Goal: Task Accomplishment & Management: Manage account settings

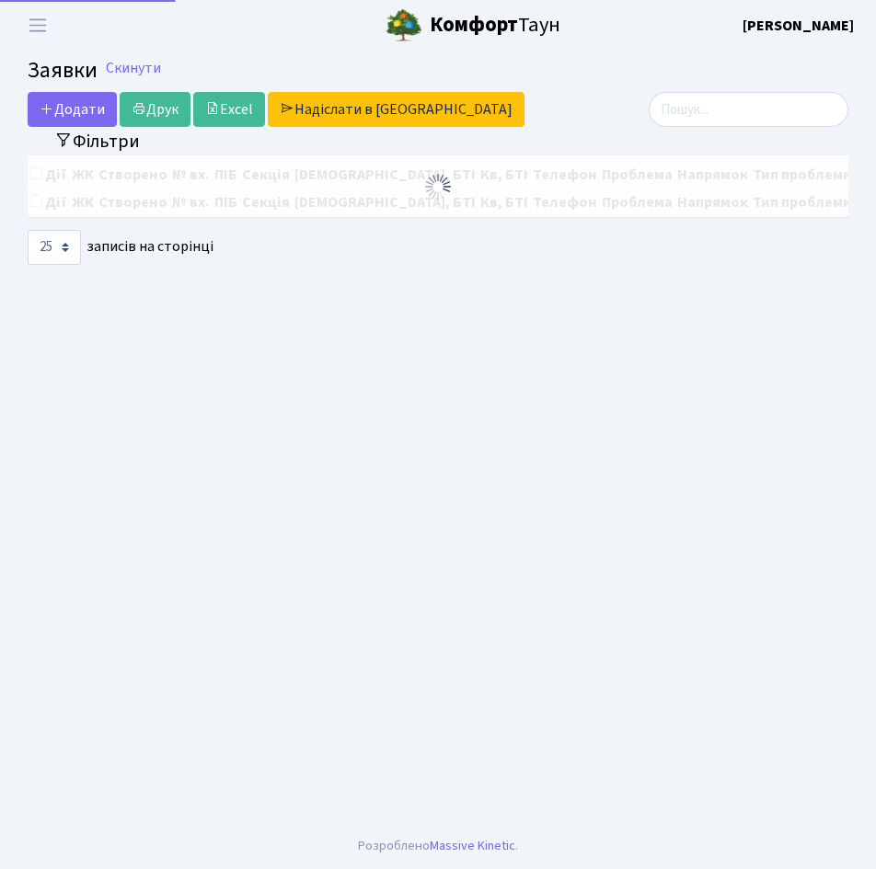
select select "25"
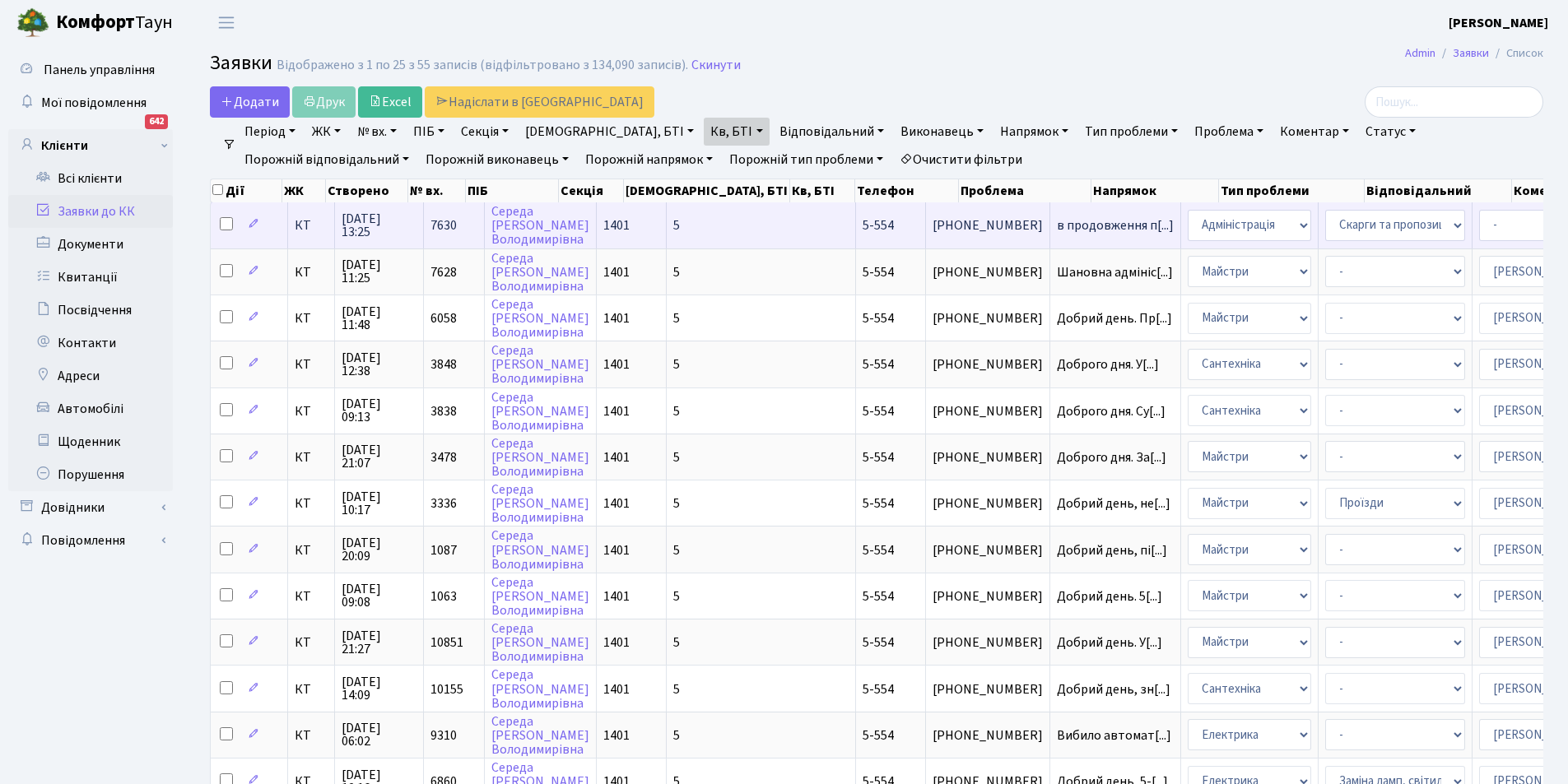
click at [783, 216] on td "в продовження п[...]" at bounding box center [1116, 225] width 131 height 46
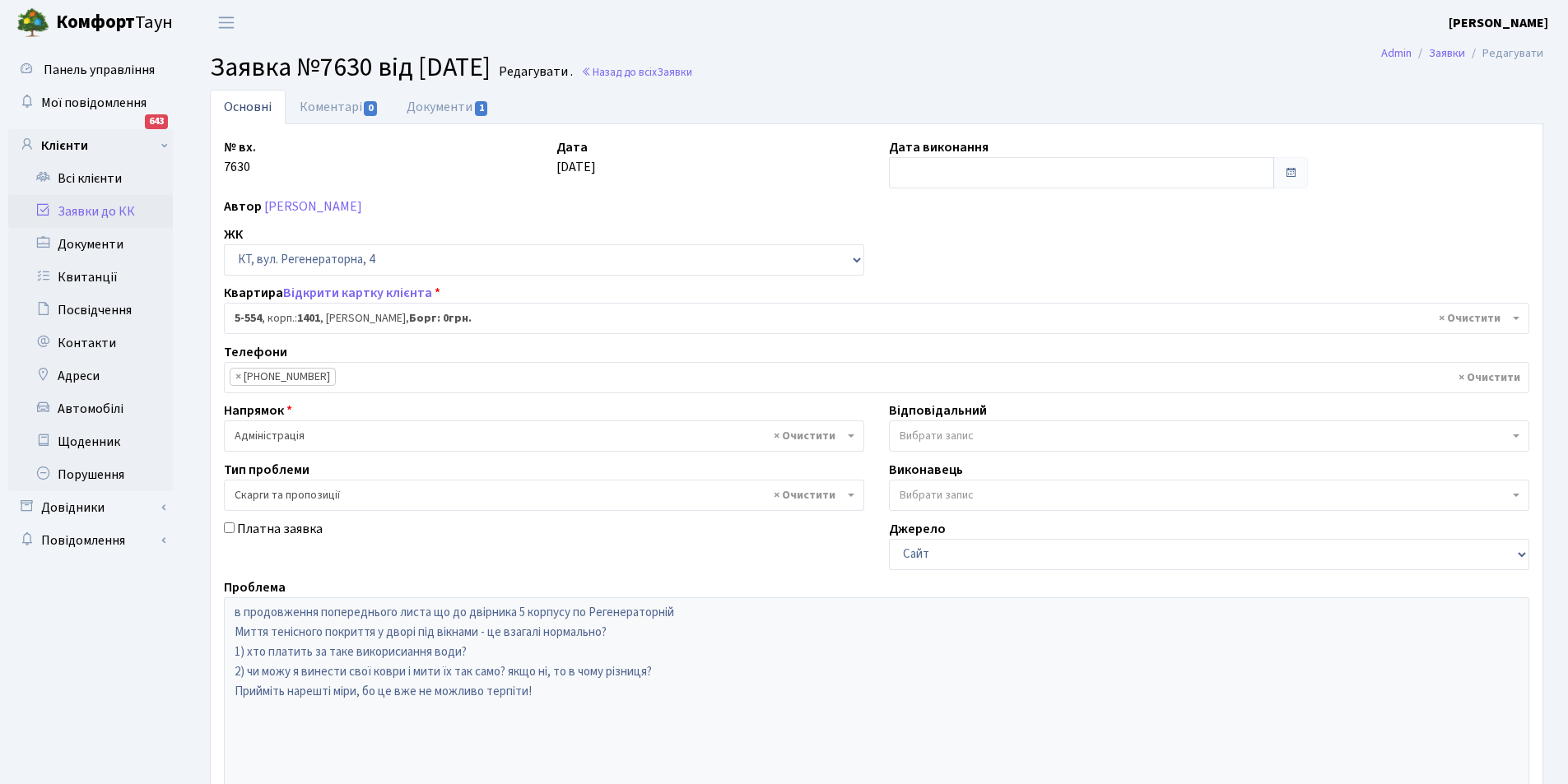
select select "1948"
select select "55"
click at [444, 106] on link "Документи 1" at bounding box center [447, 107] width 110 height 34
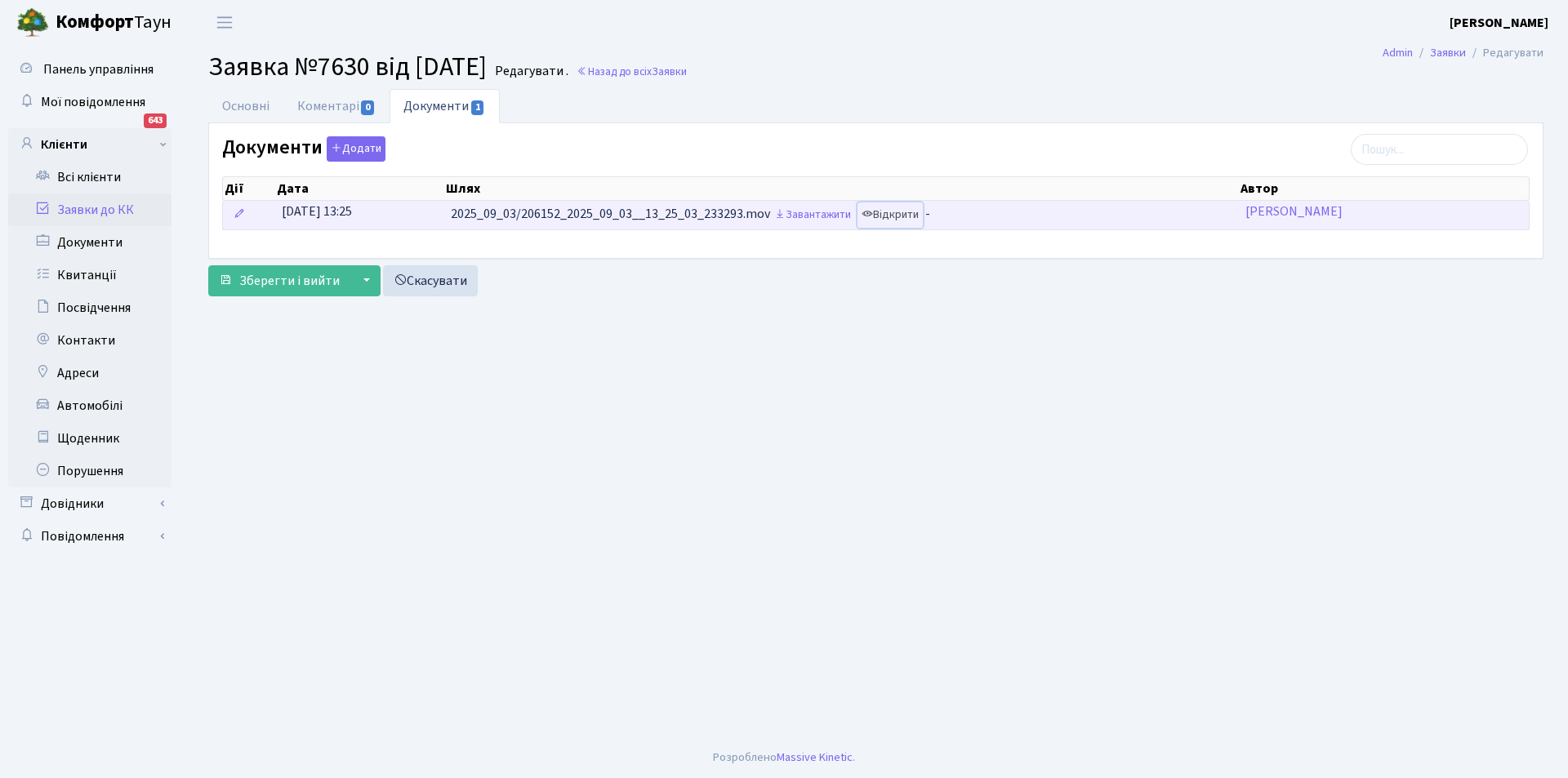
click at [906, 209] on link "Відкрити" at bounding box center [891, 215] width 66 height 26
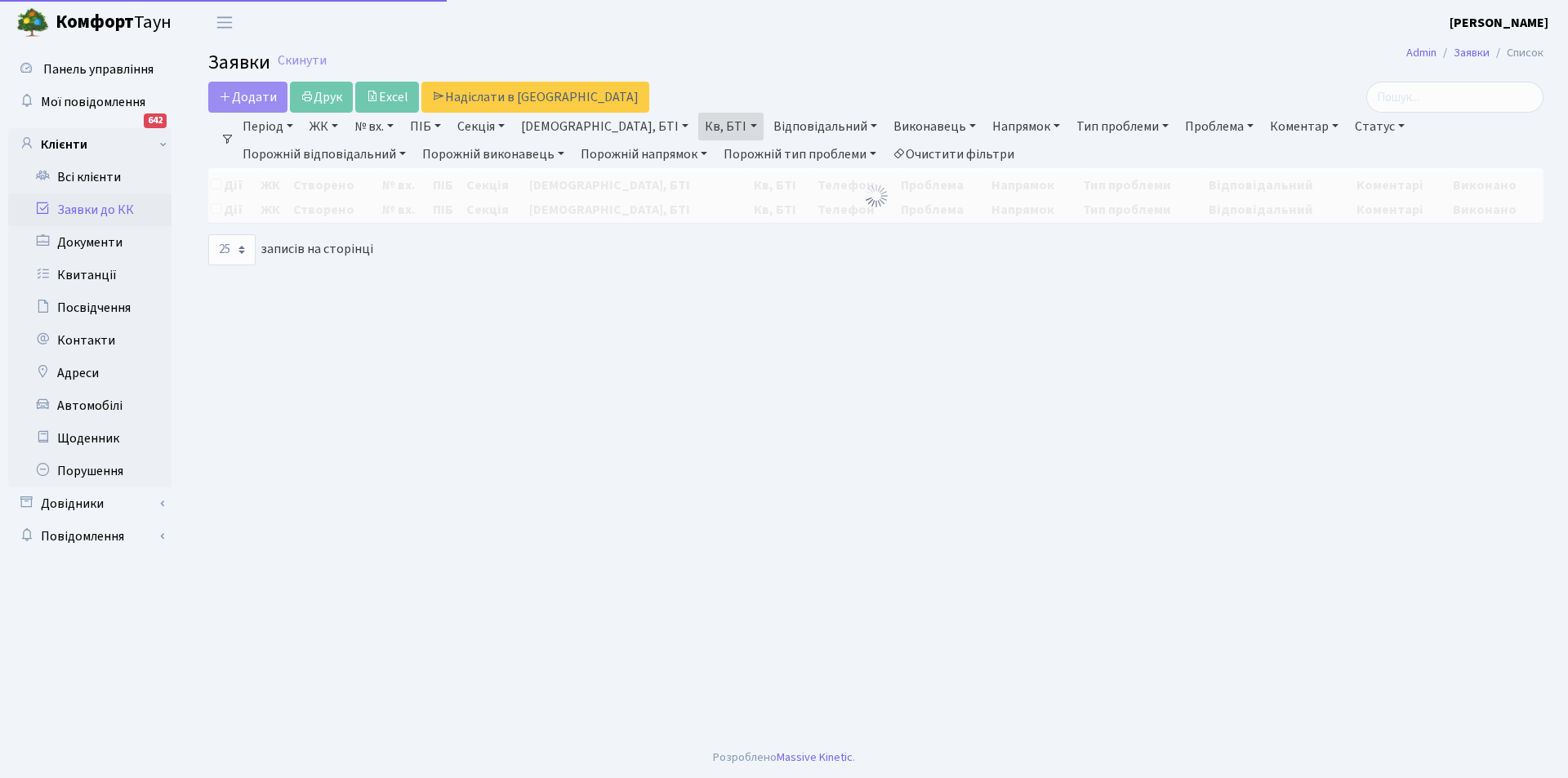
select select "25"
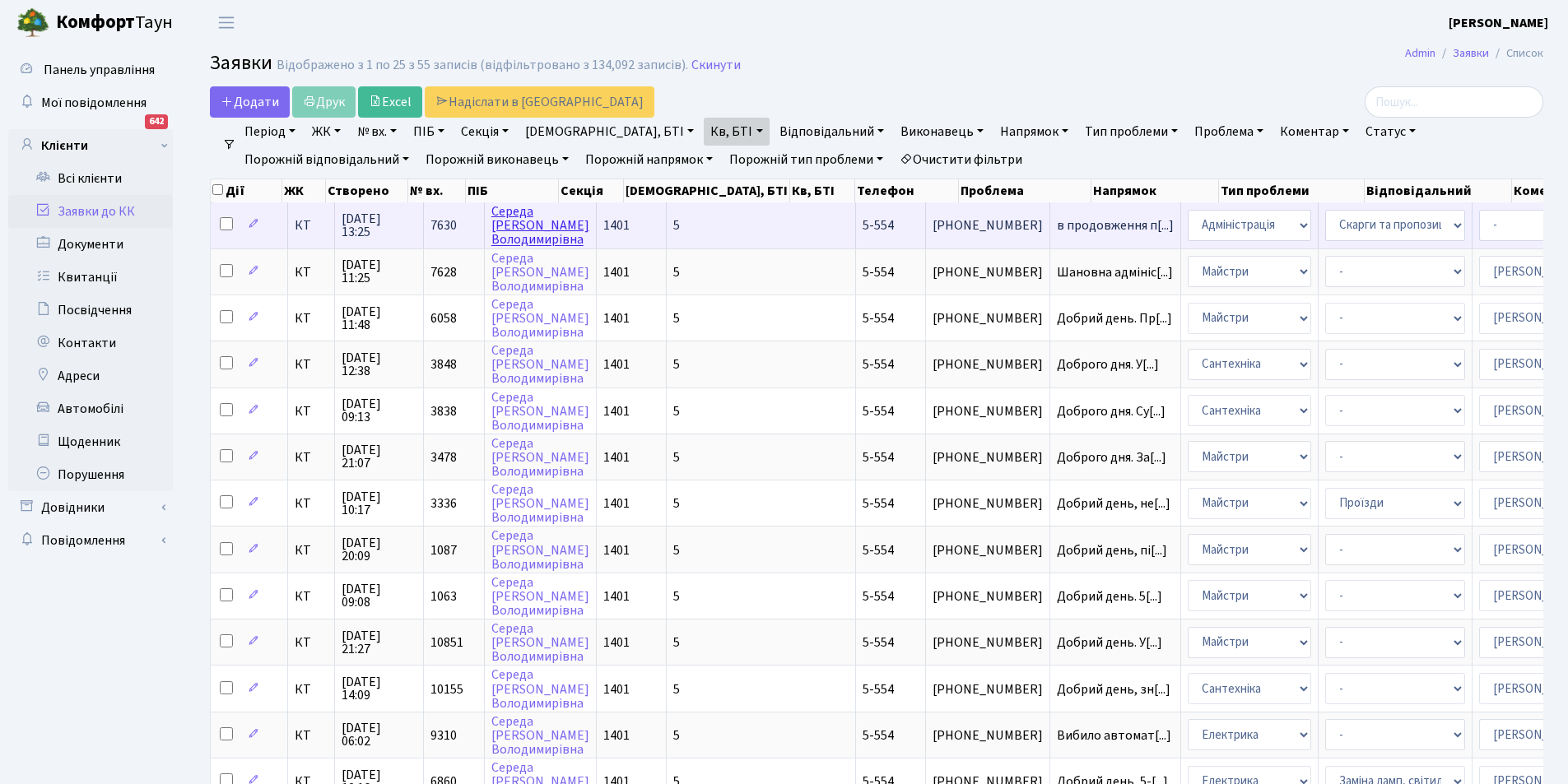
click at [506, 209] on link "Середа Ганна Володимирівна" at bounding box center [540, 226] width 98 height 47
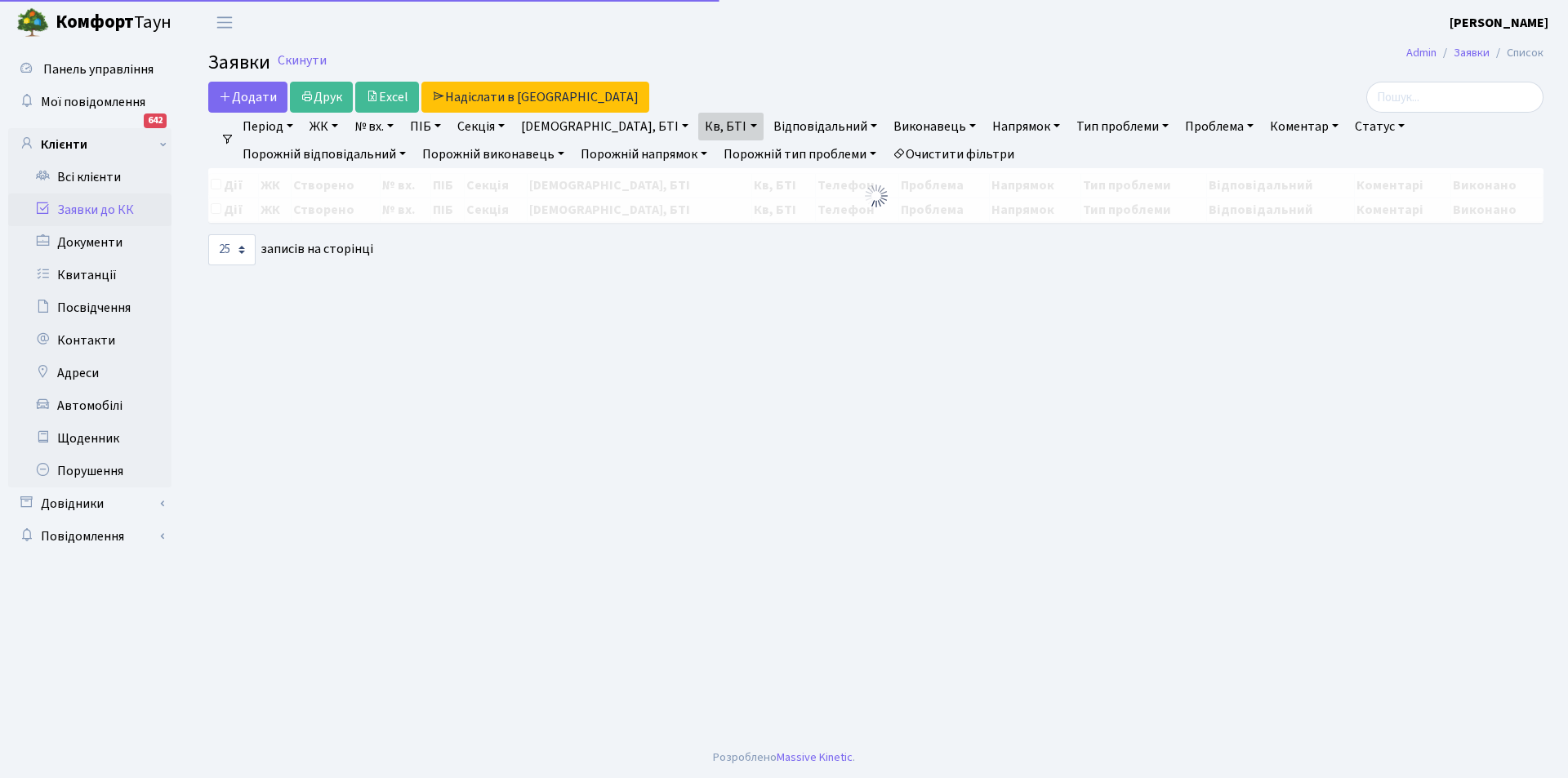
select select "25"
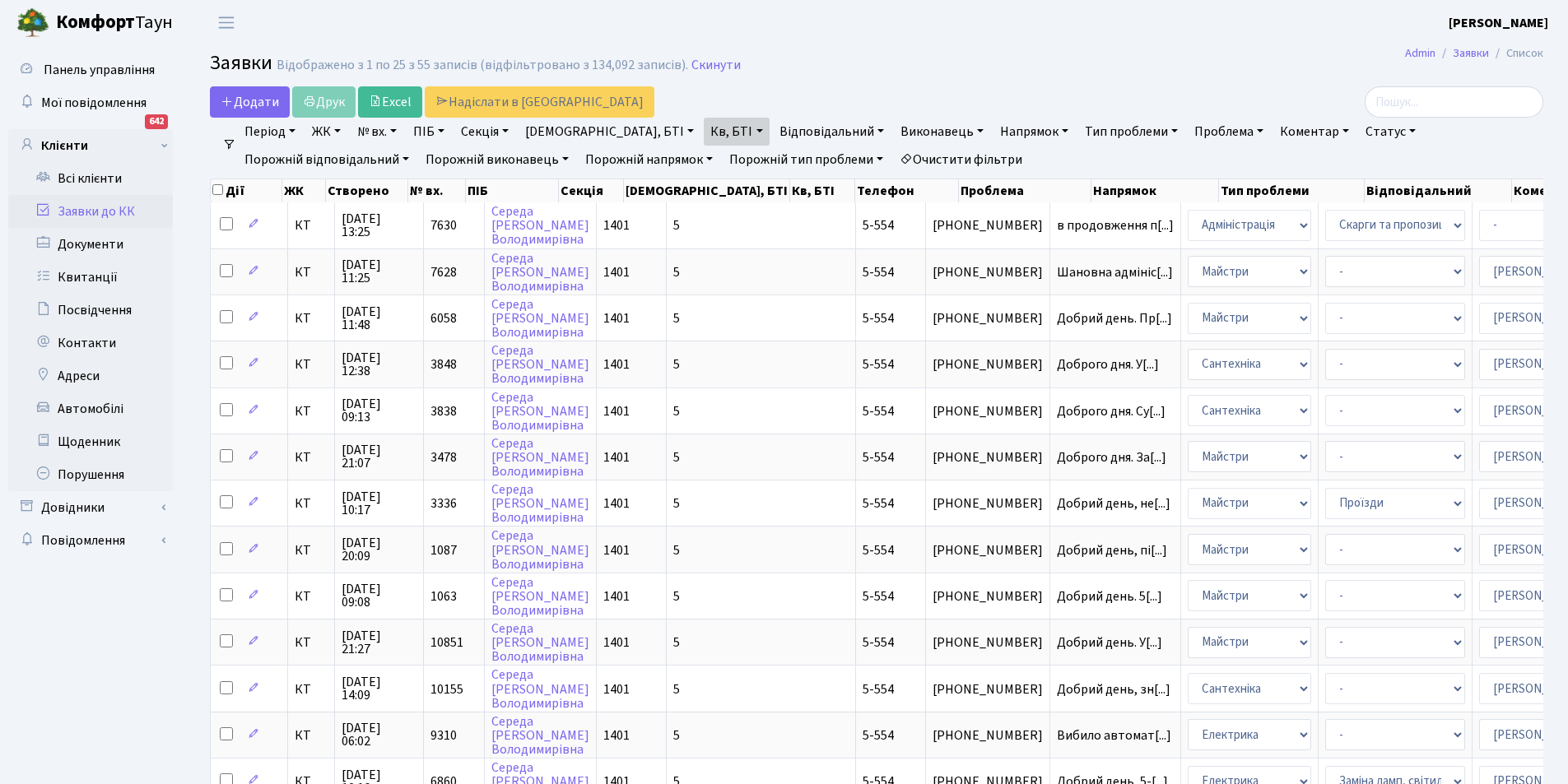
drag, startPoint x: 870, startPoint y: 261, endPoint x: 1052, endPoint y: 72, distance: 262.4
click at [1052, 72] on h2 "Заявки Відображено з 1 по 25 з 55 записів (відфільтровано з 134,092 записів). С…" at bounding box center [877, 65] width 1334 height 28
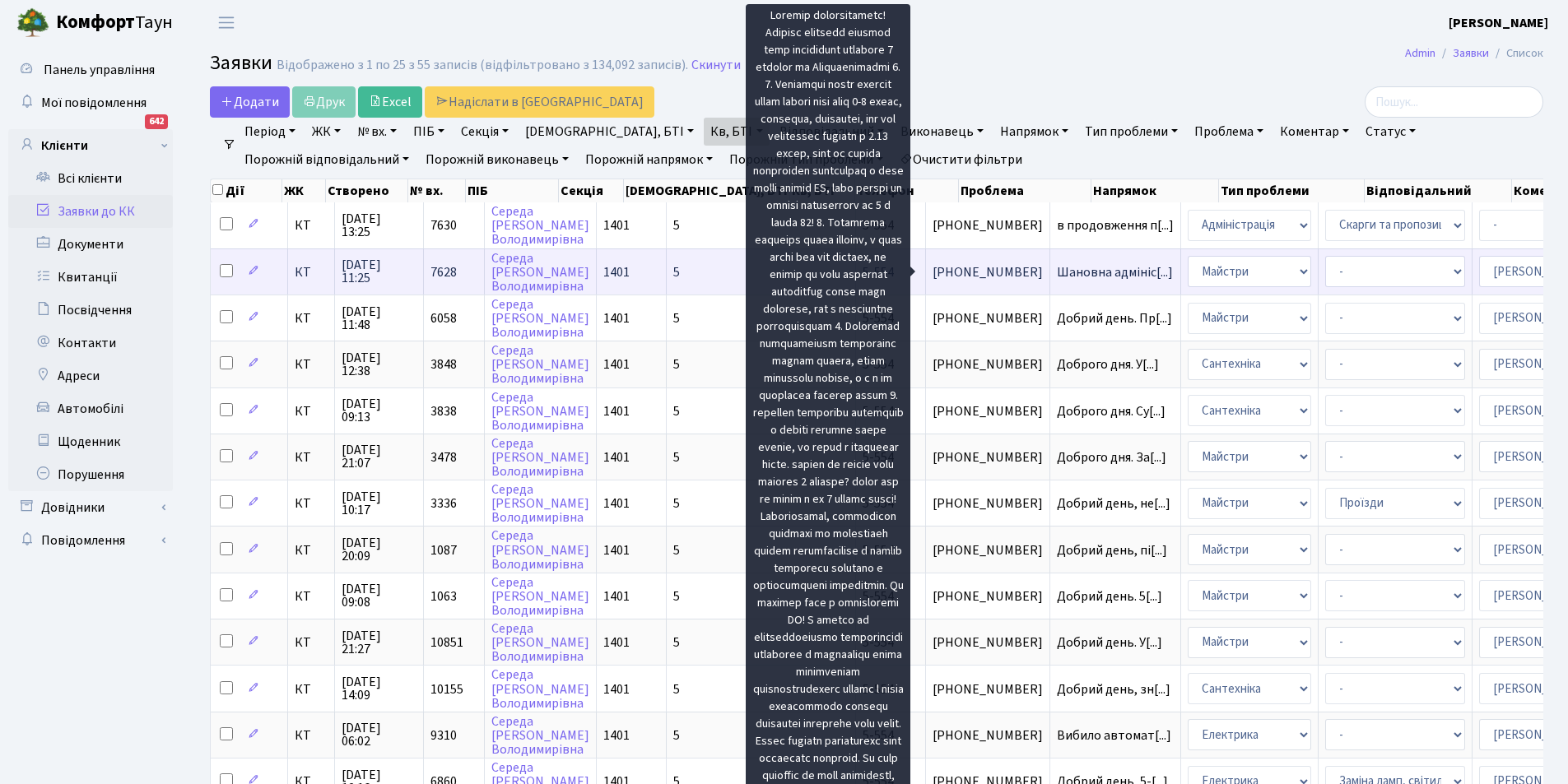
click at [1057, 272] on span "Шановна адмініс[...]" at bounding box center [1115, 272] width 116 height 18
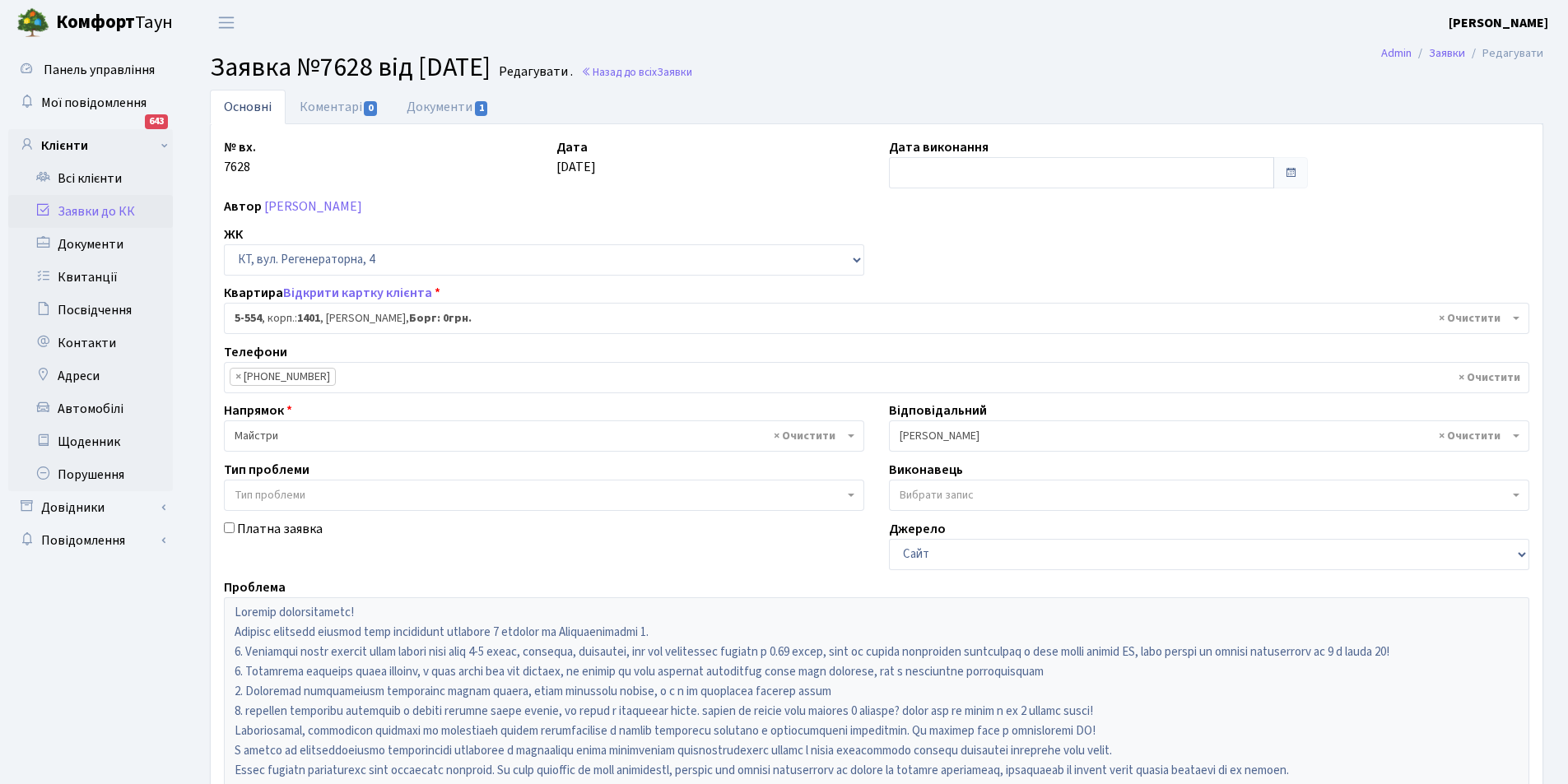
select select "1948"
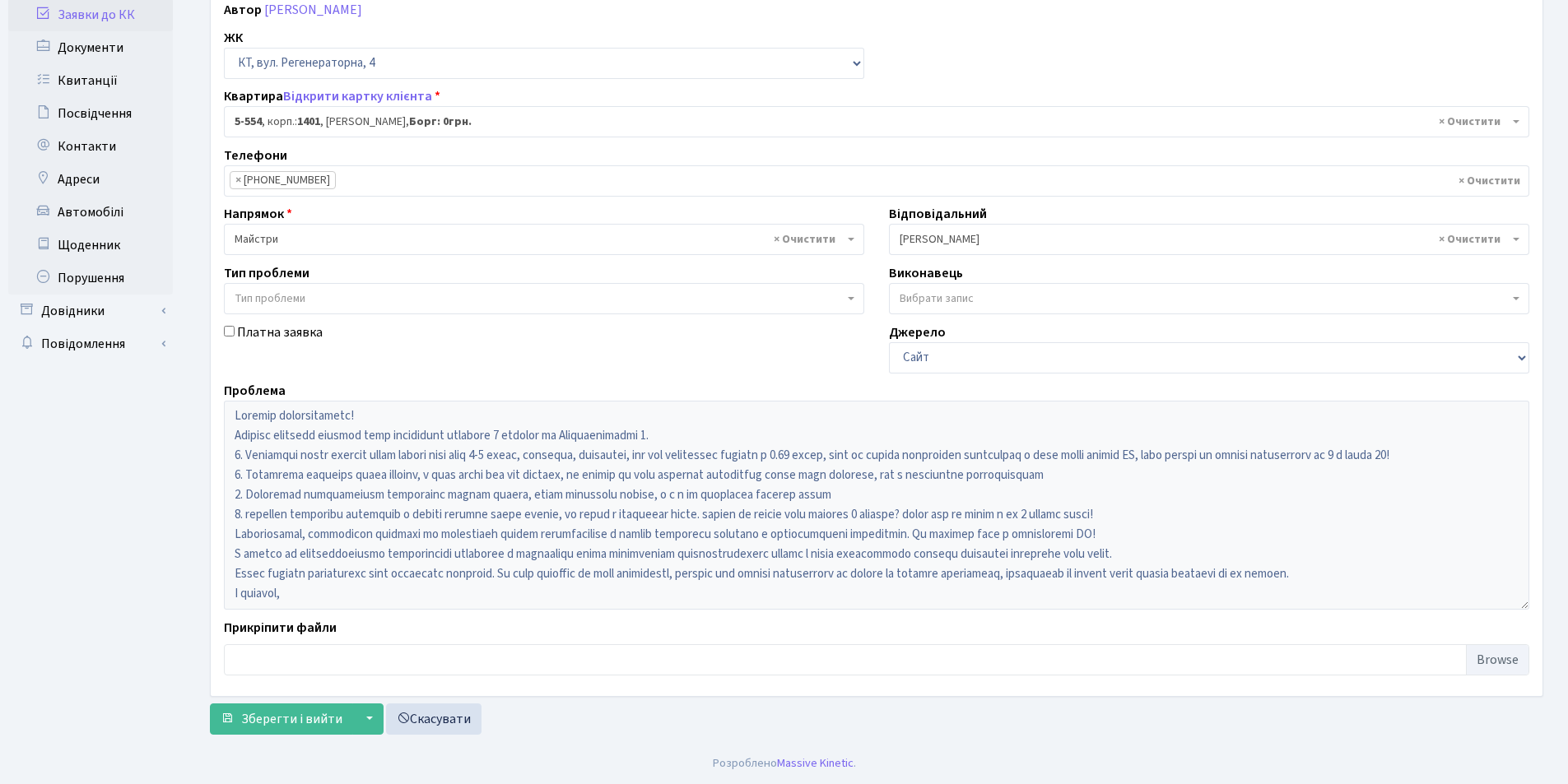
click at [524, 36] on div "ЖК - КТ, вул. Регенераторна, 4 КТ2, просп. Соборності, 17 КТ3, вул. Березнева, …" at bounding box center [543, 53] width 665 height 51
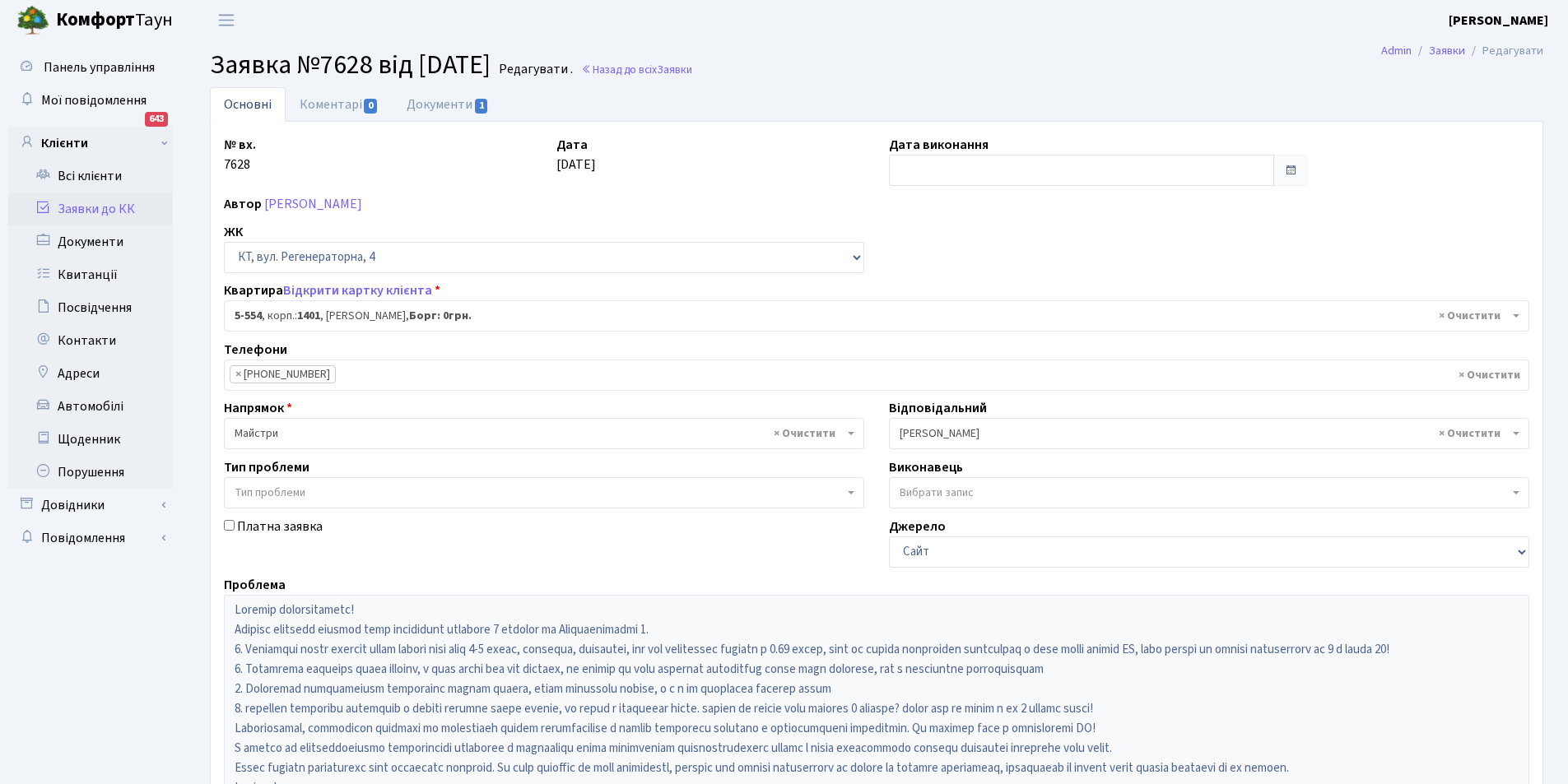
scroll to position [0, 0]
select select "1948"
click at [94, 174] on link "Всі клієнти" at bounding box center [90, 178] width 165 height 33
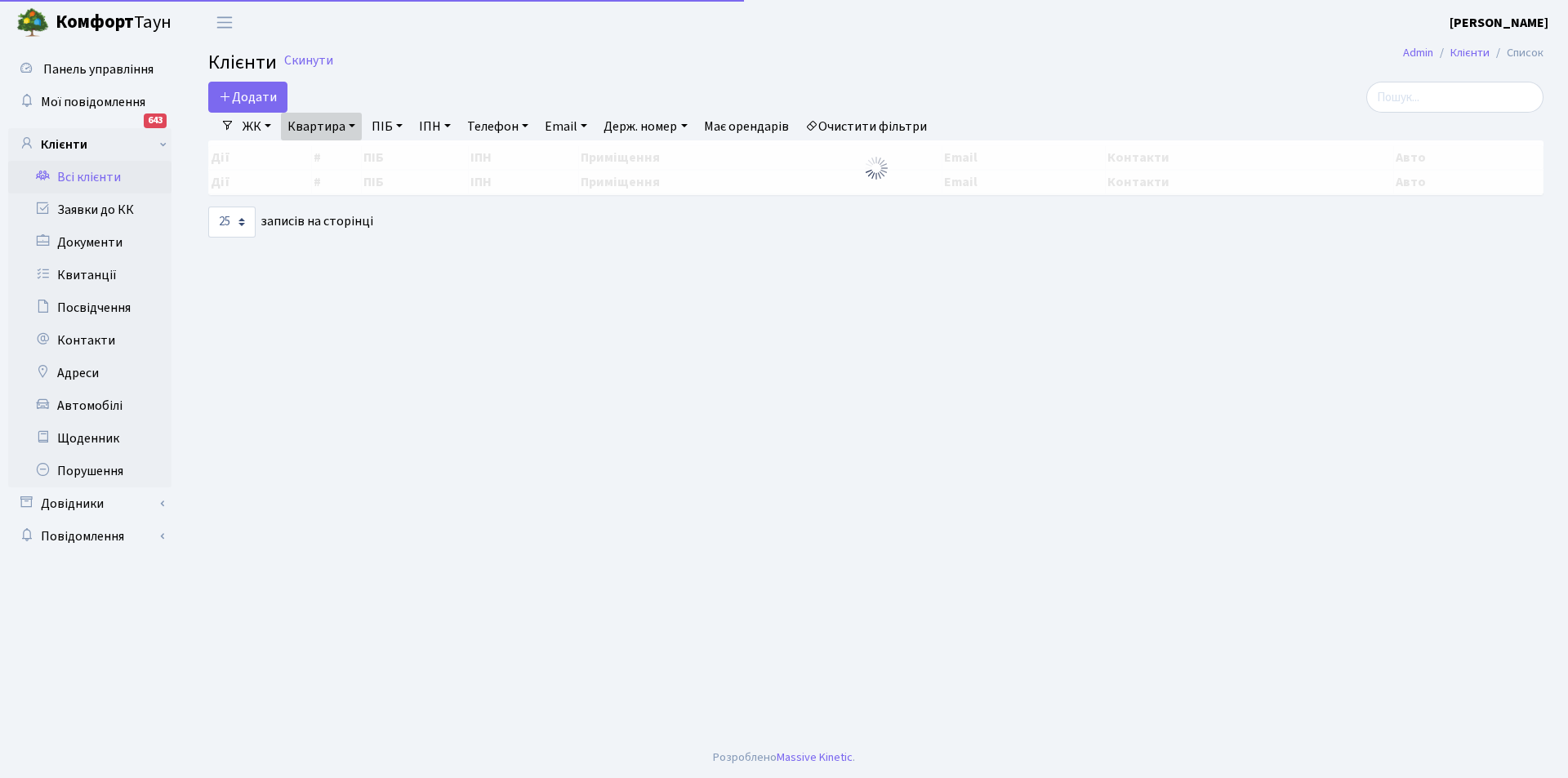
select select "25"
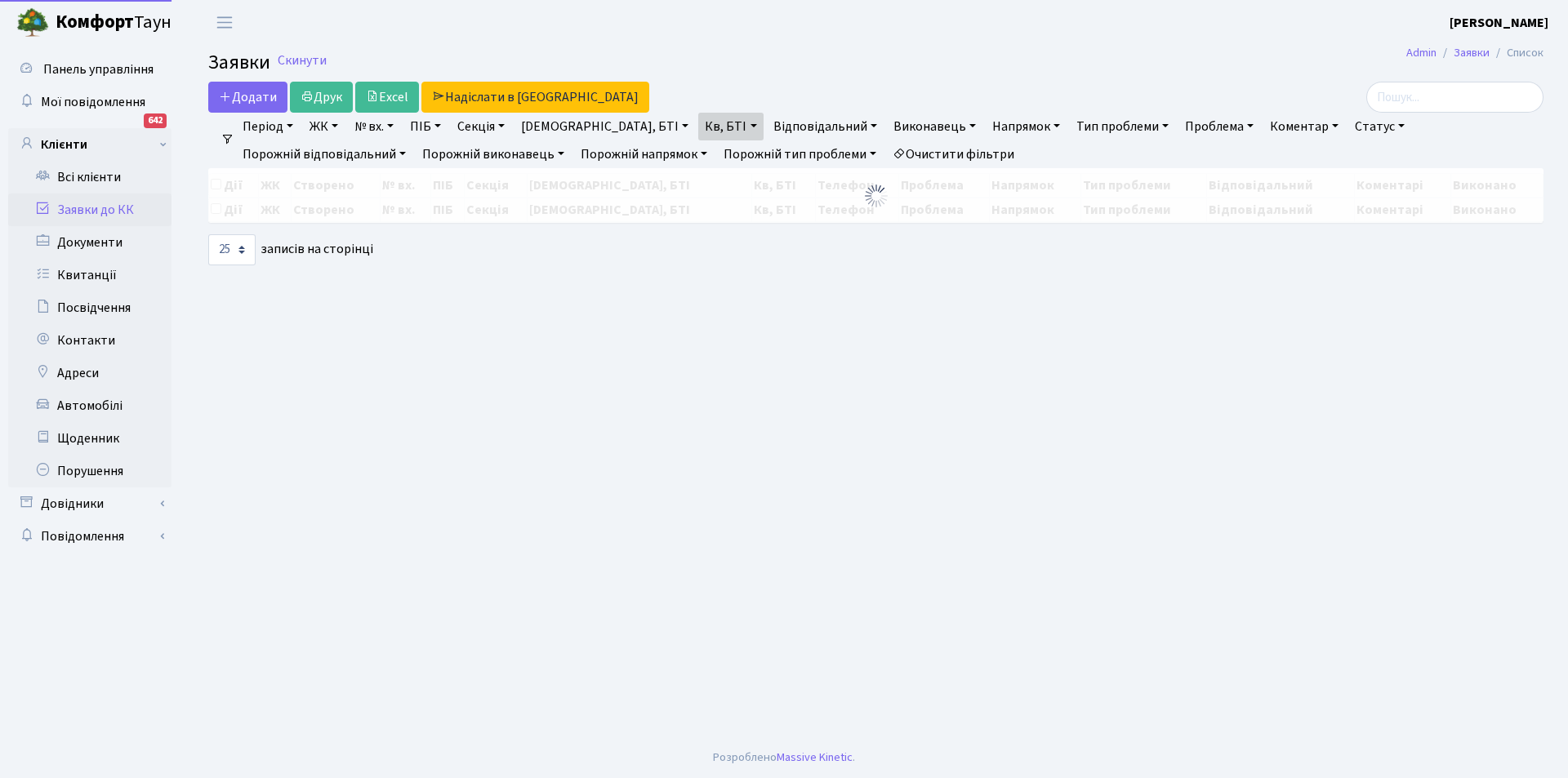
select select "25"
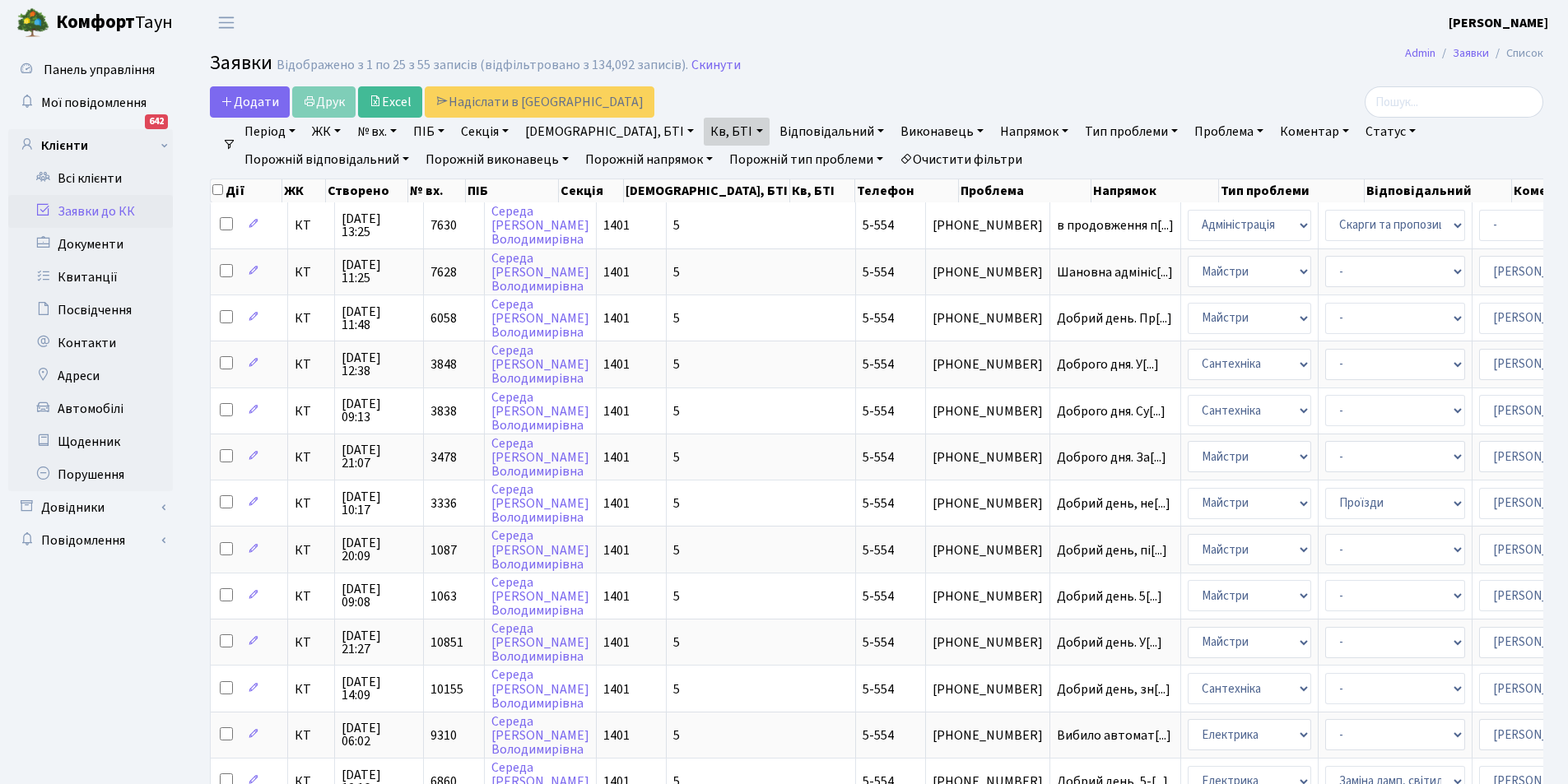
click at [893, 154] on link "Очистити фільтри" at bounding box center [961, 159] width 136 height 28
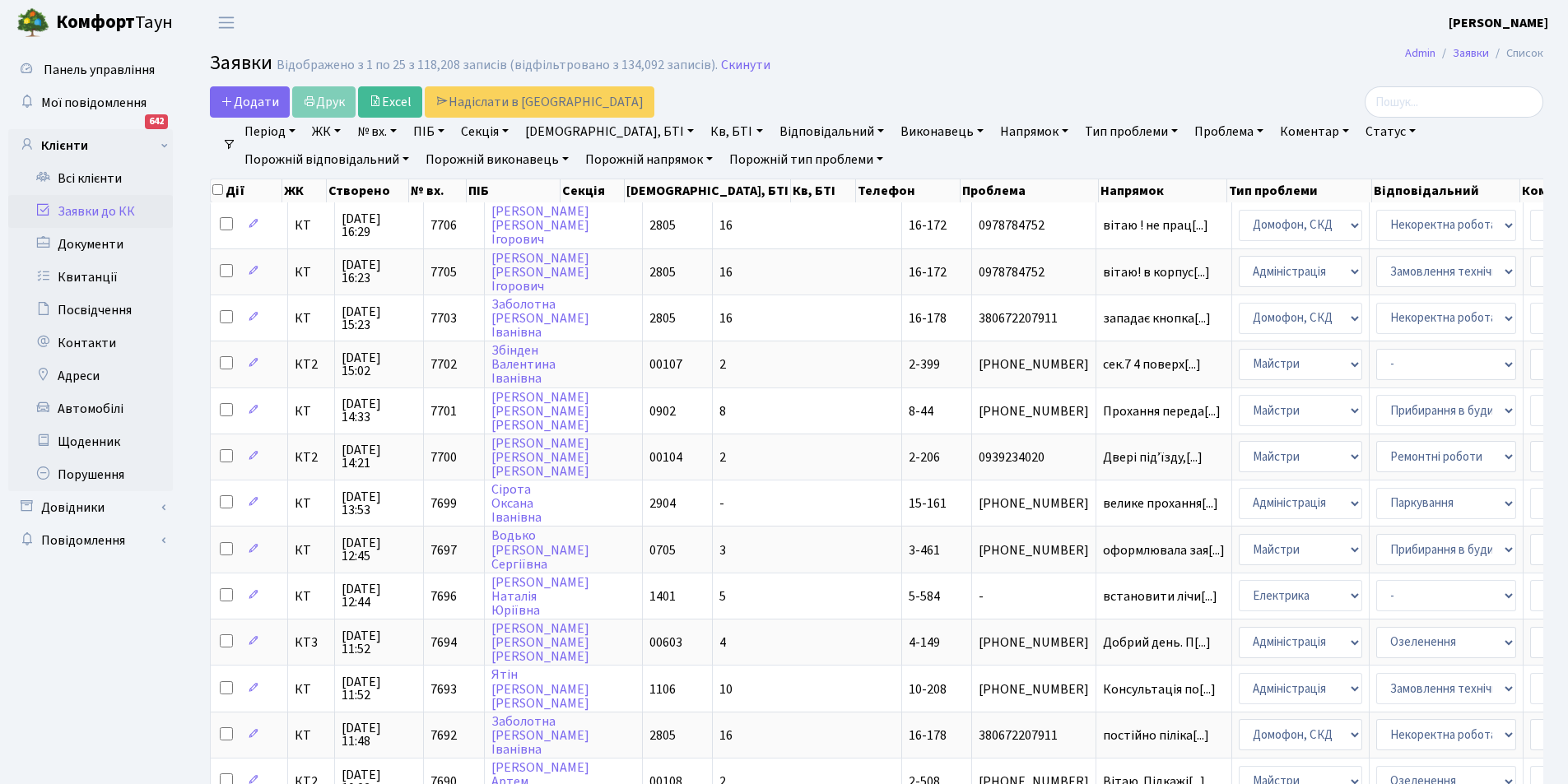
click at [703, 131] on link "Кв, БТІ" at bounding box center [736, 132] width 65 height 28
click at [704, 163] on input "text" at bounding box center [753, 164] width 97 height 31
type input "17-22"
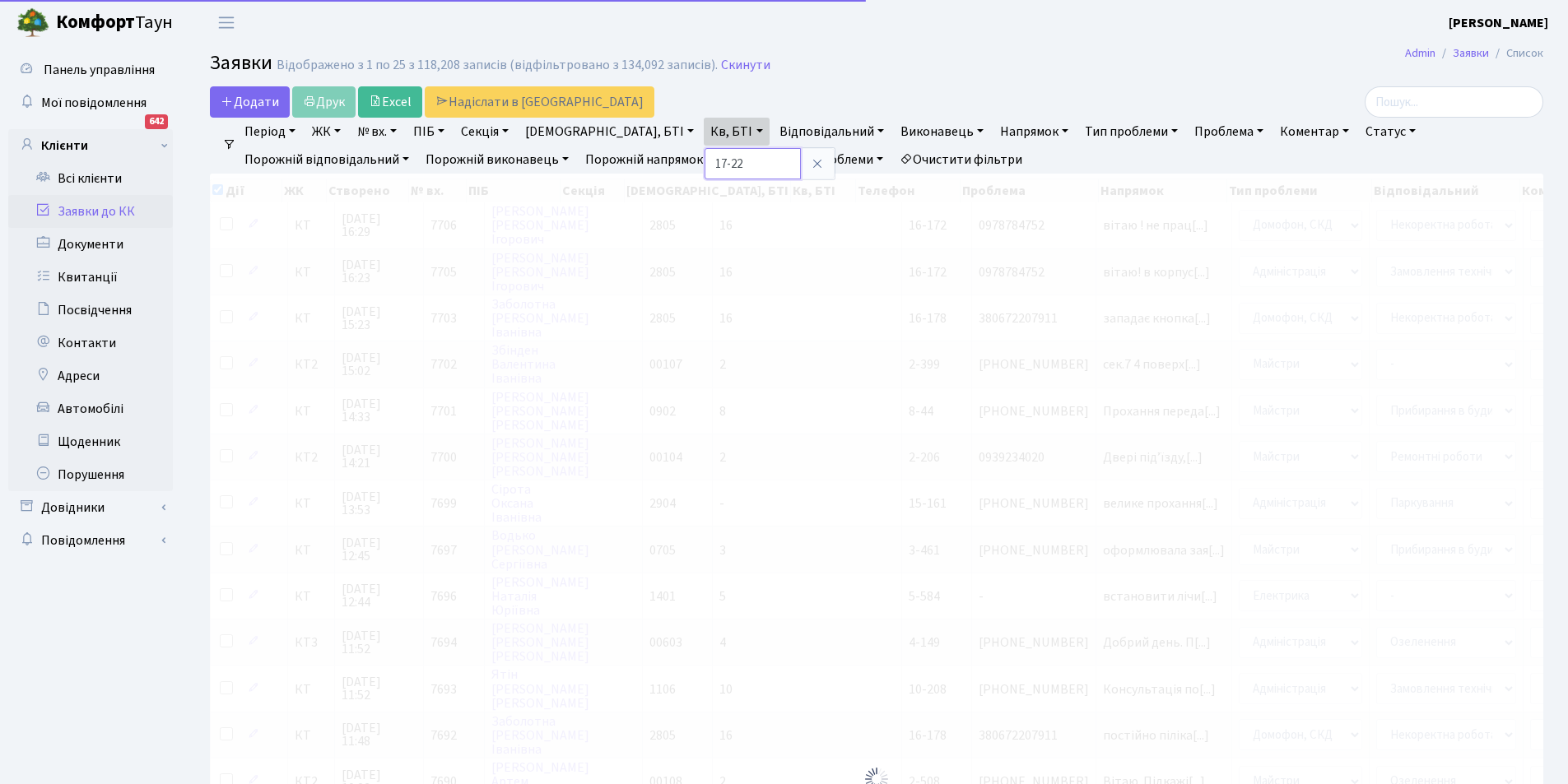
checkbox input "true"
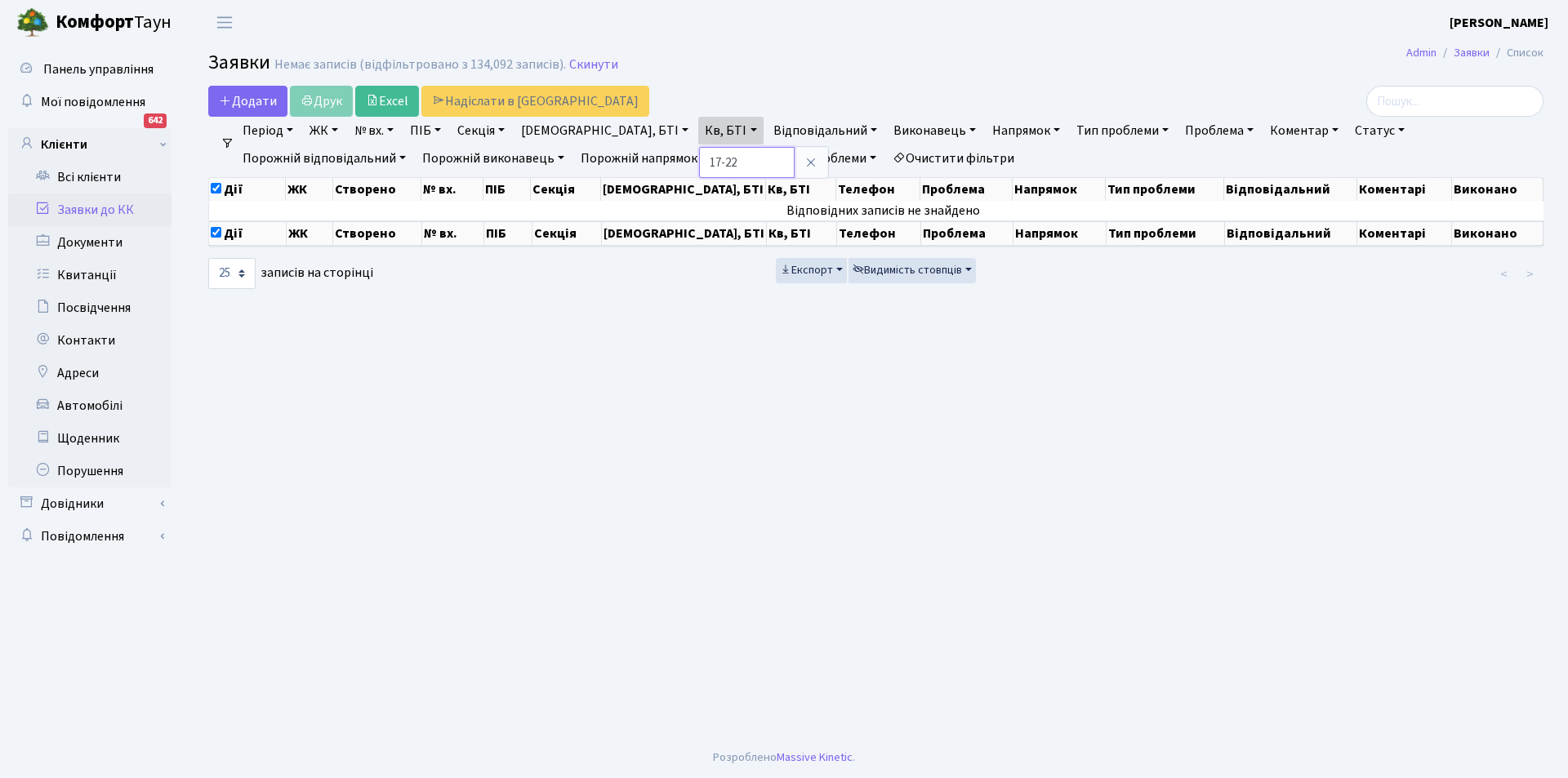
click at [699, 164] on input "17-22" at bounding box center [747, 163] width 96 height 31
type input "17-10"
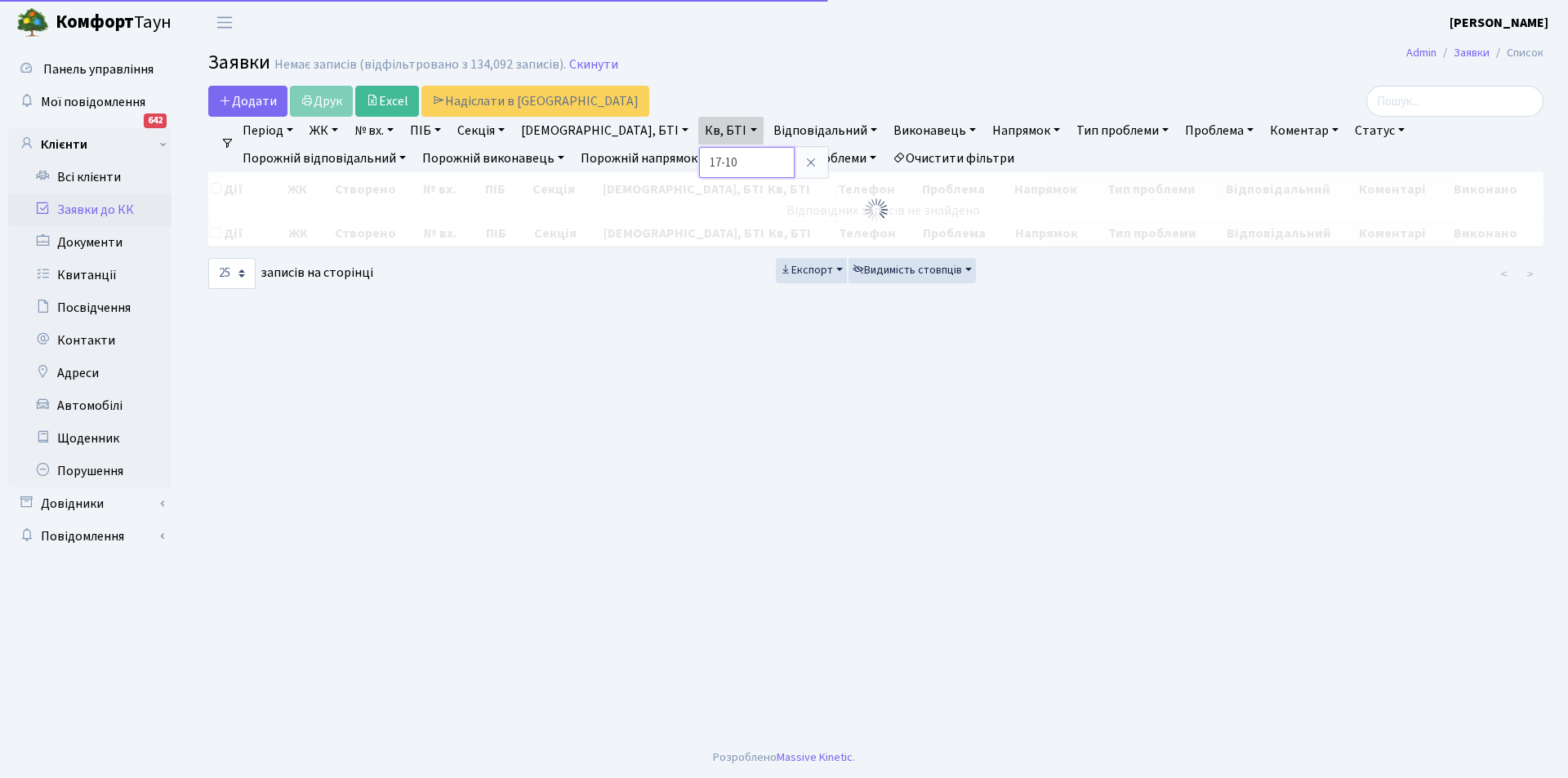
checkbox input "false"
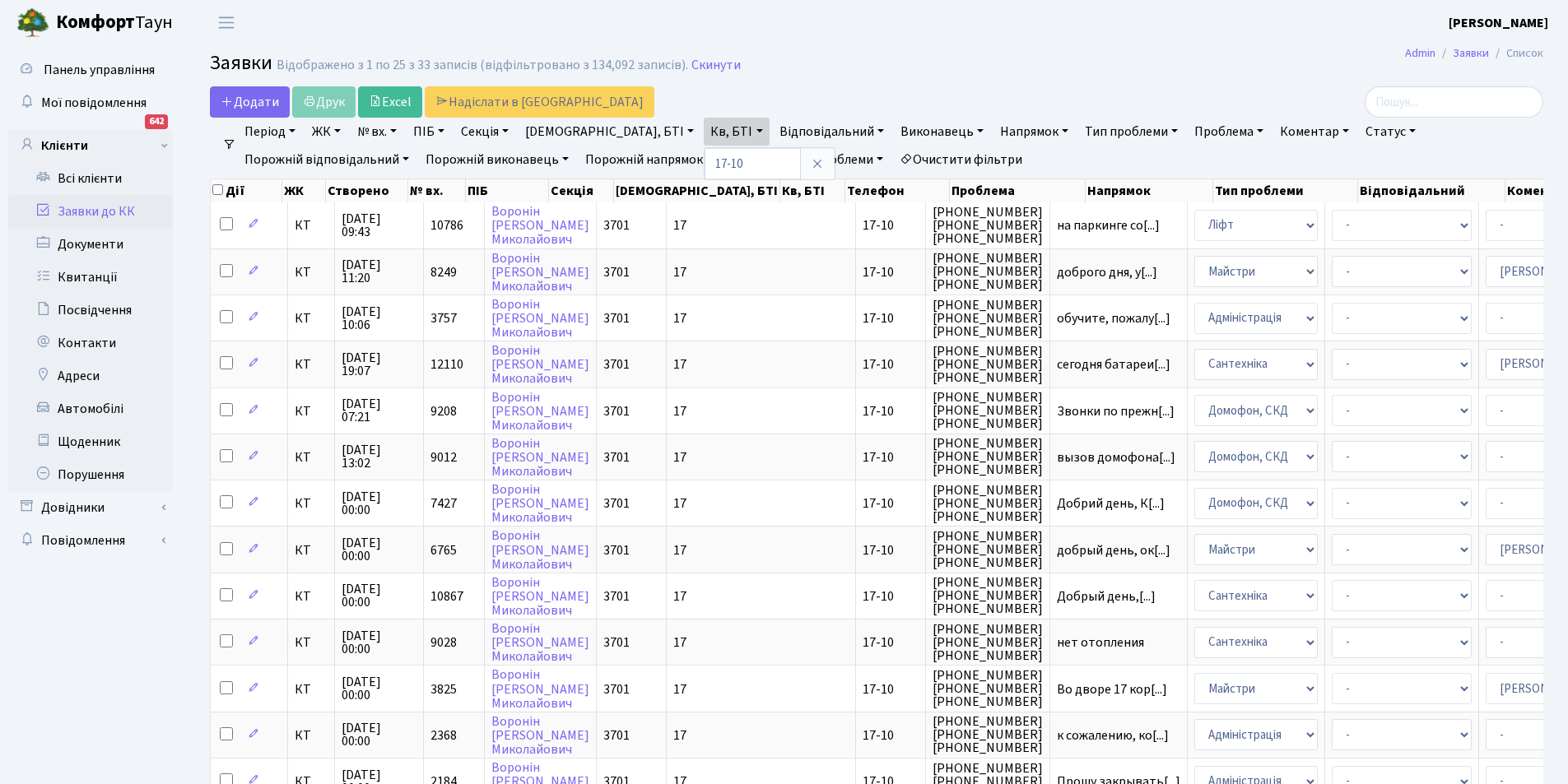
click at [893, 158] on link "Очистити фільтри" at bounding box center [961, 159] width 136 height 28
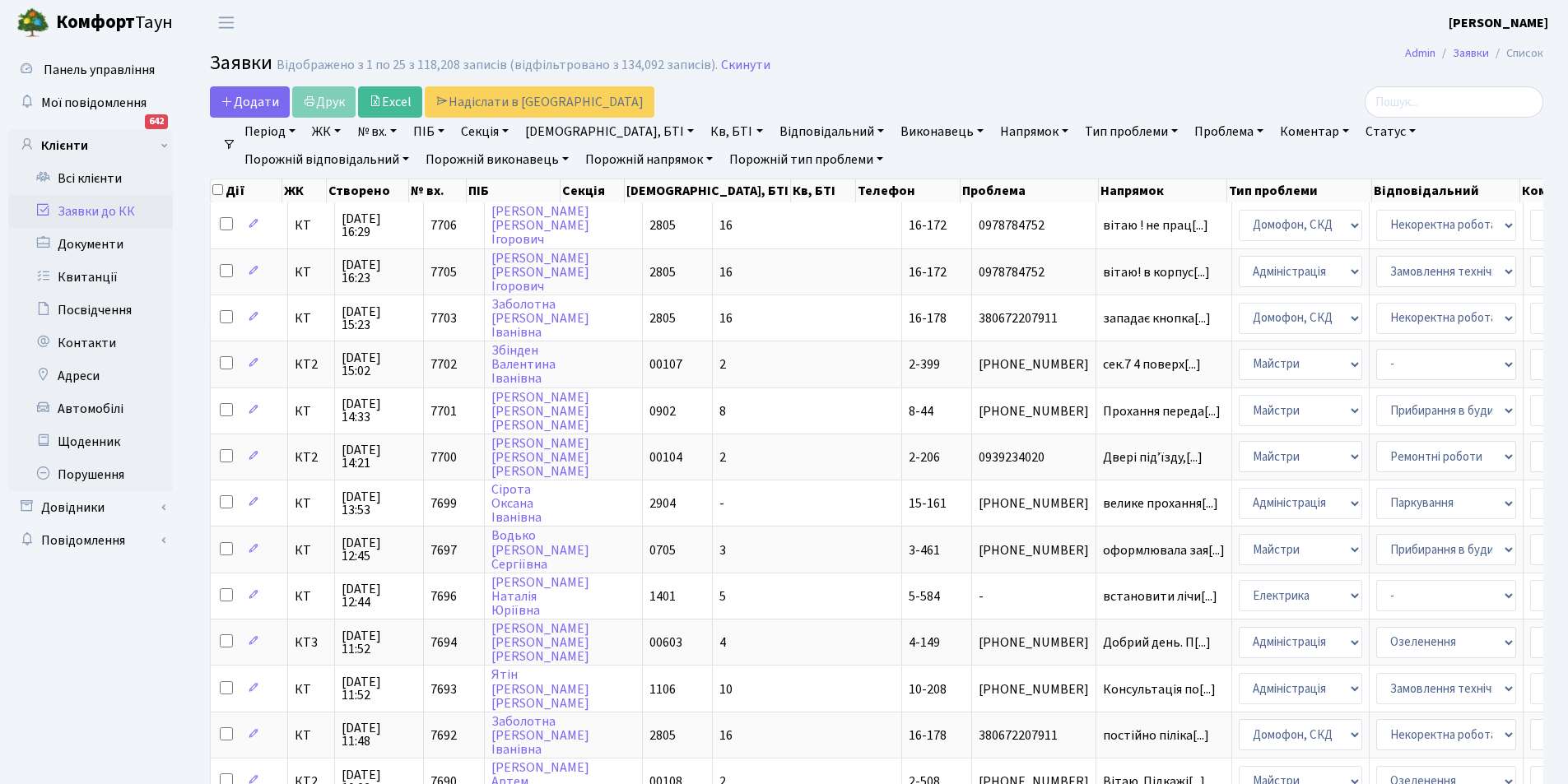
click at [782, 130] on link "Відповідальний" at bounding box center [832, 132] width 118 height 28
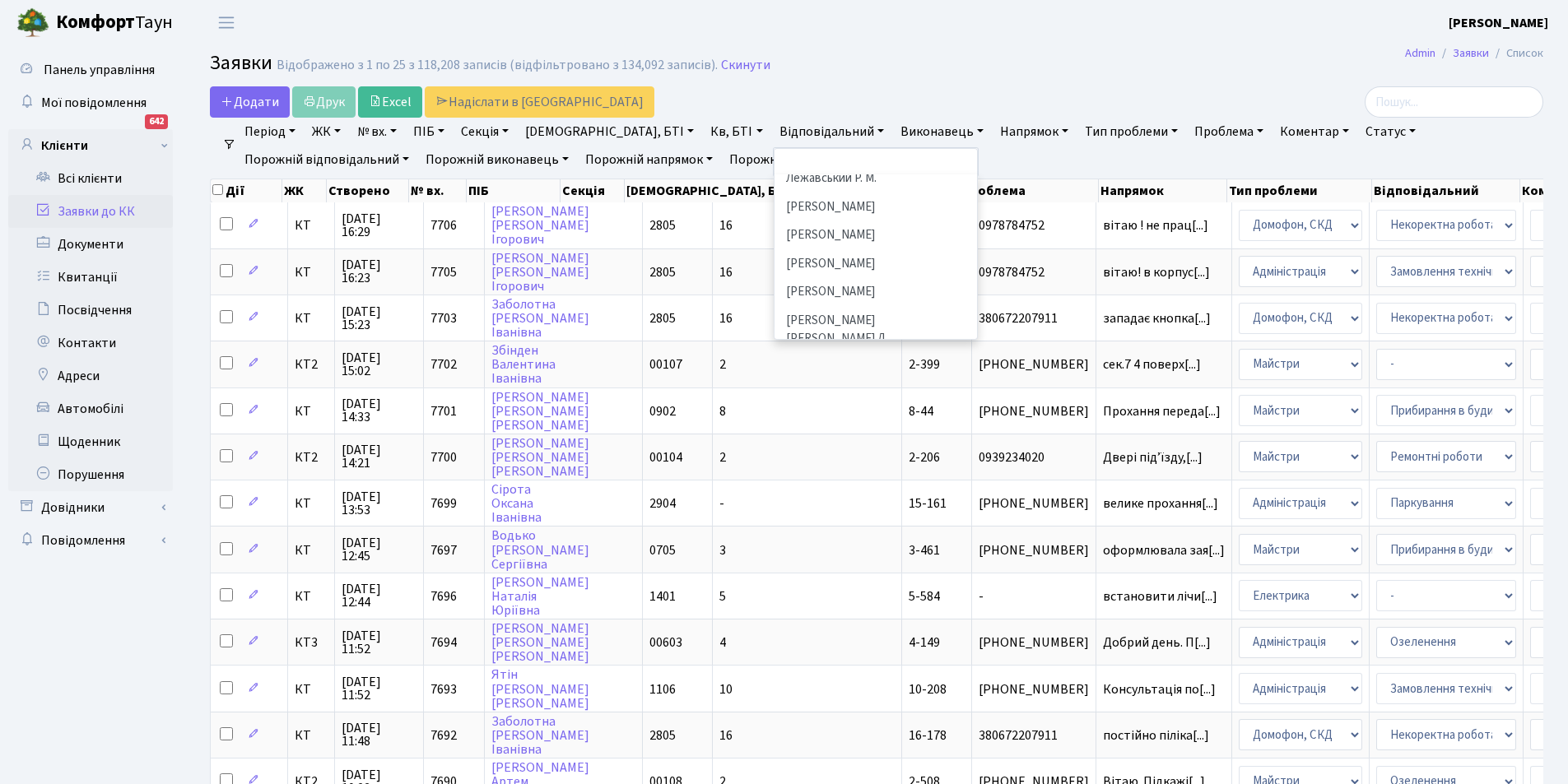
scroll to position [478, 0]
click at [820, 226] on li "[PERSON_NAME]" at bounding box center [875, 241] width 200 height 29
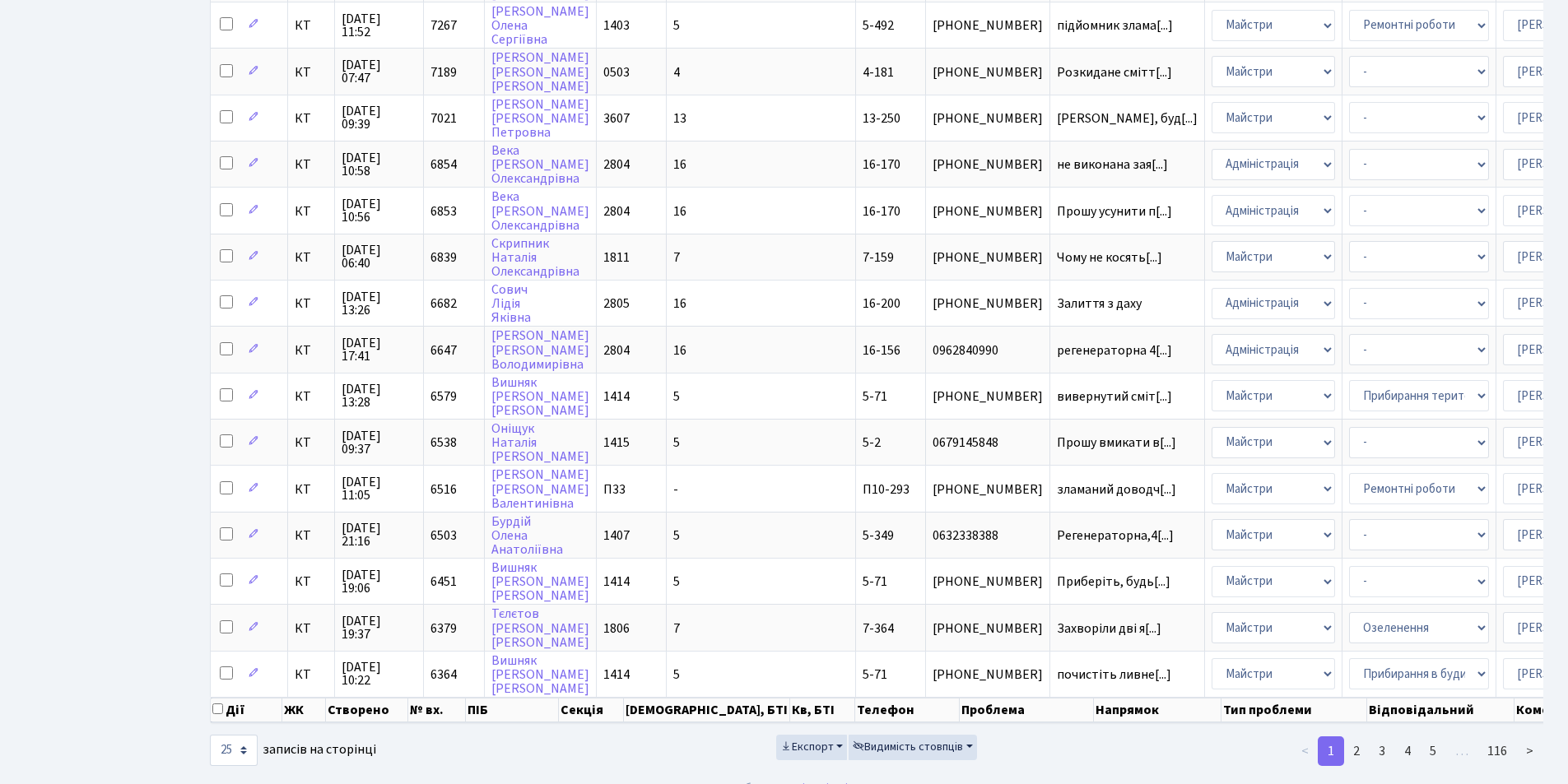
scroll to position [690, 0]
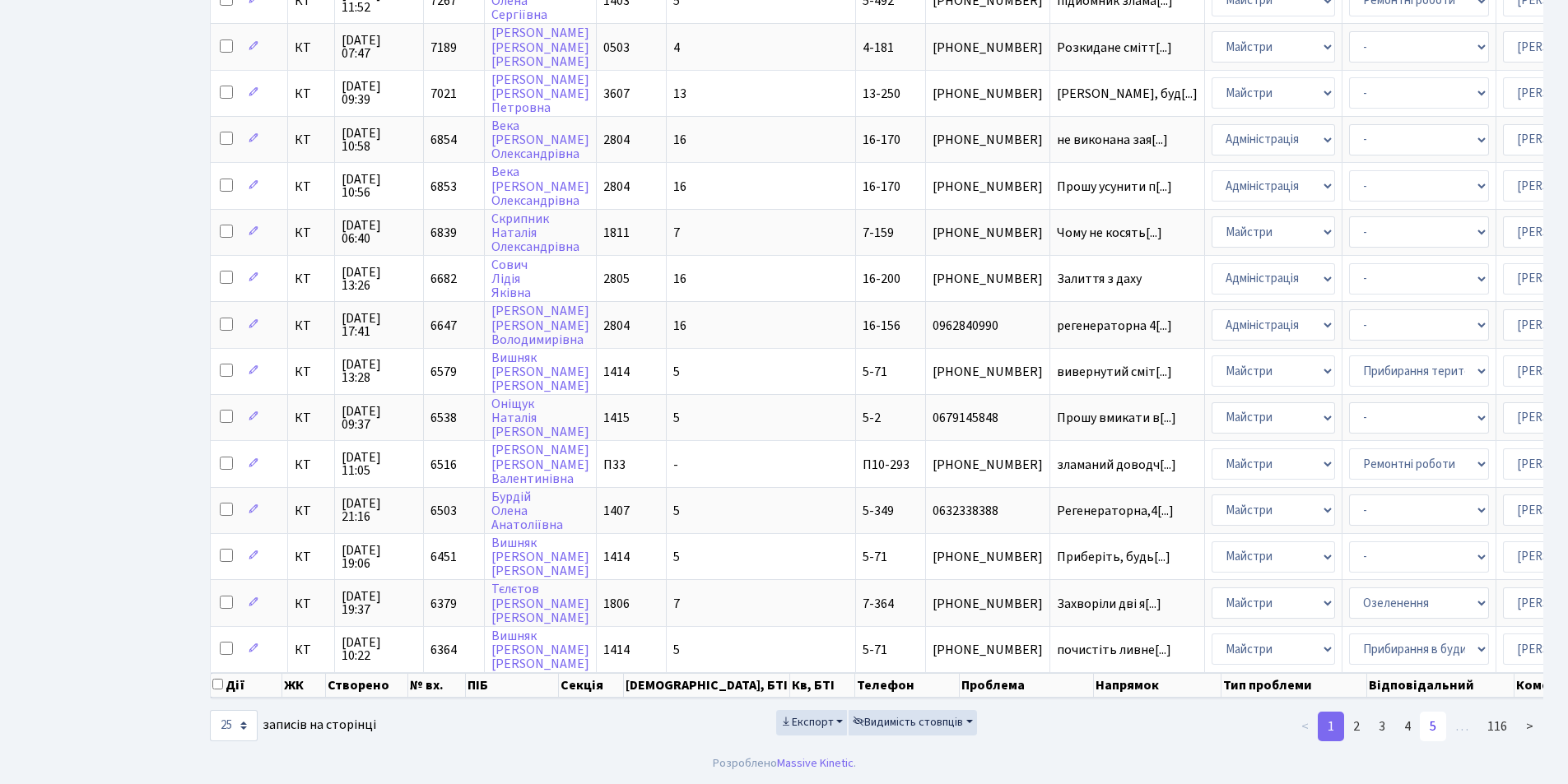
click at [1430, 722] on link "5" at bounding box center [1432, 727] width 26 height 30
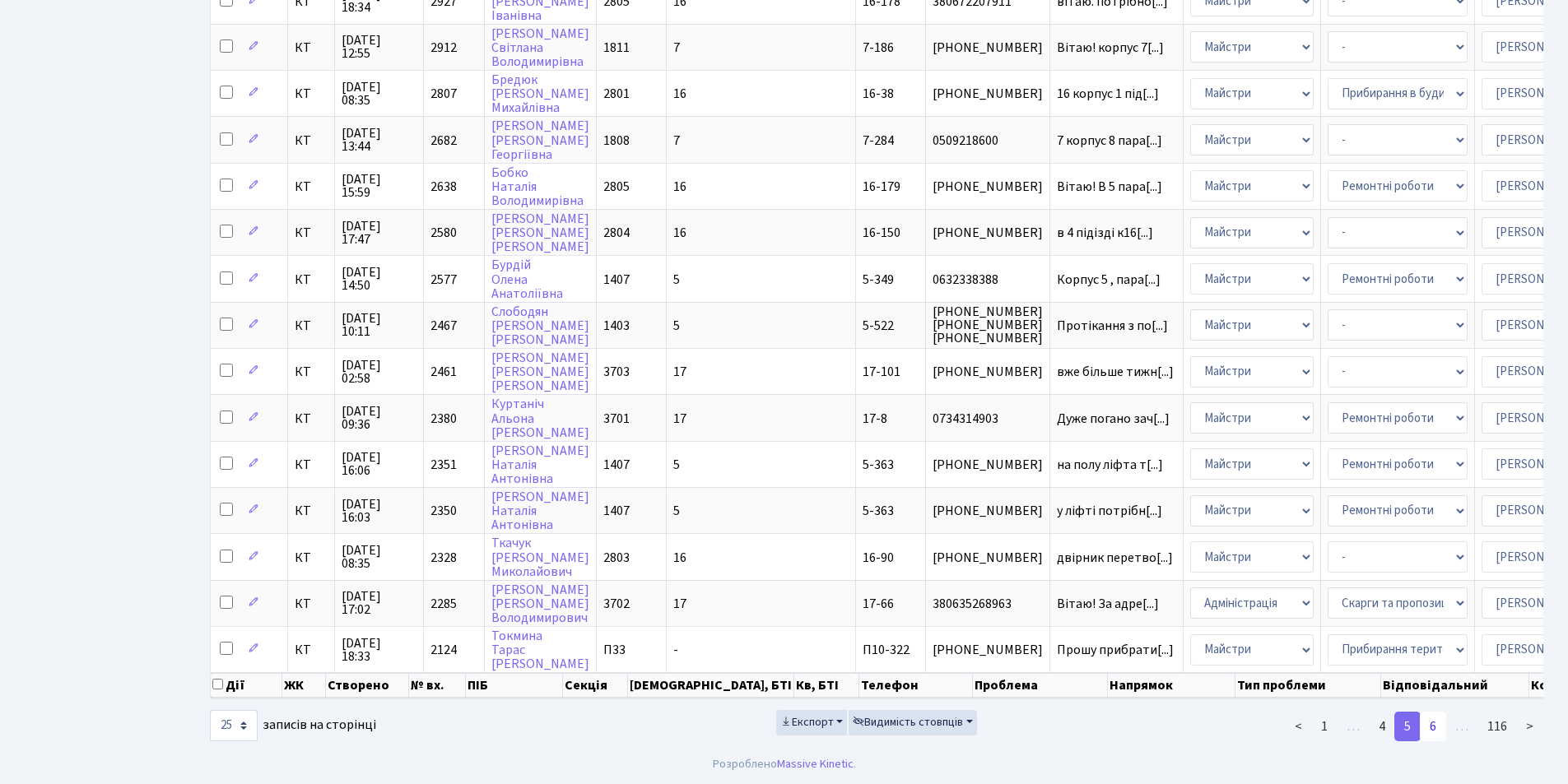
click at [1436, 734] on link "6" at bounding box center [1432, 727] width 26 height 30
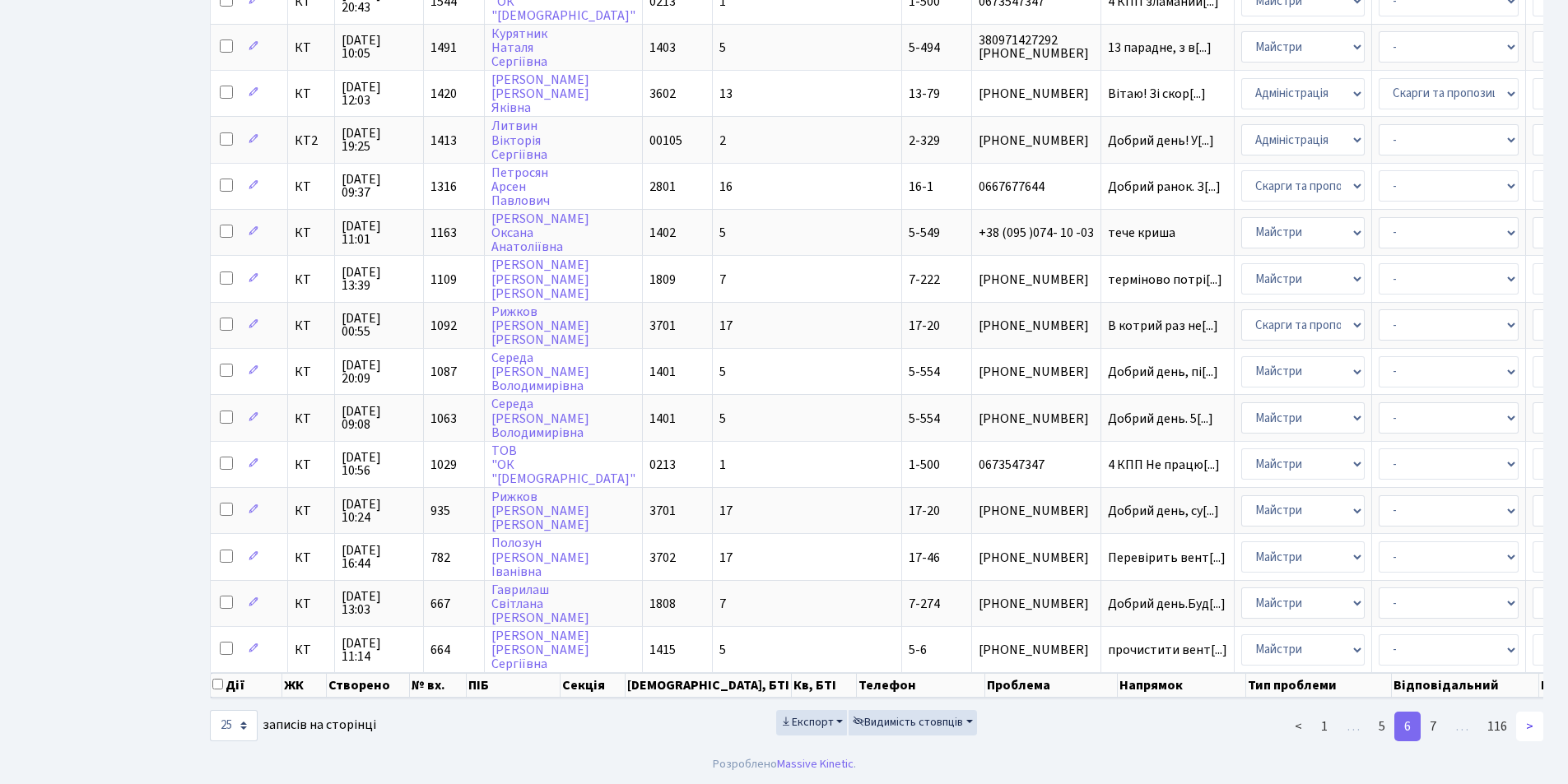
click at [1530, 737] on link ">" at bounding box center [1530, 727] width 27 height 30
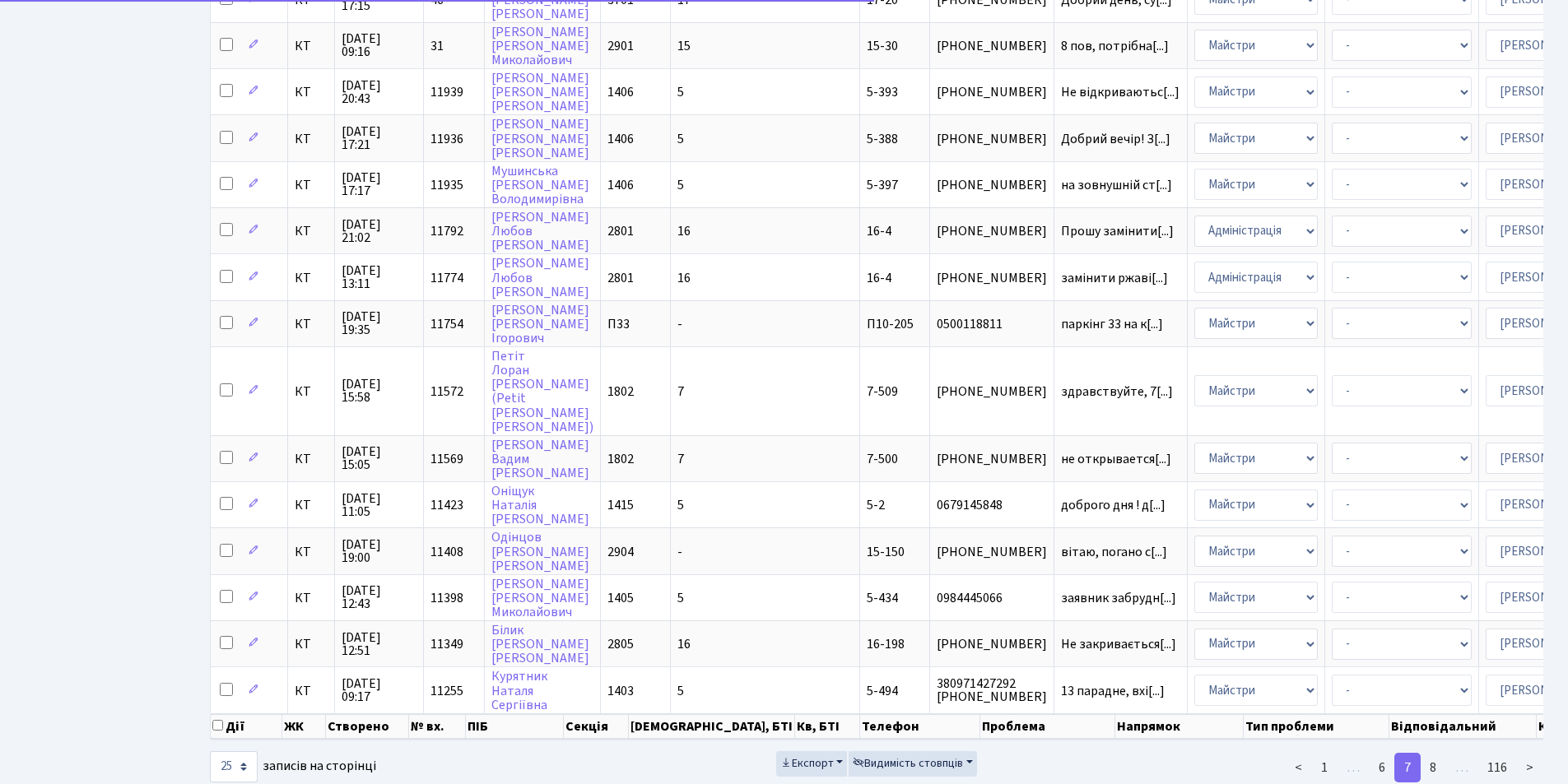
scroll to position [701, 0]
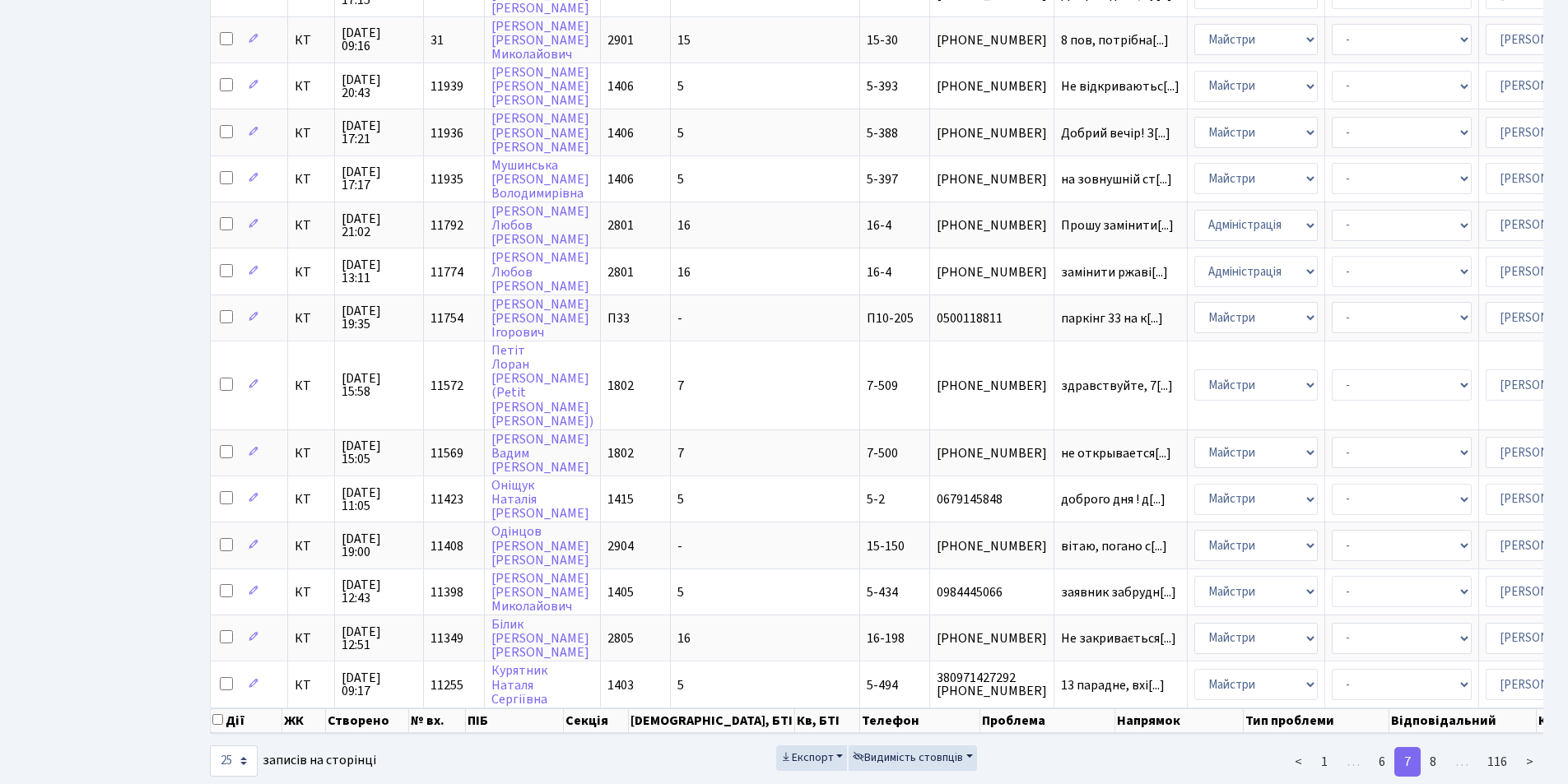
scroll to position [705, 0]
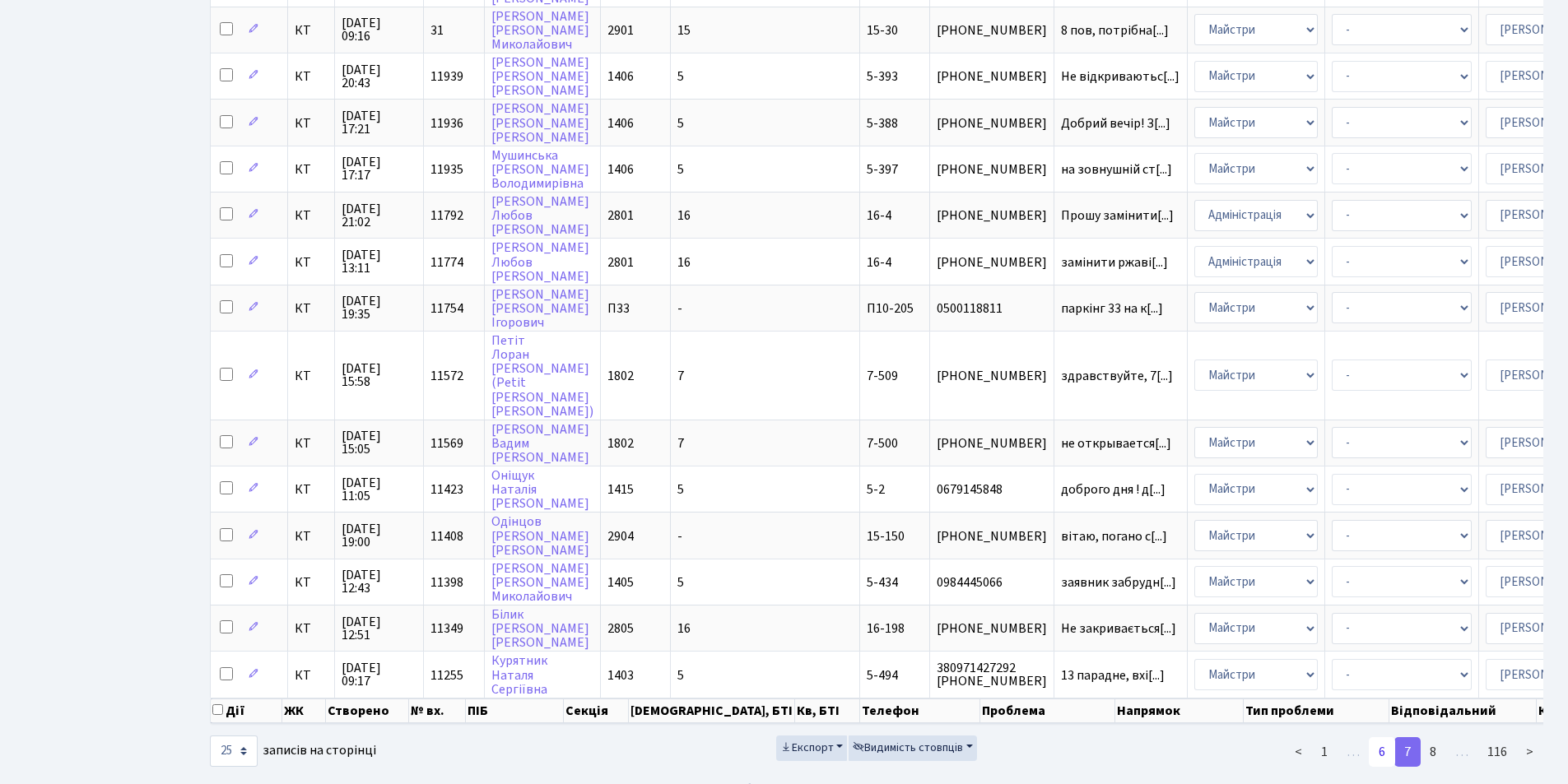
click at [1379, 763] on link "6" at bounding box center [1381, 752] width 26 height 30
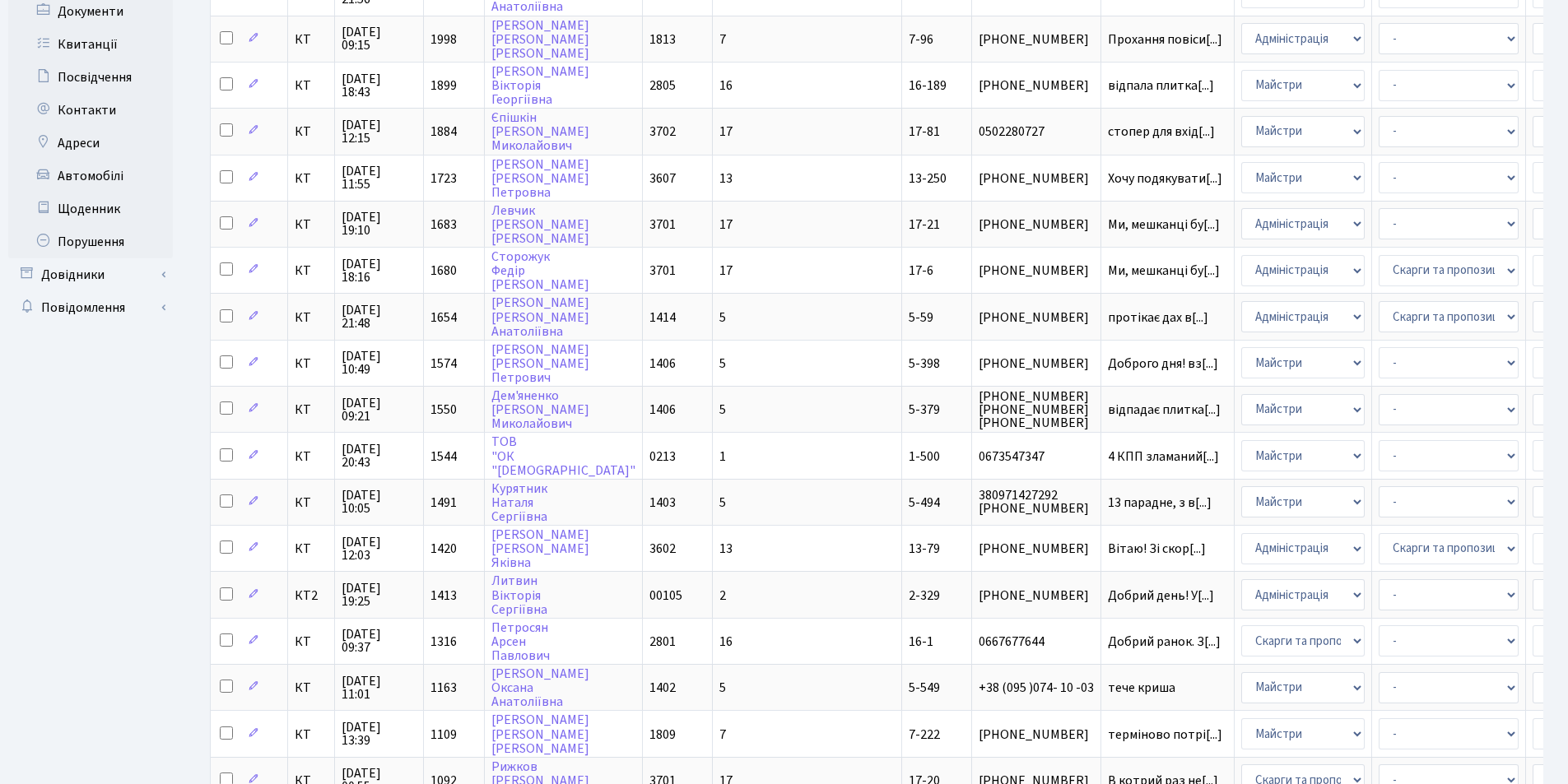
scroll to position [231, 0]
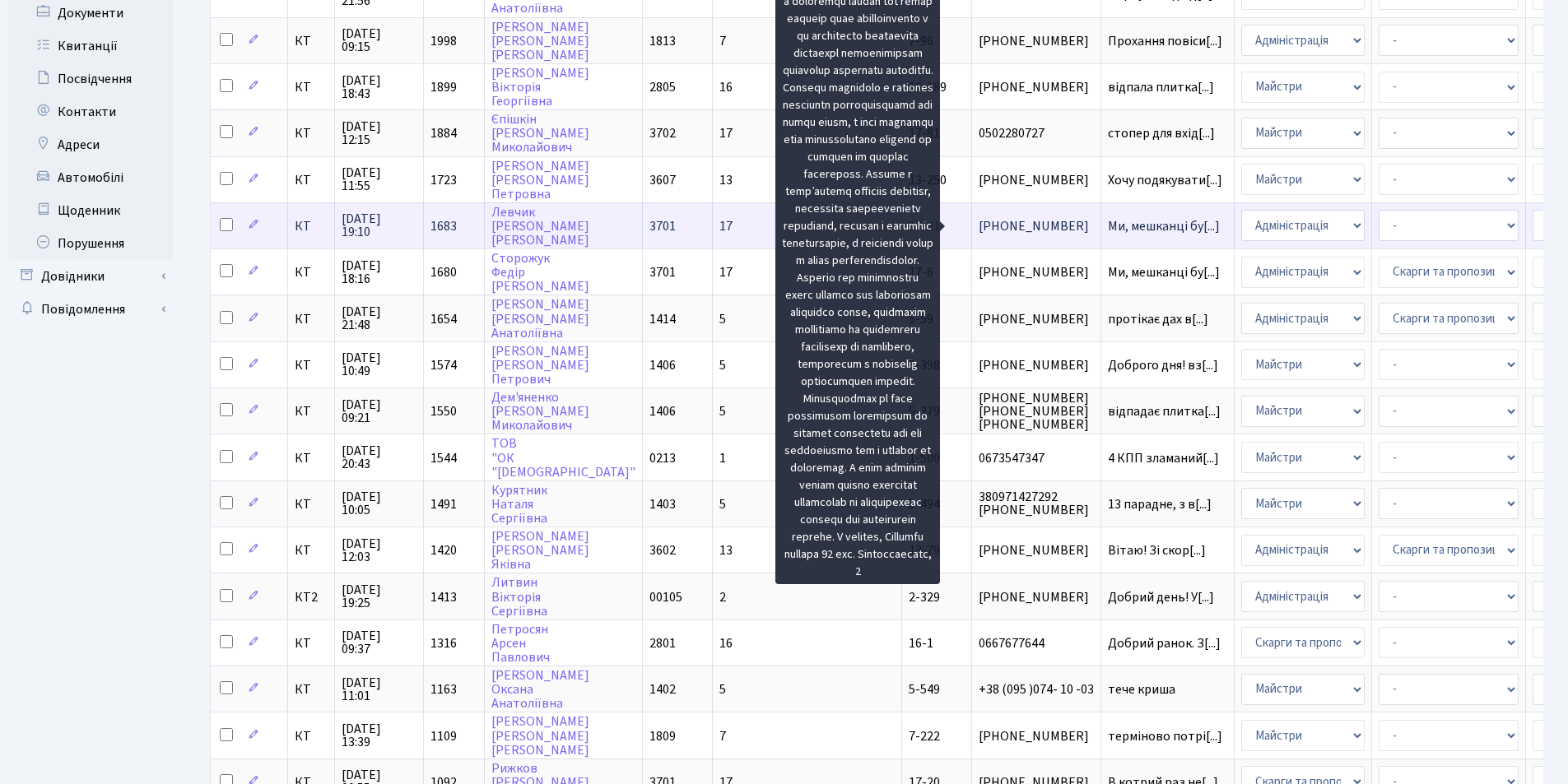
click at [1108, 222] on span "Ми, мешканці бу[...]" at bounding box center [1163, 226] width 112 height 18
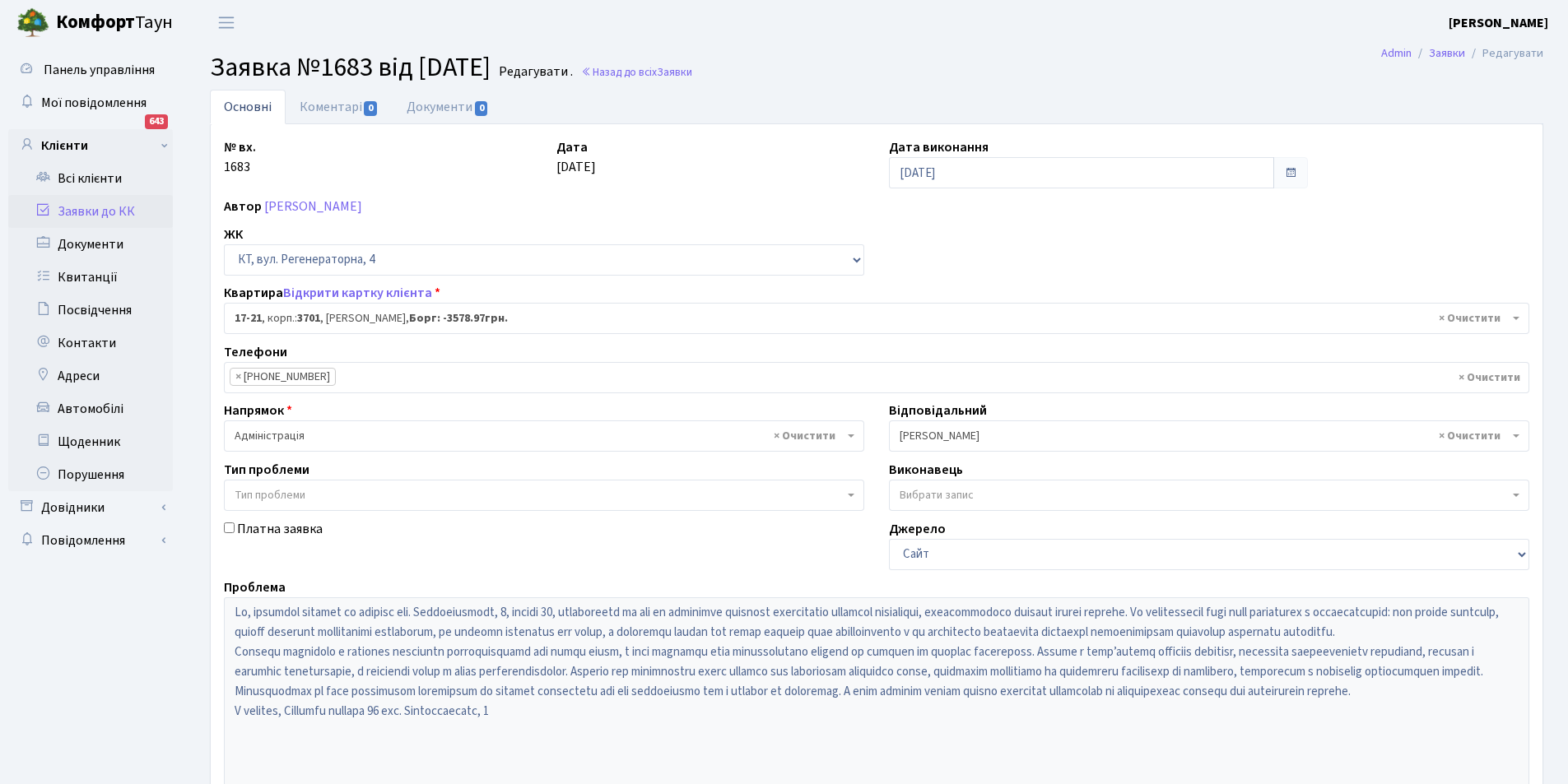
select select "8975"
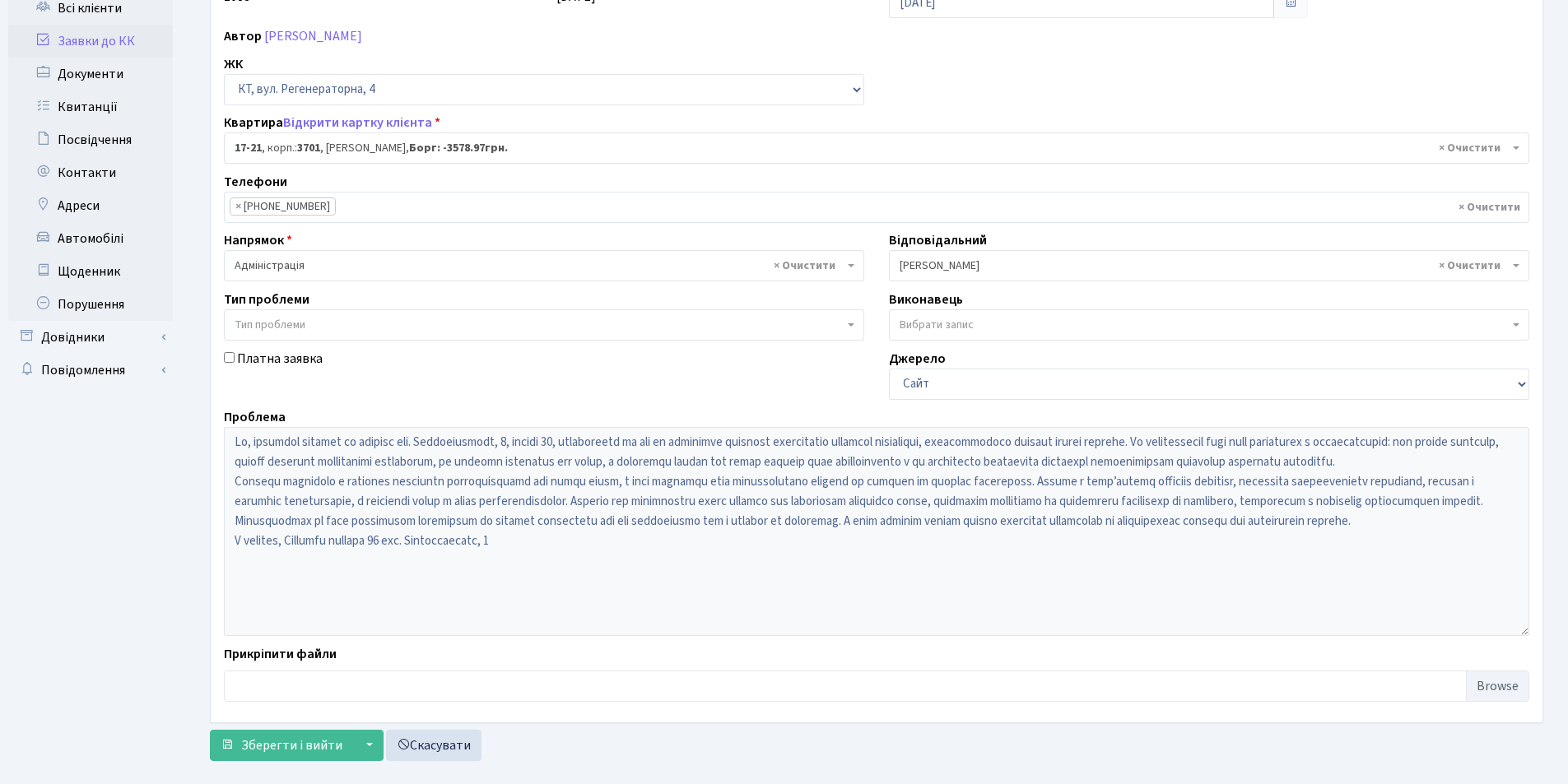
scroll to position [169, 0]
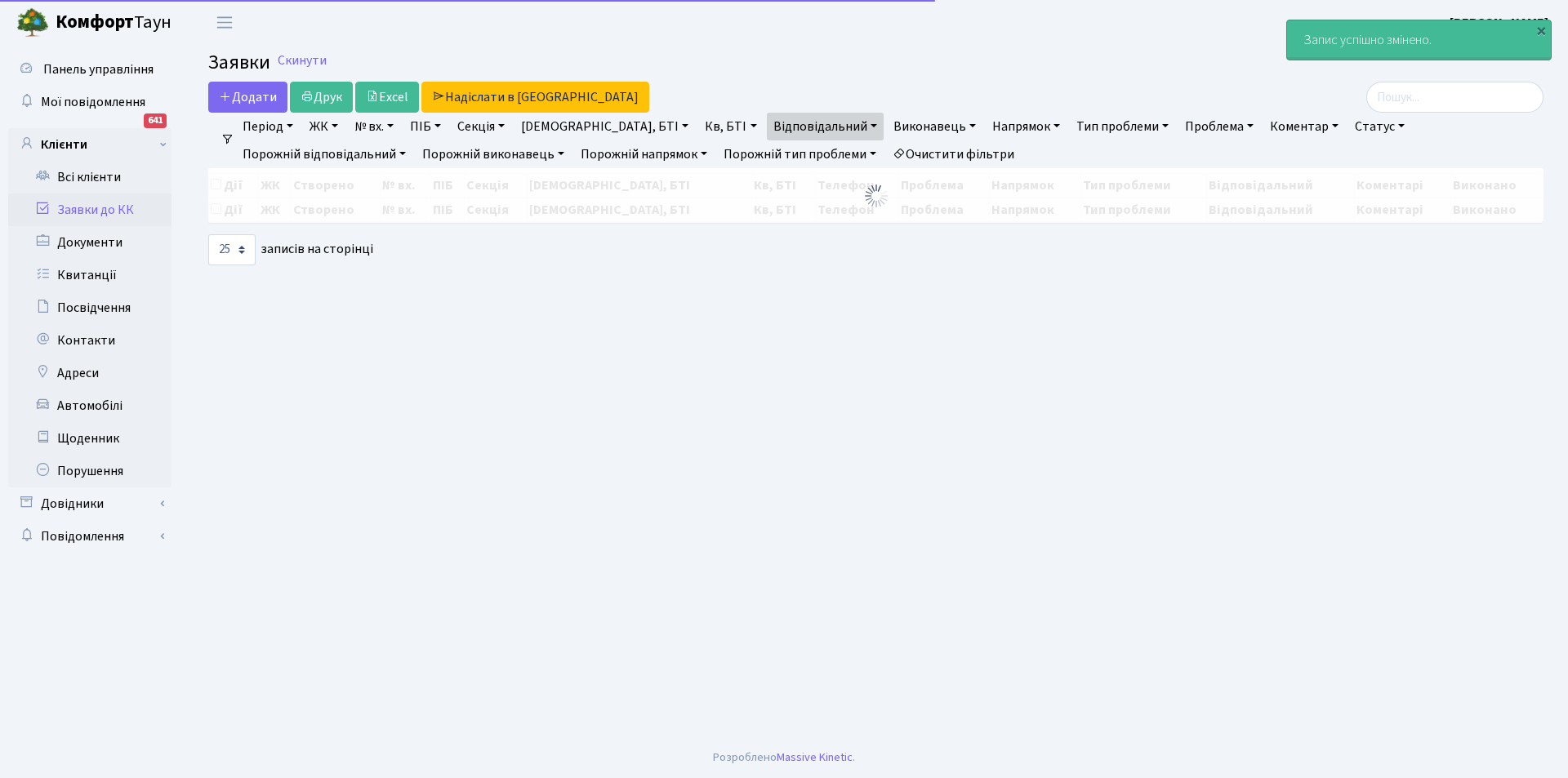
select select "25"
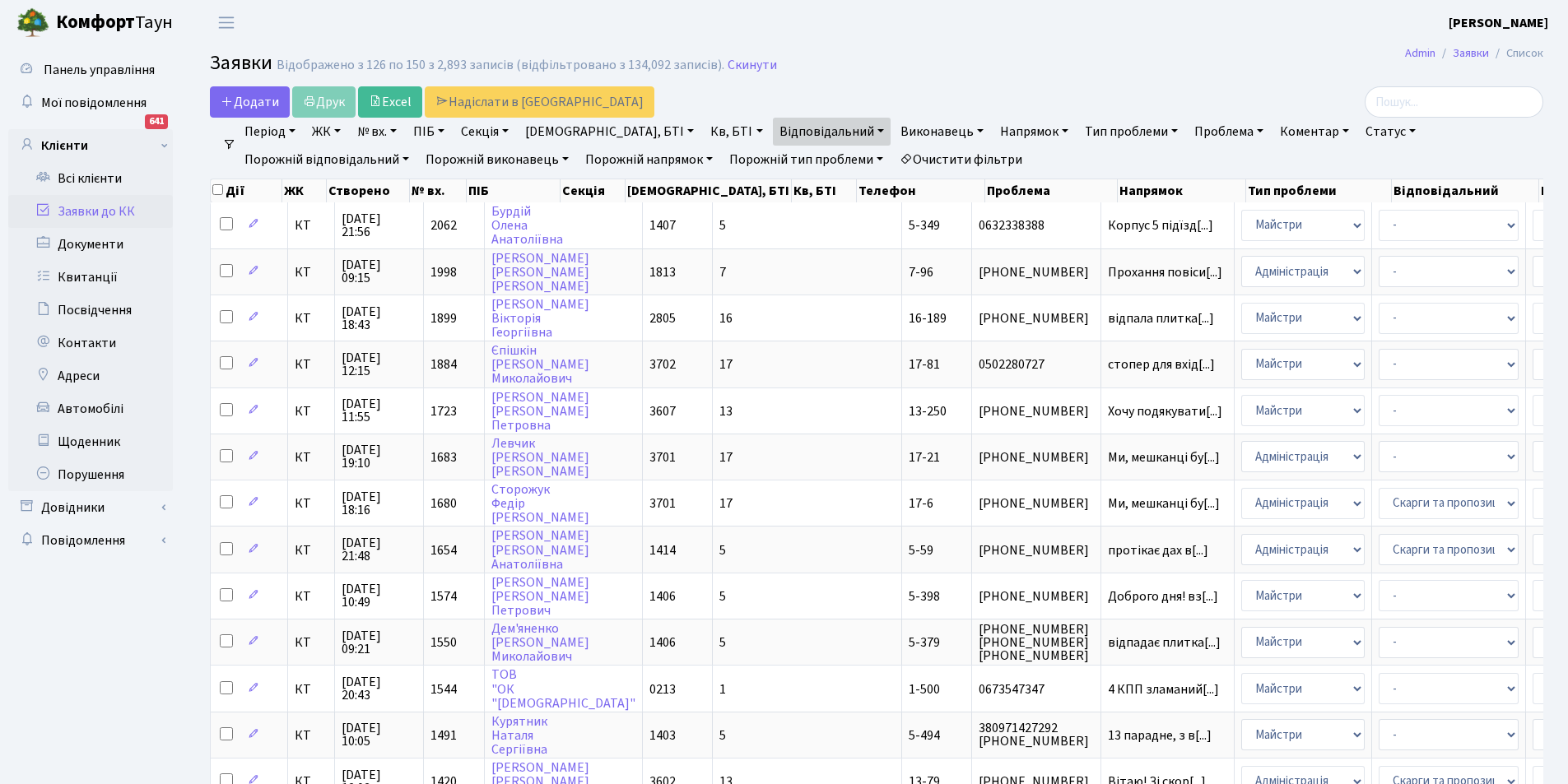
scroll to position [15, 0]
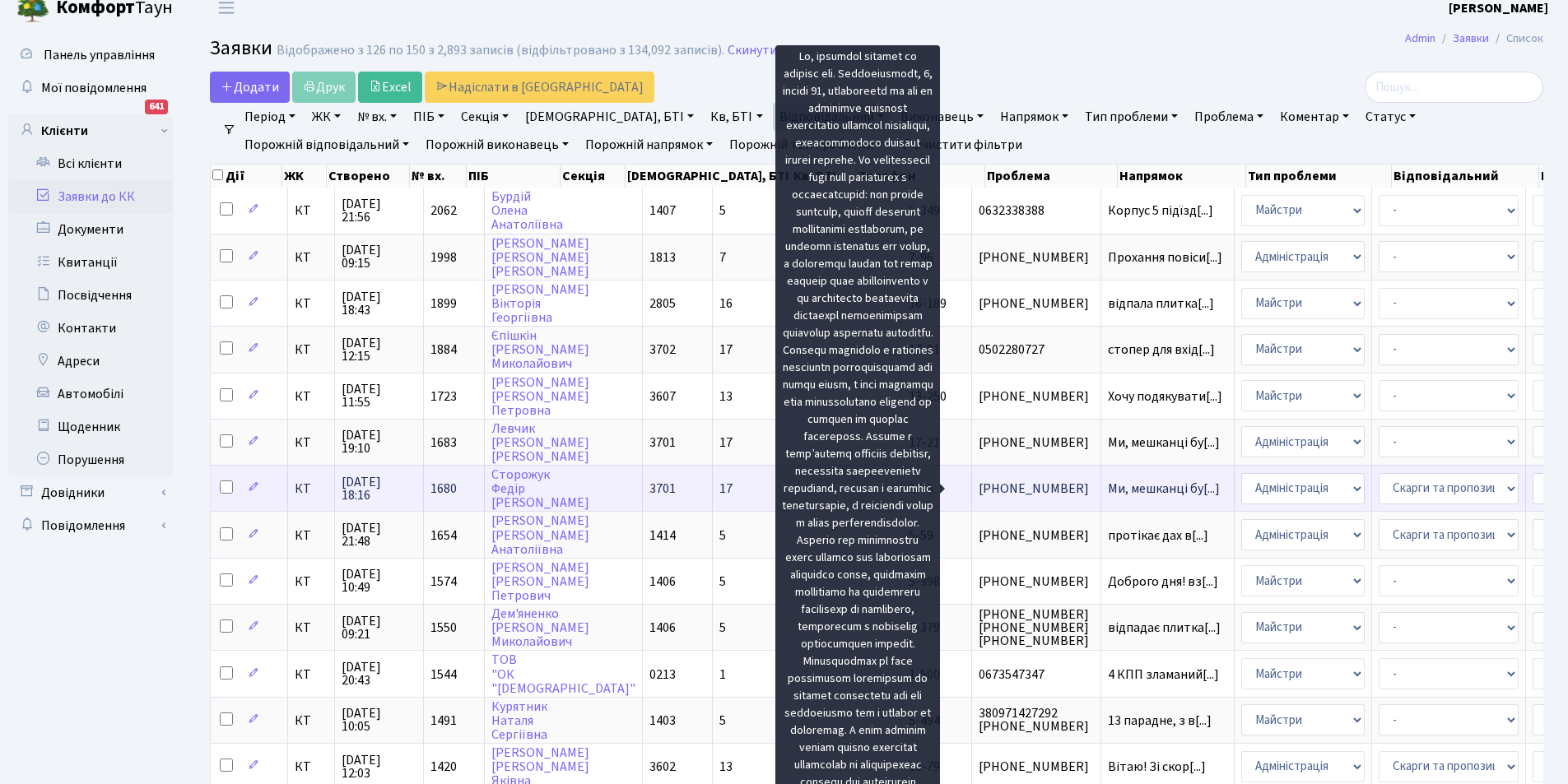
click at [1108, 489] on span "Ми, мешканці бу[...]" at bounding box center [1163, 489] width 112 height 18
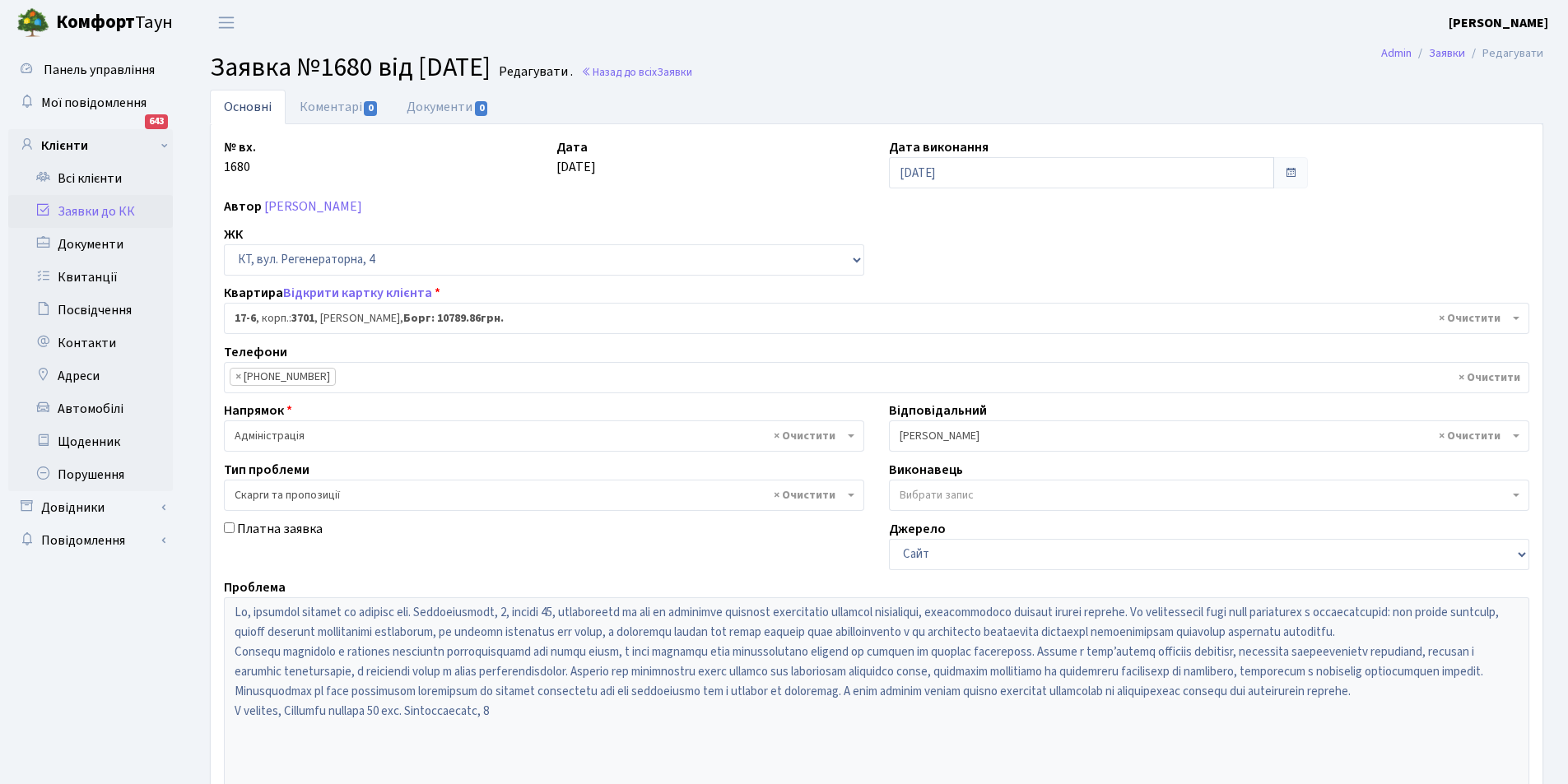
select select "8960"
select select "55"
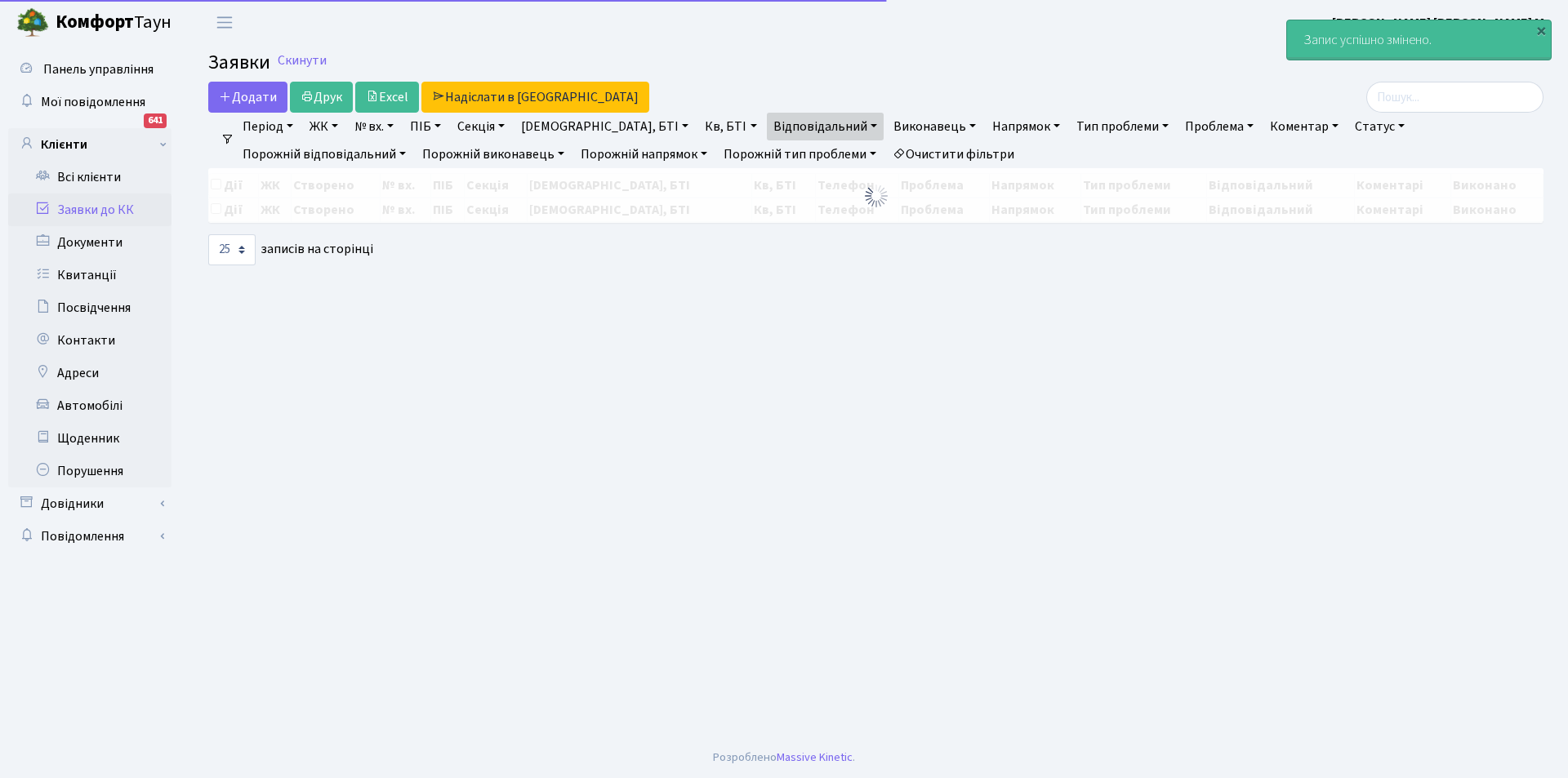
select select "25"
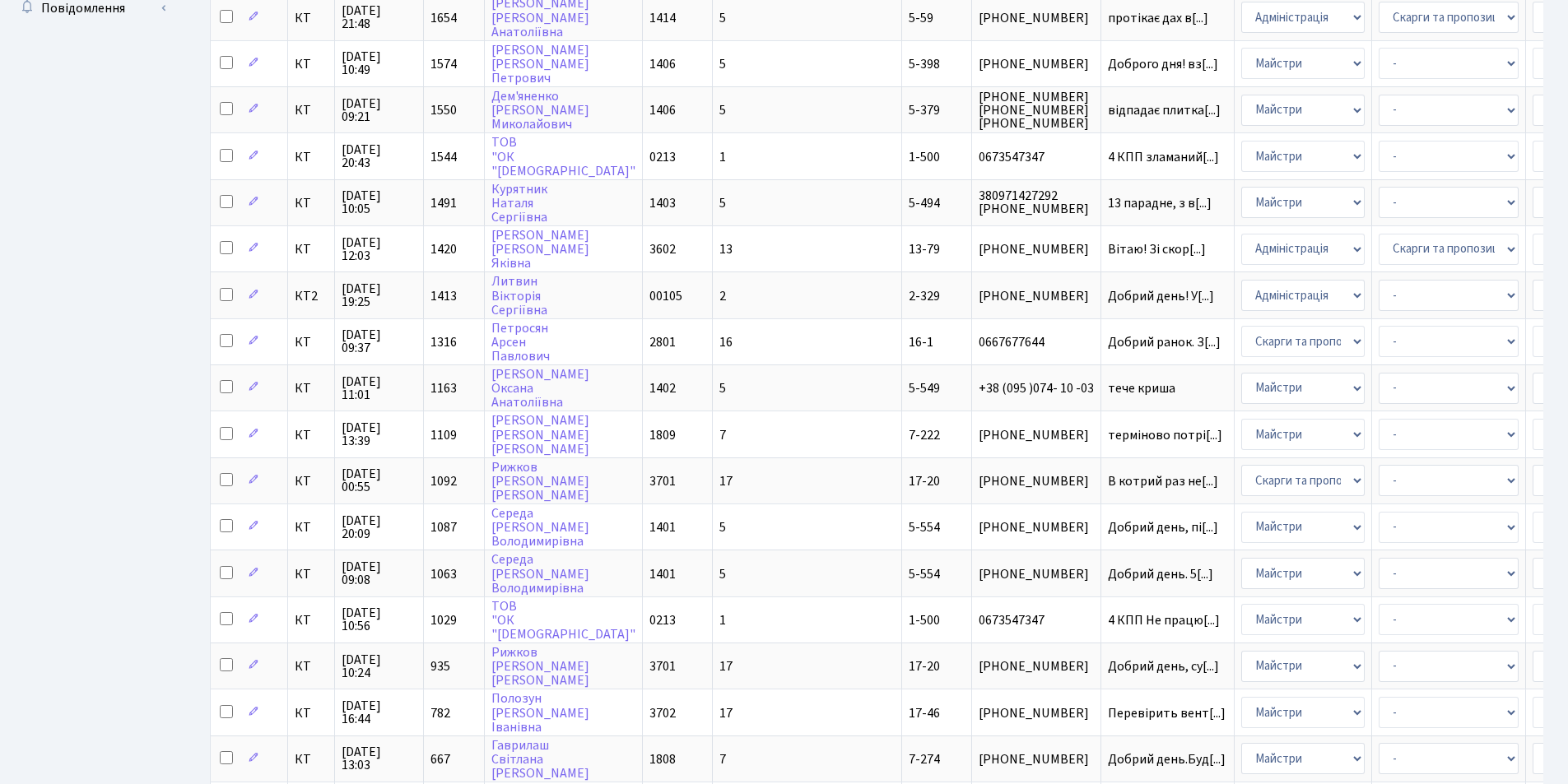
scroll to position [701, 0]
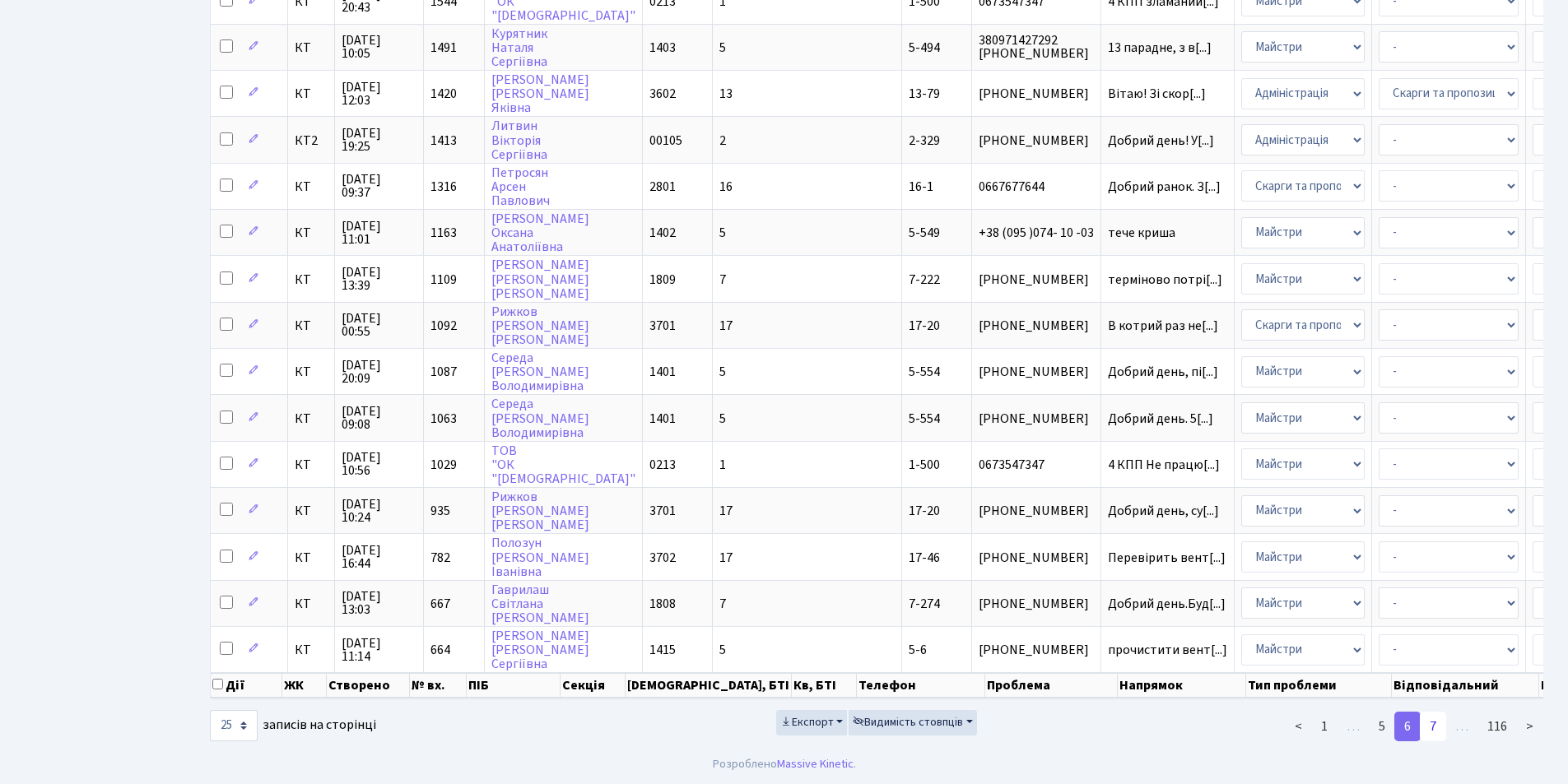
click at [1428, 724] on link "7" at bounding box center [1432, 727] width 26 height 30
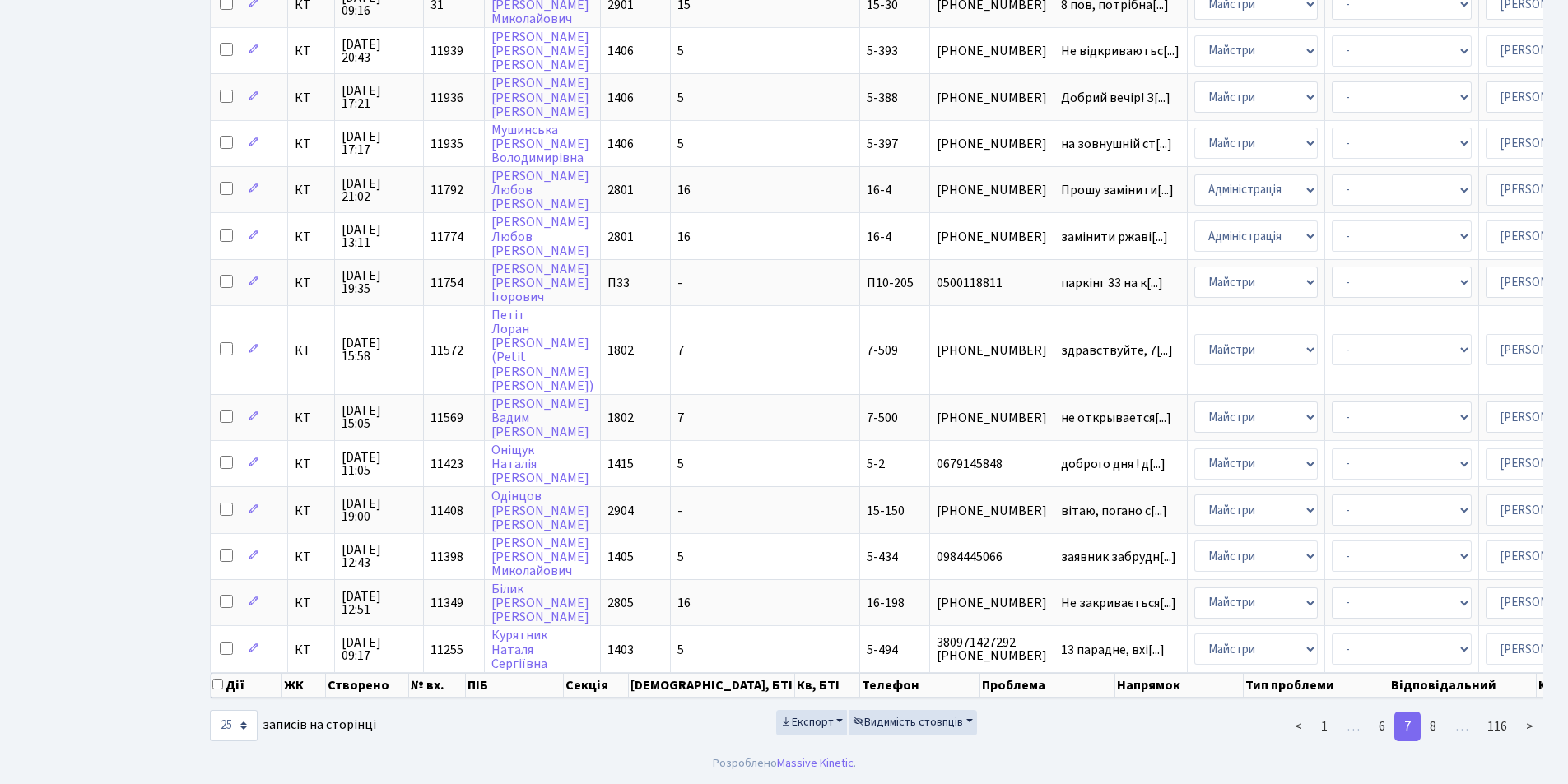
scroll to position [743, 0]
click at [1379, 724] on link "6" at bounding box center [1381, 727] width 26 height 30
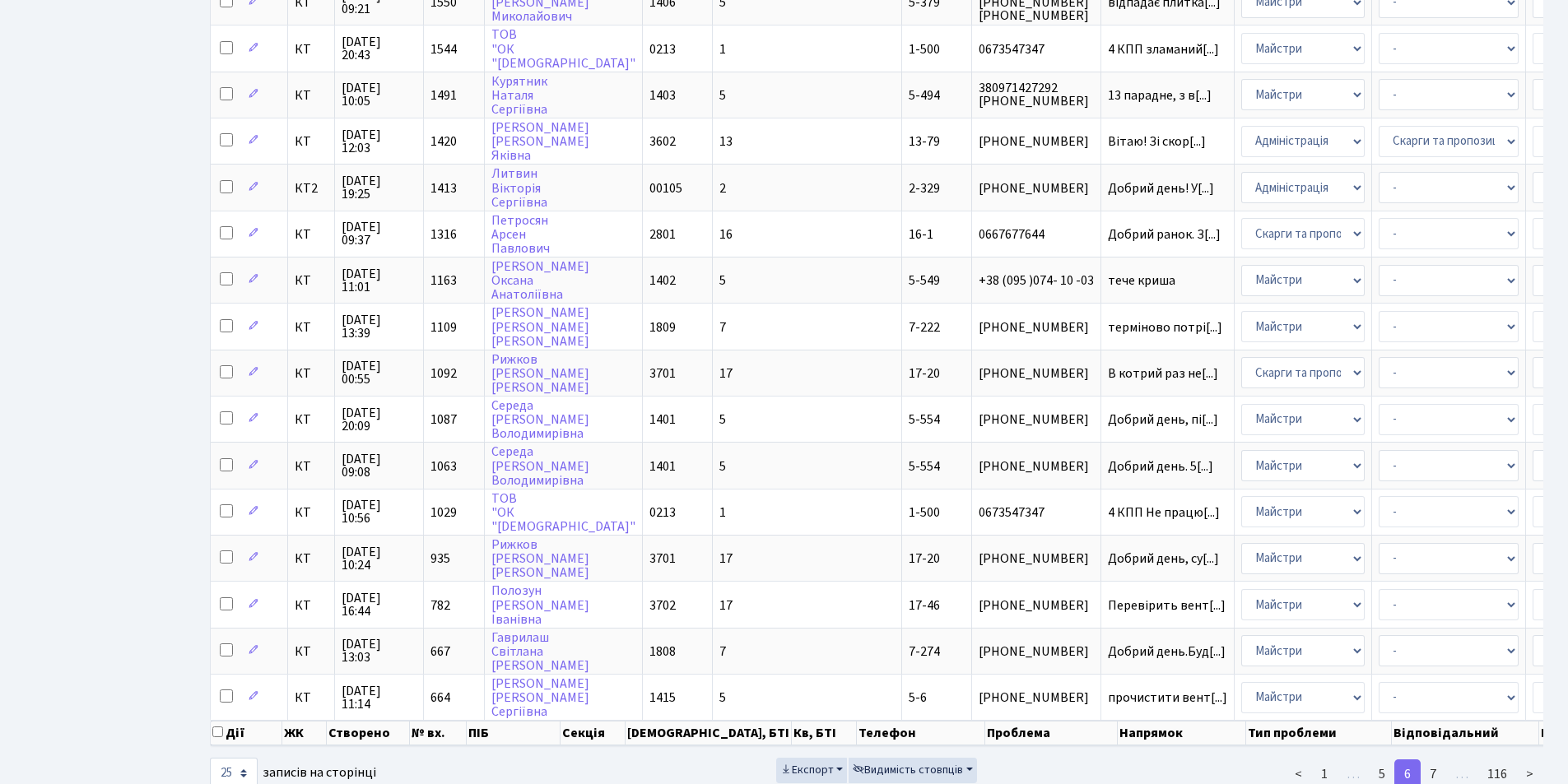
scroll to position [701, 0]
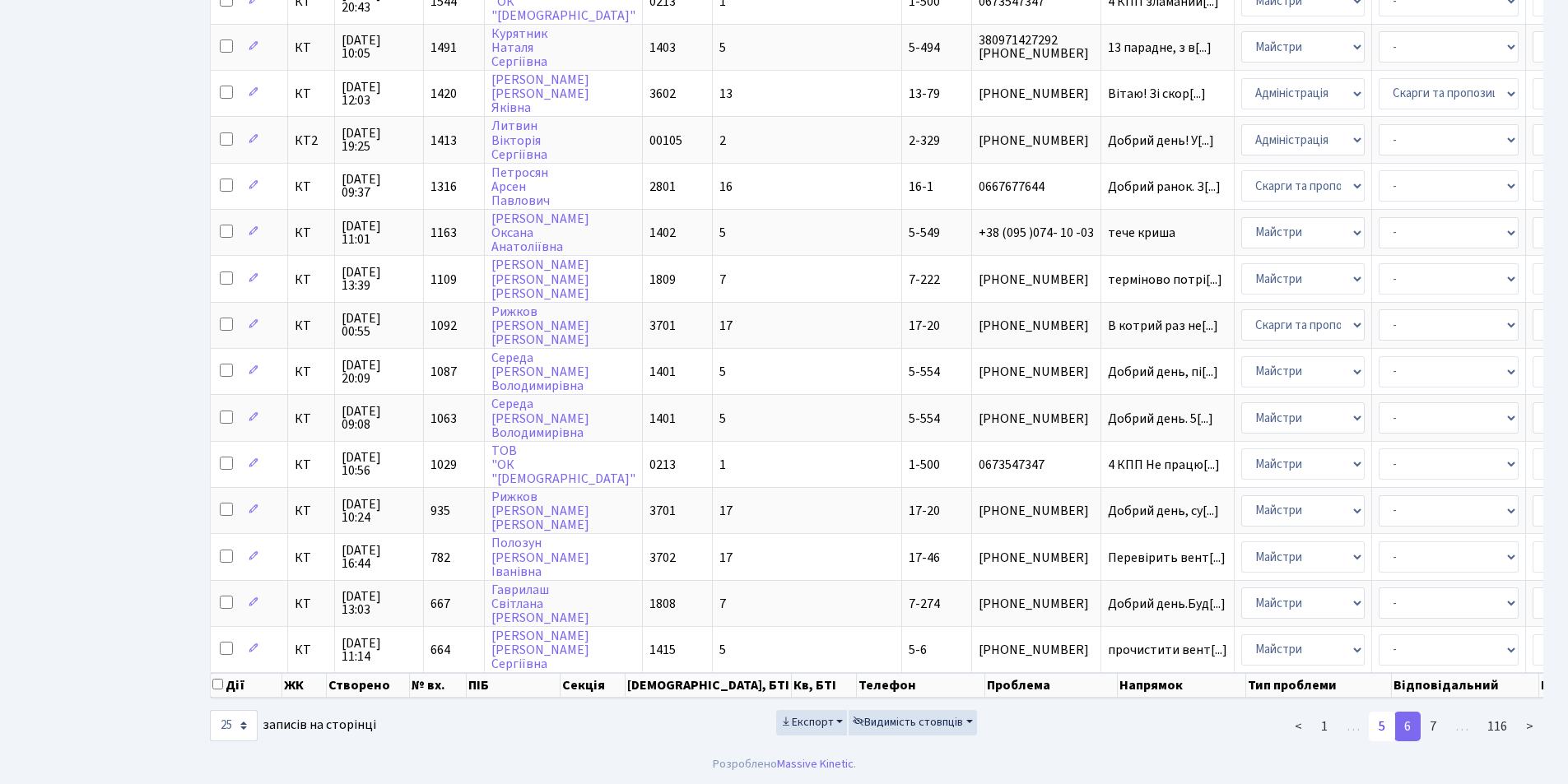
click at [1377, 733] on link "5" at bounding box center [1381, 727] width 26 height 30
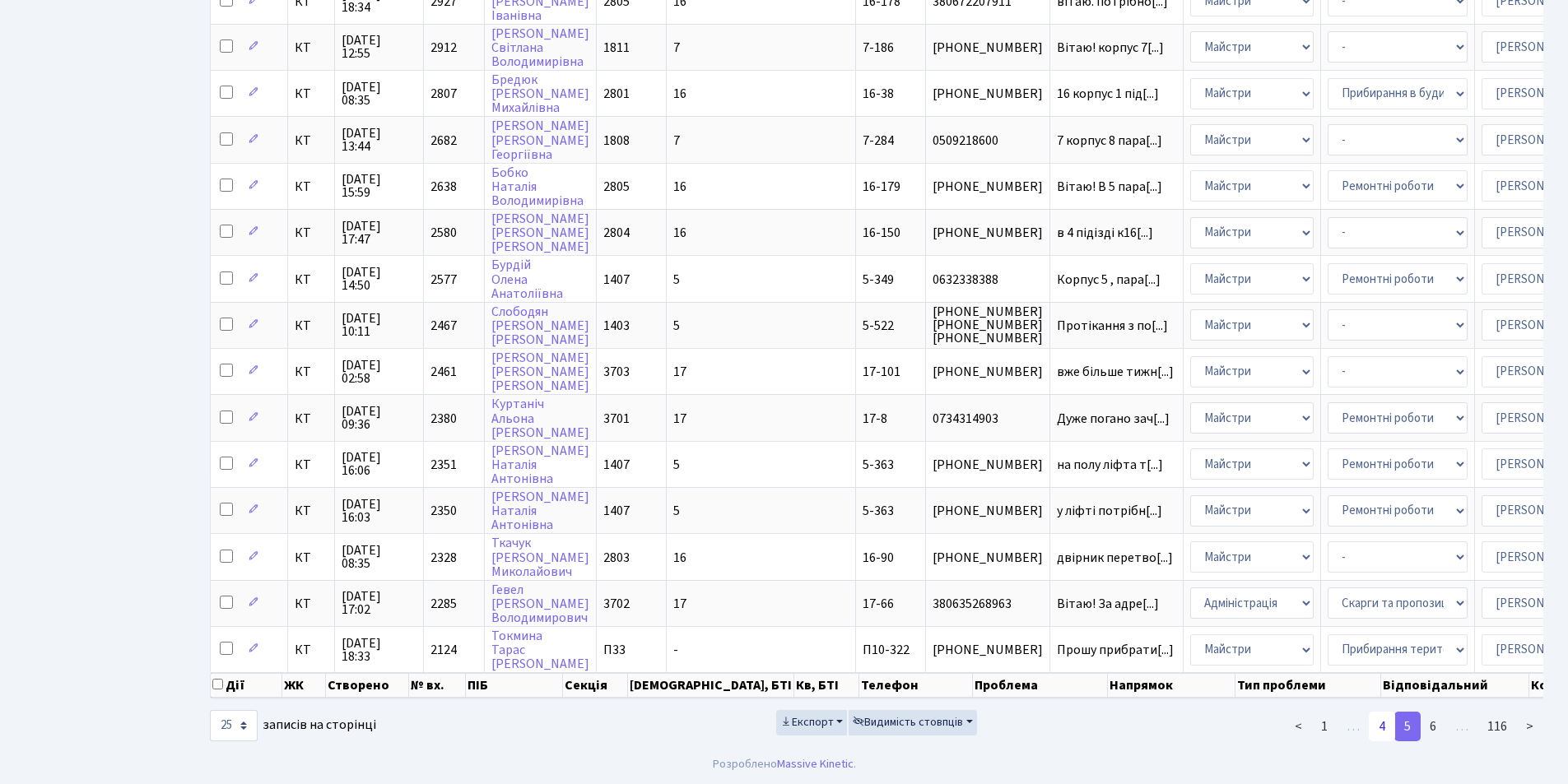
click at [1381, 729] on link "4" at bounding box center [1381, 727] width 26 height 30
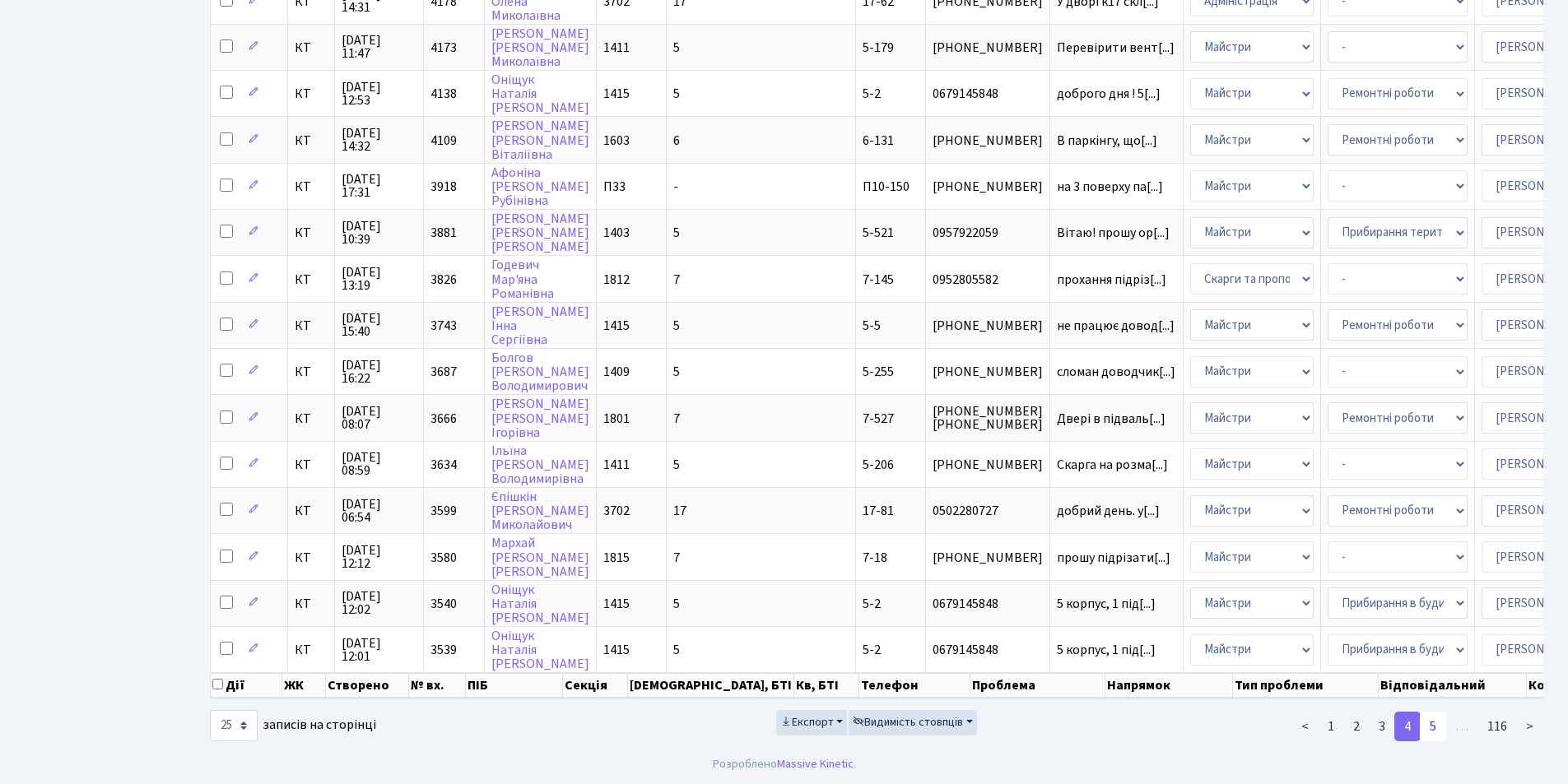
click at [1438, 727] on link "5" at bounding box center [1432, 727] width 26 height 30
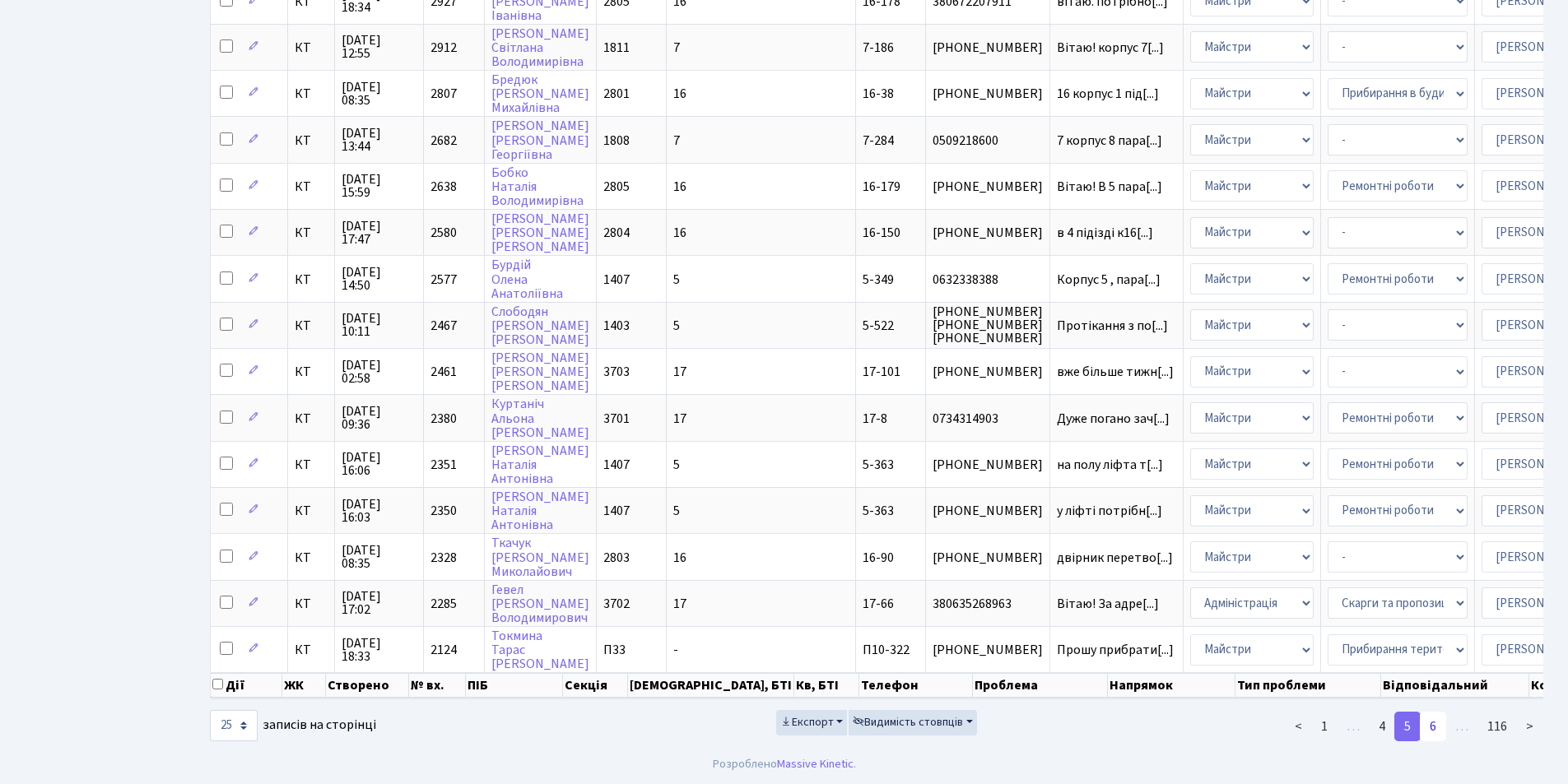
click at [1430, 724] on link "6" at bounding box center [1432, 727] width 26 height 30
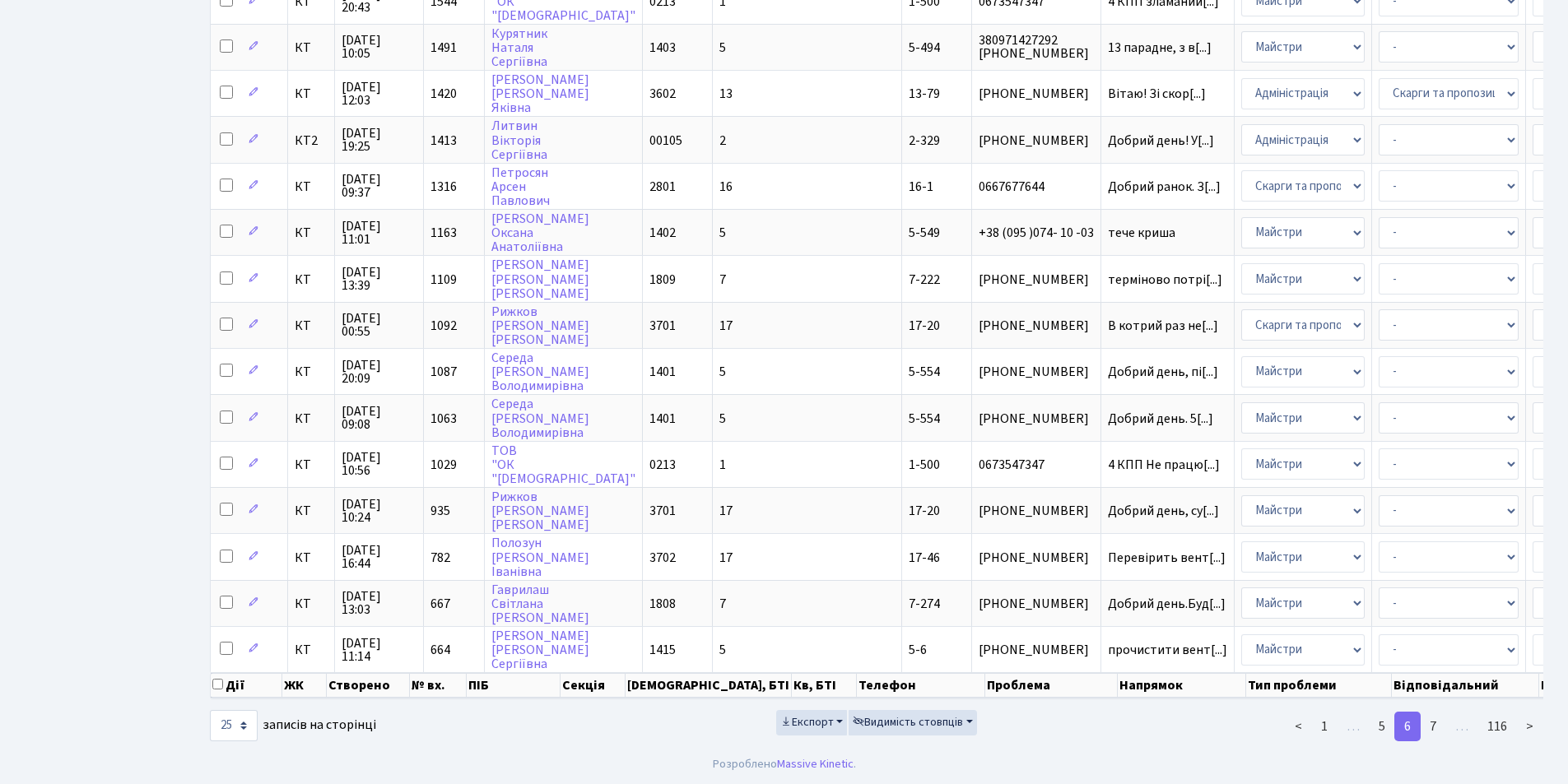
click at [1430, 724] on link "7" at bounding box center [1432, 727] width 26 height 30
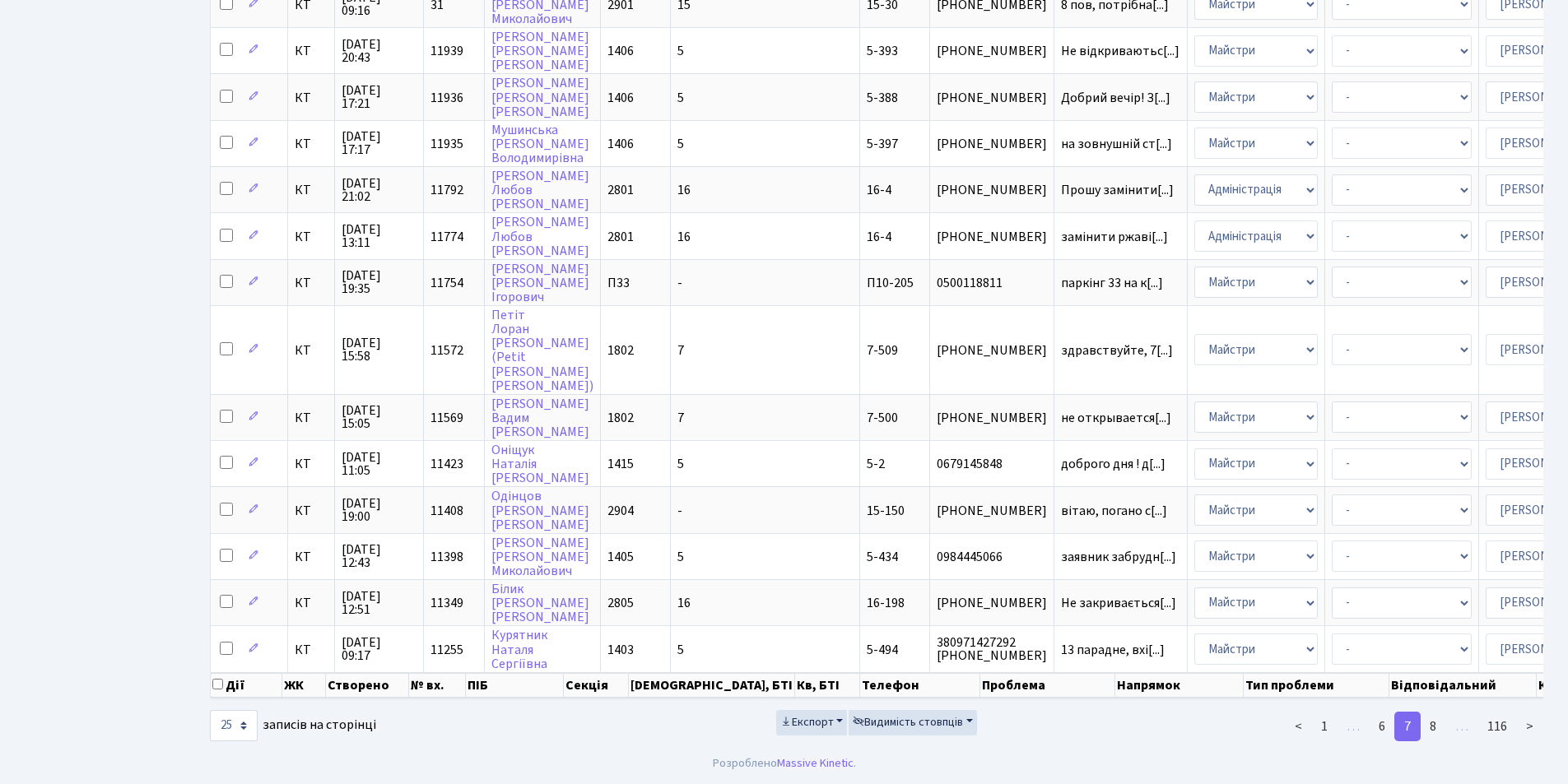
scroll to position [743, 0]
click at [1435, 729] on link "8" at bounding box center [1432, 727] width 26 height 30
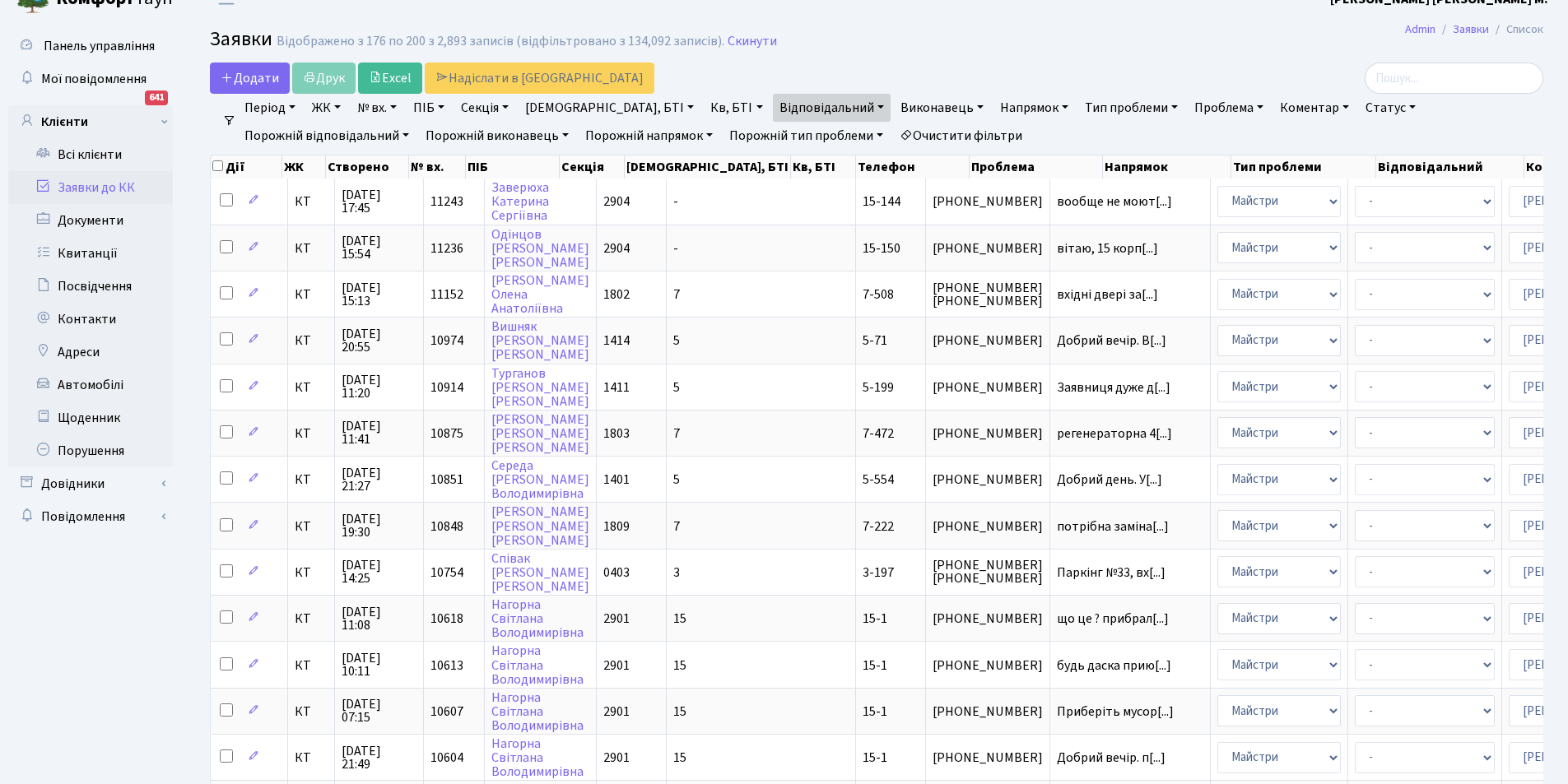
scroll to position [18, 0]
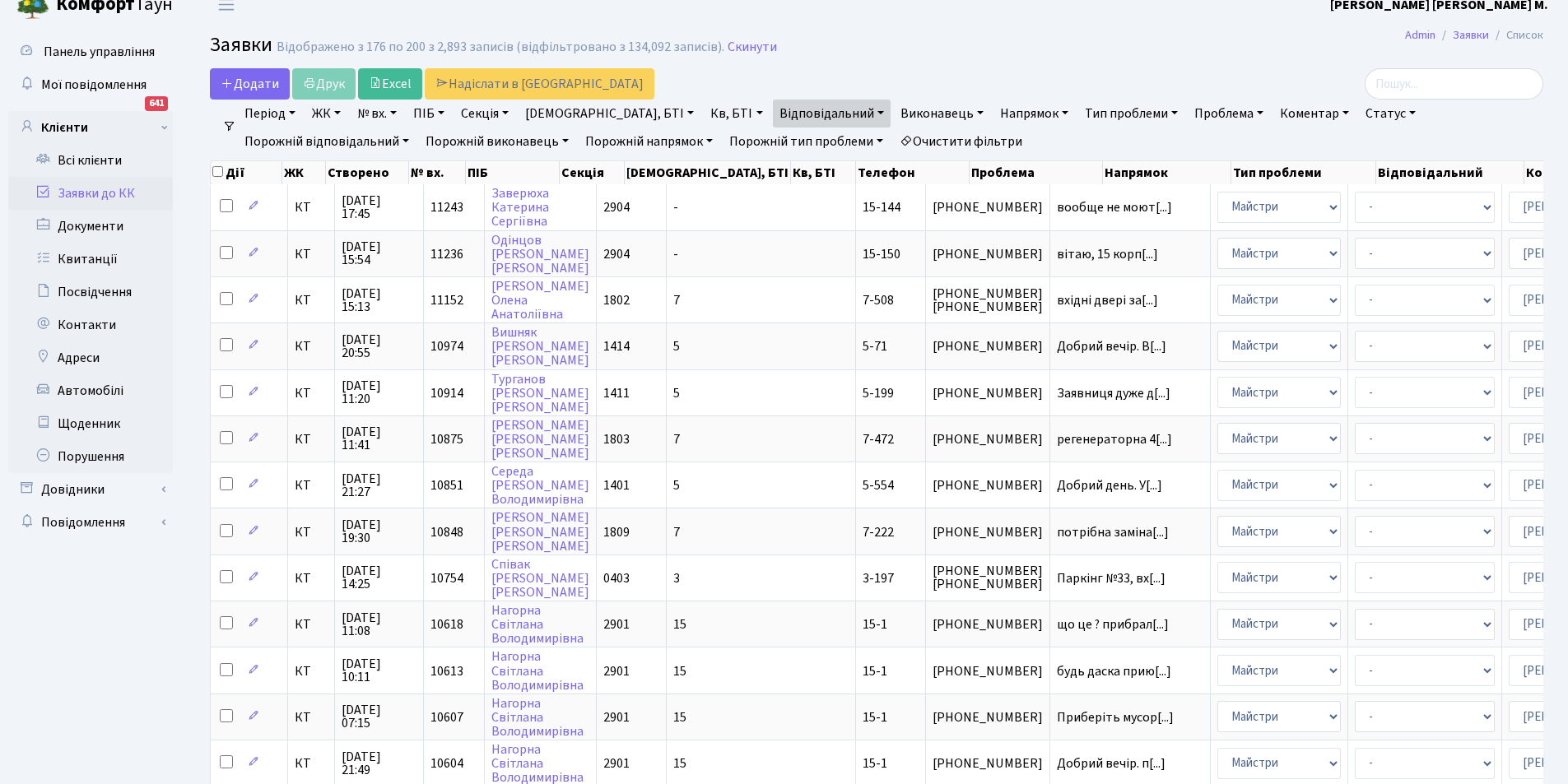
click at [703, 110] on link "Кв, БТІ" at bounding box center [736, 113] width 65 height 28
type input "17-22"
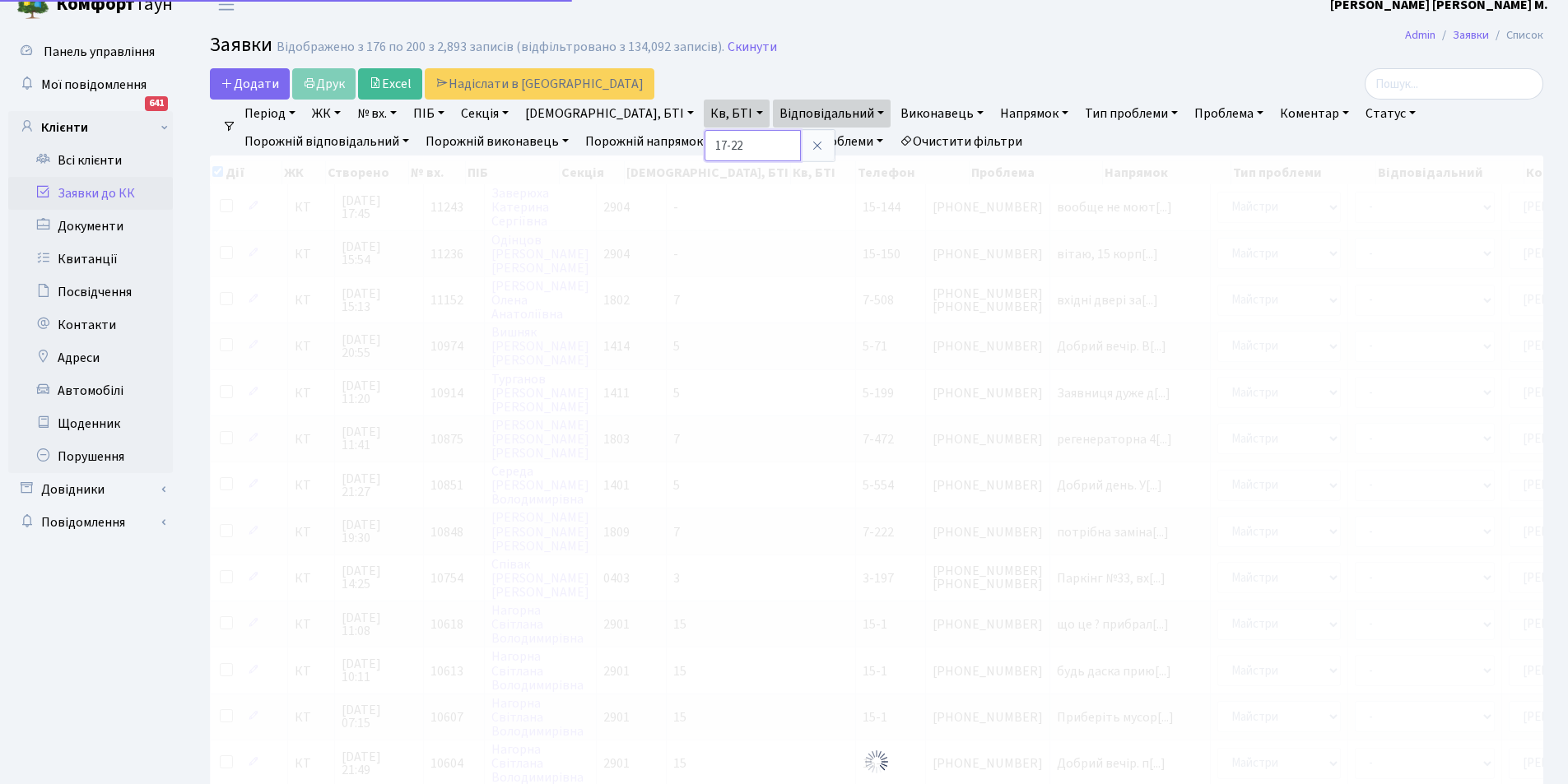
checkbox input "true"
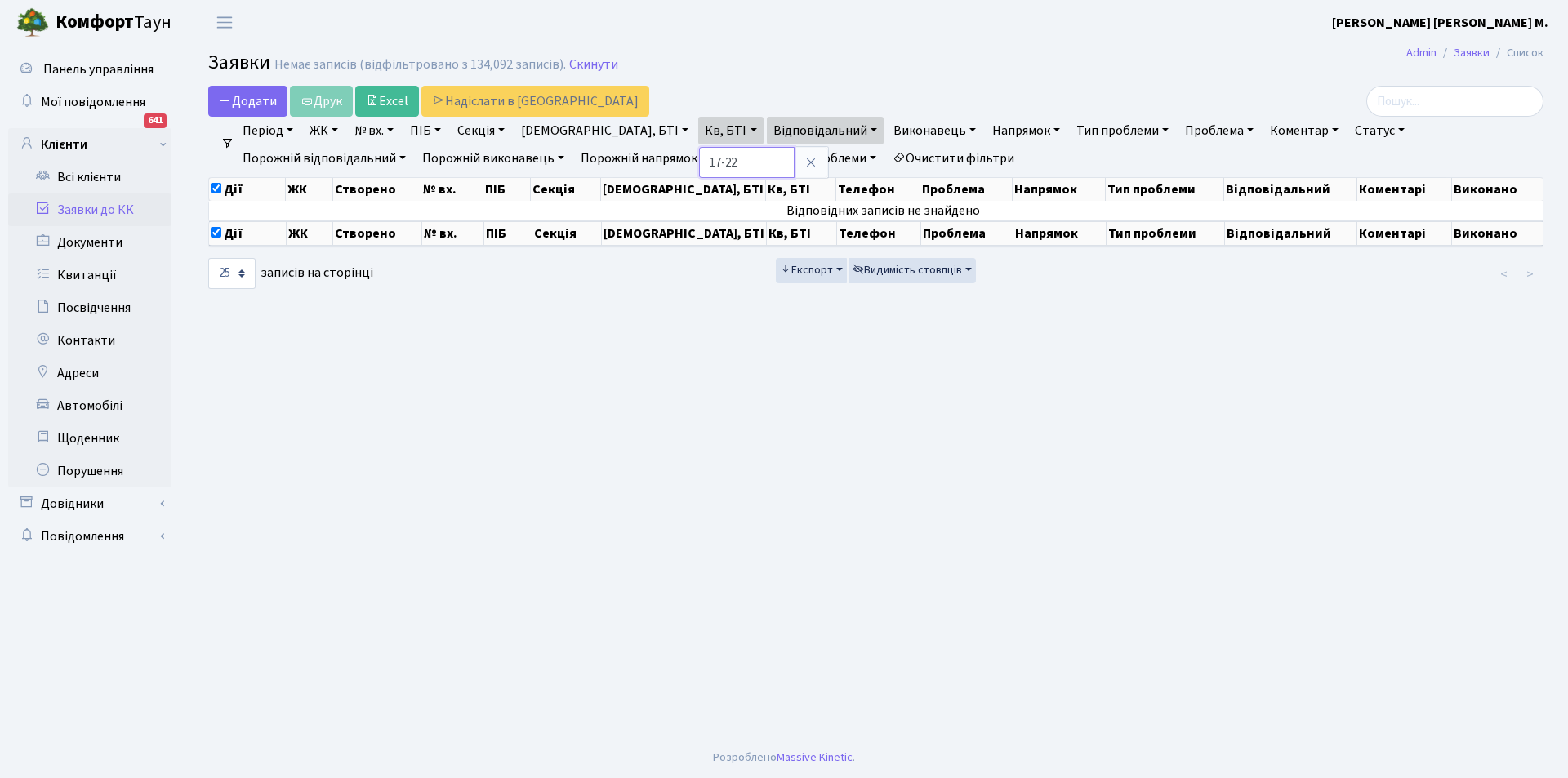
click at [699, 164] on input "17-22" at bounding box center [747, 163] width 96 height 31
type input "17-6"
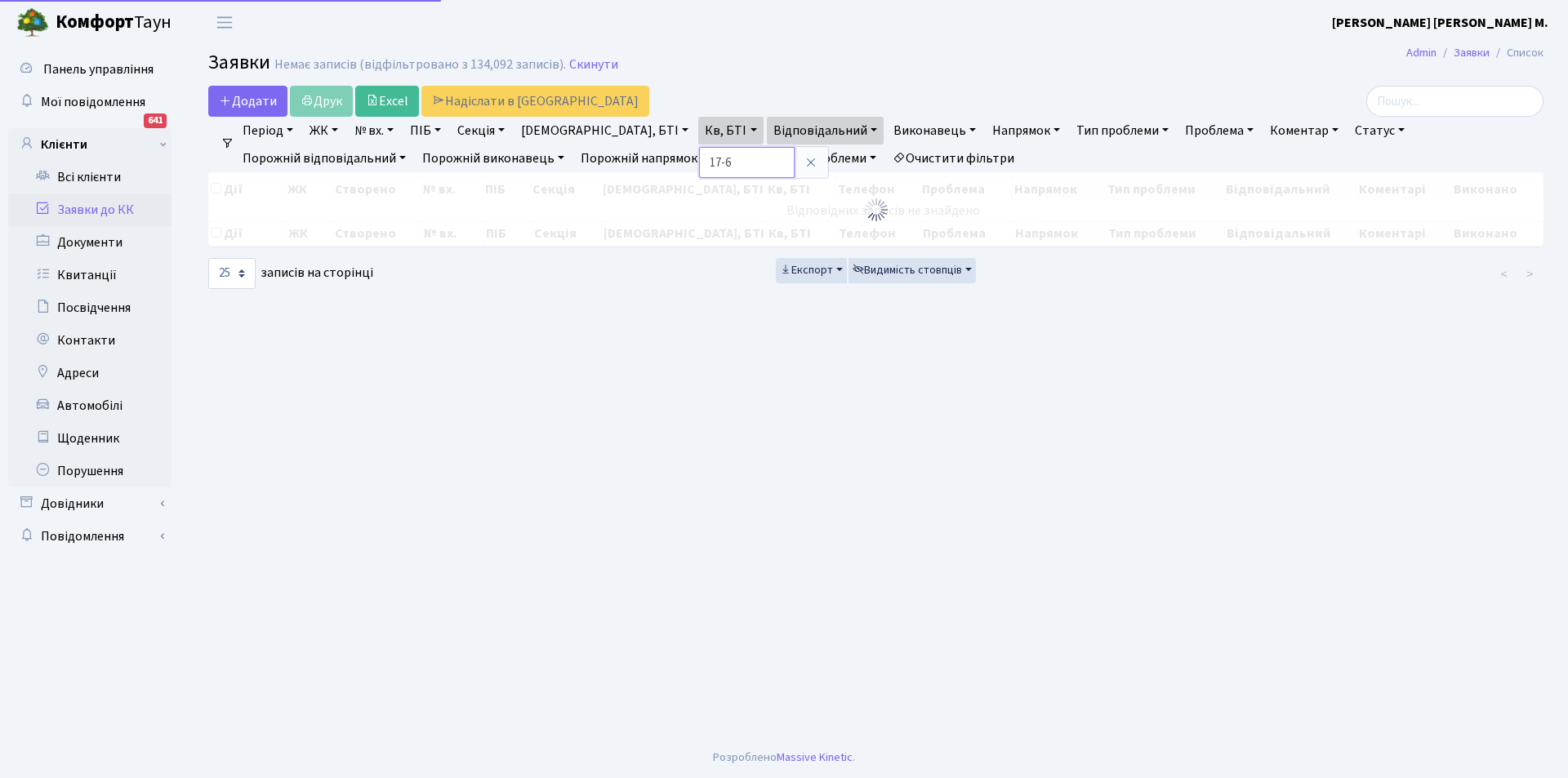
checkbox input "false"
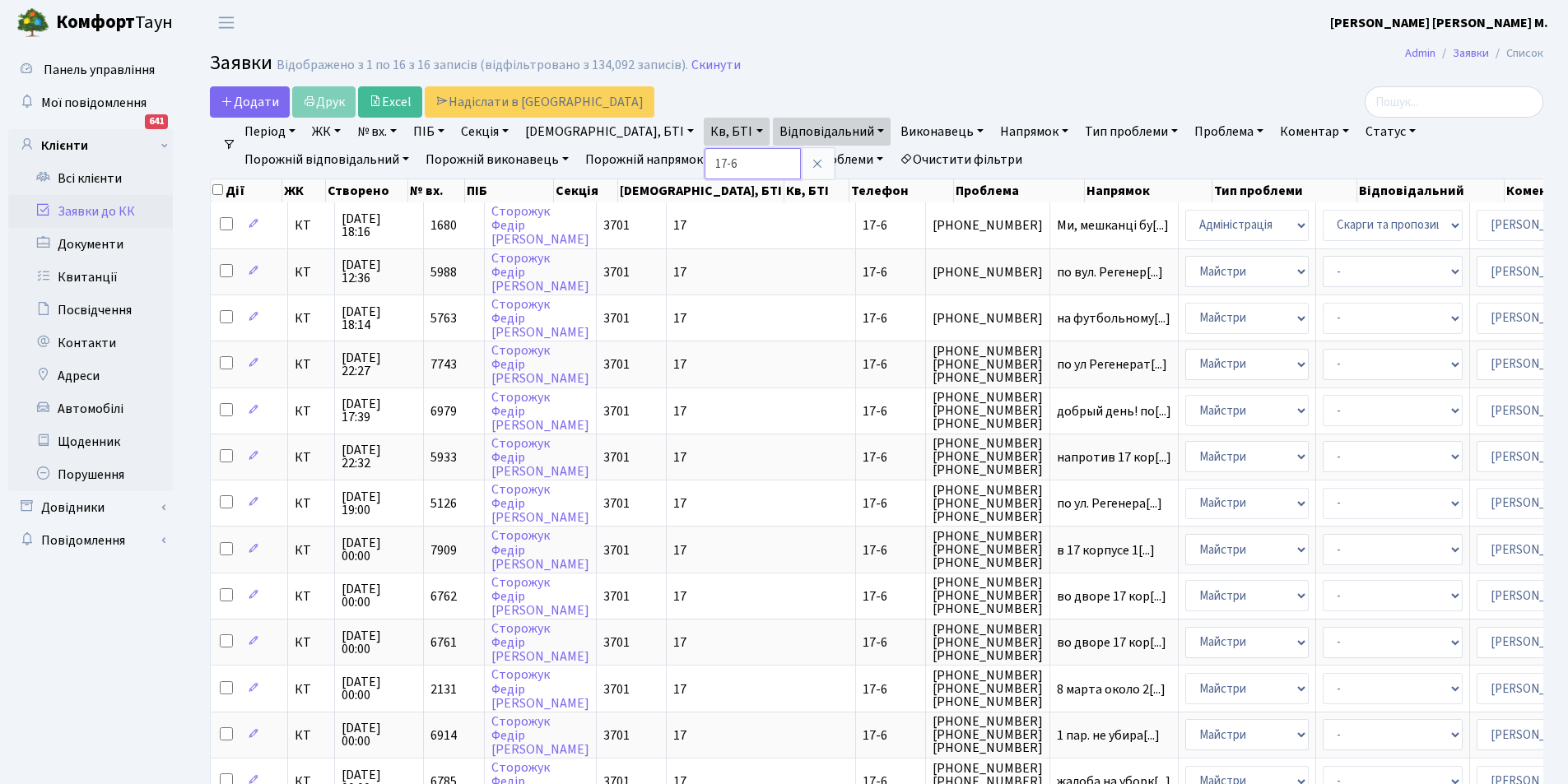
click at [704, 166] on input "17-6" at bounding box center [753, 164] width 97 height 31
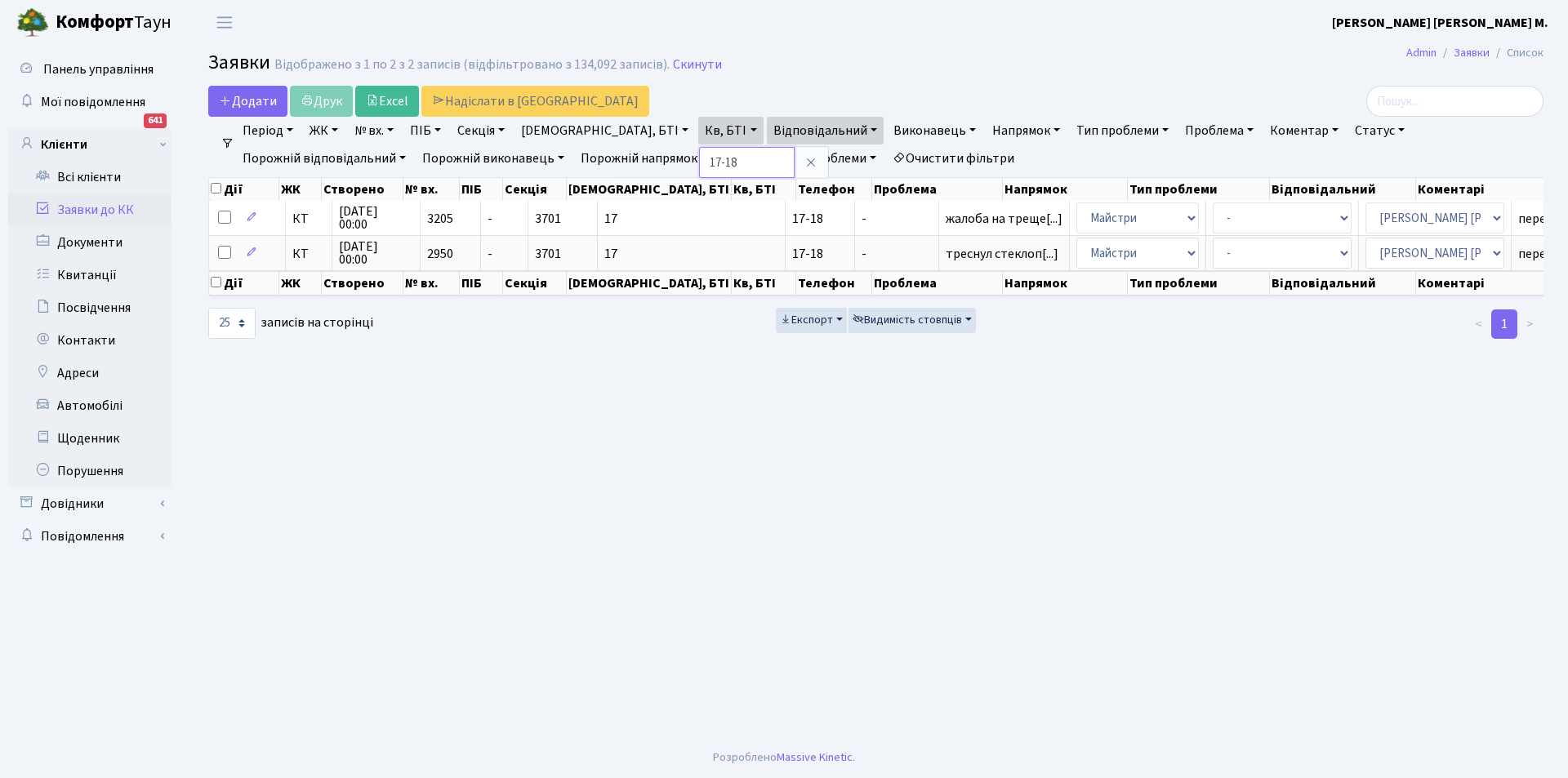
click at [699, 166] on input "17-18" at bounding box center [747, 163] width 96 height 31
type input "17-9"
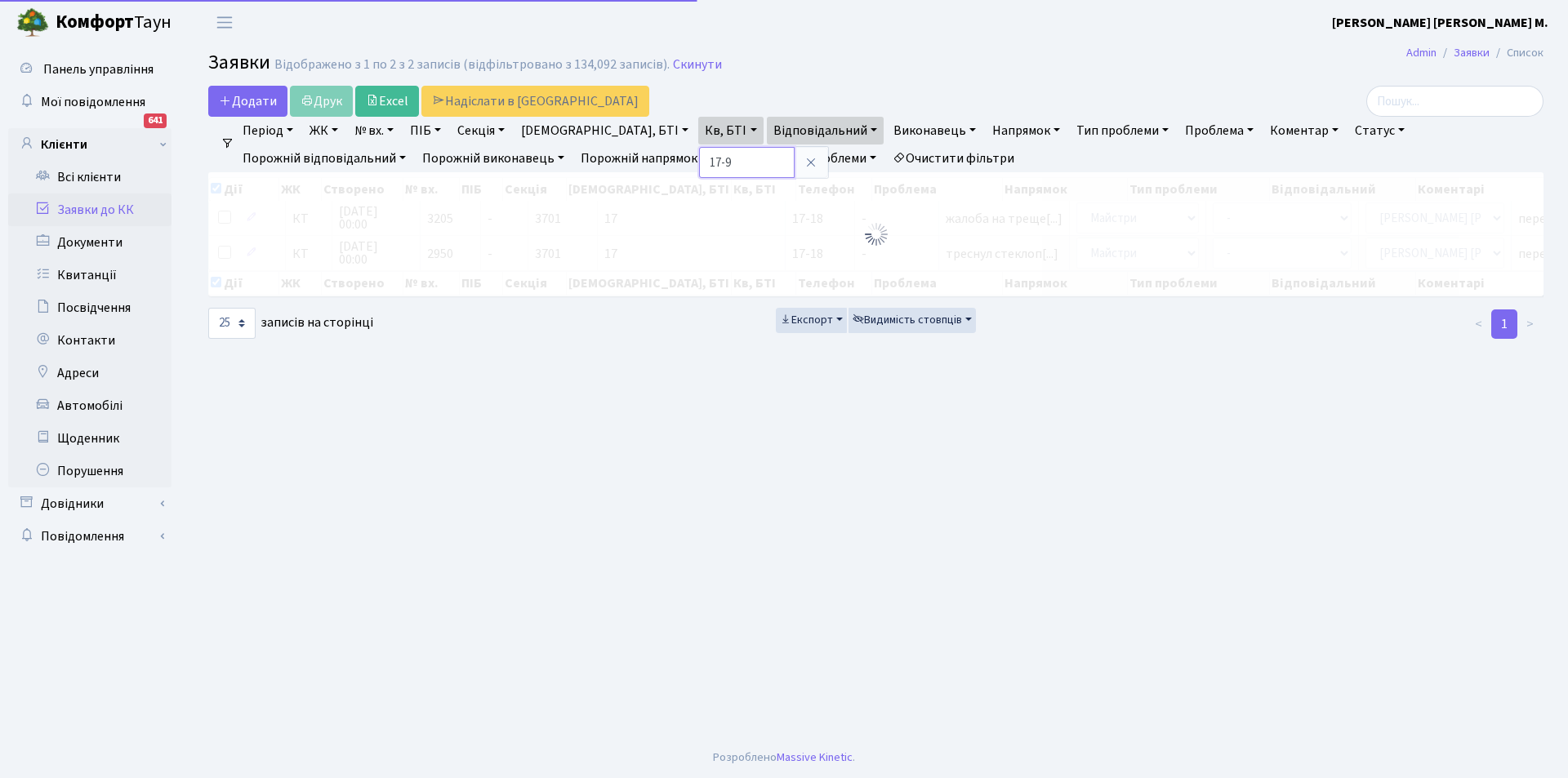
checkbox input "true"
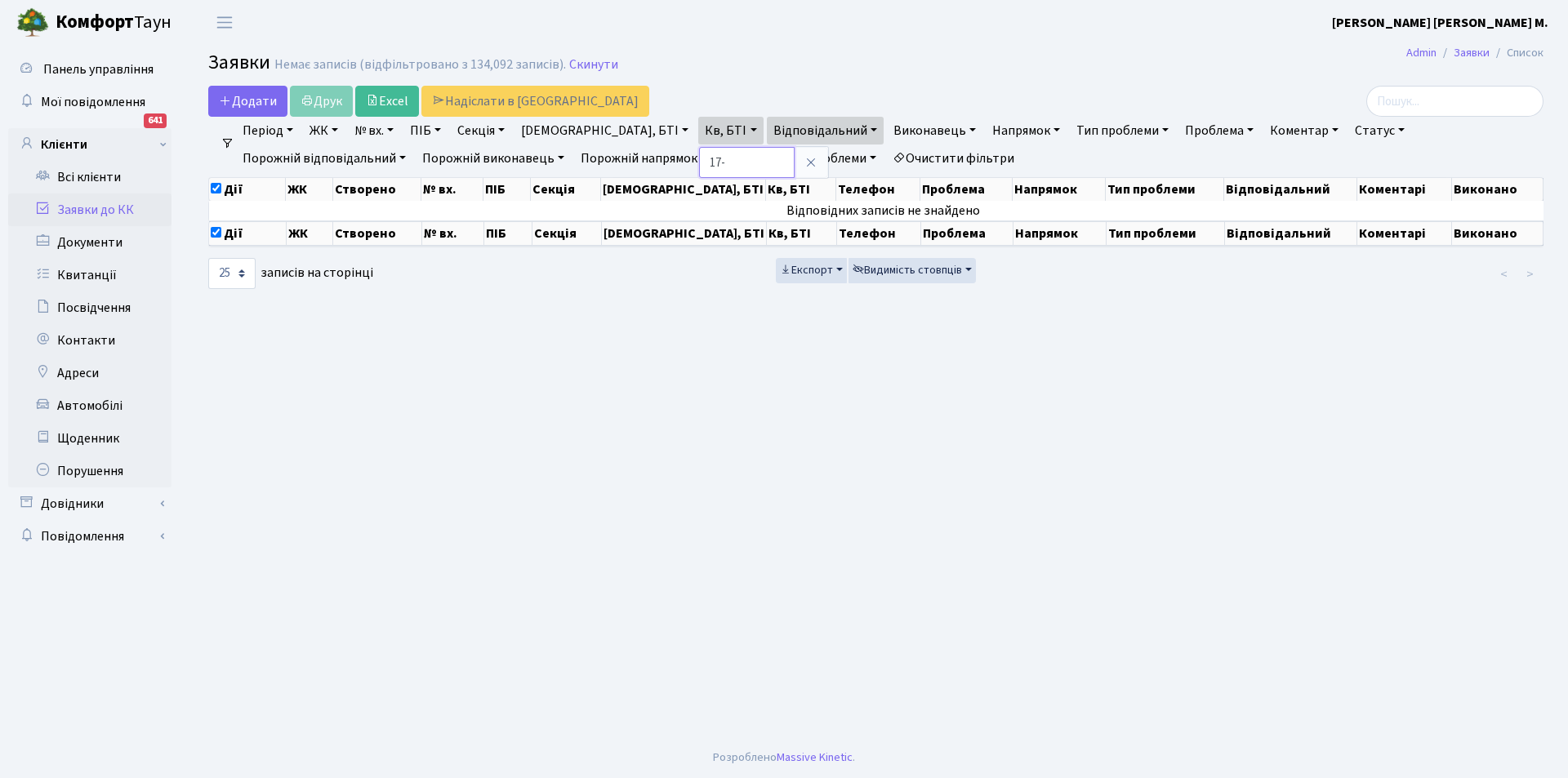
type input "17-26"
click at [699, 160] on input "17-26" at bounding box center [747, 163] width 96 height 31
click at [886, 158] on link "Очистити фільтри" at bounding box center [954, 158] width 135 height 28
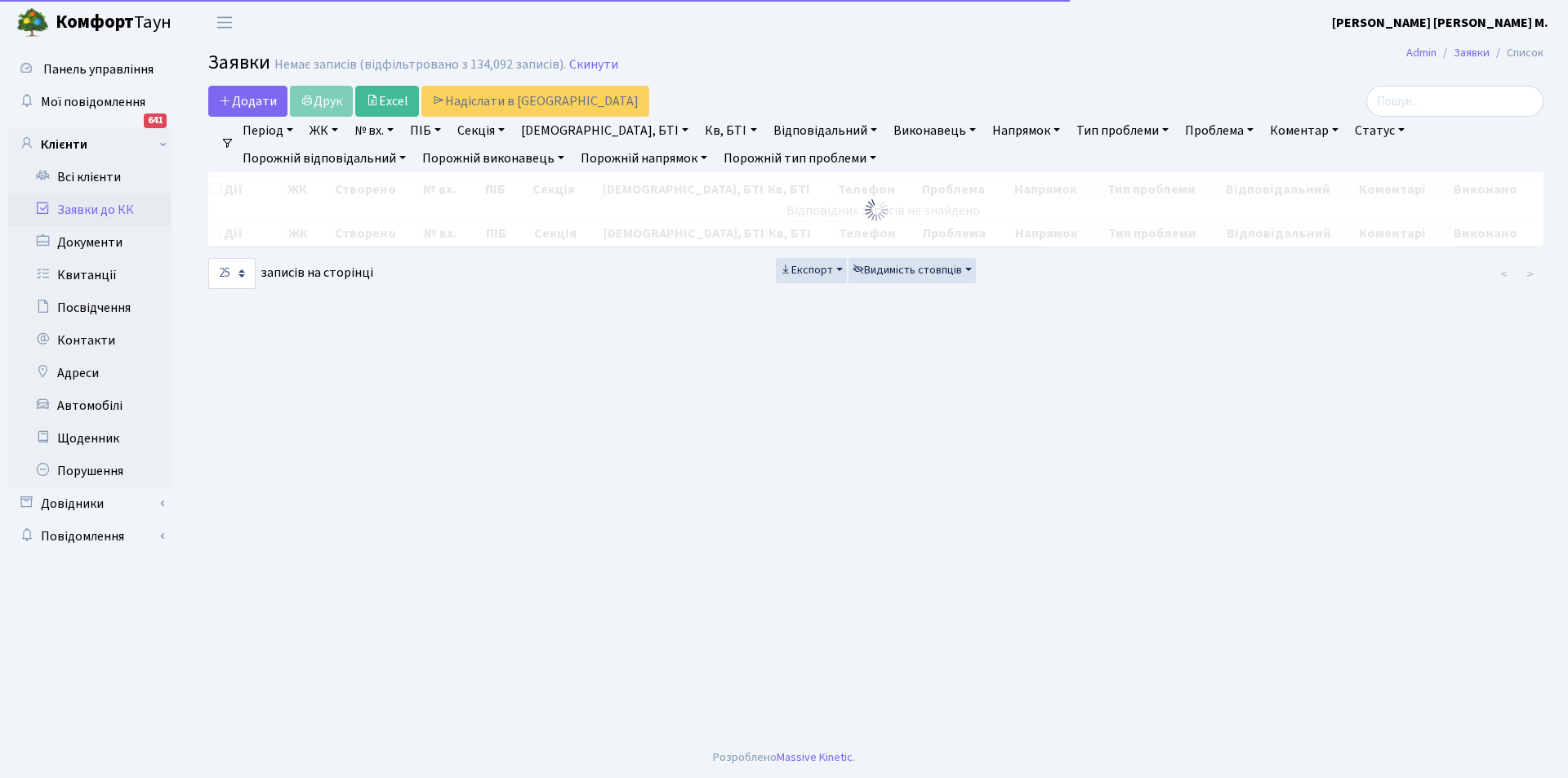
checkbox input "false"
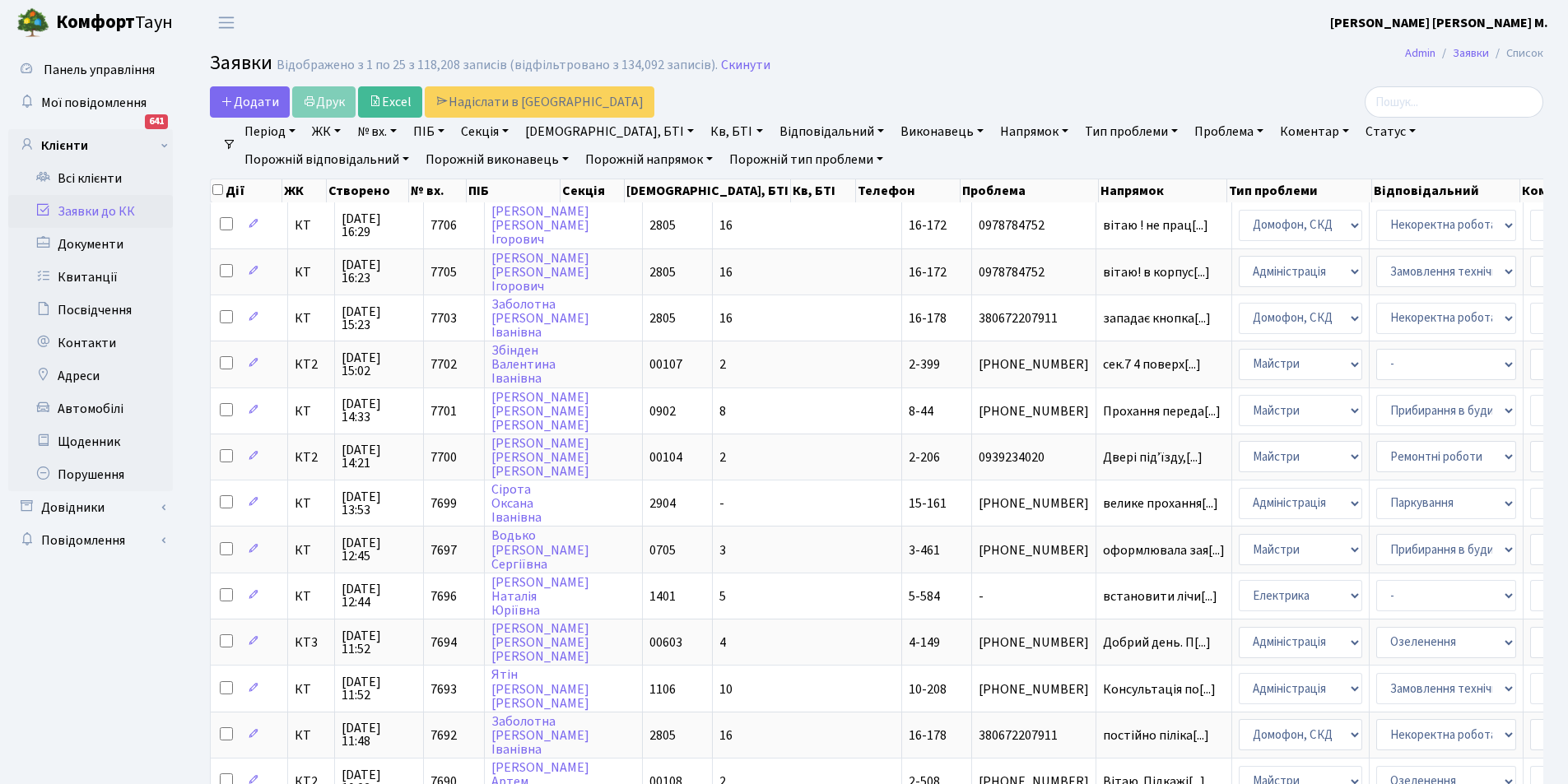
click at [703, 129] on link "Кв, БТІ" at bounding box center [736, 132] width 65 height 28
click at [704, 159] on input "text" at bounding box center [753, 164] width 97 height 31
click at [893, 158] on li "Очистити фільтри" at bounding box center [961, 159] width 136 height 28
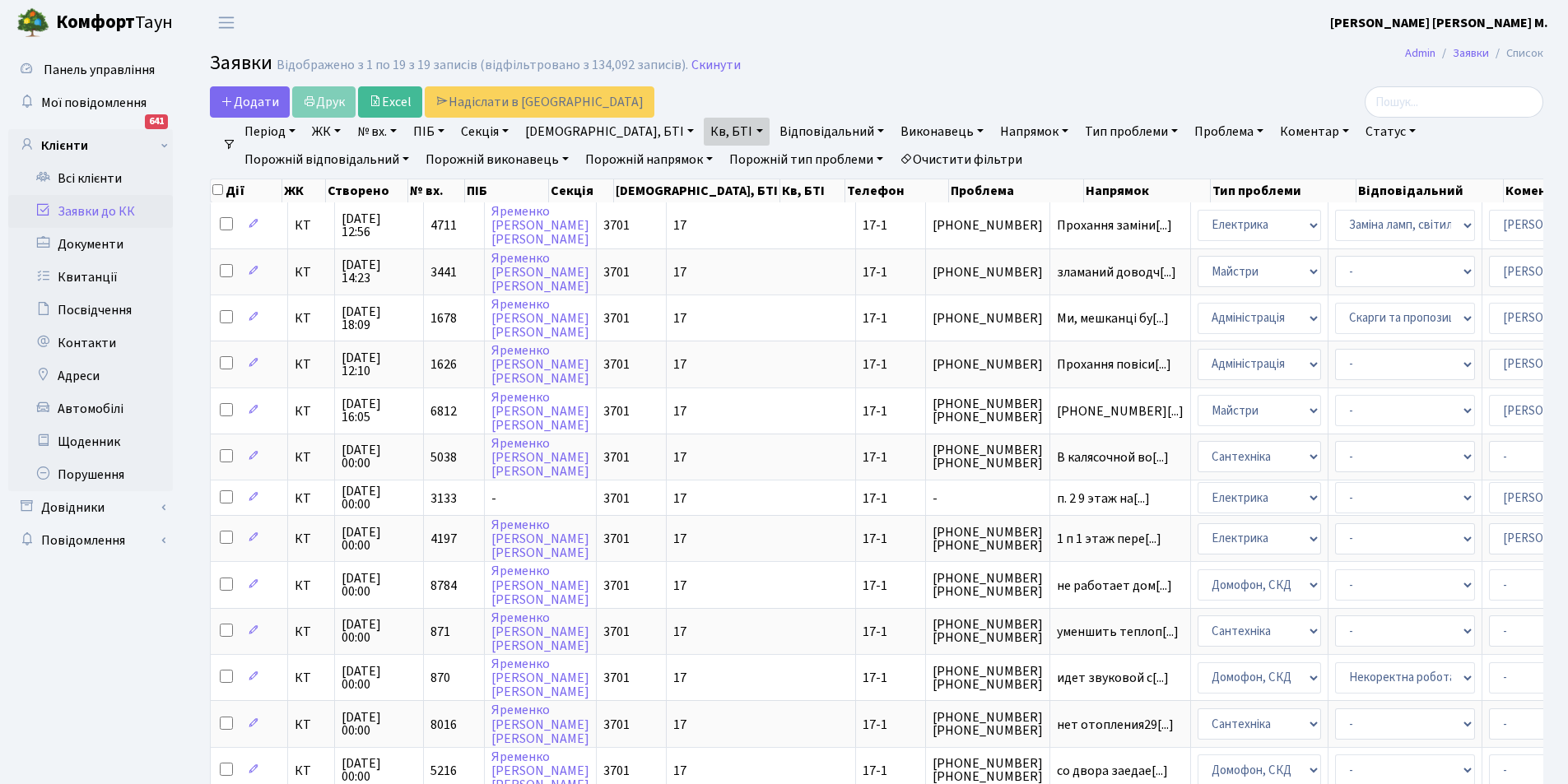
click at [703, 133] on link "Кв, БТІ" at bounding box center [736, 132] width 65 height 28
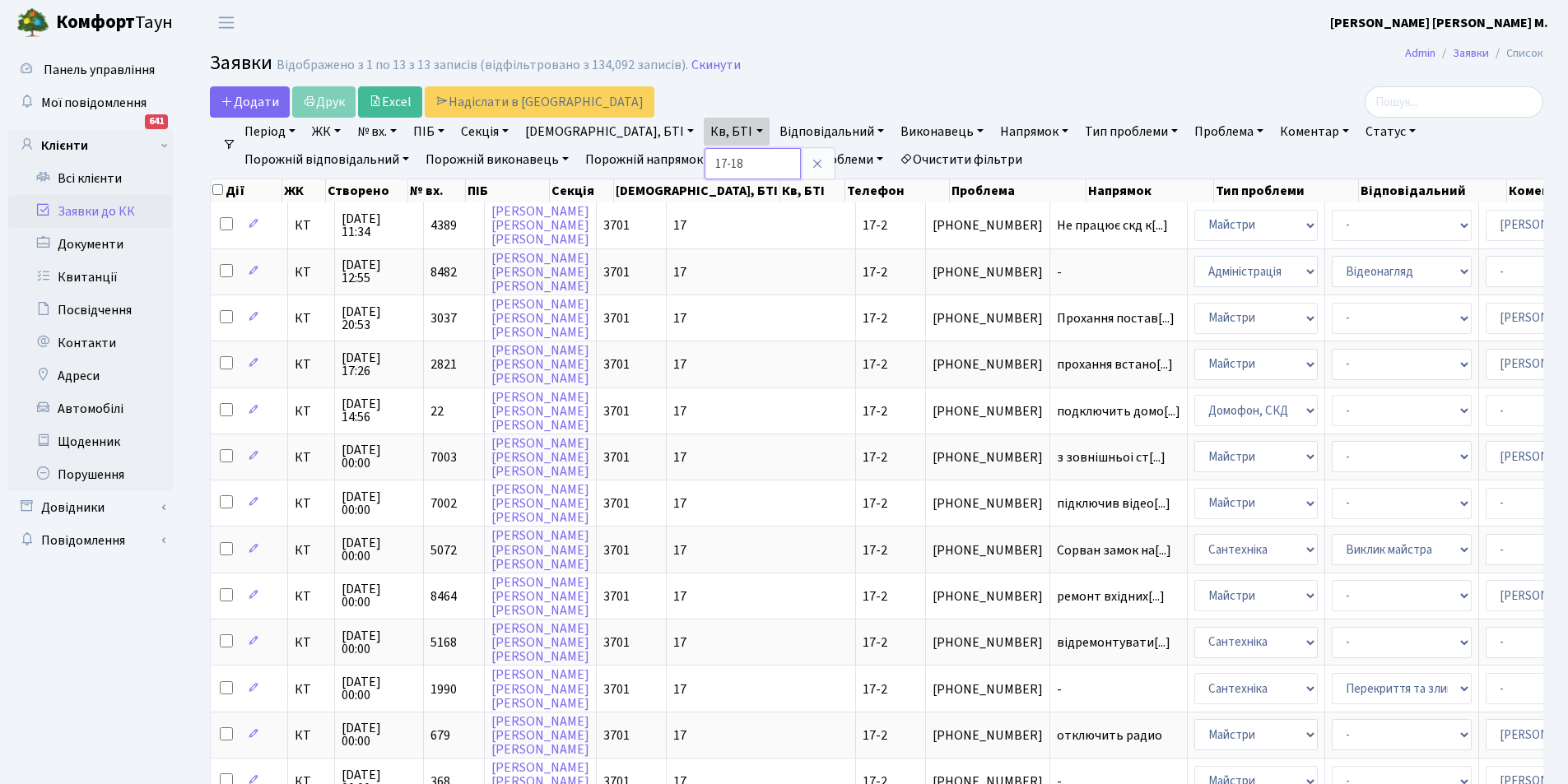
type input "17-18"
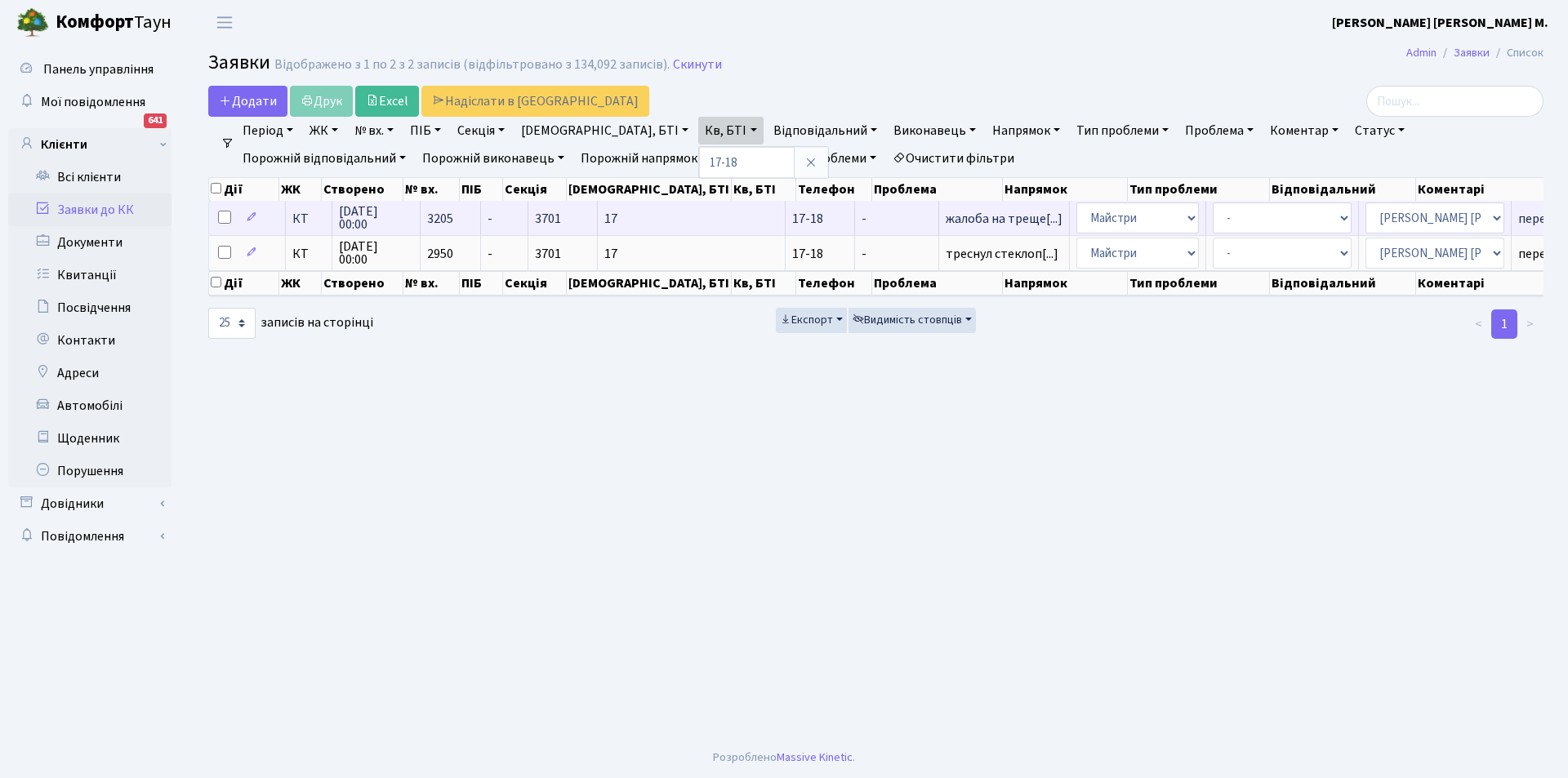
click at [939, 210] on td "жалоба на треще[...]" at bounding box center [1004, 218] width 131 height 35
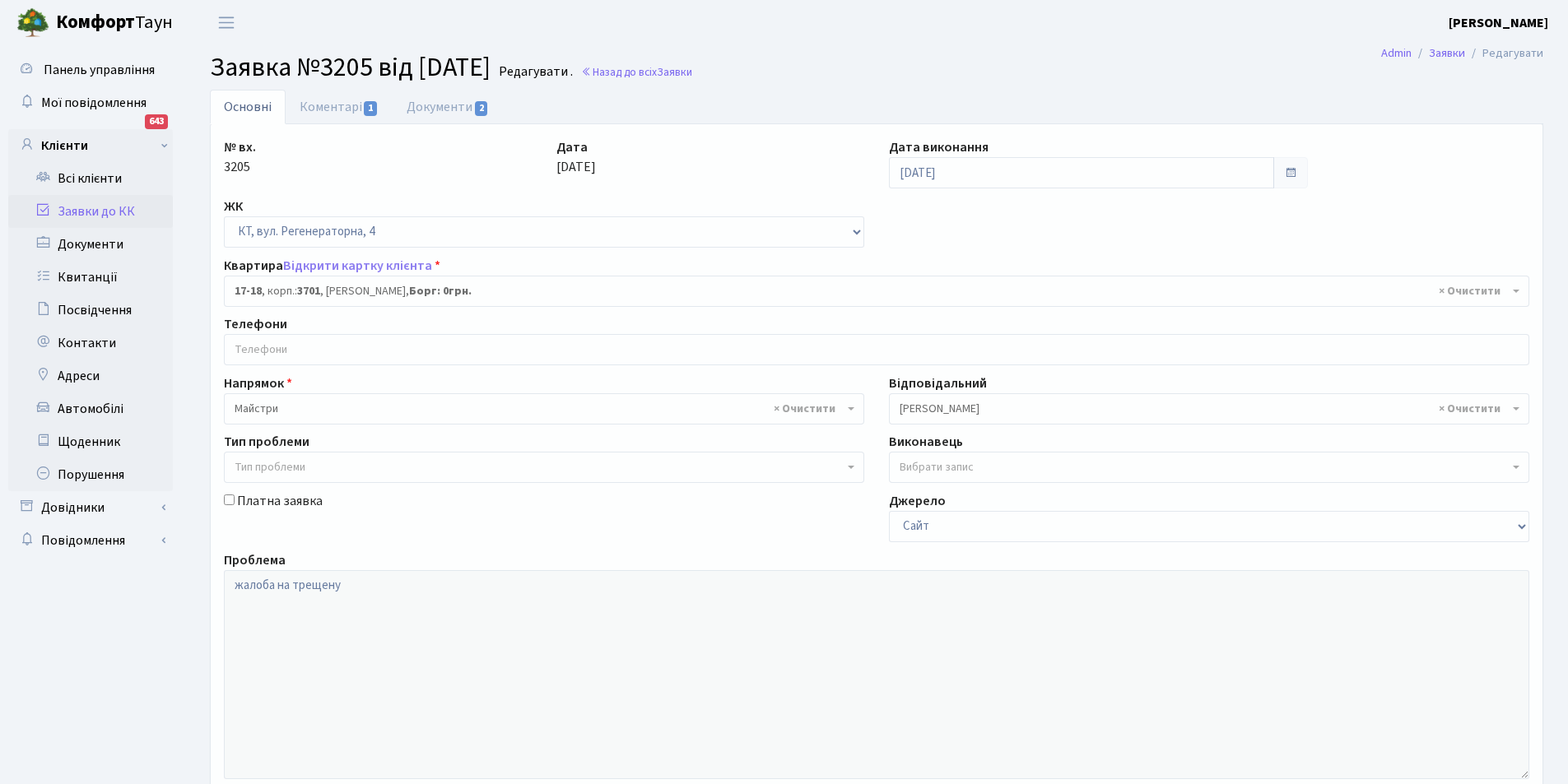
select select "8972"
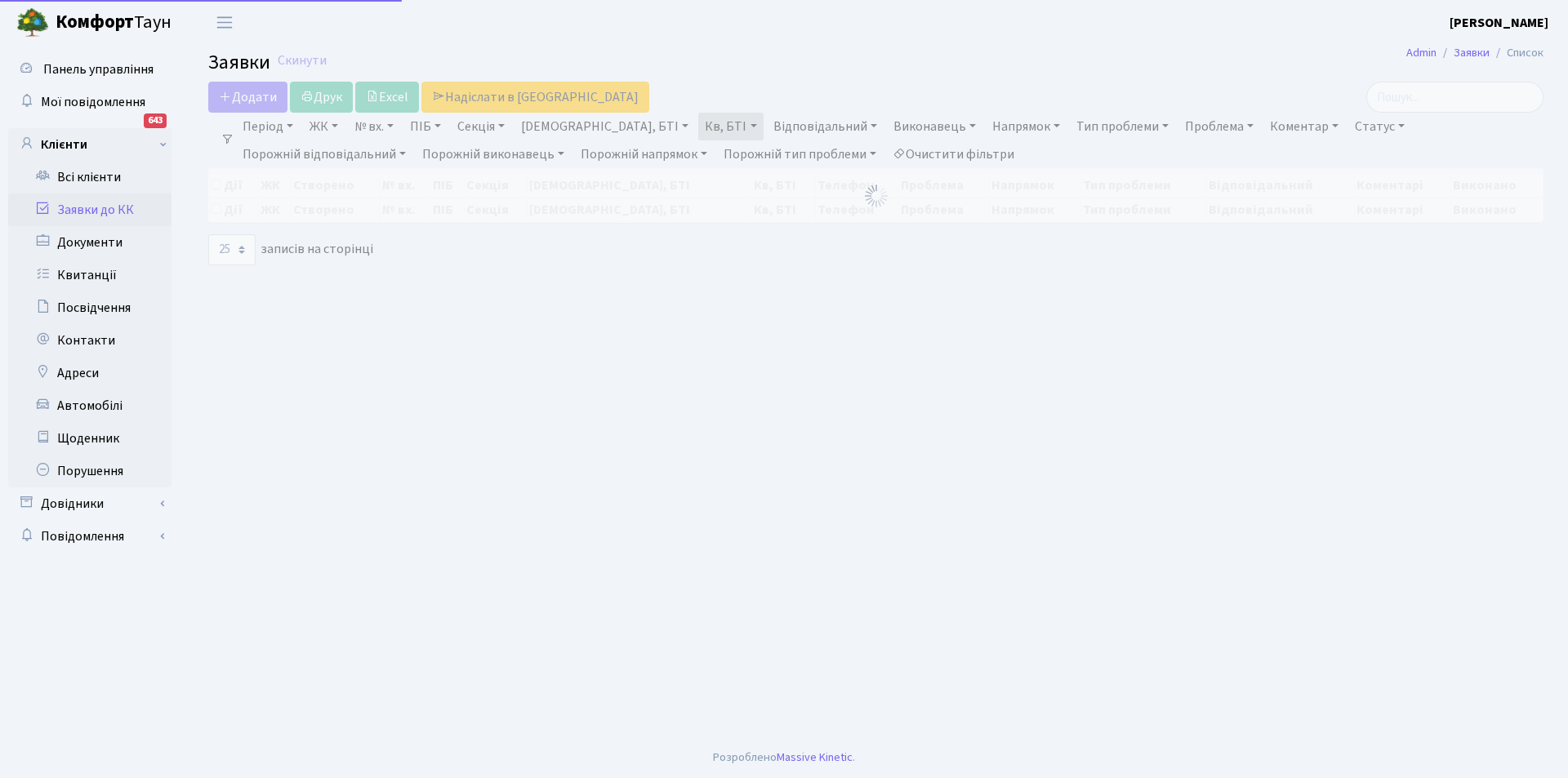
select select "25"
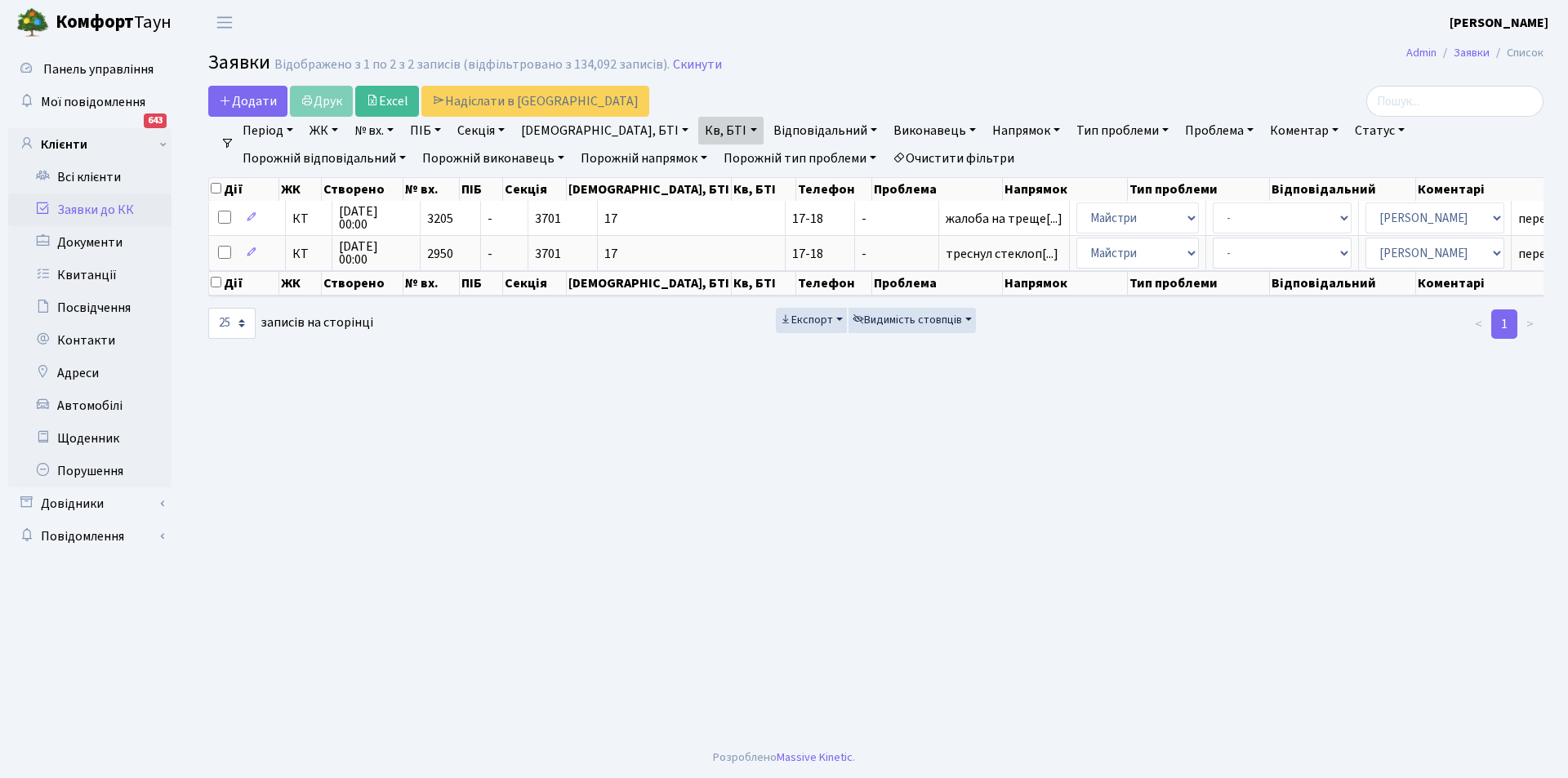
click at [886, 159] on link "Очистити фільтри" at bounding box center [954, 158] width 135 height 28
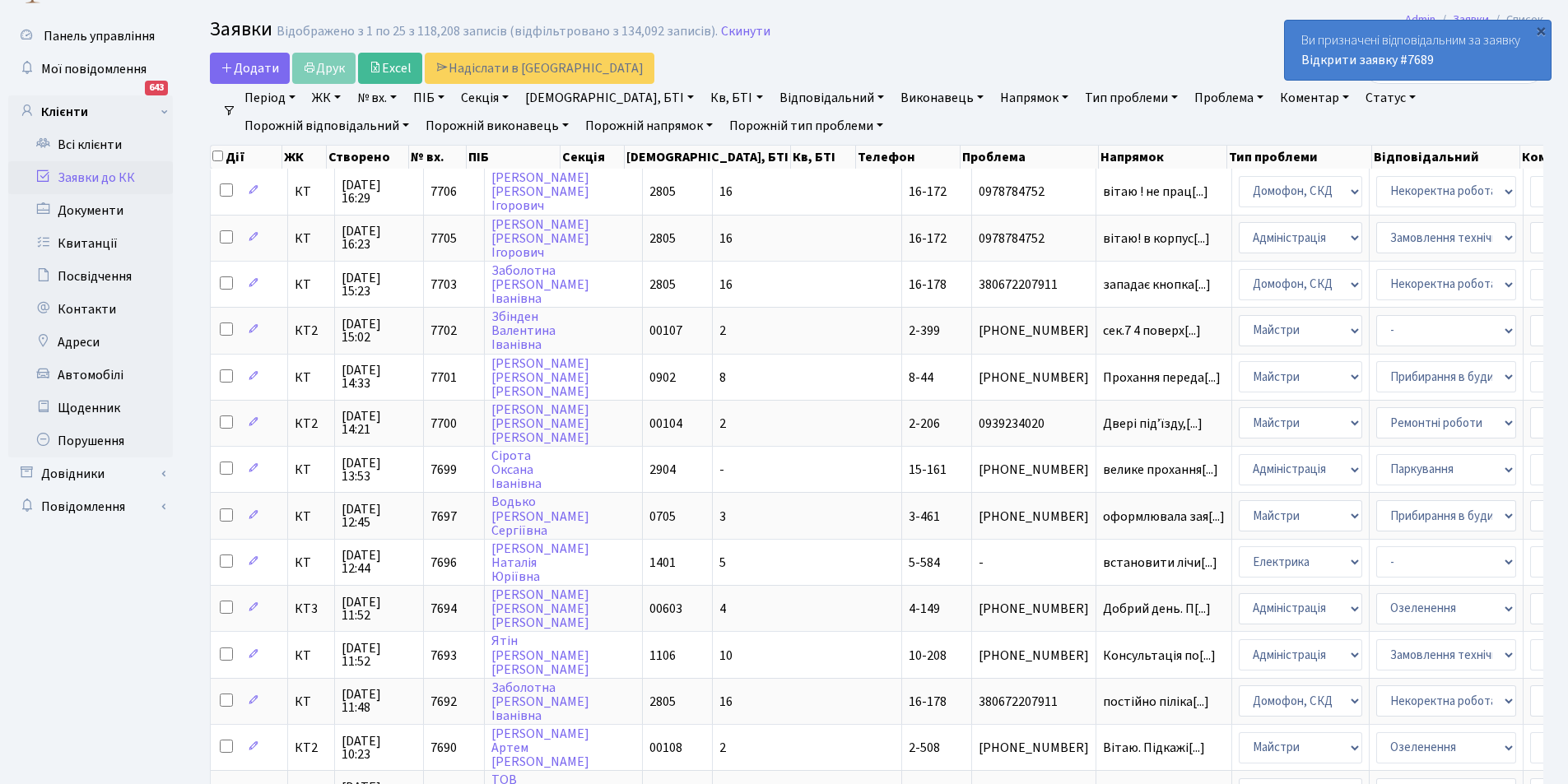
scroll to position [698, 0]
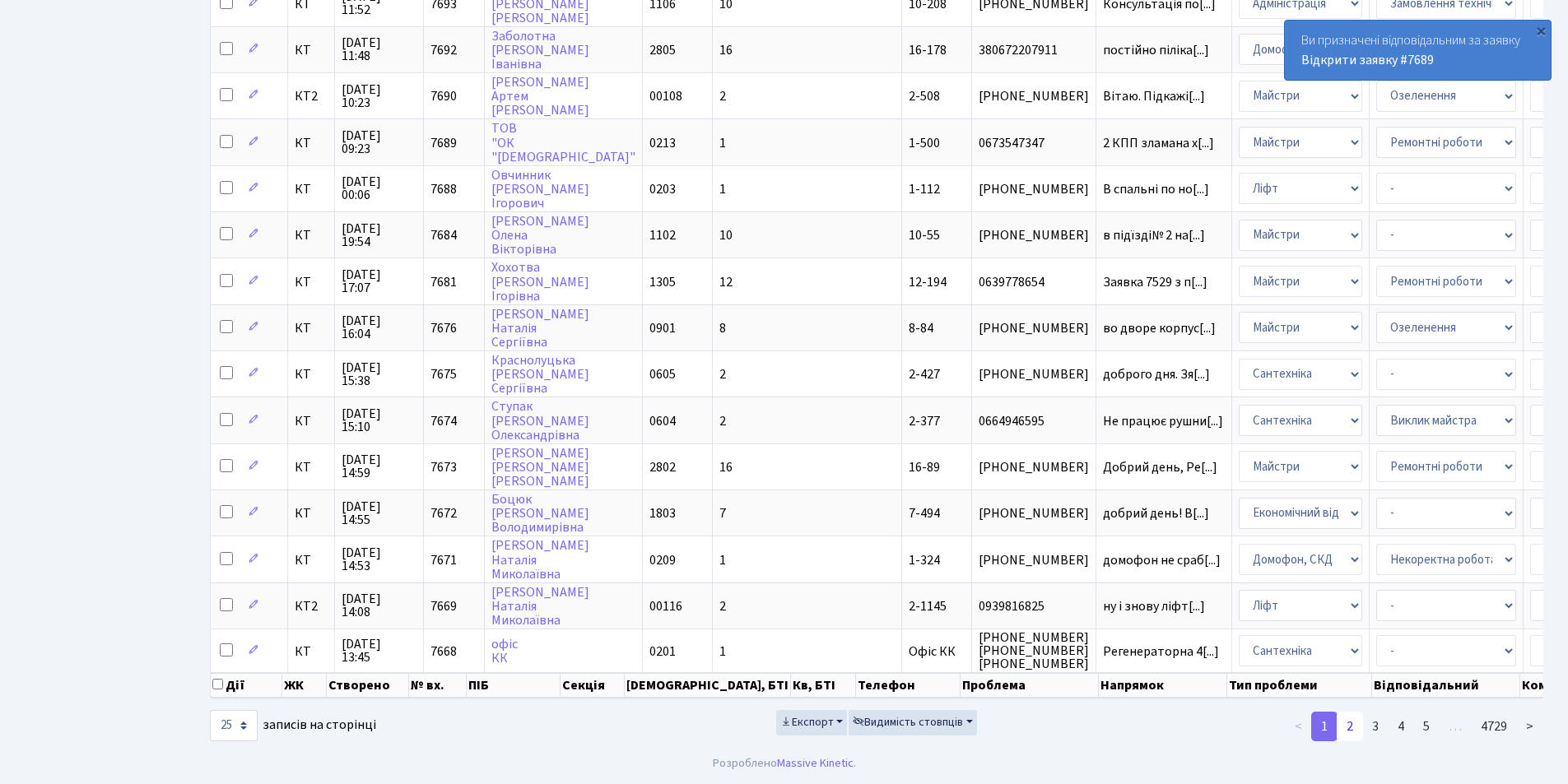
click at [1351, 722] on link "2" at bounding box center [1350, 727] width 26 height 30
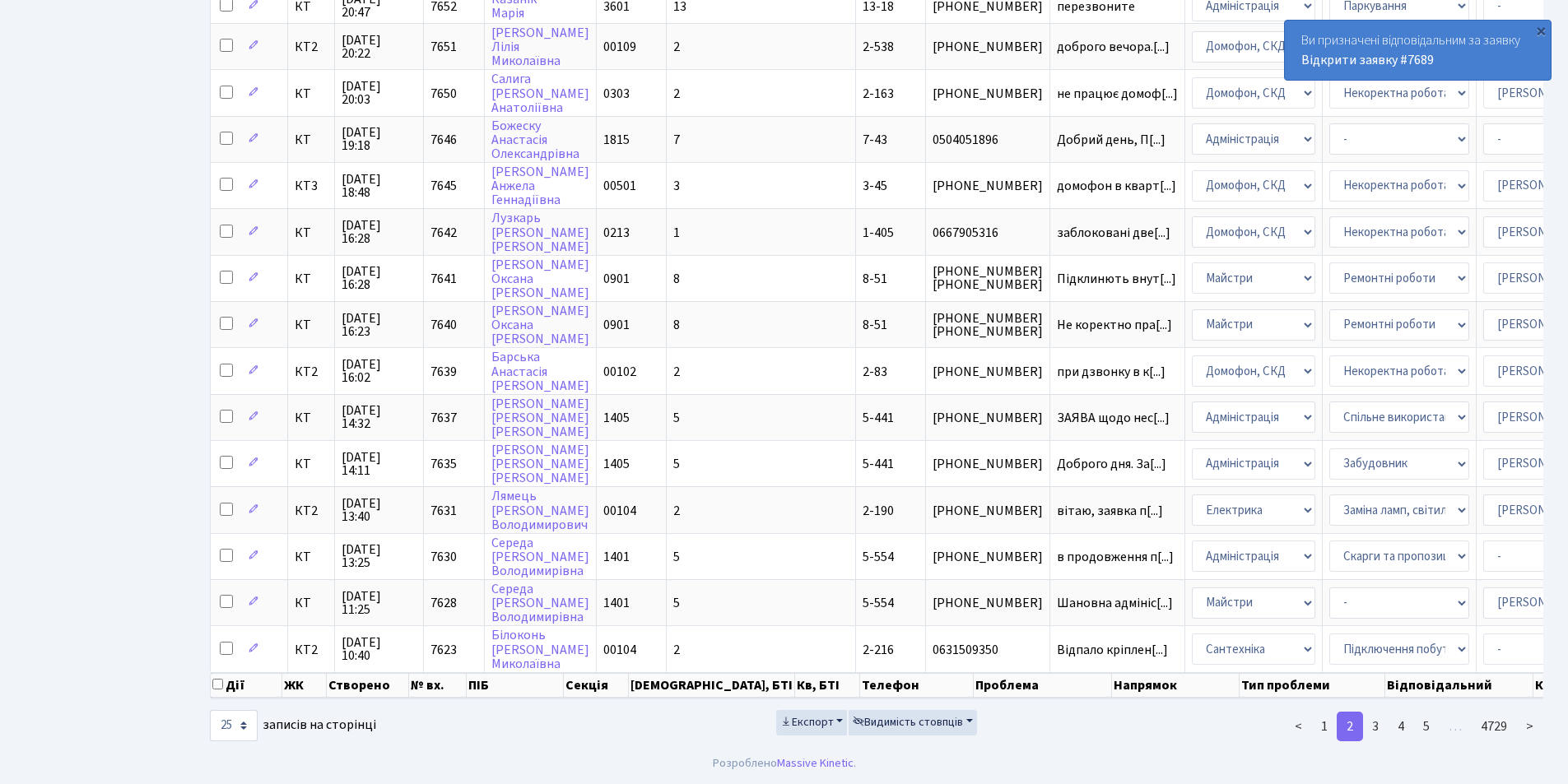
scroll to position [687, 0]
click at [1566, 392] on div "Додати Друк Excel Надіслати в КАН Фільтри Період 05.09.2025 - 05.09.2025 ЖК КТ,…" at bounding box center [876, 77] width 1383 height 1332
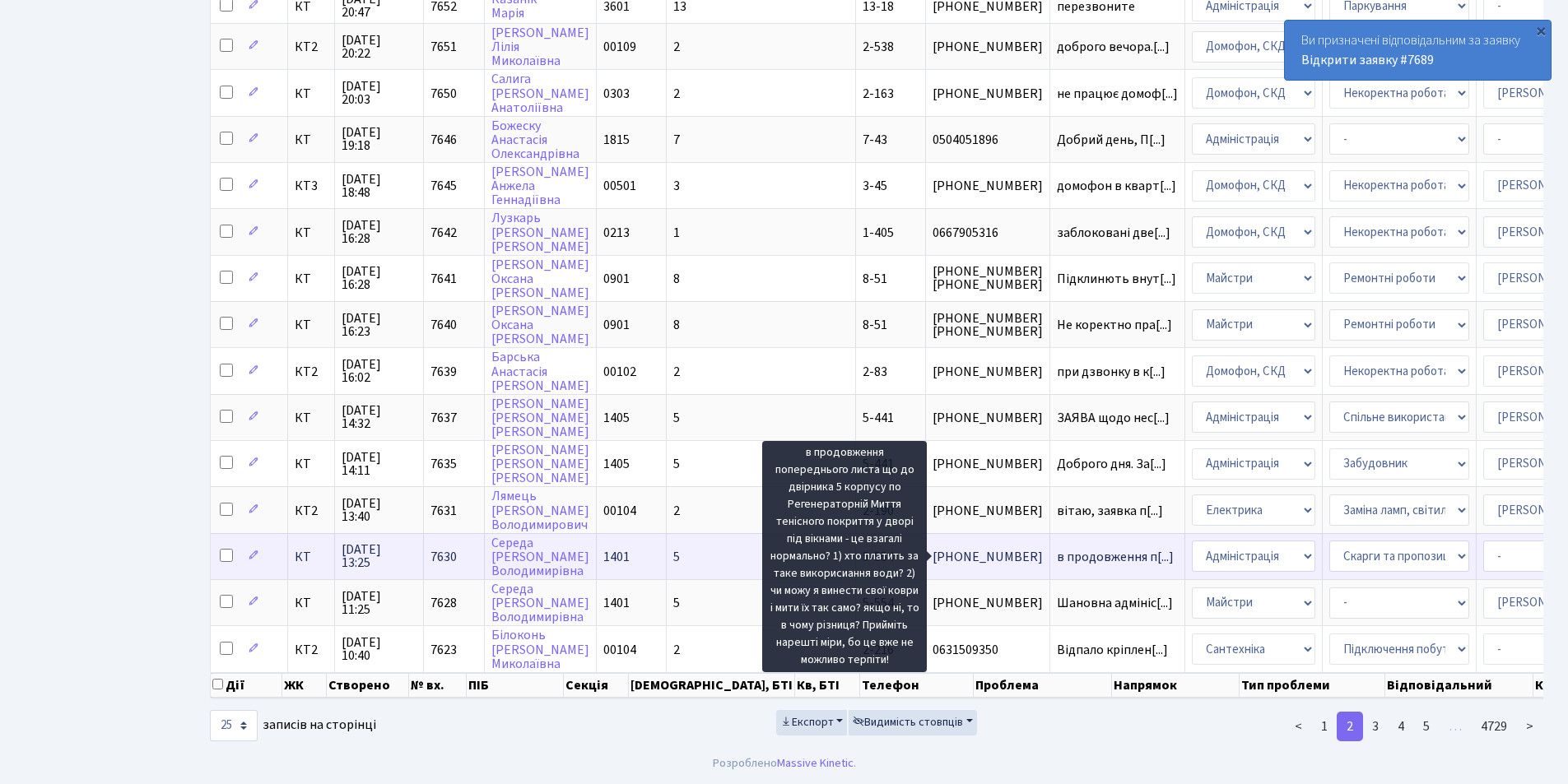
click at [1057, 549] on span "в продовження п[...]" at bounding box center [1115, 558] width 117 height 18
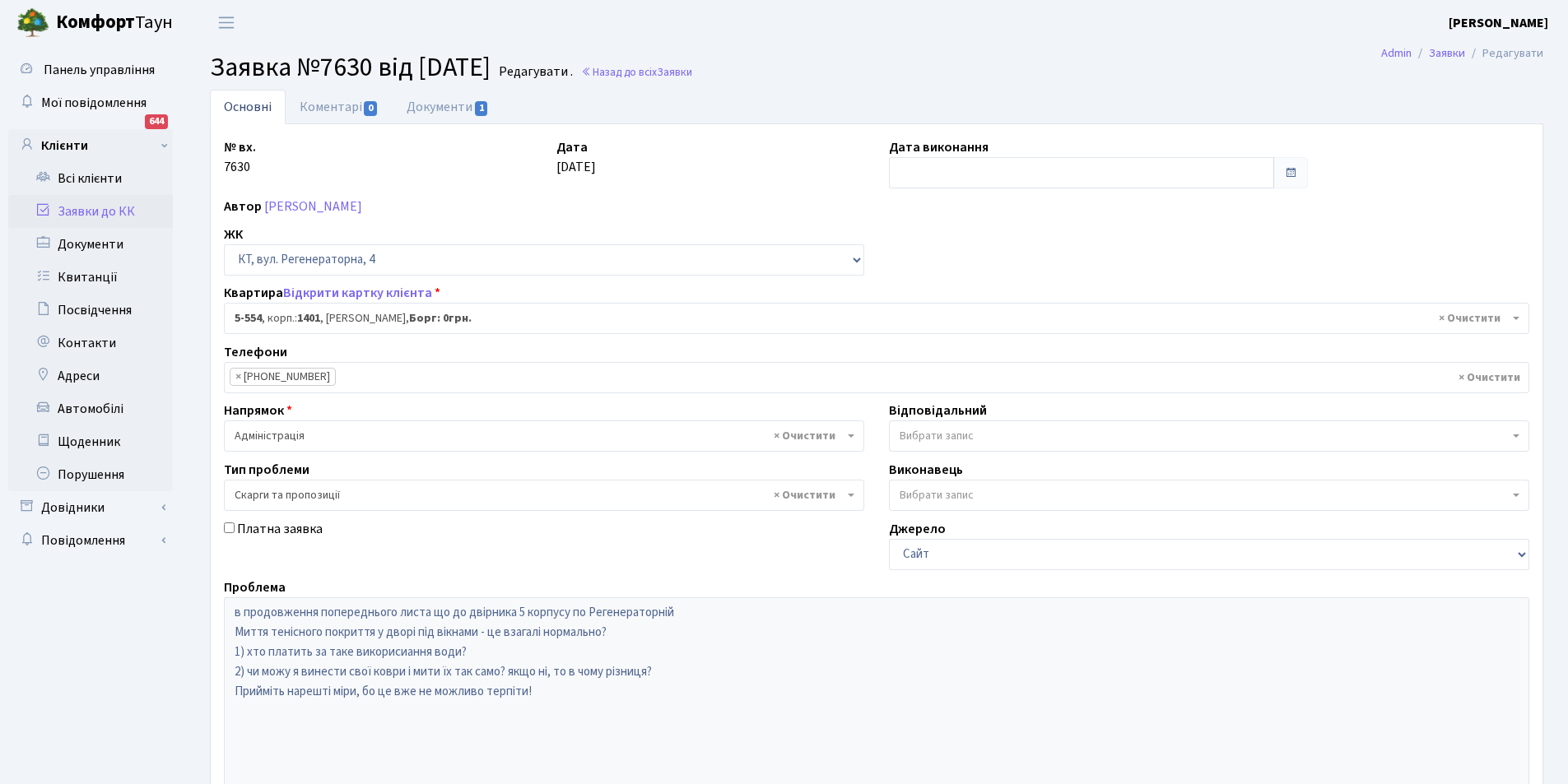
select select "1948"
select select "55"
click at [322, 107] on link "Коментарі 0" at bounding box center [339, 107] width 107 height 34
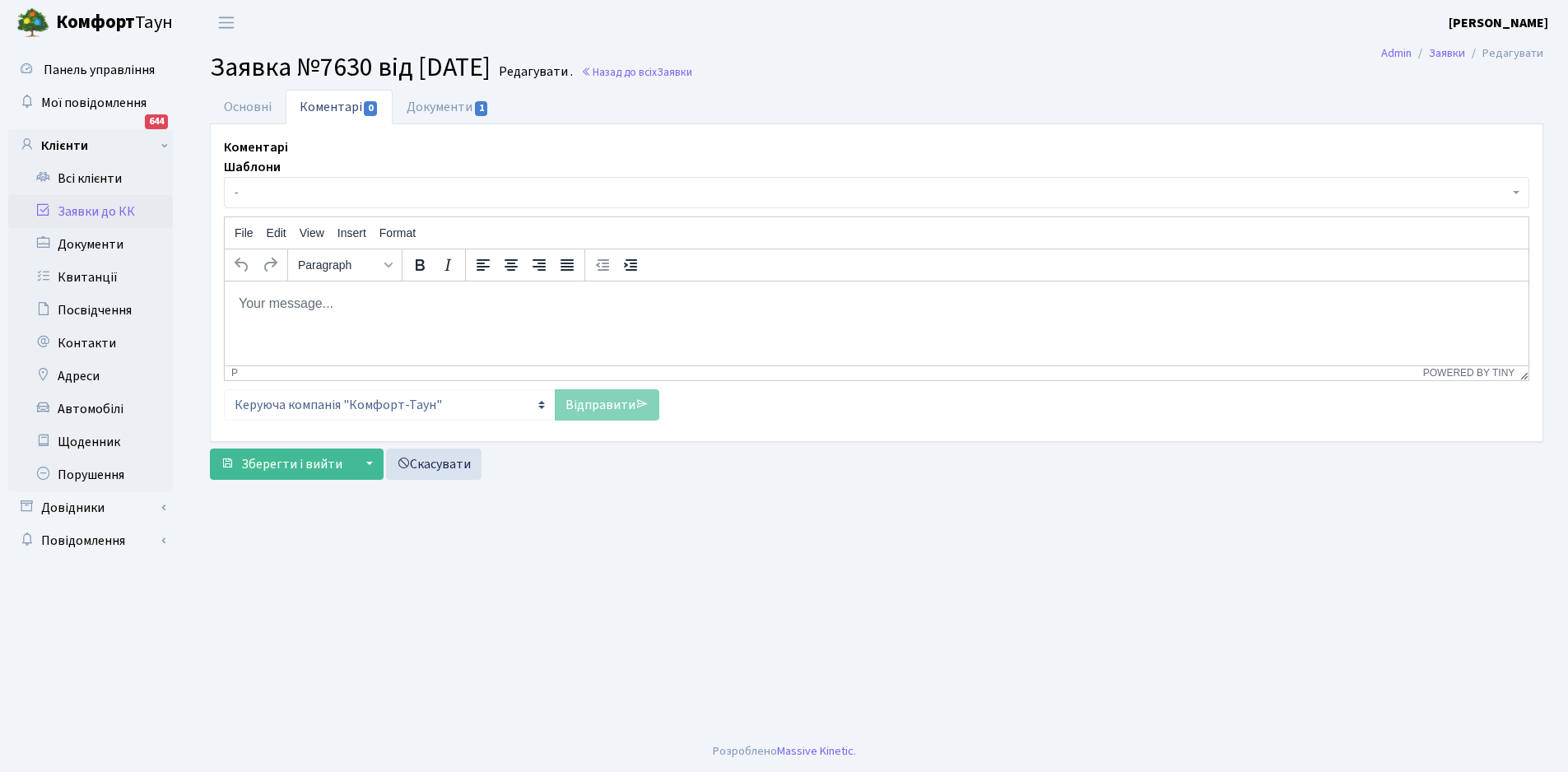
click at [249, 191] on span "-" at bounding box center [872, 192] width 1274 height 16
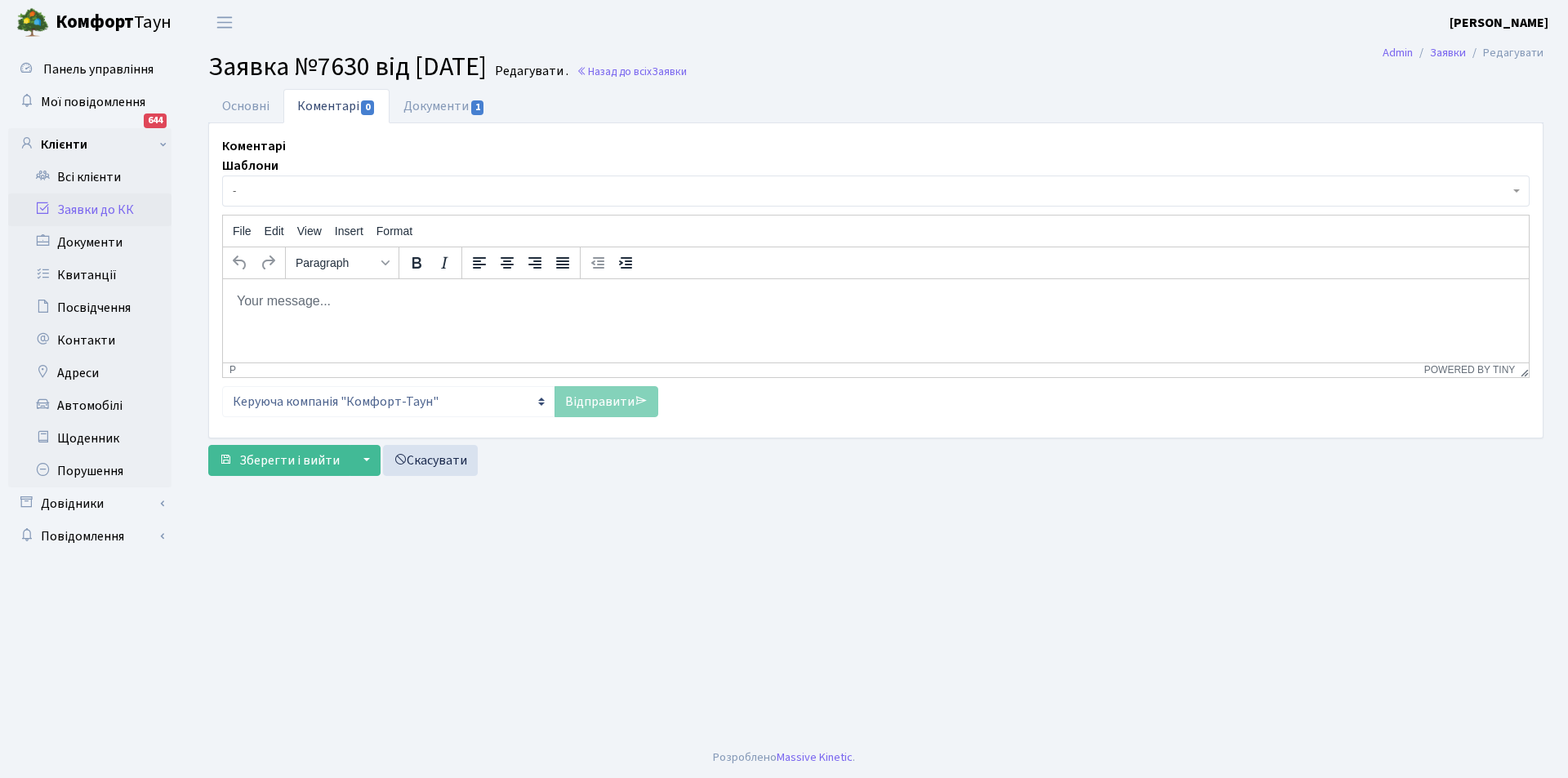
click at [332, 102] on link "Коментарі 0" at bounding box center [337, 106] width 107 height 35
click at [330, 103] on link "Коментарі 0" at bounding box center [337, 106] width 107 height 35
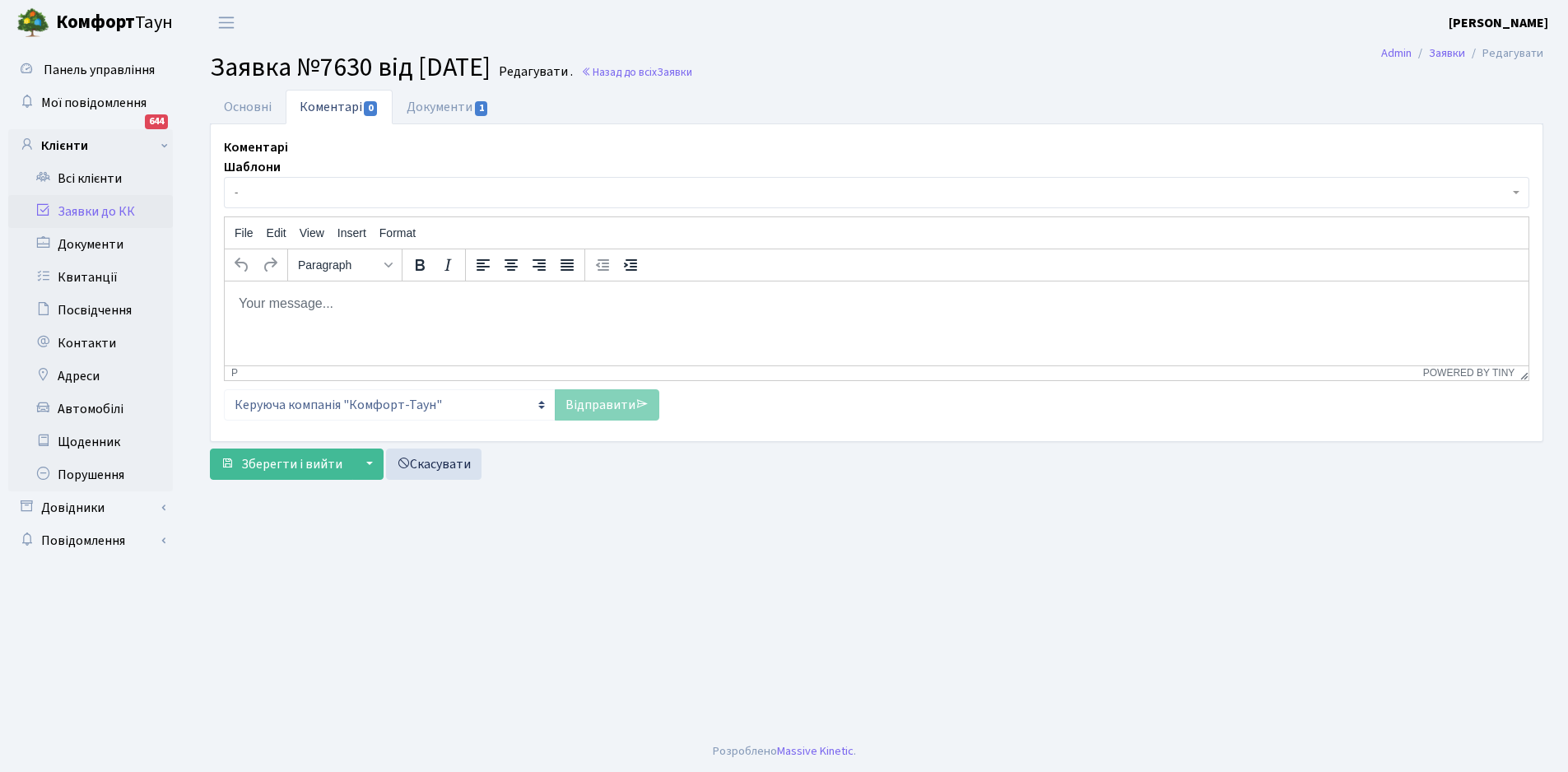
click at [319, 188] on span "-" at bounding box center [872, 192] width 1274 height 16
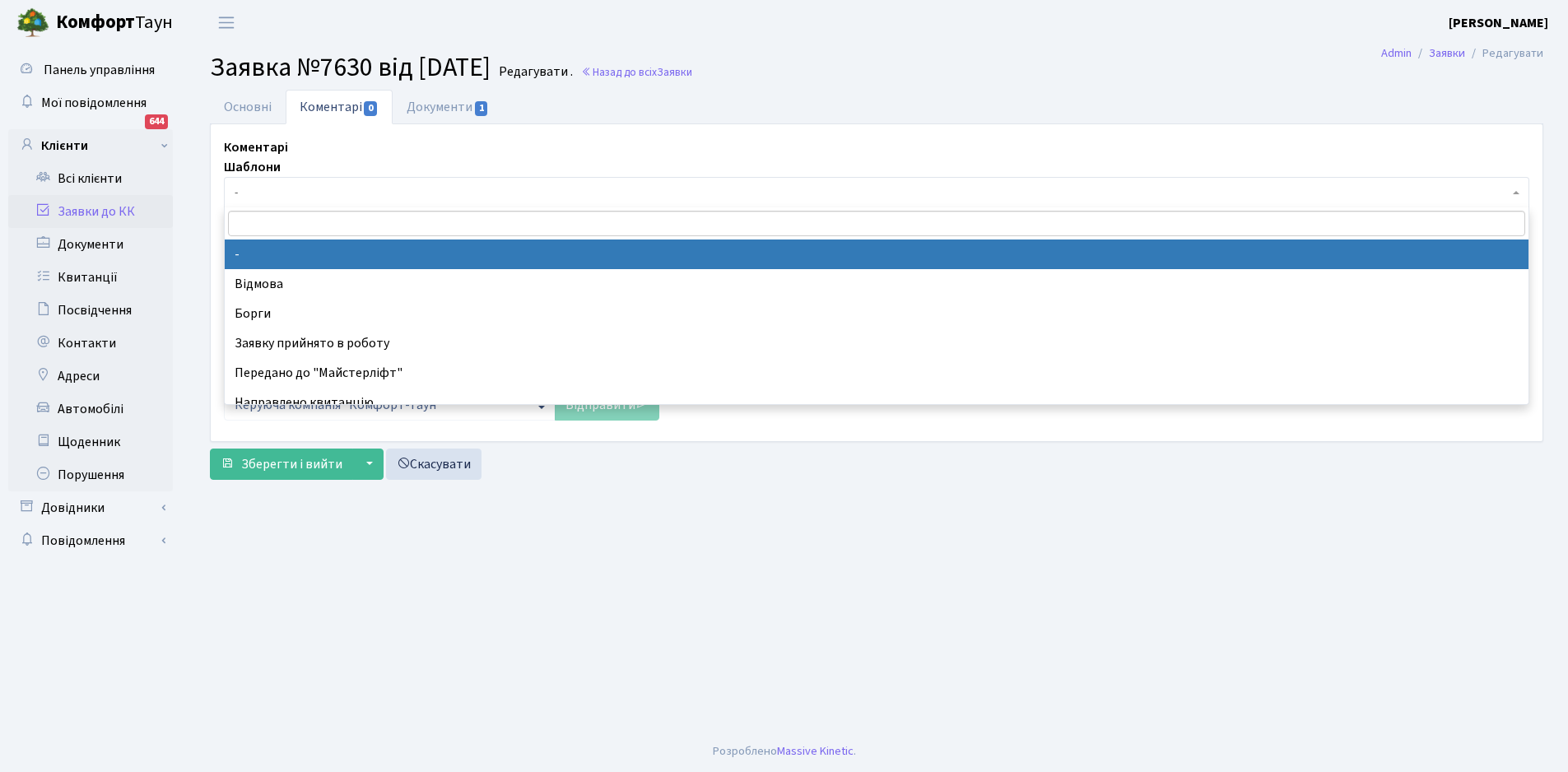
click at [277, 190] on span "-" at bounding box center [872, 192] width 1274 height 16
click at [270, 183] on span "-" at bounding box center [876, 192] width 1306 height 31
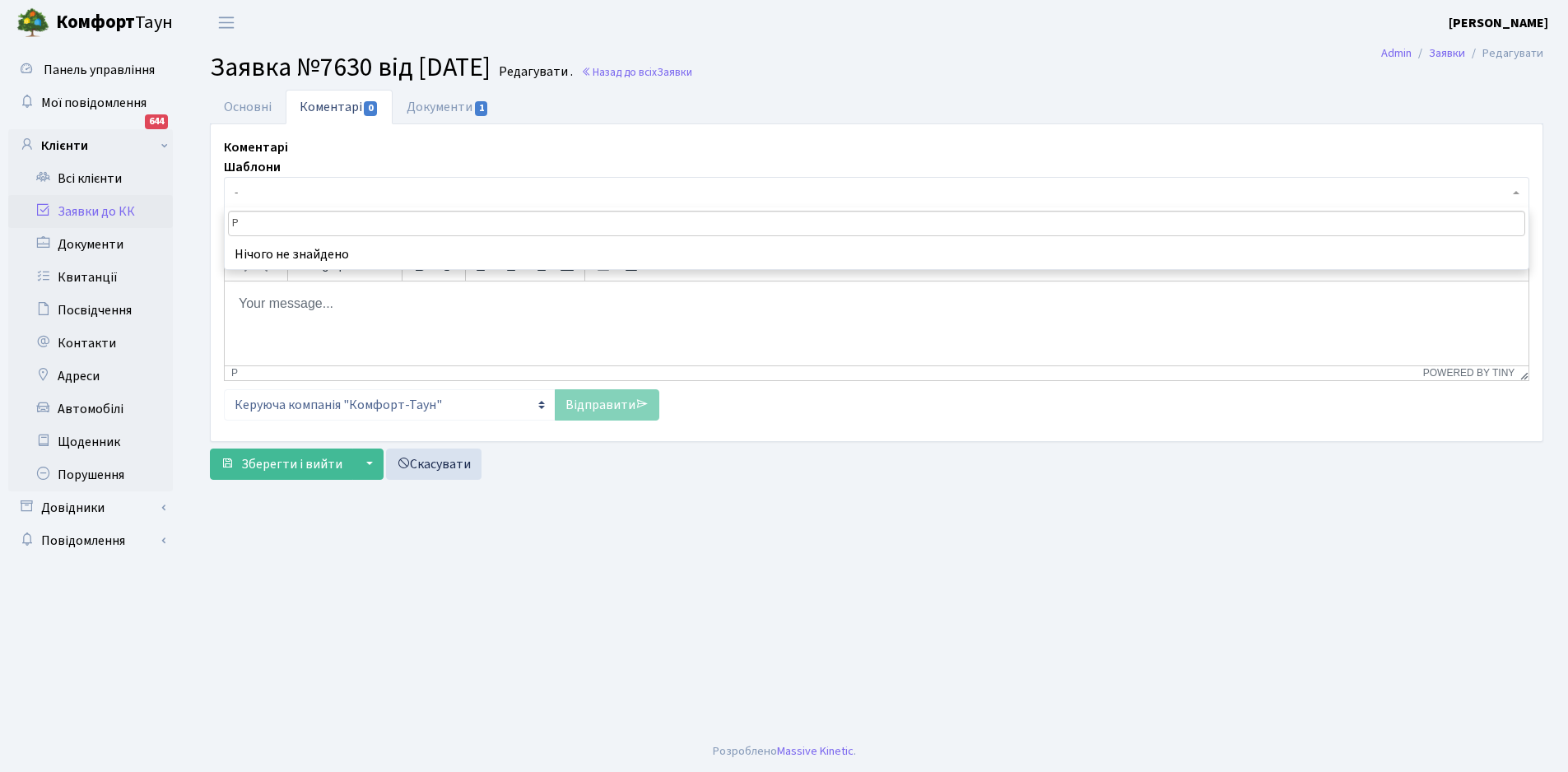
type input "P"
click at [230, 221] on input "з двір" at bounding box center [876, 223] width 1297 height 26
click at [330, 225] on input "Доброго дня! з двір" at bounding box center [876, 223] width 1297 height 26
type input "Доброго дня! з двірником проведено розяснювальну роботу."
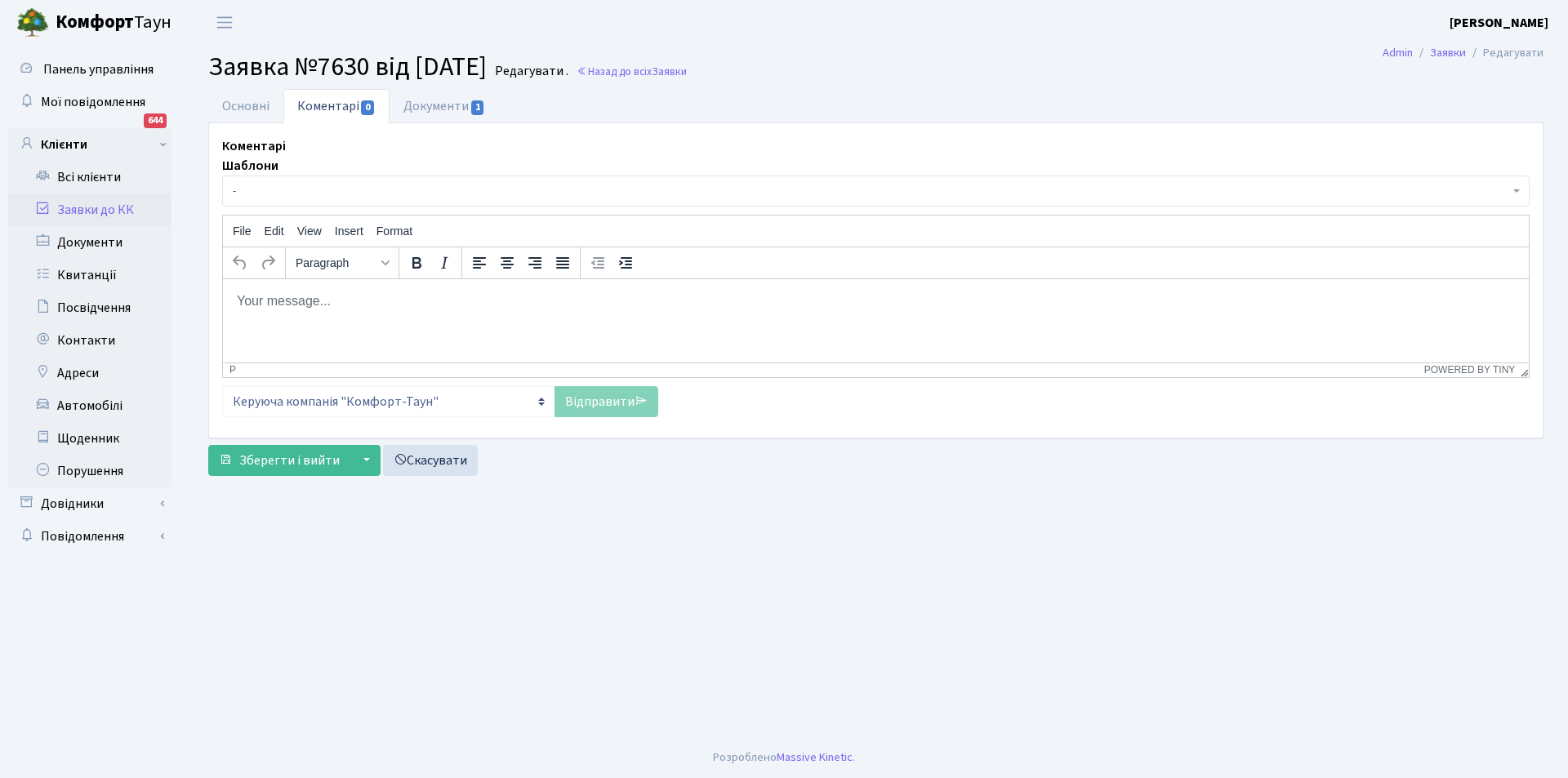
click at [605, 406] on div "Відправити" at bounding box center [606, 401] width 104 height 31
click at [284, 461] on span "Зберегти і вийти" at bounding box center [289, 461] width 100 height 18
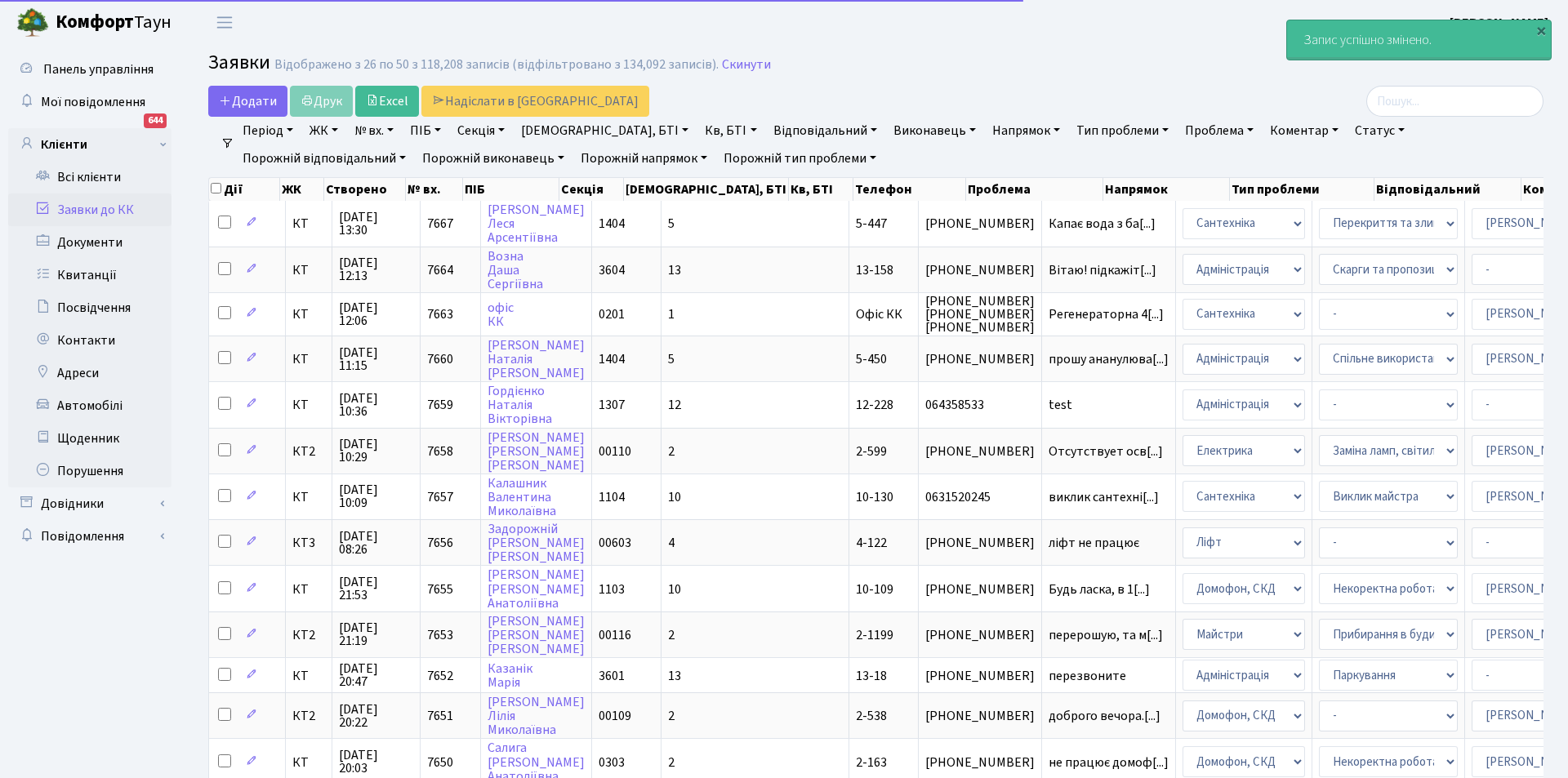
select select "25"
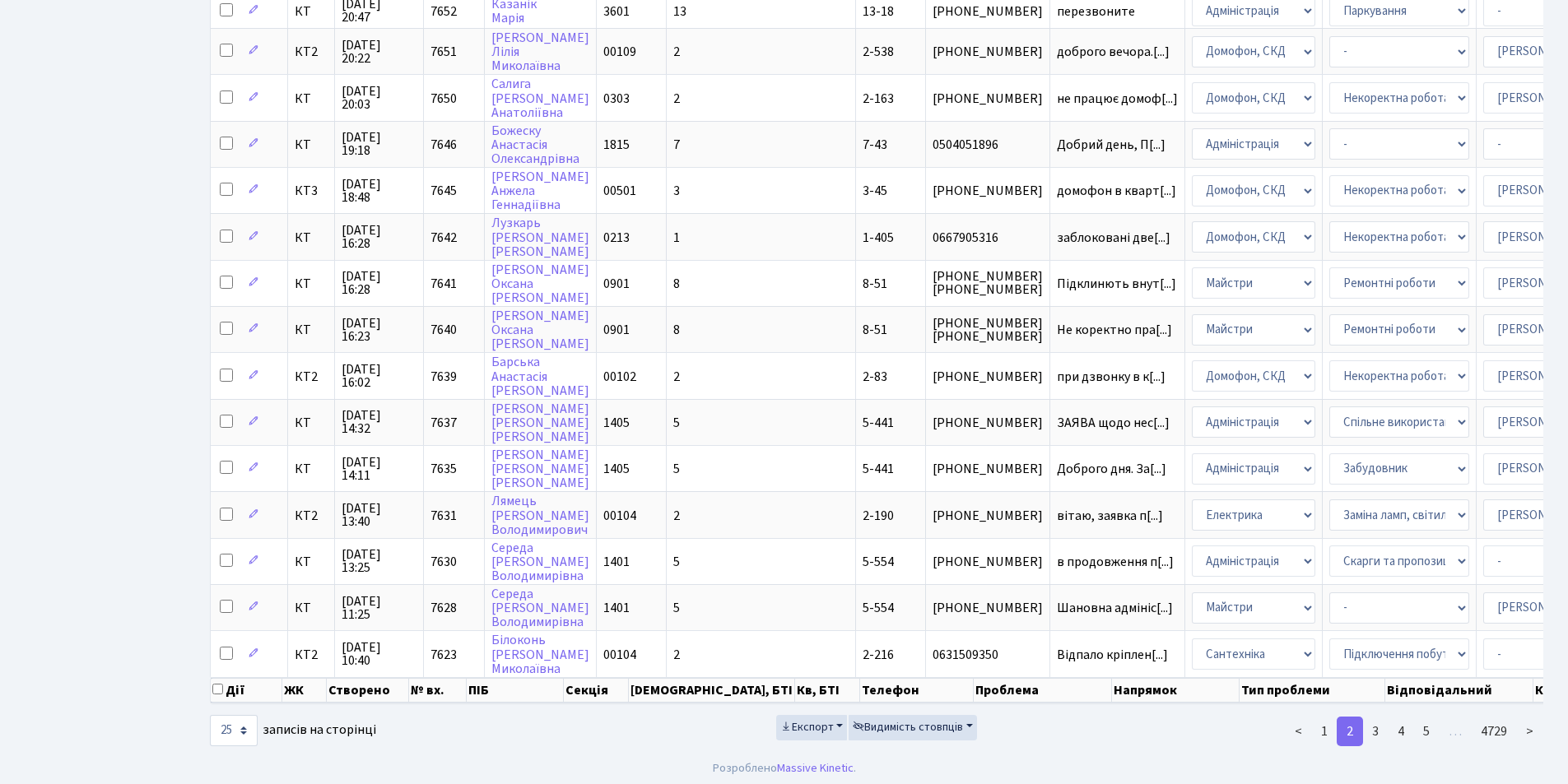
scroll to position [671, 0]
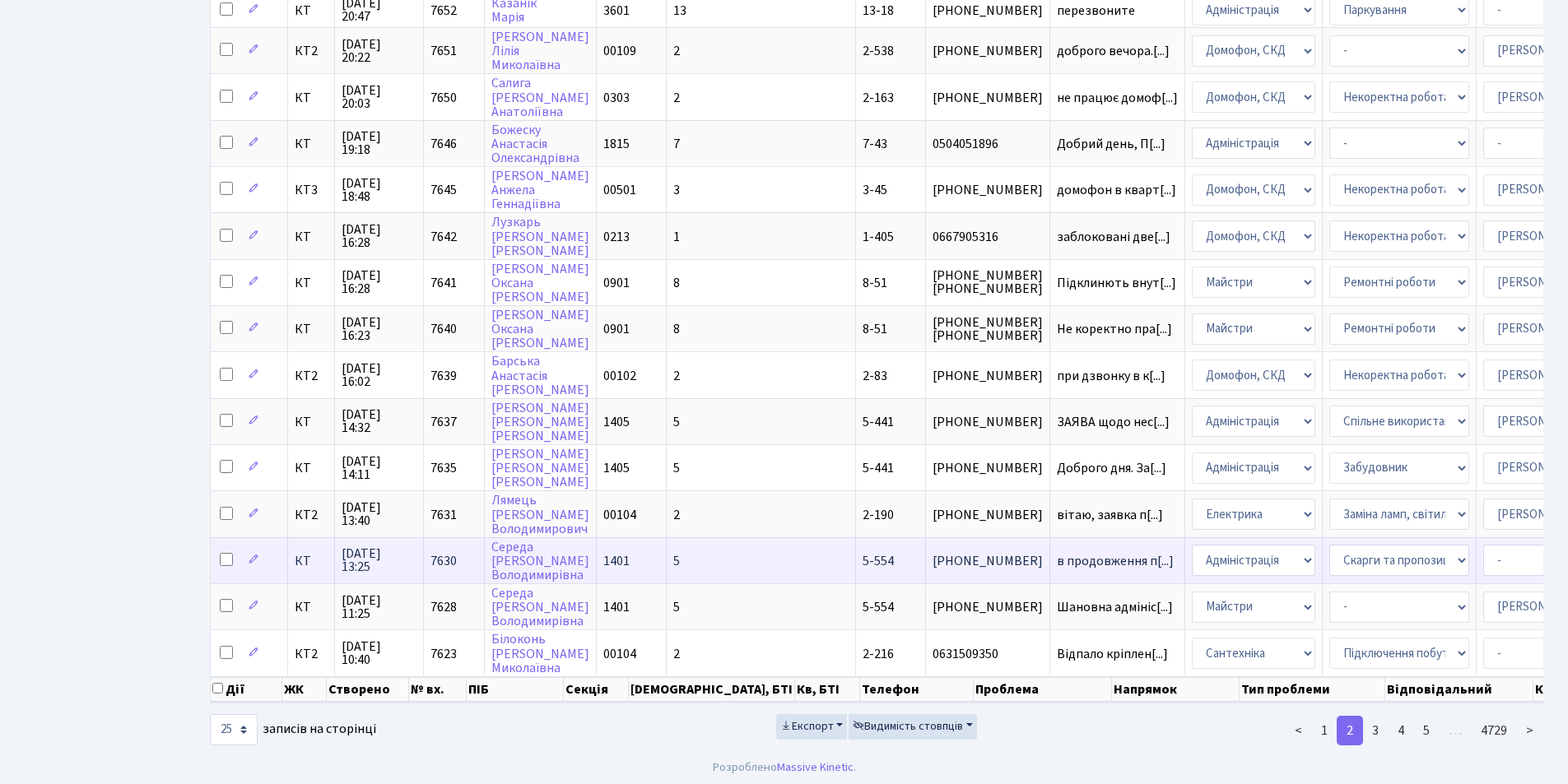
click at [856, 549] on td "5-554" at bounding box center [891, 561] width 70 height 47
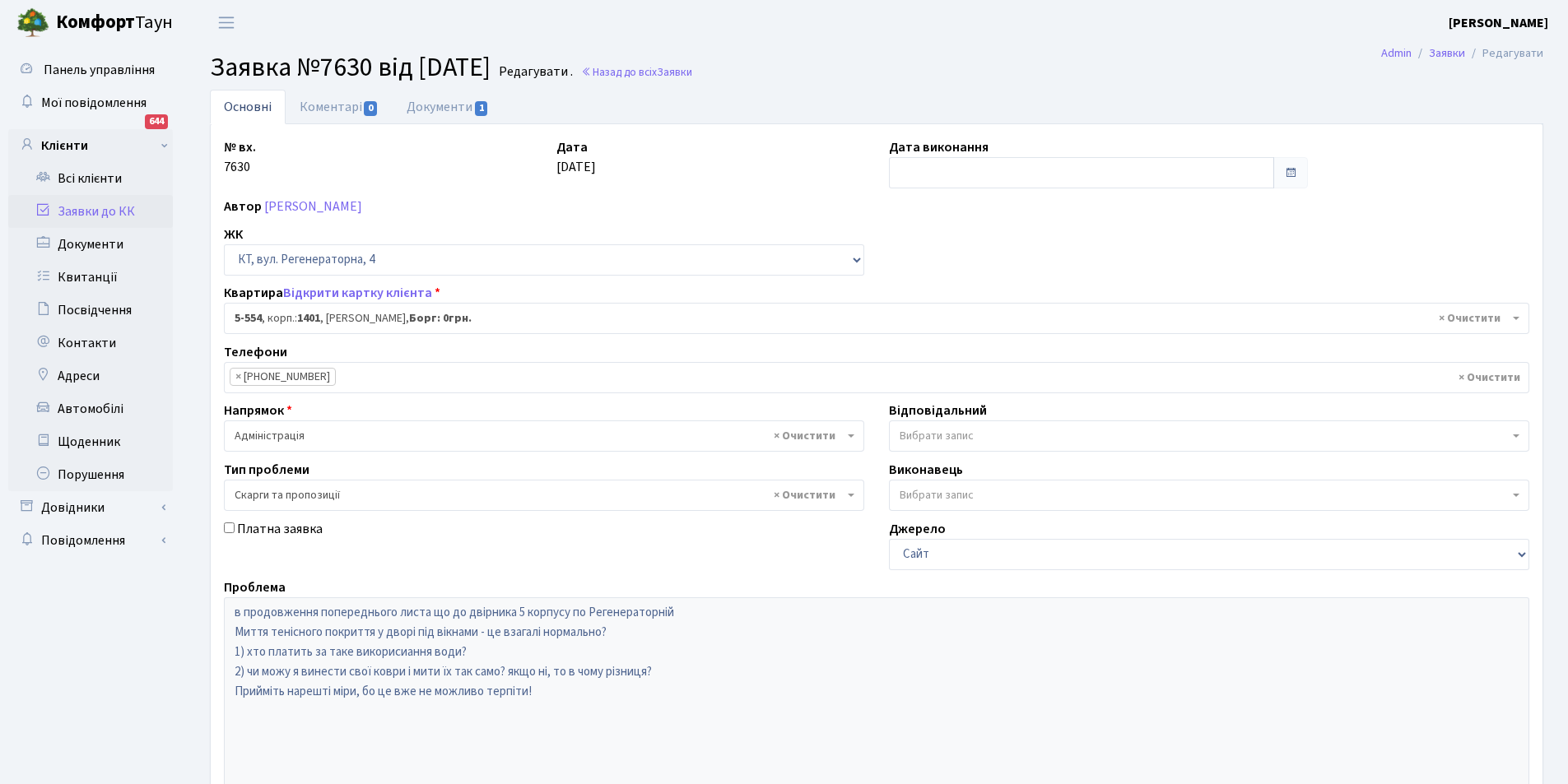
select select "1948"
select select "55"
click at [314, 103] on link "Коментарі 0" at bounding box center [339, 107] width 107 height 34
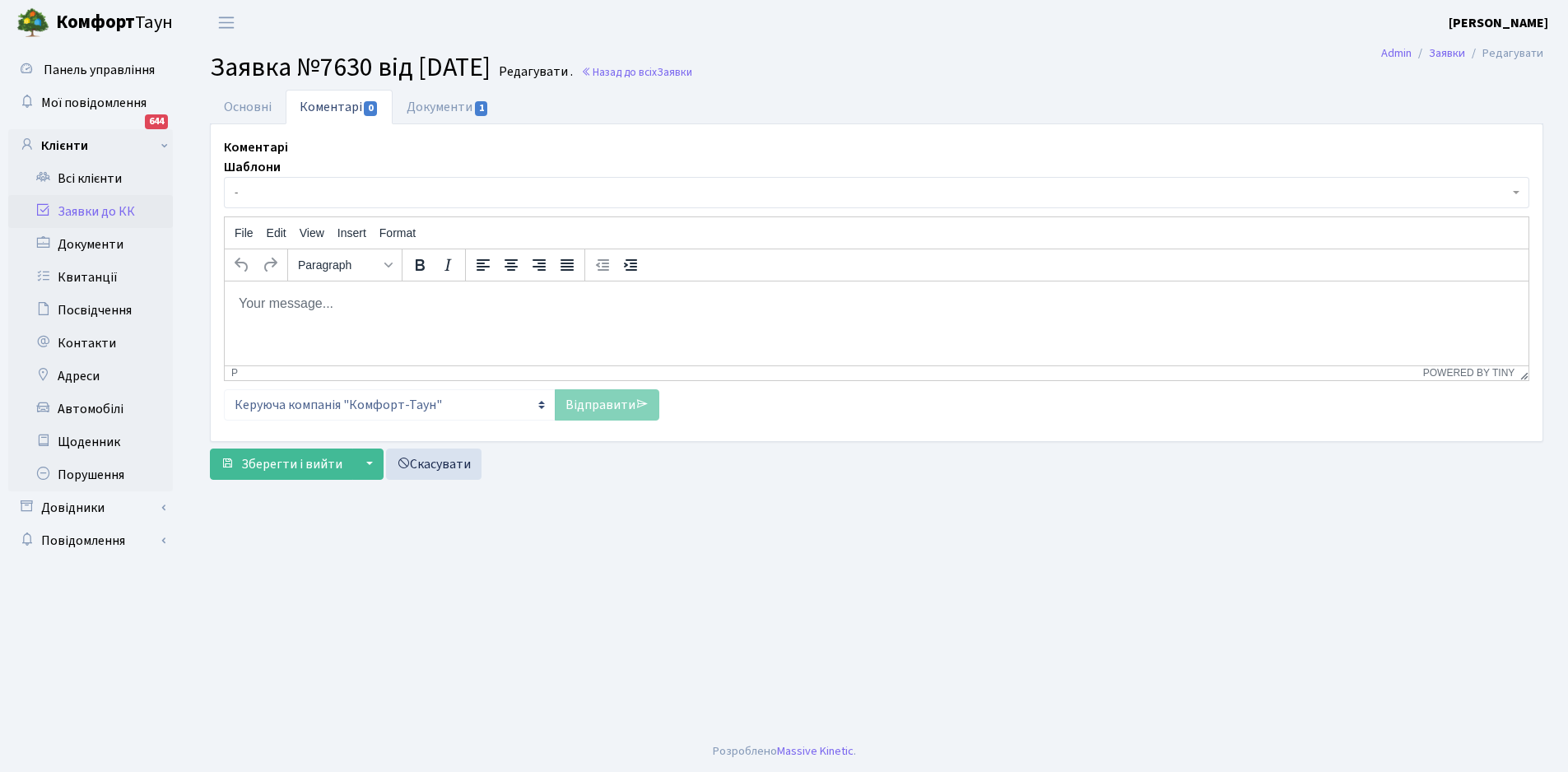
click at [239, 186] on span "-" at bounding box center [872, 192] width 1274 height 16
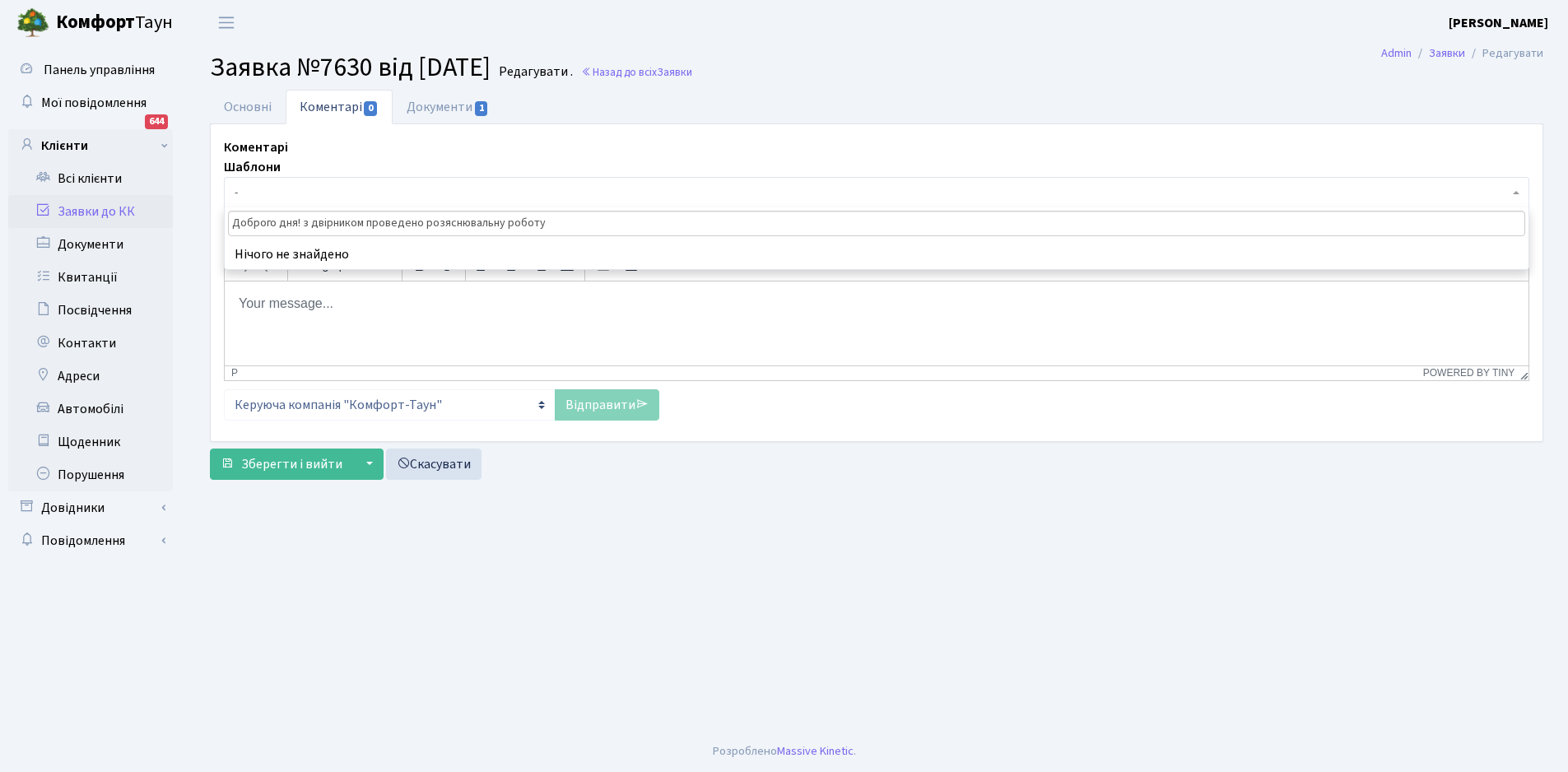
type input "Доброго дня! з двірником проведено розяснювальну роботу."
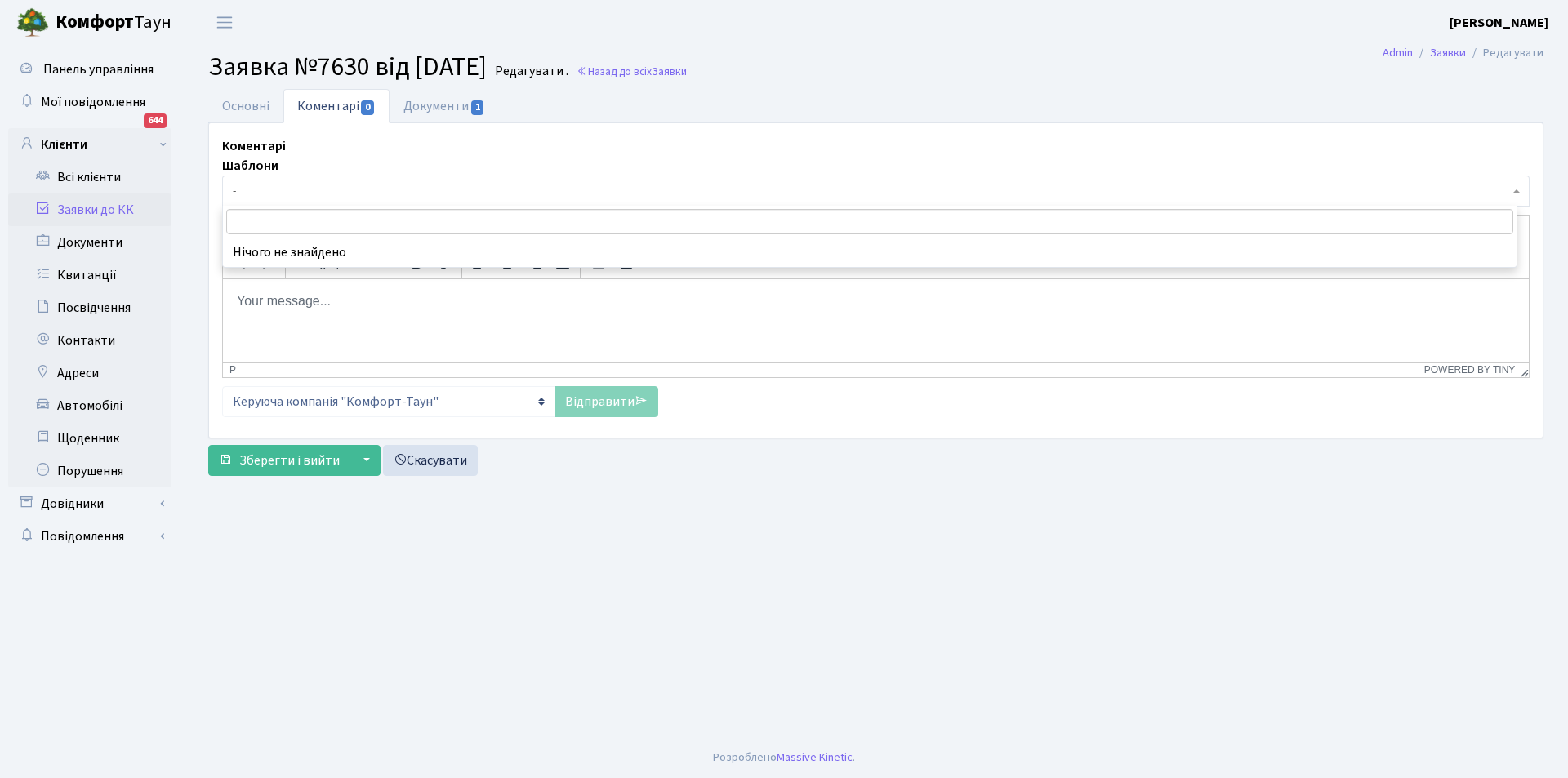
click at [598, 408] on div "Відправити" at bounding box center [606, 401] width 104 height 31
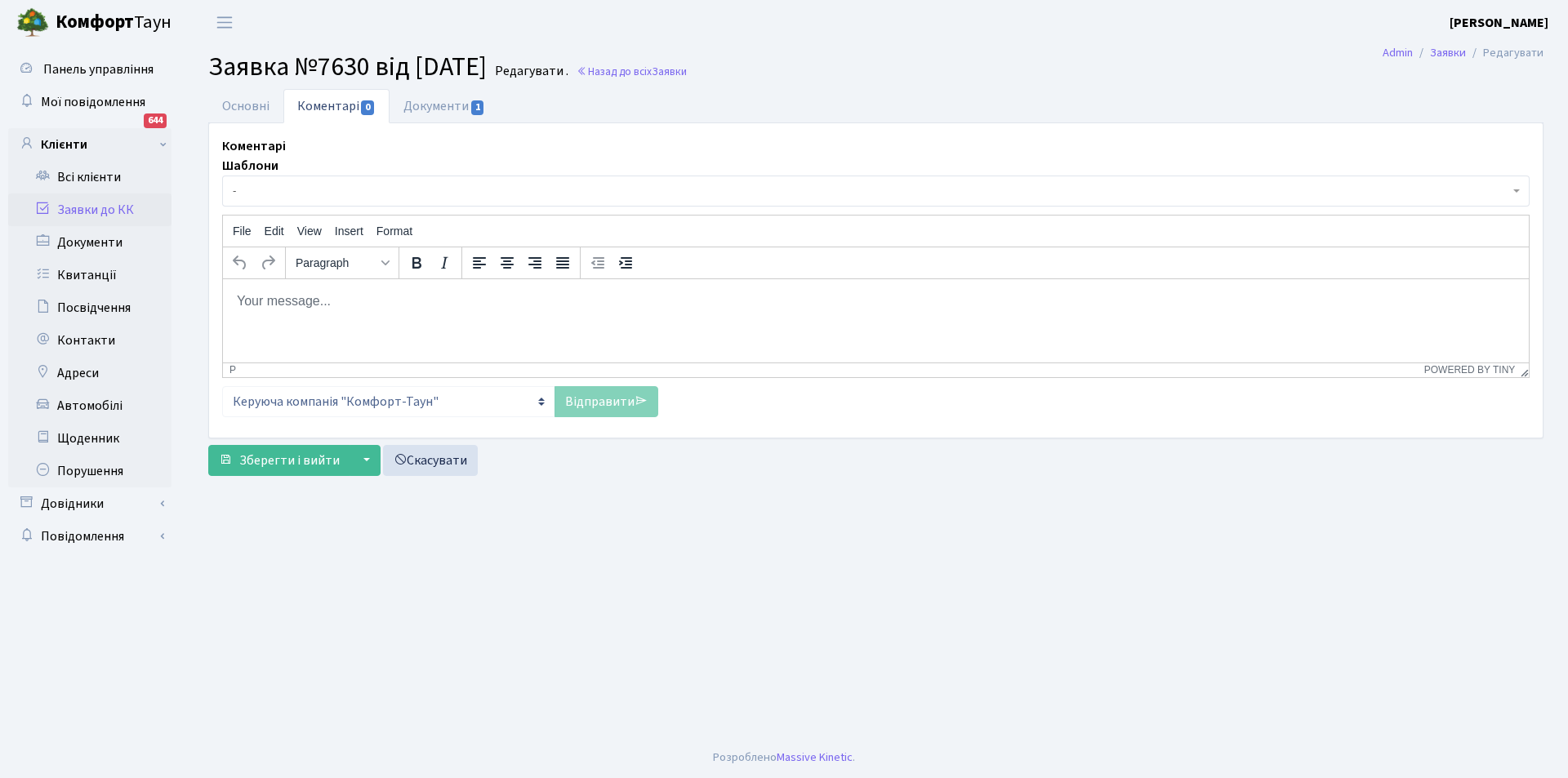
click at [327, 97] on link "Коментарі 0" at bounding box center [337, 106] width 107 height 35
click at [315, 106] on link "Коментарі 0" at bounding box center [337, 106] width 107 height 35
click at [261, 297] on body "Rich Text Area. Press ALT-0 for help." at bounding box center [875, 300] width 1279 height 18
click at [329, 98] on link "Коментарі 0" at bounding box center [337, 106] width 107 height 35
click at [249, 297] on body "Rich Text Area. Press ALT-0 for help." at bounding box center [875, 300] width 1279 height 18
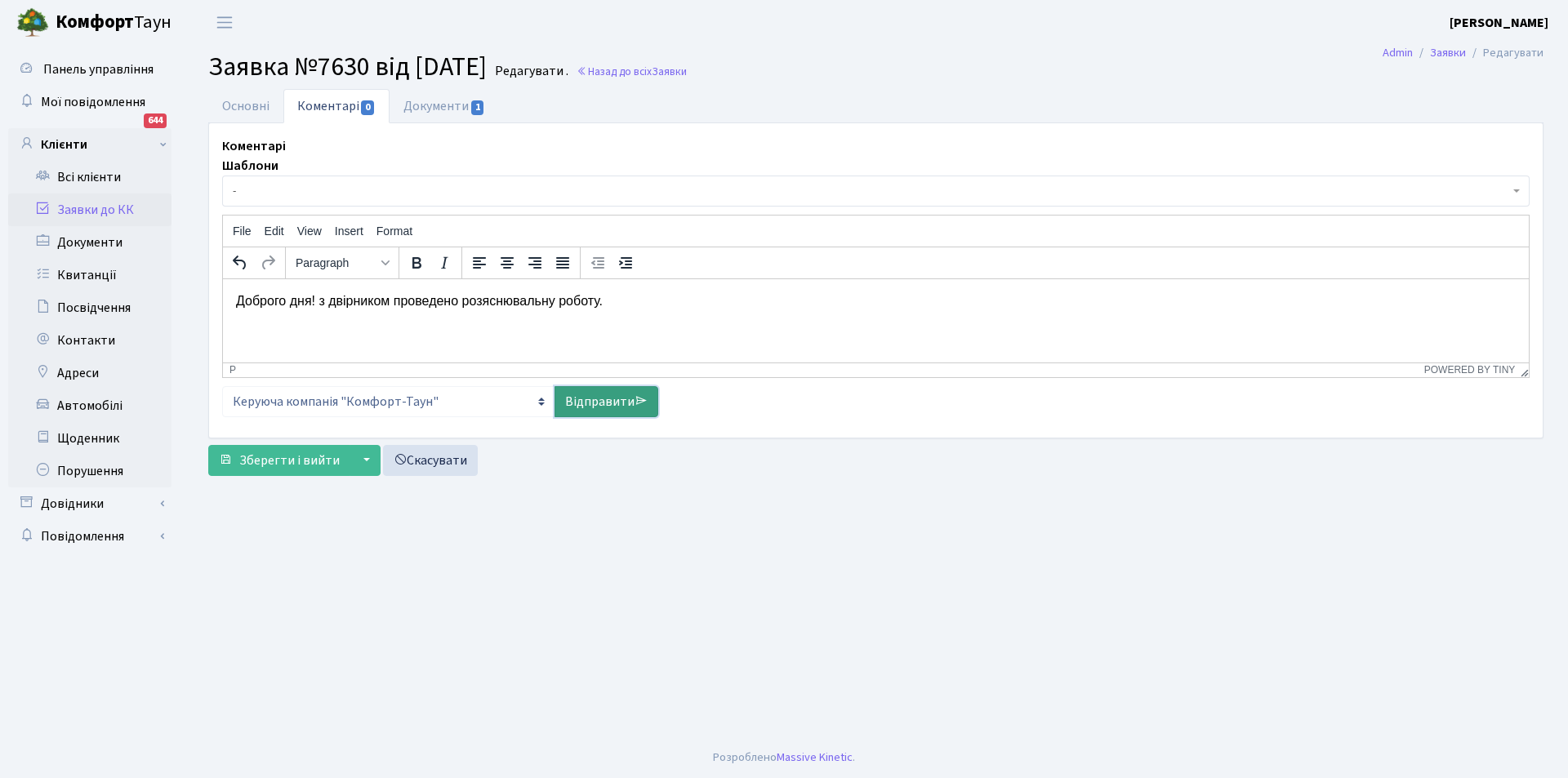
click at [606, 393] on link "Відправити" at bounding box center [606, 401] width 104 height 31
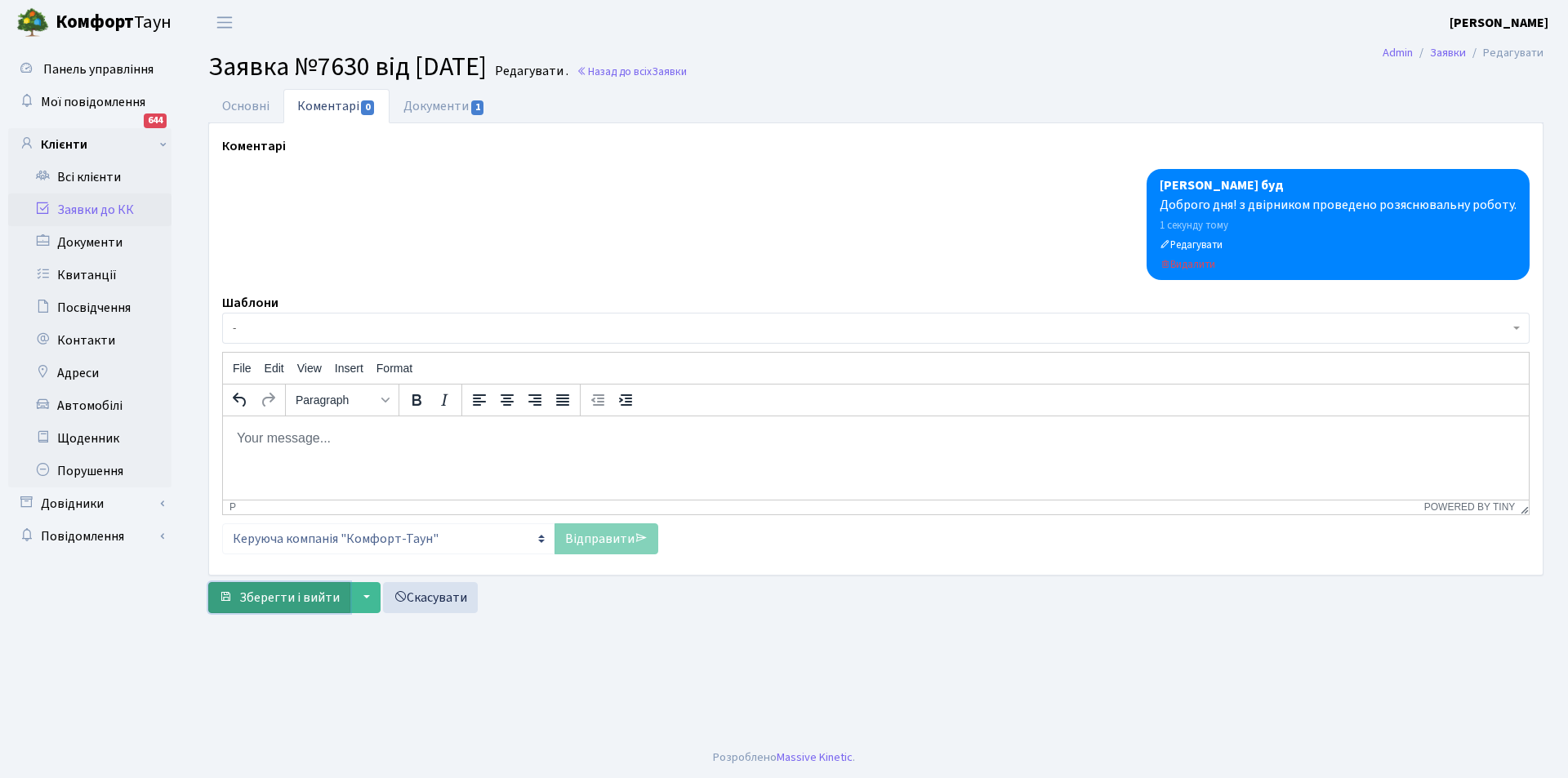
click at [303, 591] on span "Зберегти і вийти" at bounding box center [289, 598] width 100 height 18
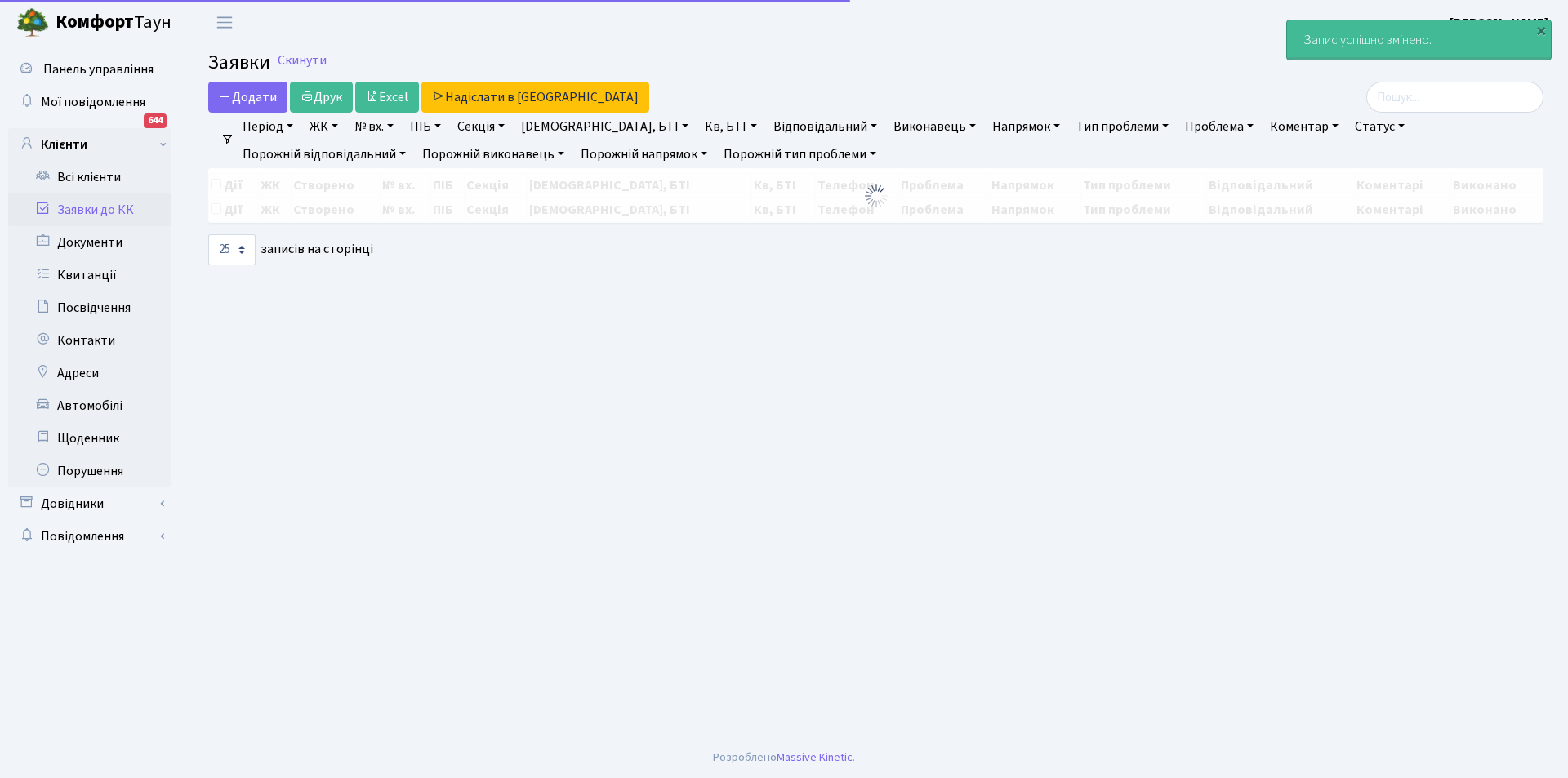
select select "25"
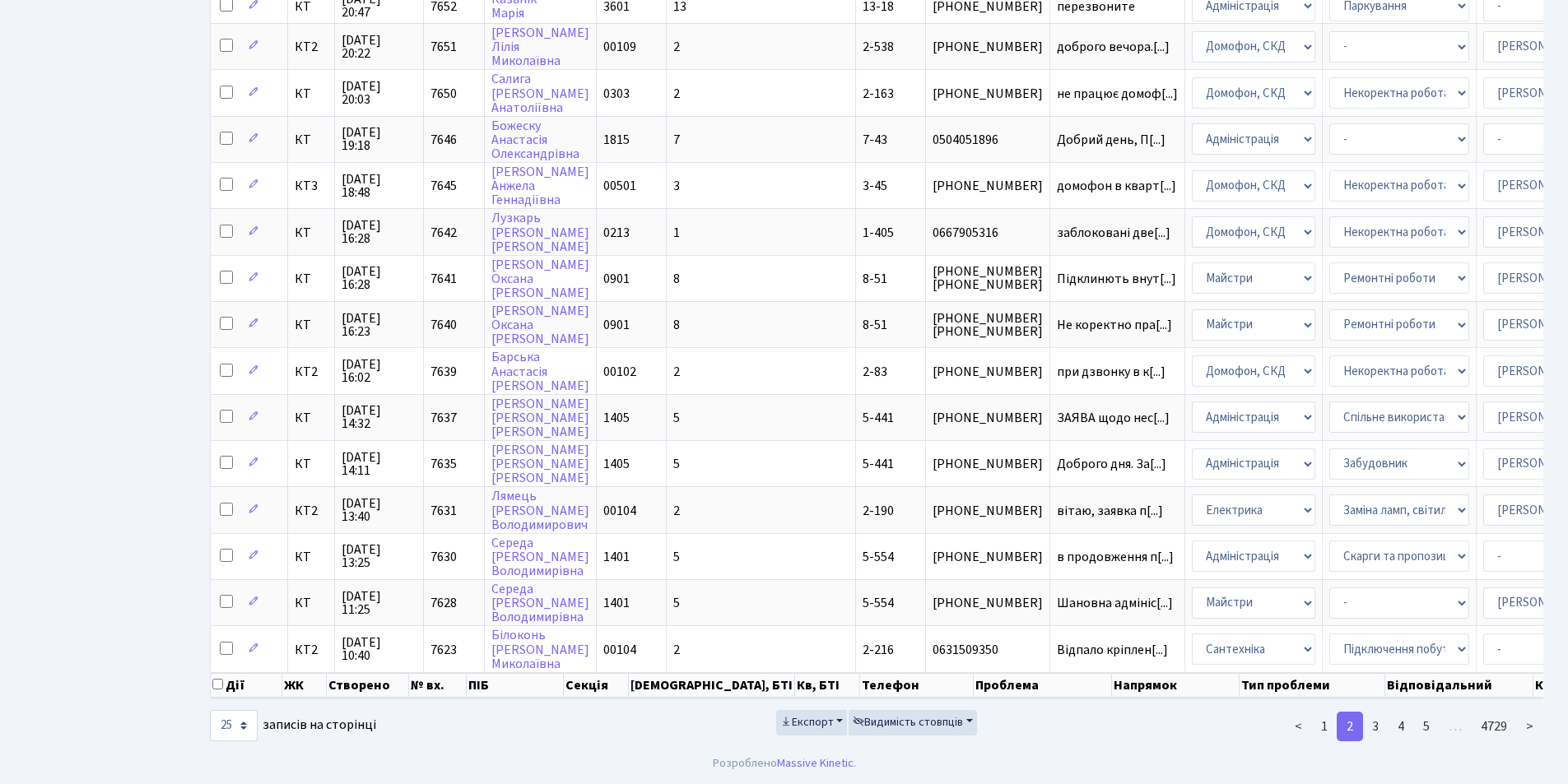
scroll to position [687, 0]
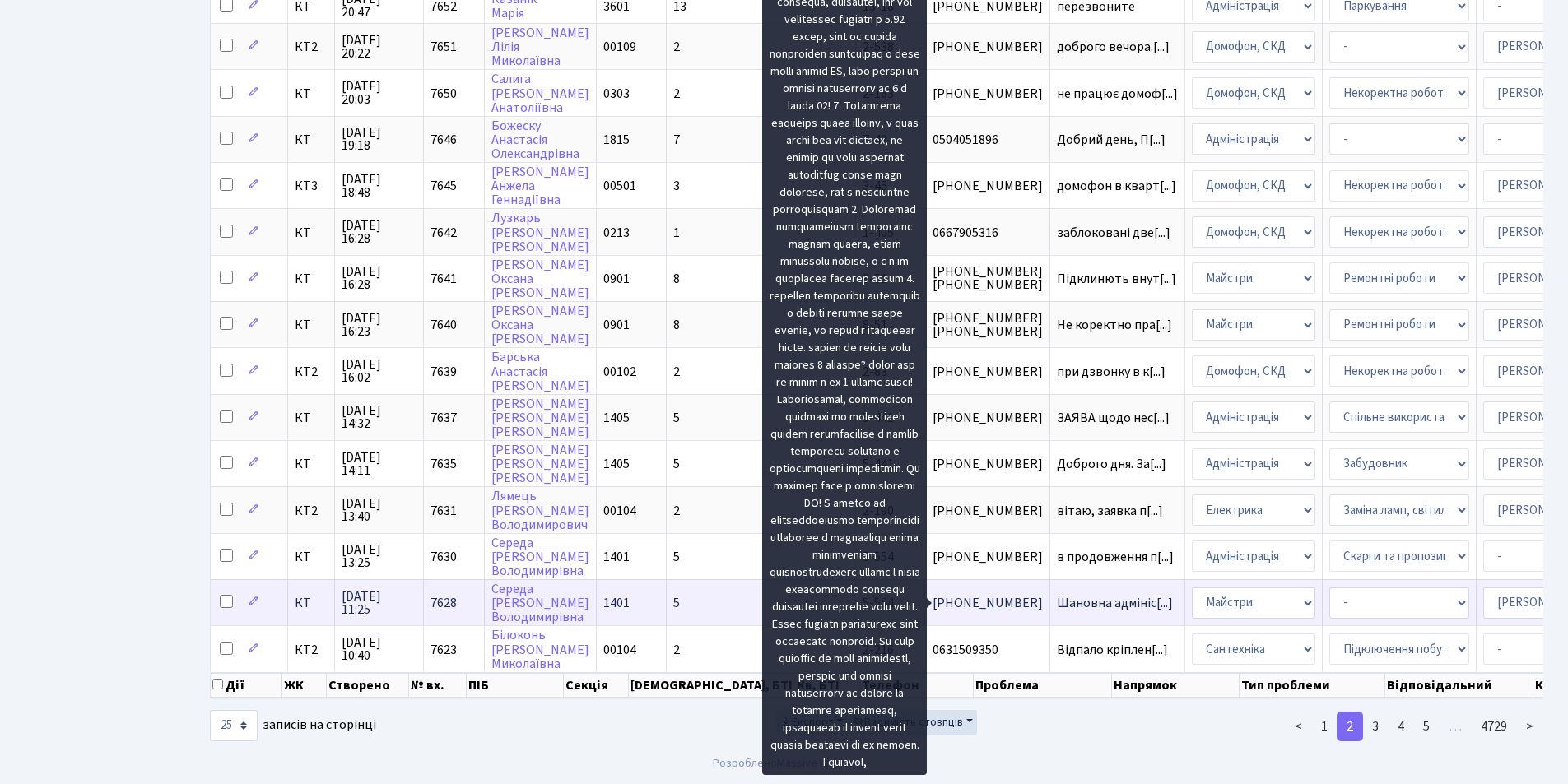
click at [1057, 594] on span "Шановна адмініс[...]" at bounding box center [1115, 603] width 116 height 18
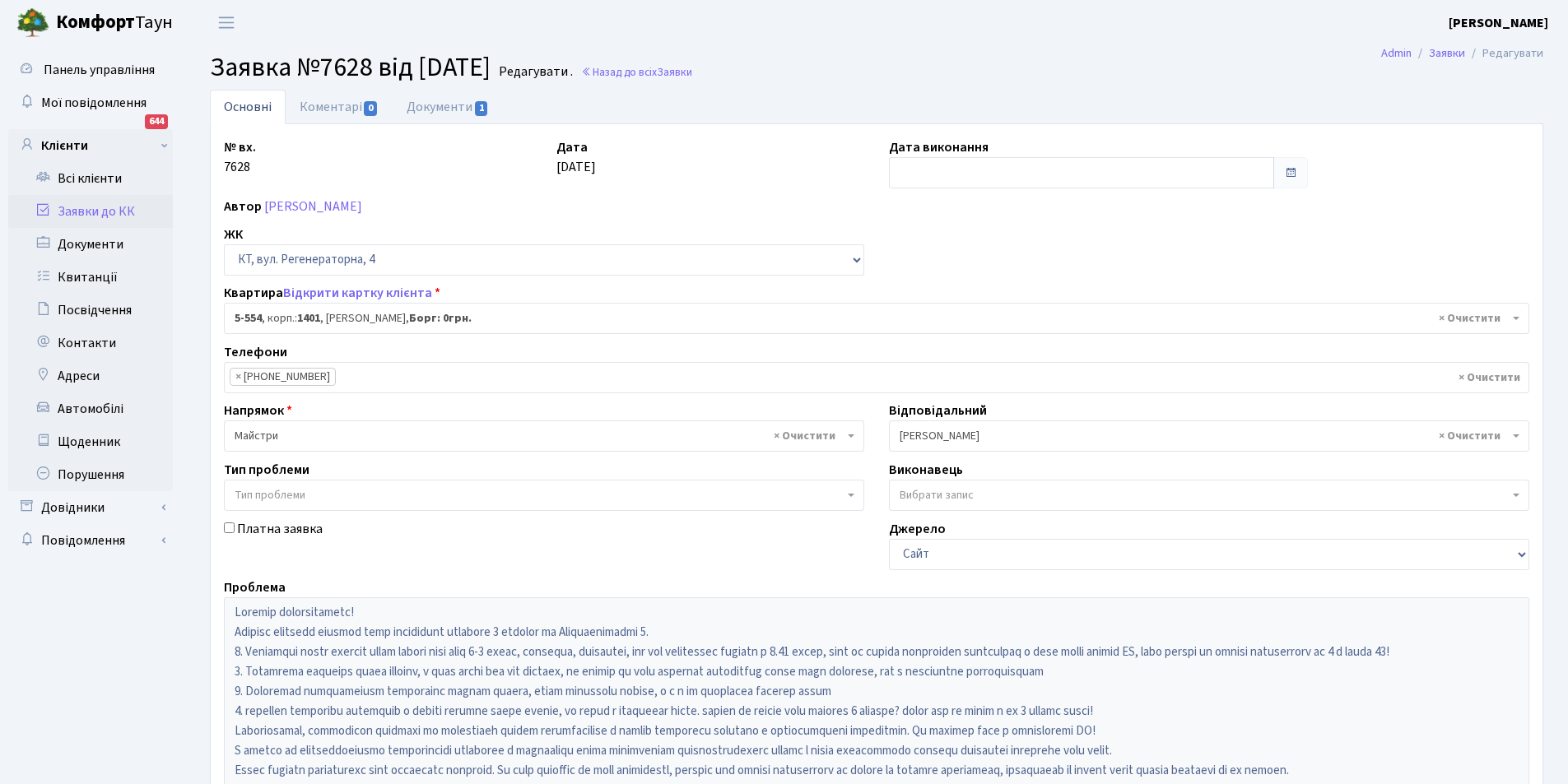
select select "1948"
click at [310, 102] on link "Коментарі 0" at bounding box center [339, 107] width 107 height 34
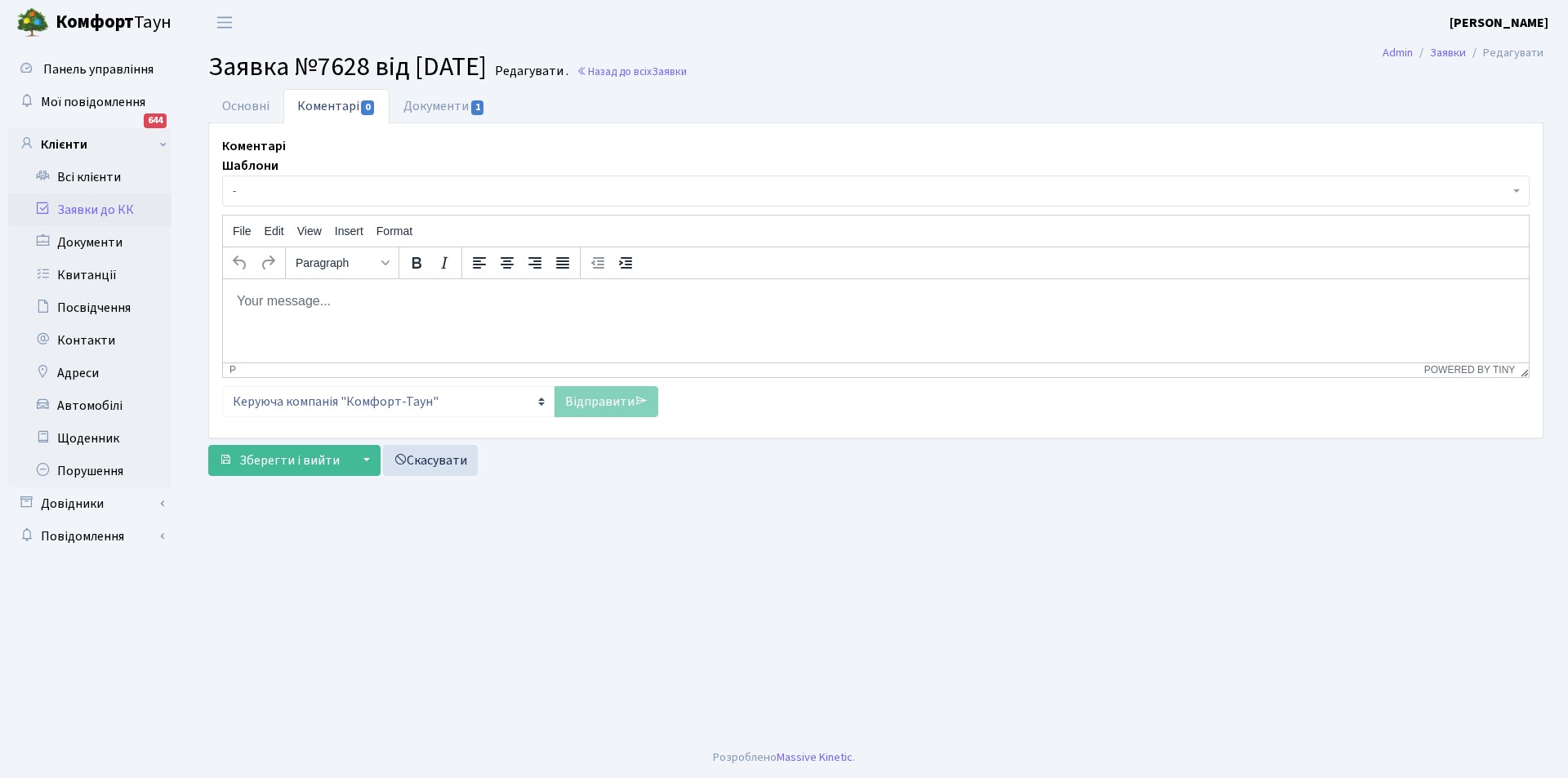
click at [261, 303] on body "Rich Text Area. Press ALT-0 for help." at bounding box center [875, 300] width 1279 height 18
click at [593, 410] on link "Відправити" at bounding box center [606, 401] width 104 height 31
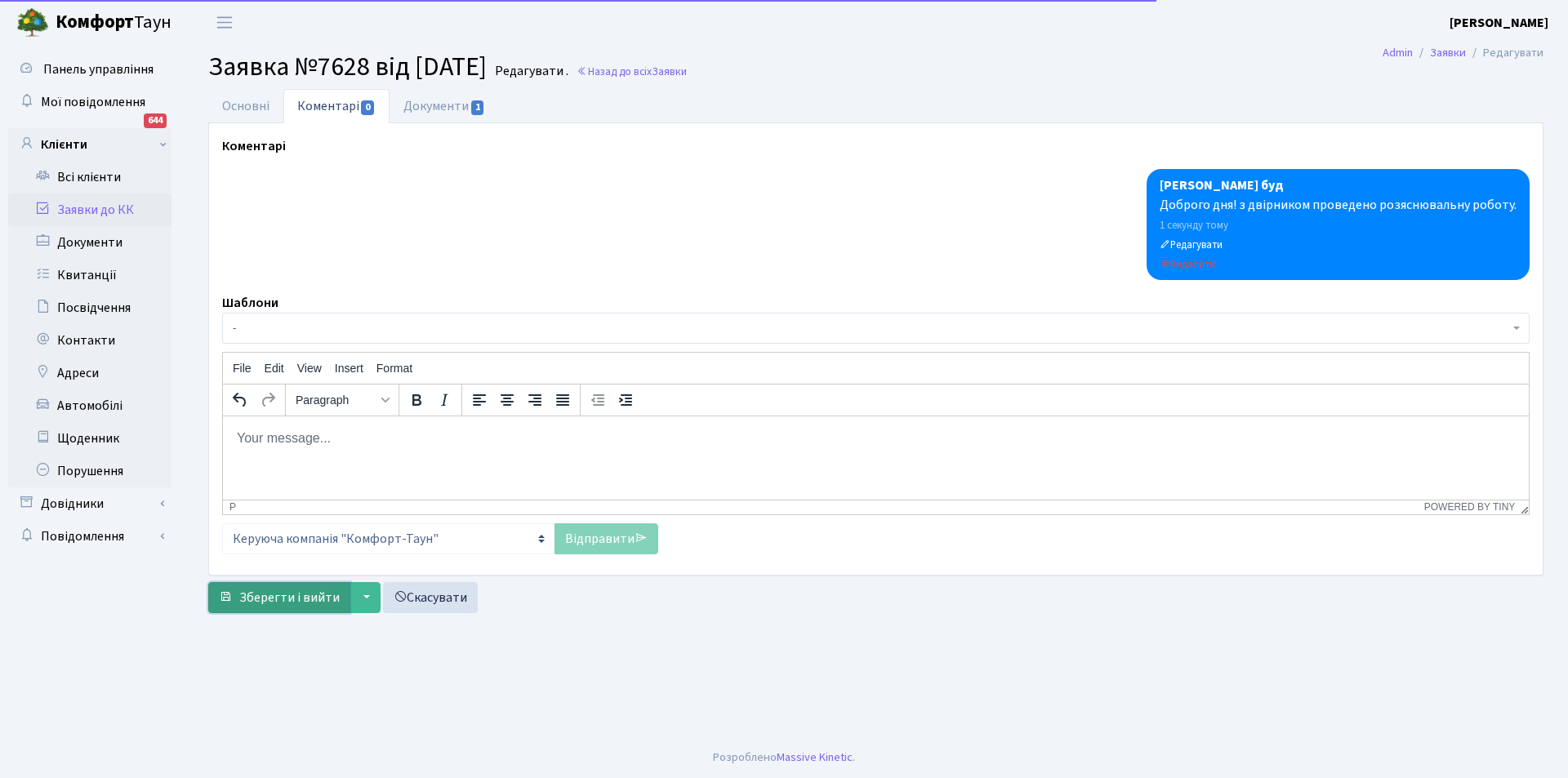
click at [303, 591] on span "Зберегти і вийти" at bounding box center [289, 598] width 100 height 18
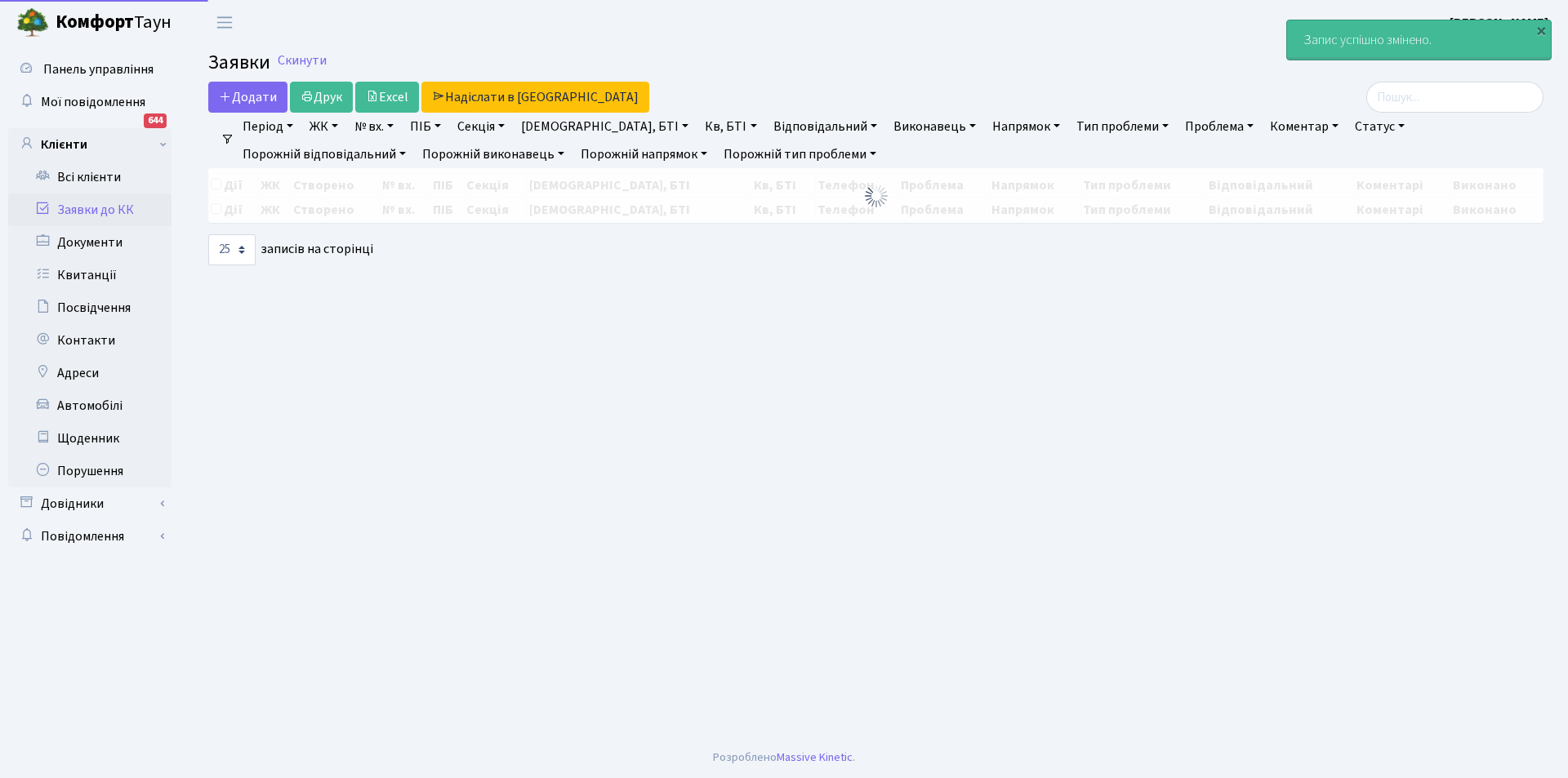
select select "25"
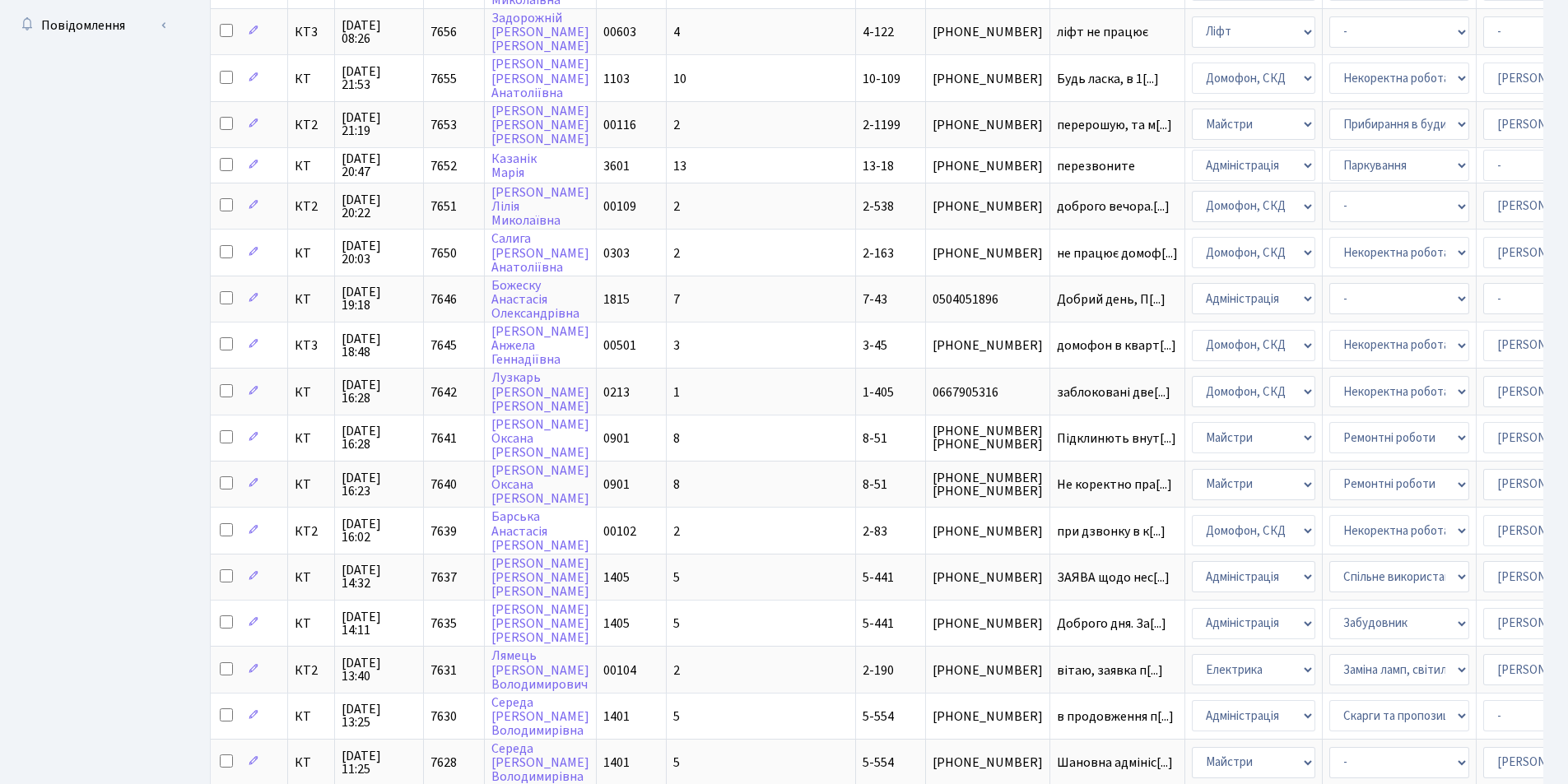
scroll to position [687, 0]
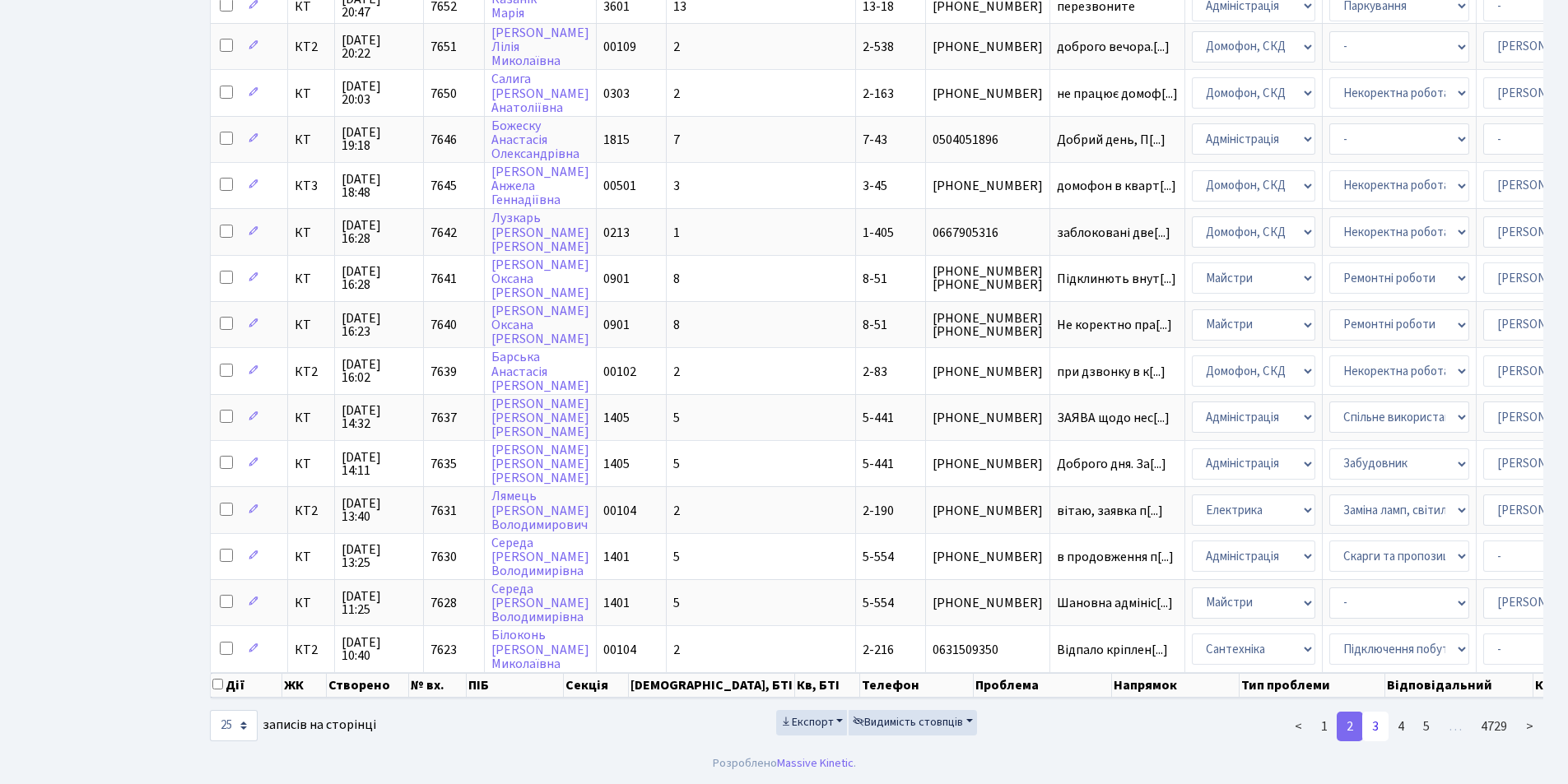
click at [1373, 726] on link "3" at bounding box center [1375, 727] width 26 height 30
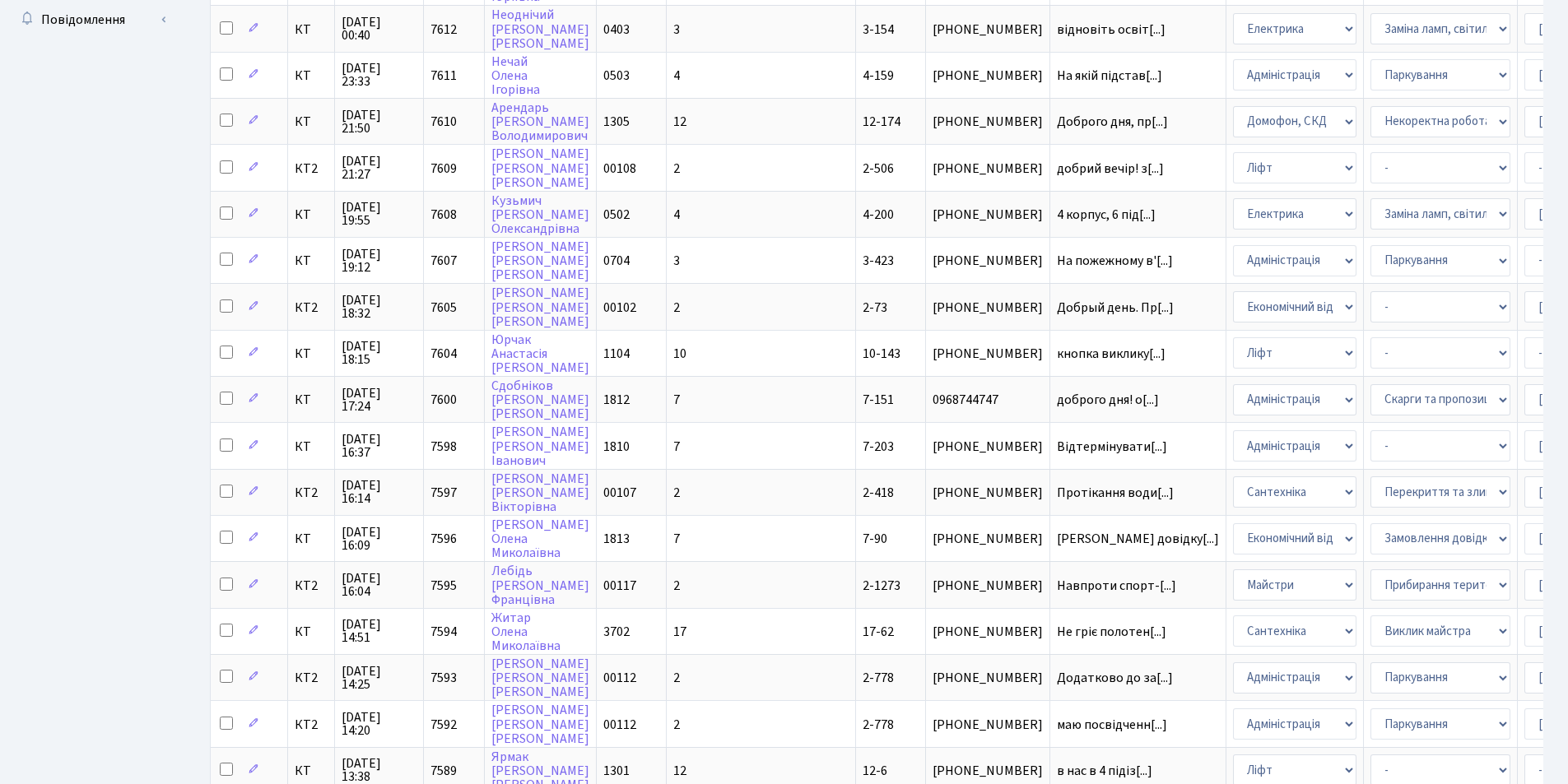
scroll to position [701, 0]
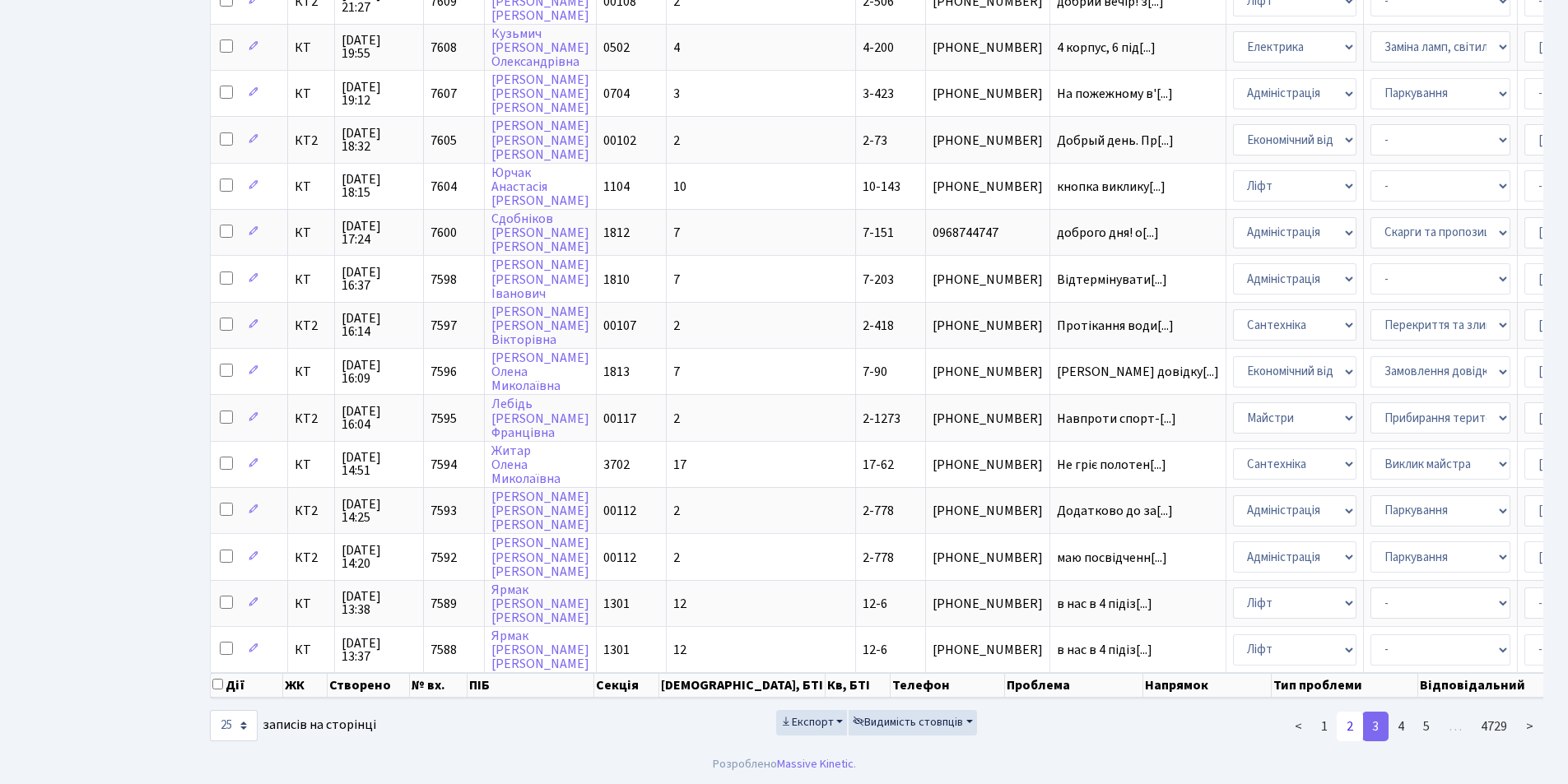
click at [1348, 720] on link "2" at bounding box center [1350, 727] width 26 height 30
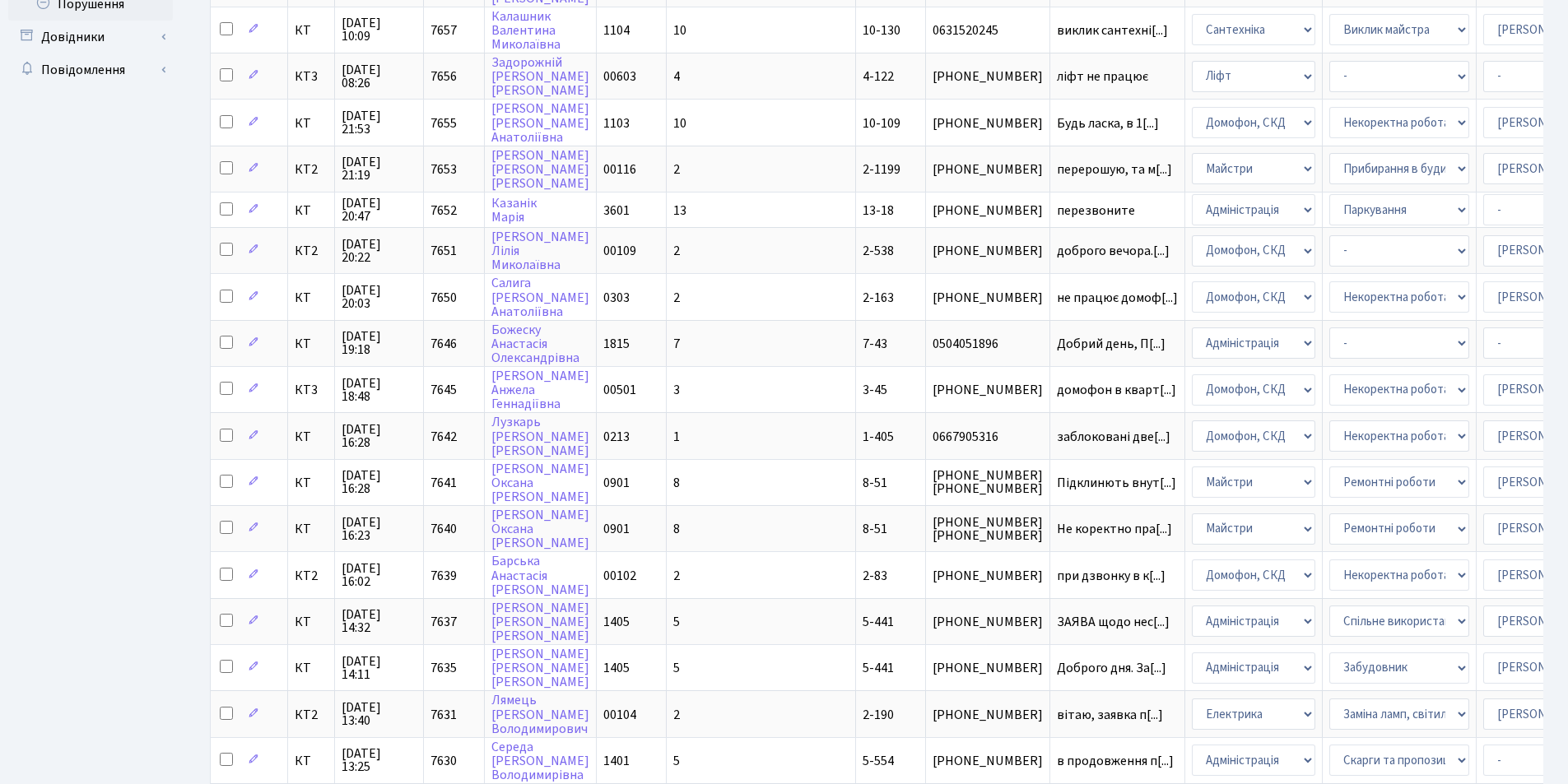
scroll to position [687, 0]
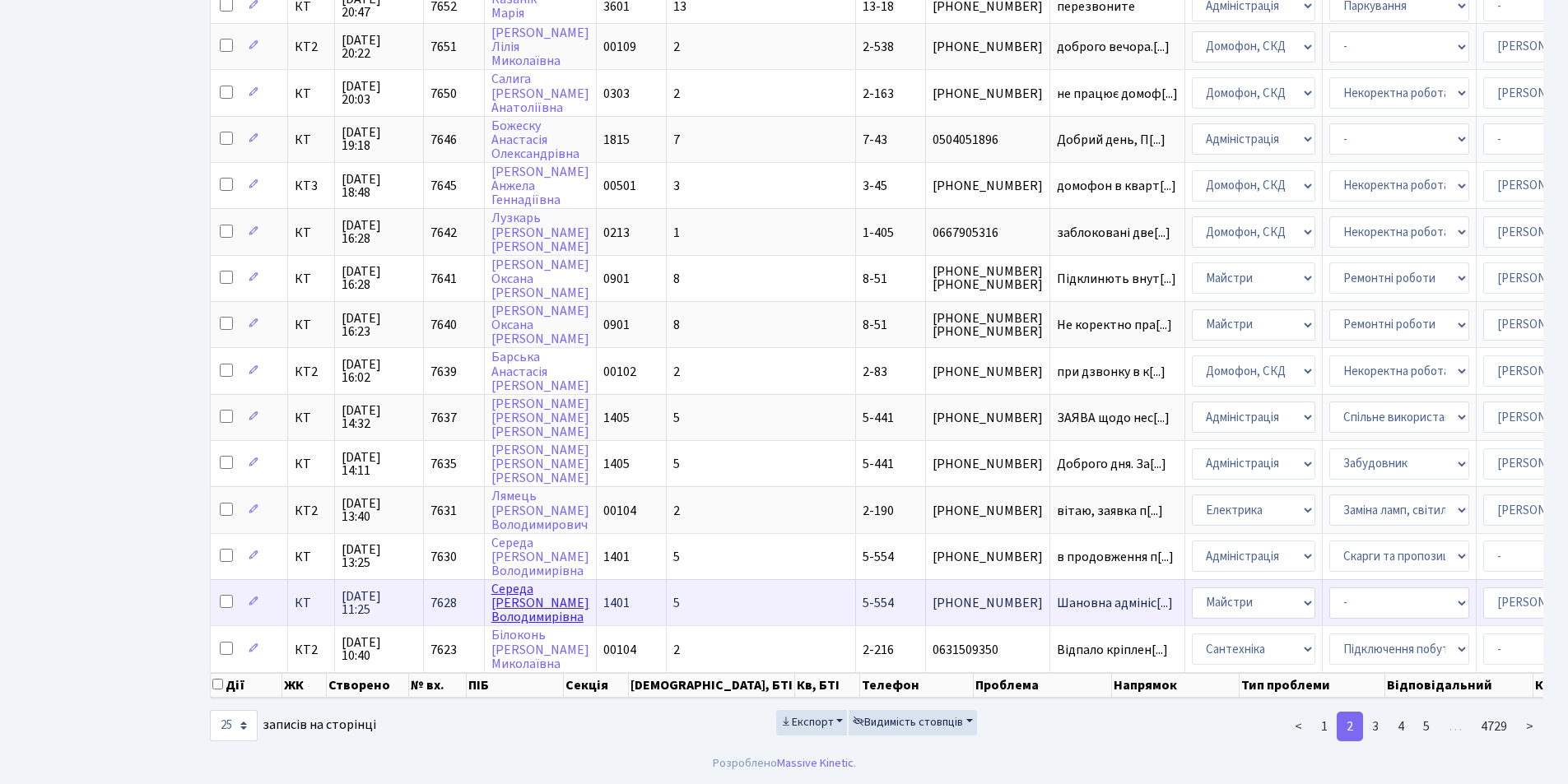
click at [501, 584] on link "[PERSON_NAME]" at bounding box center [540, 603] width 98 height 47
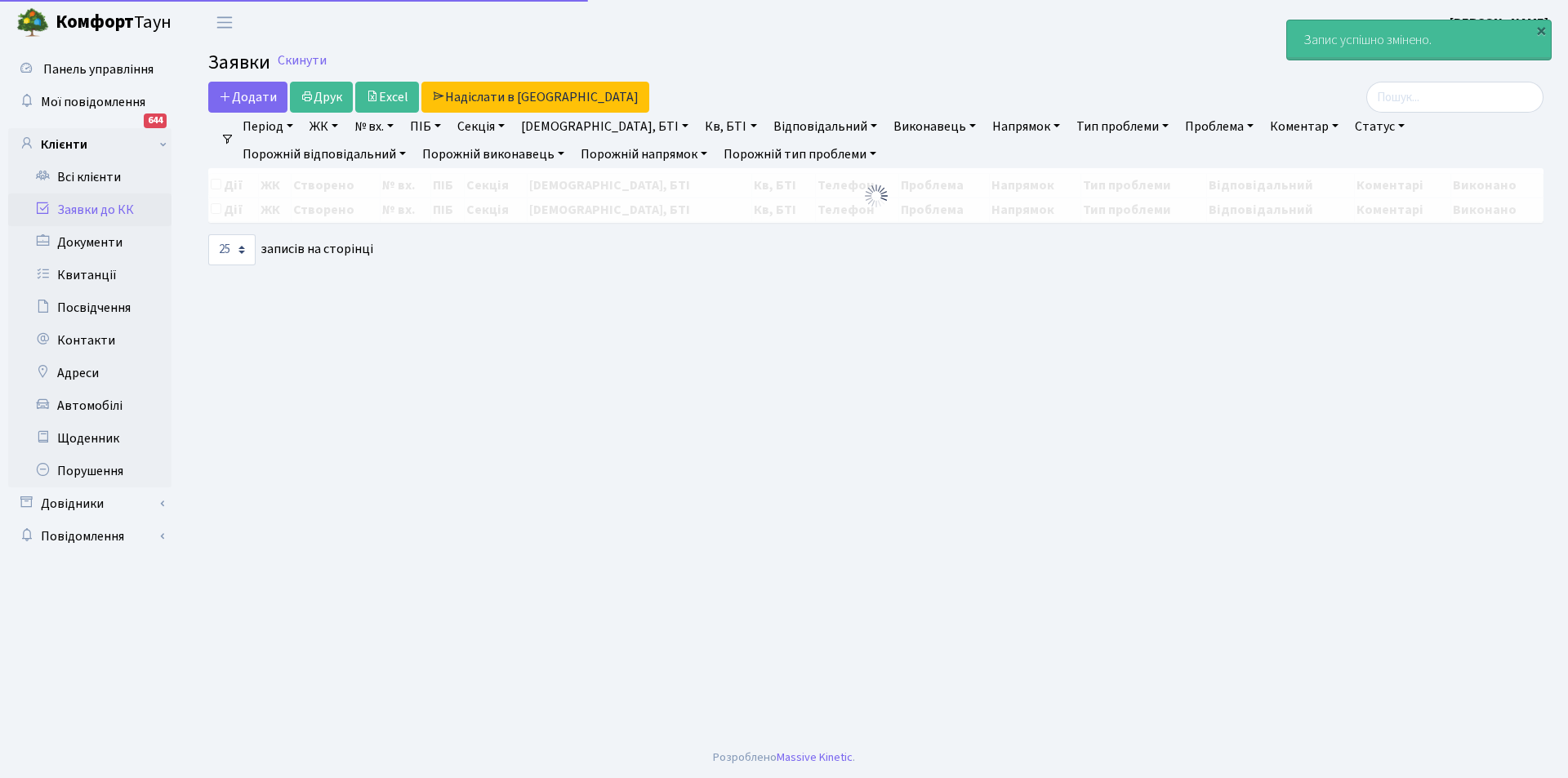
select select "25"
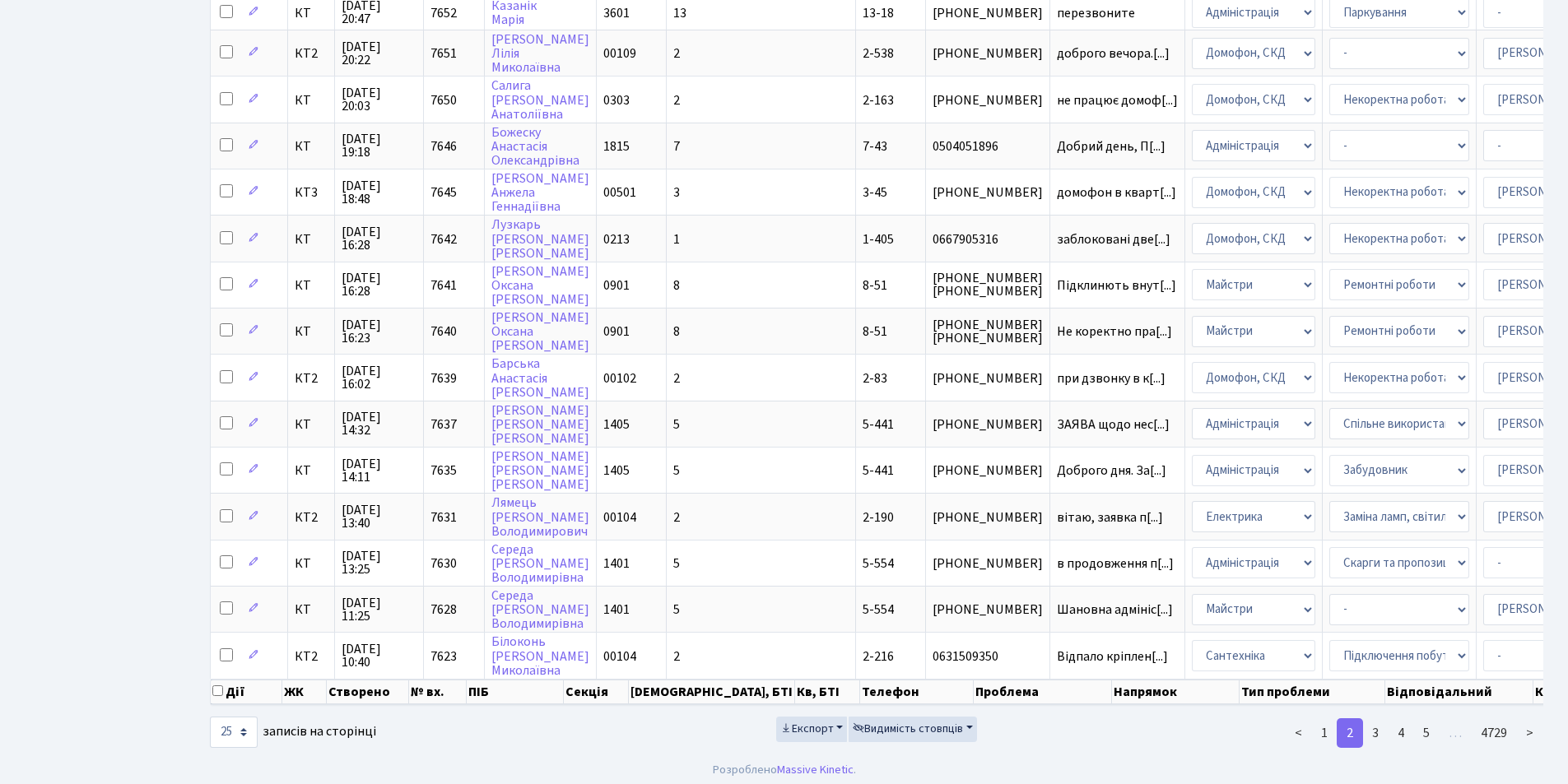
scroll to position [670, 0]
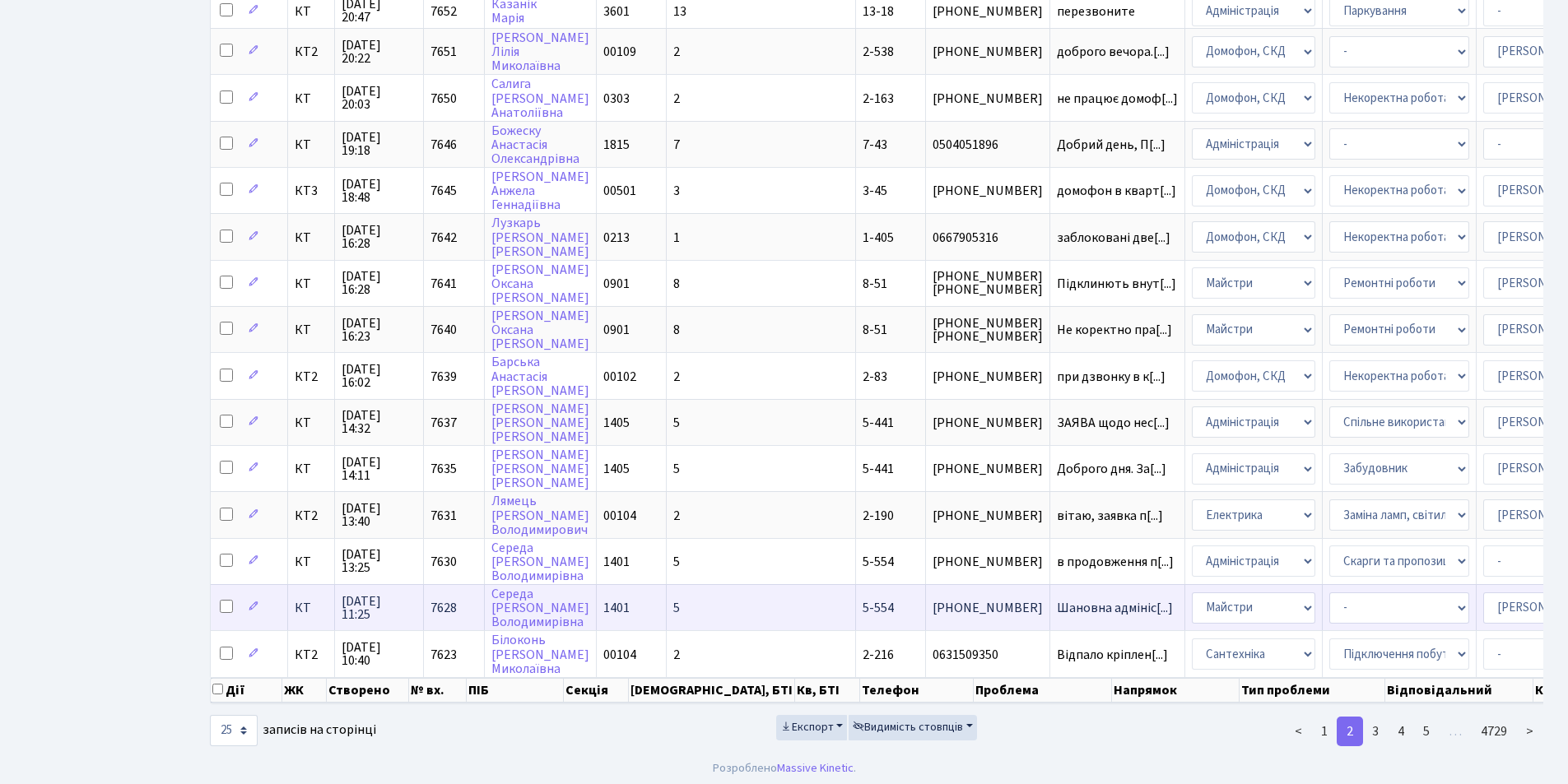
click at [863, 605] on span "5-554" at bounding box center [878, 609] width 31 height 18
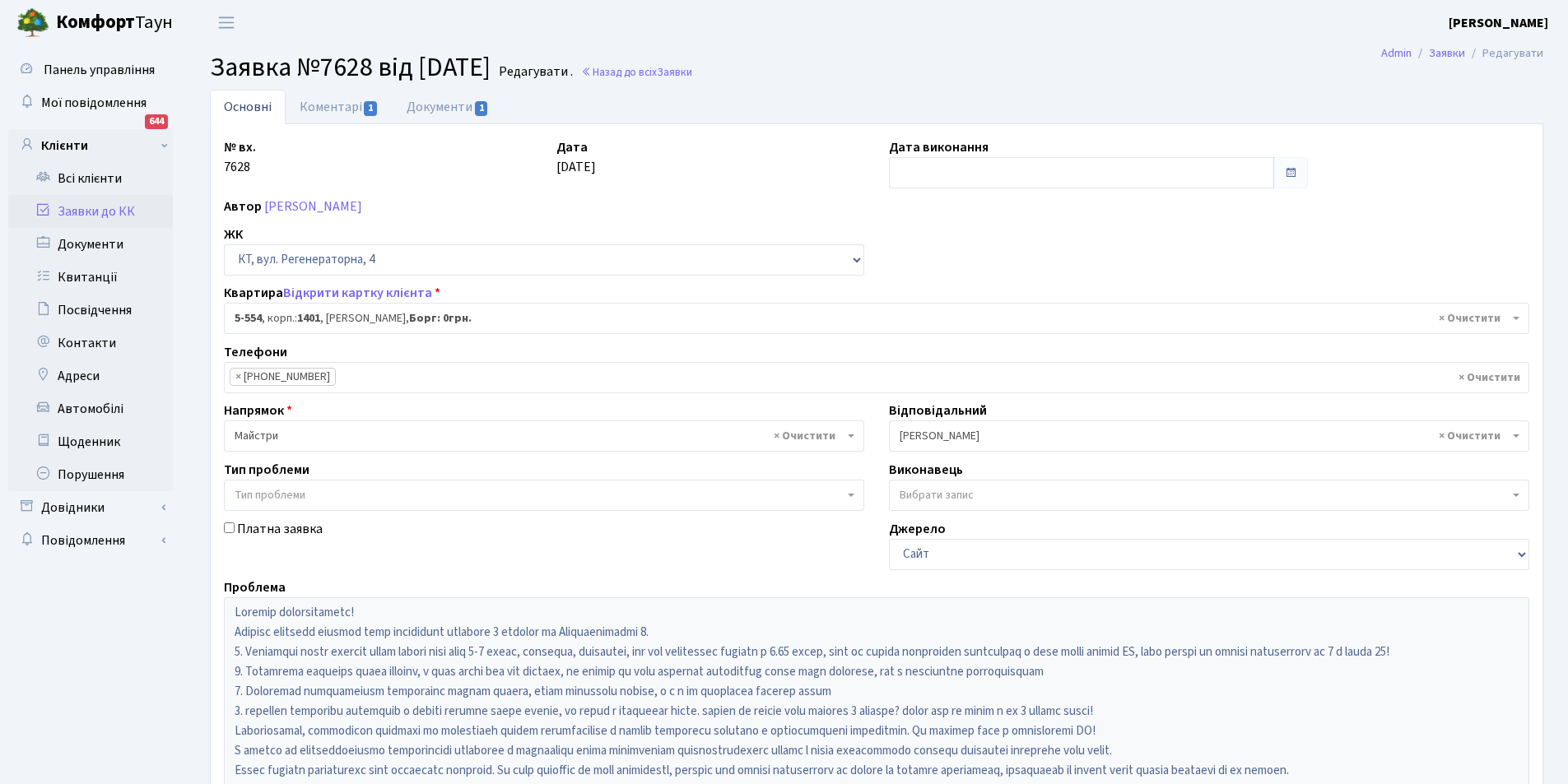
select select "1948"
click at [908, 180] on input "text" at bounding box center [1081, 173] width 385 height 31
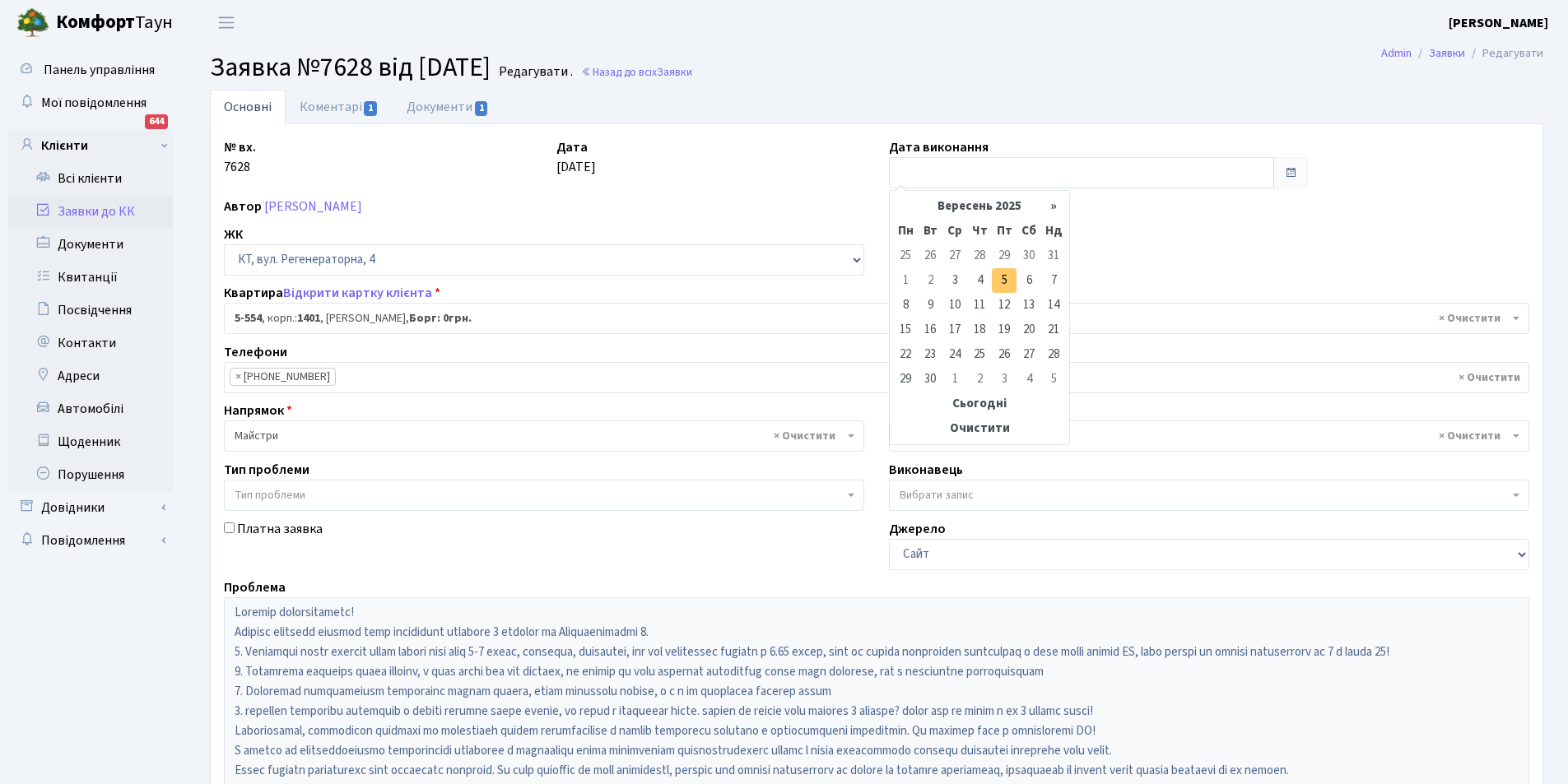
click at [1001, 273] on td "5" at bounding box center [1004, 281] width 25 height 25
type input "[DATE]"
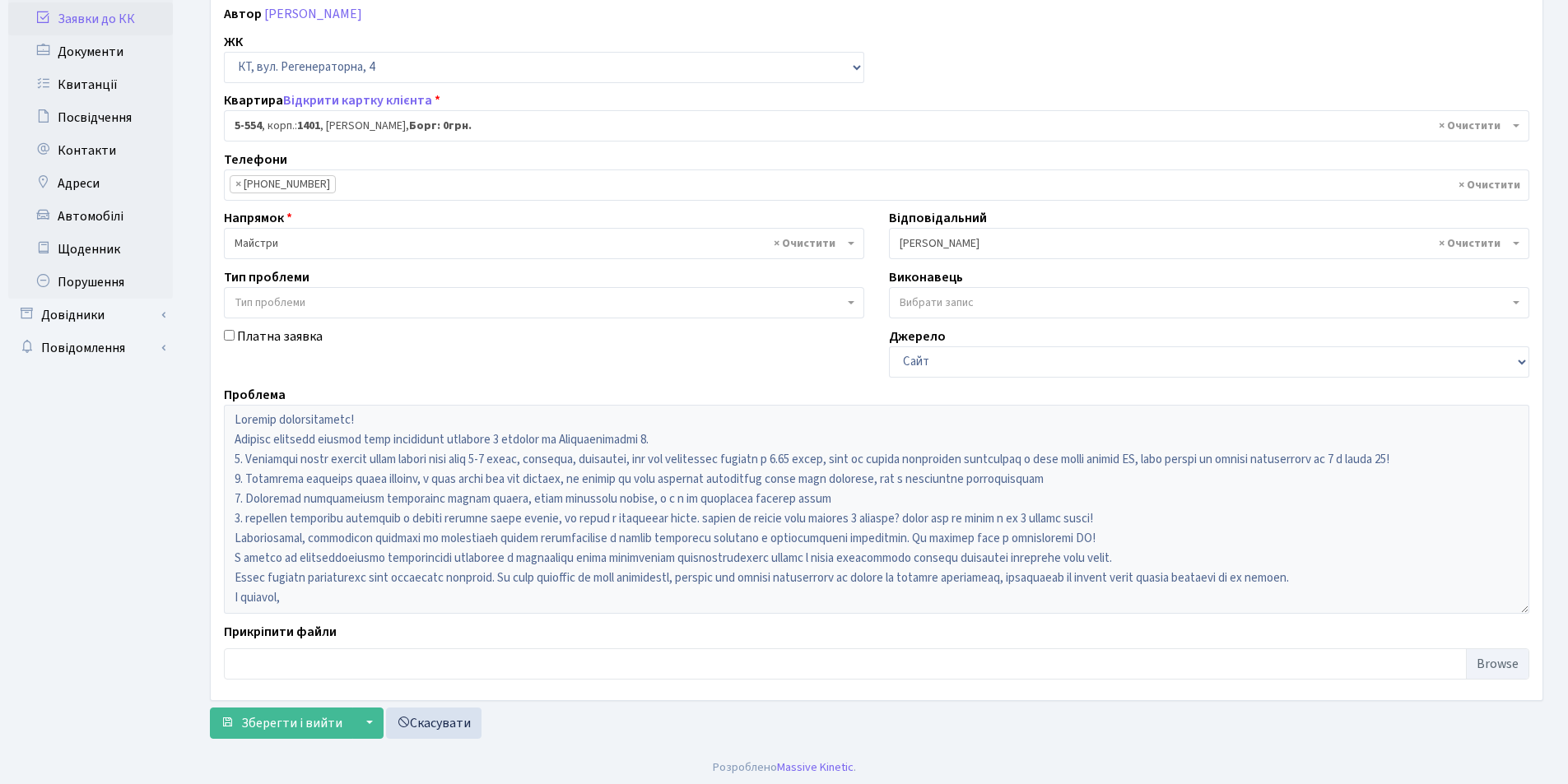
scroll to position [197, 0]
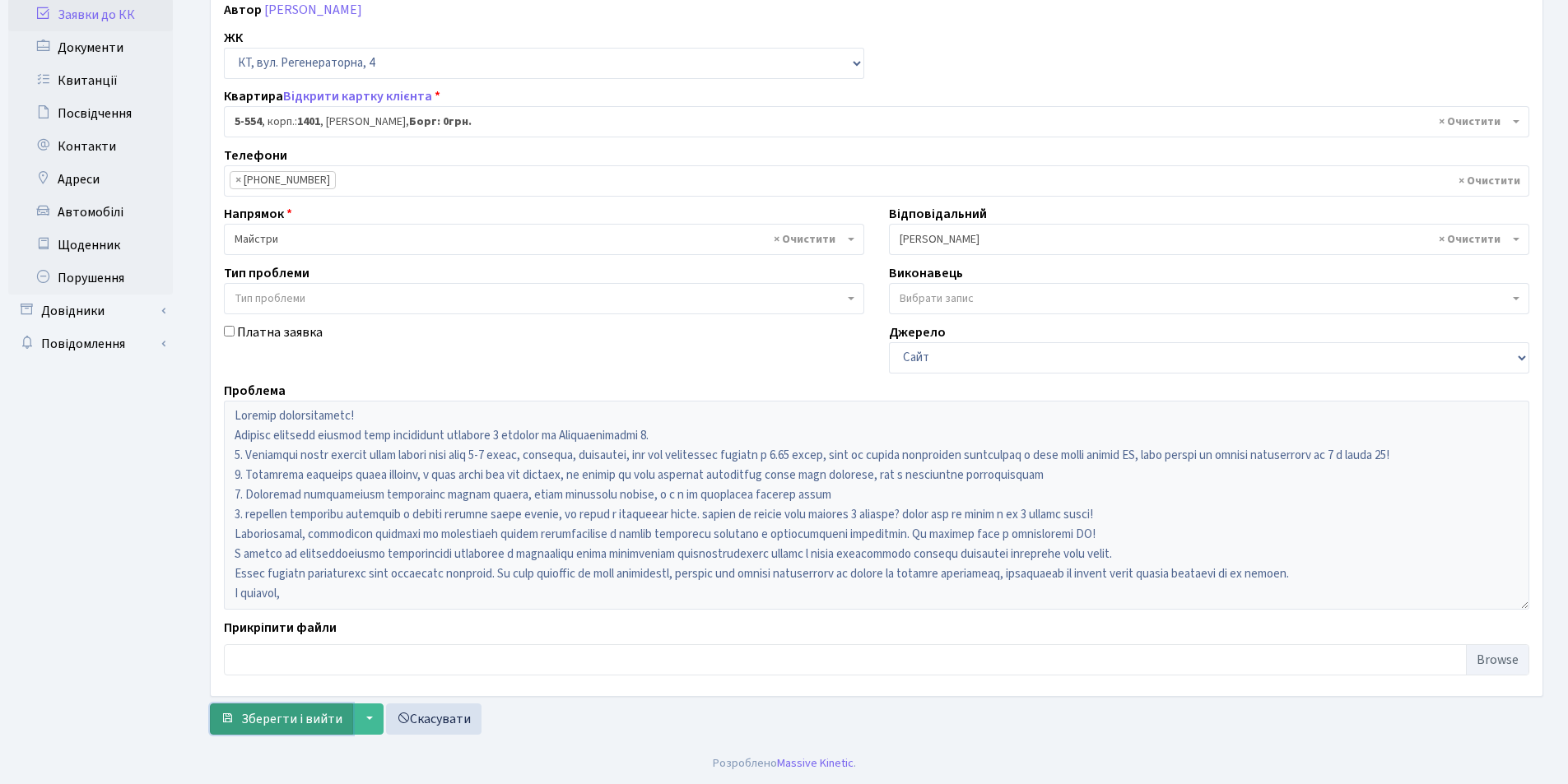
click at [275, 722] on span "Зберегти і вийти" at bounding box center [291, 720] width 101 height 18
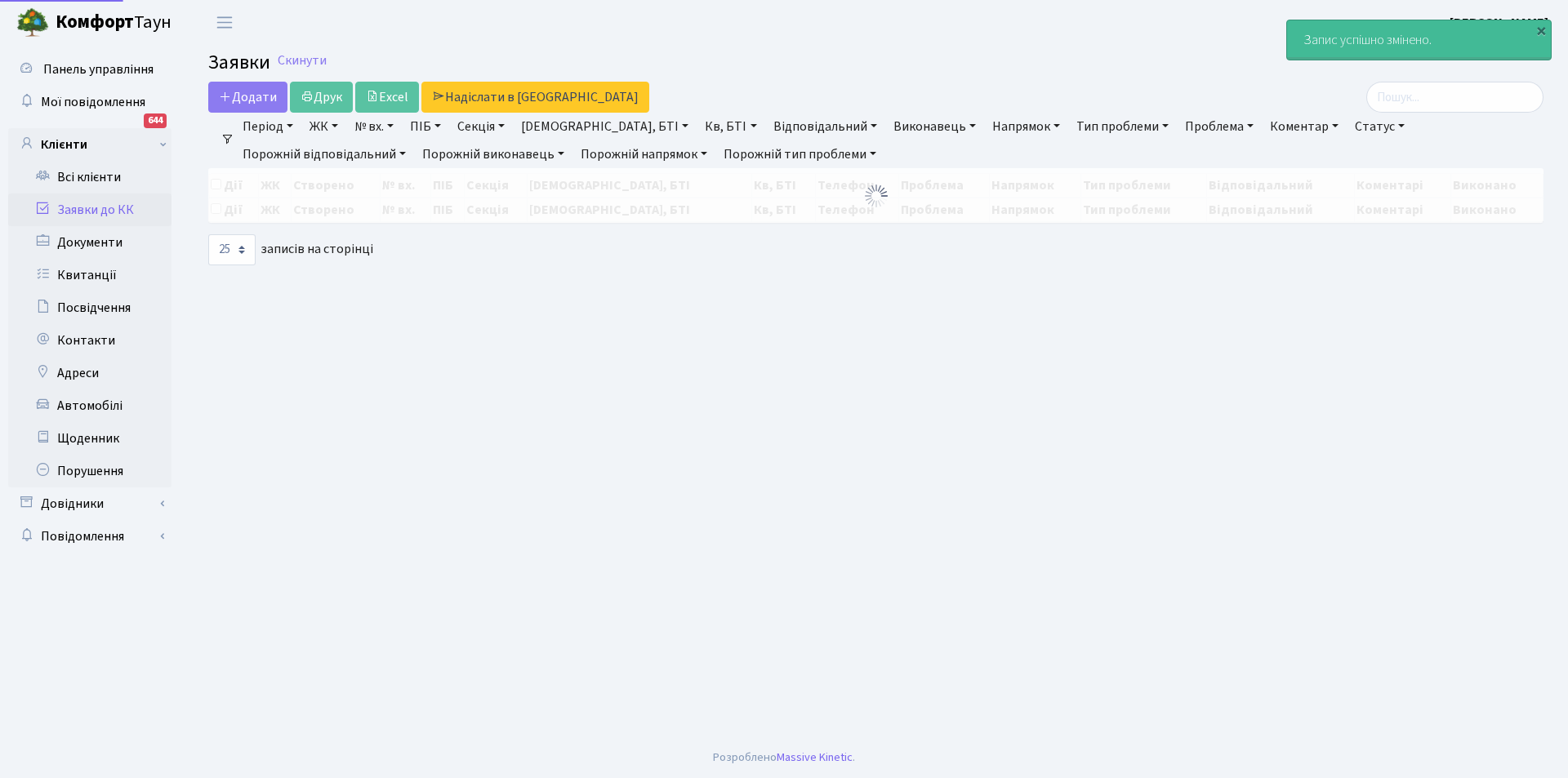
select select "25"
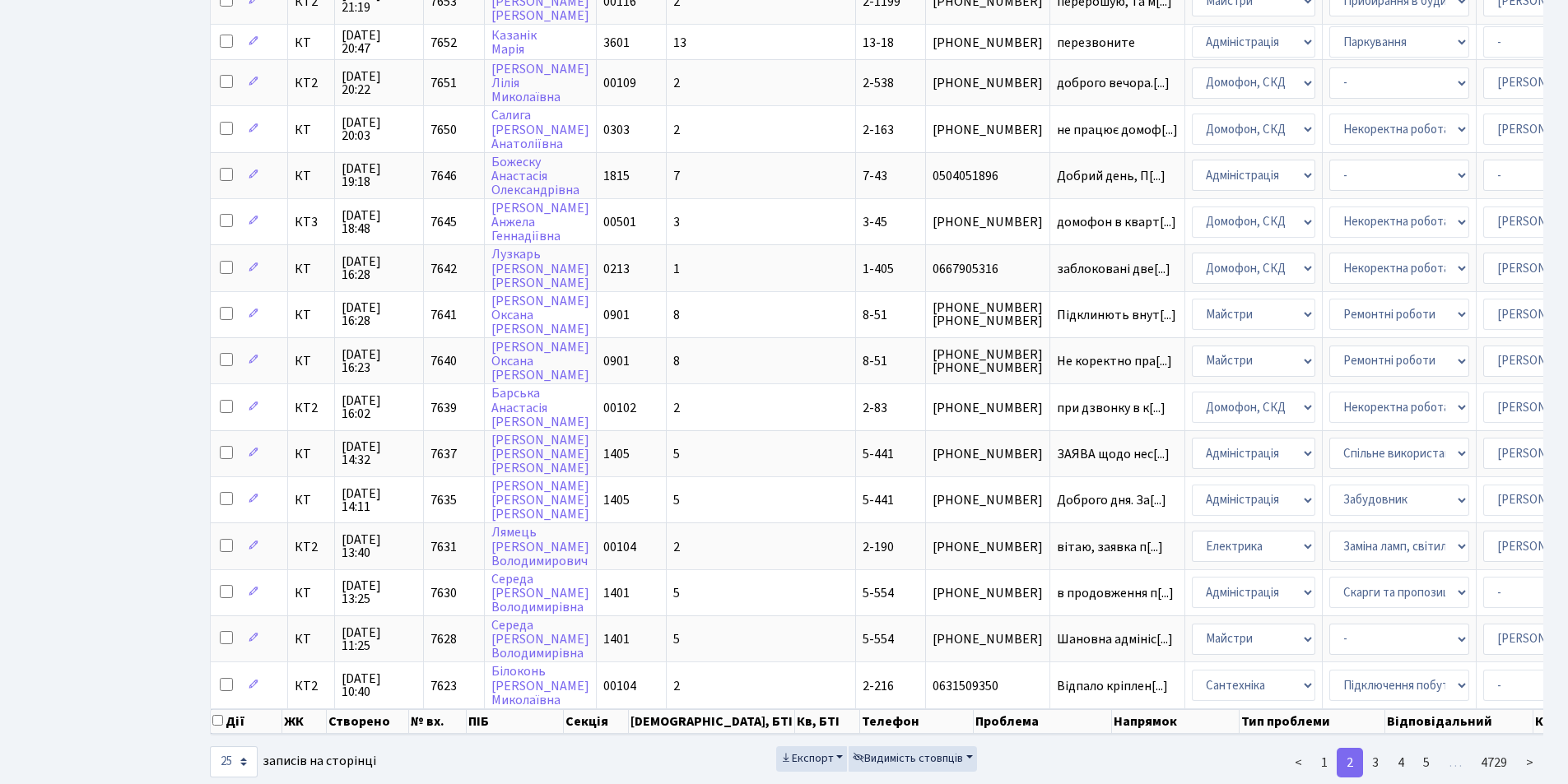
scroll to position [677, 0]
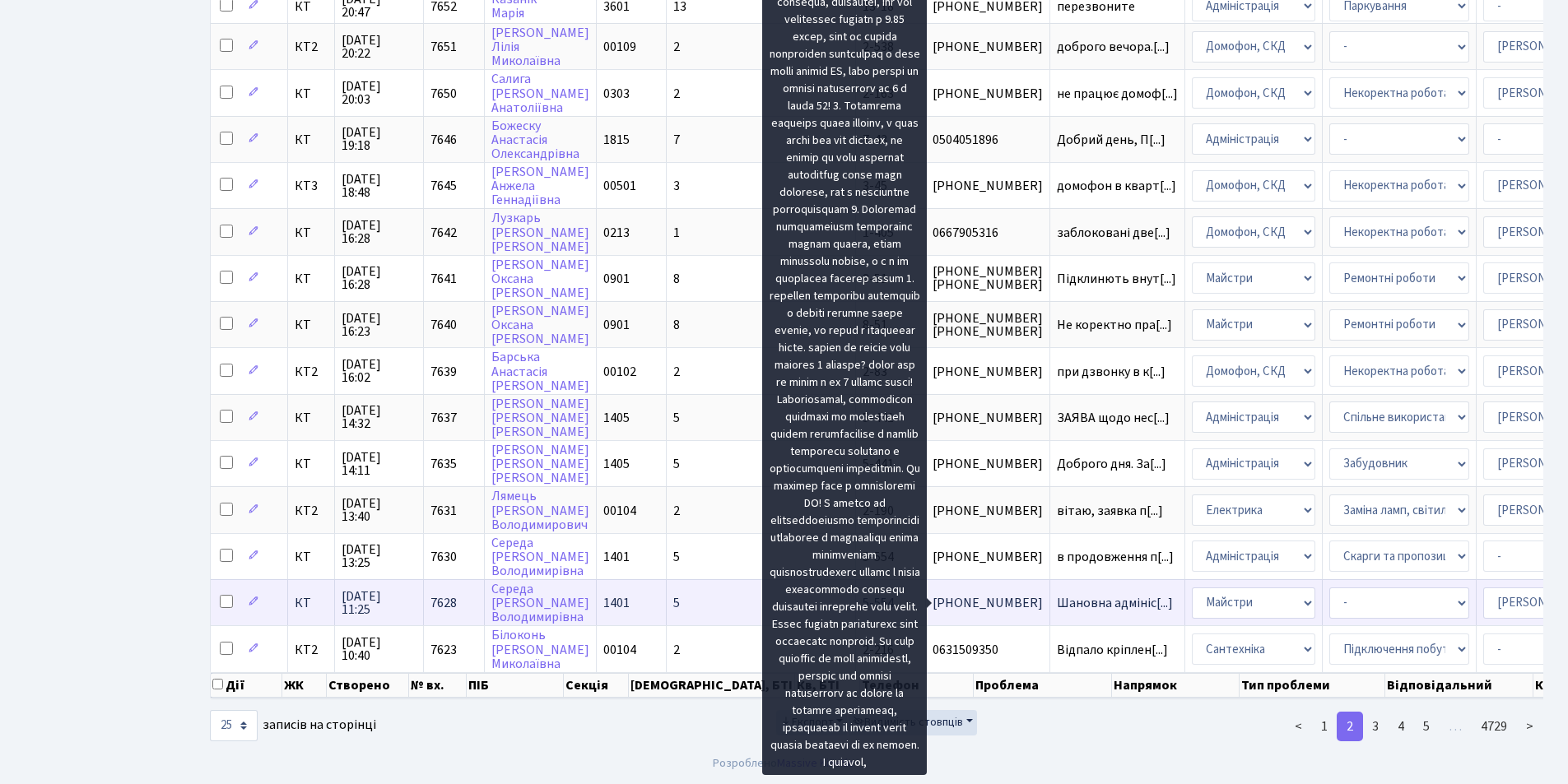
click at [1057, 597] on span "Шановна адмініс[...]" at bounding box center [1115, 603] width 116 height 18
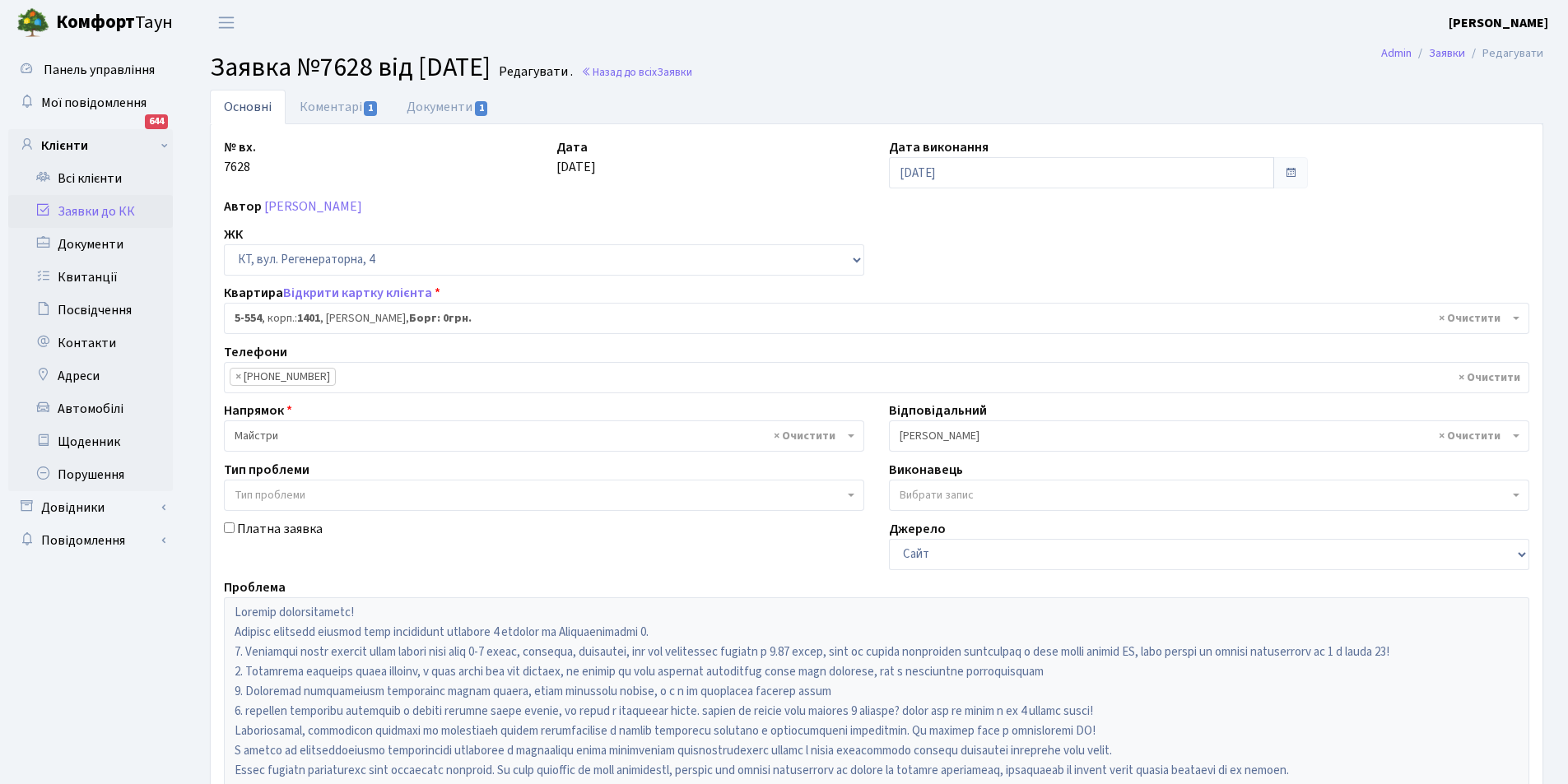
select select "1948"
click at [331, 98] on link "Коментарі 1" at bounding box center [339, 107] width 107 height 34
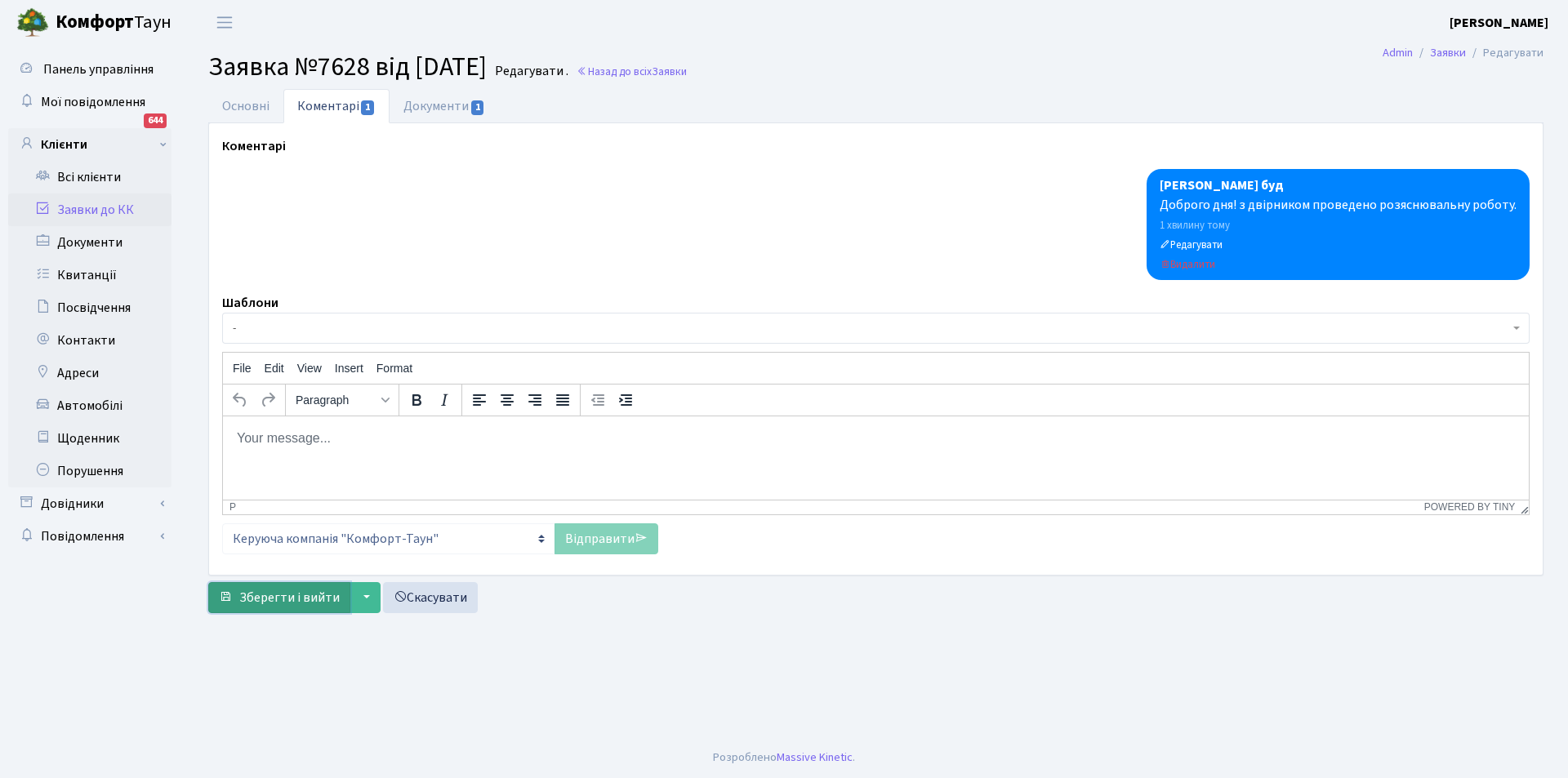
click at [293, 588] on button "Зберегти і вийти" at bounding box center [280, 598] width 142 height 31
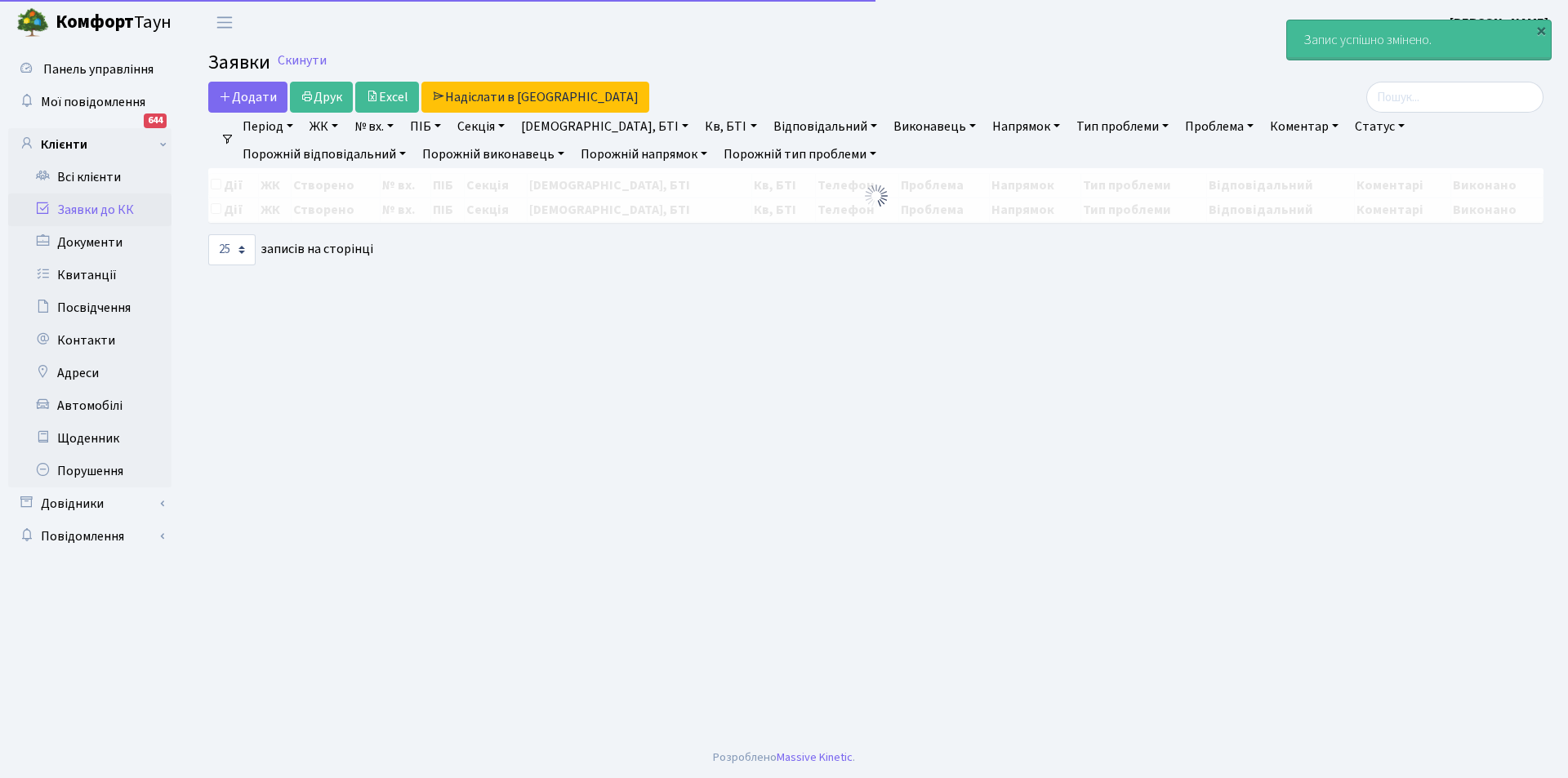
select select "25"
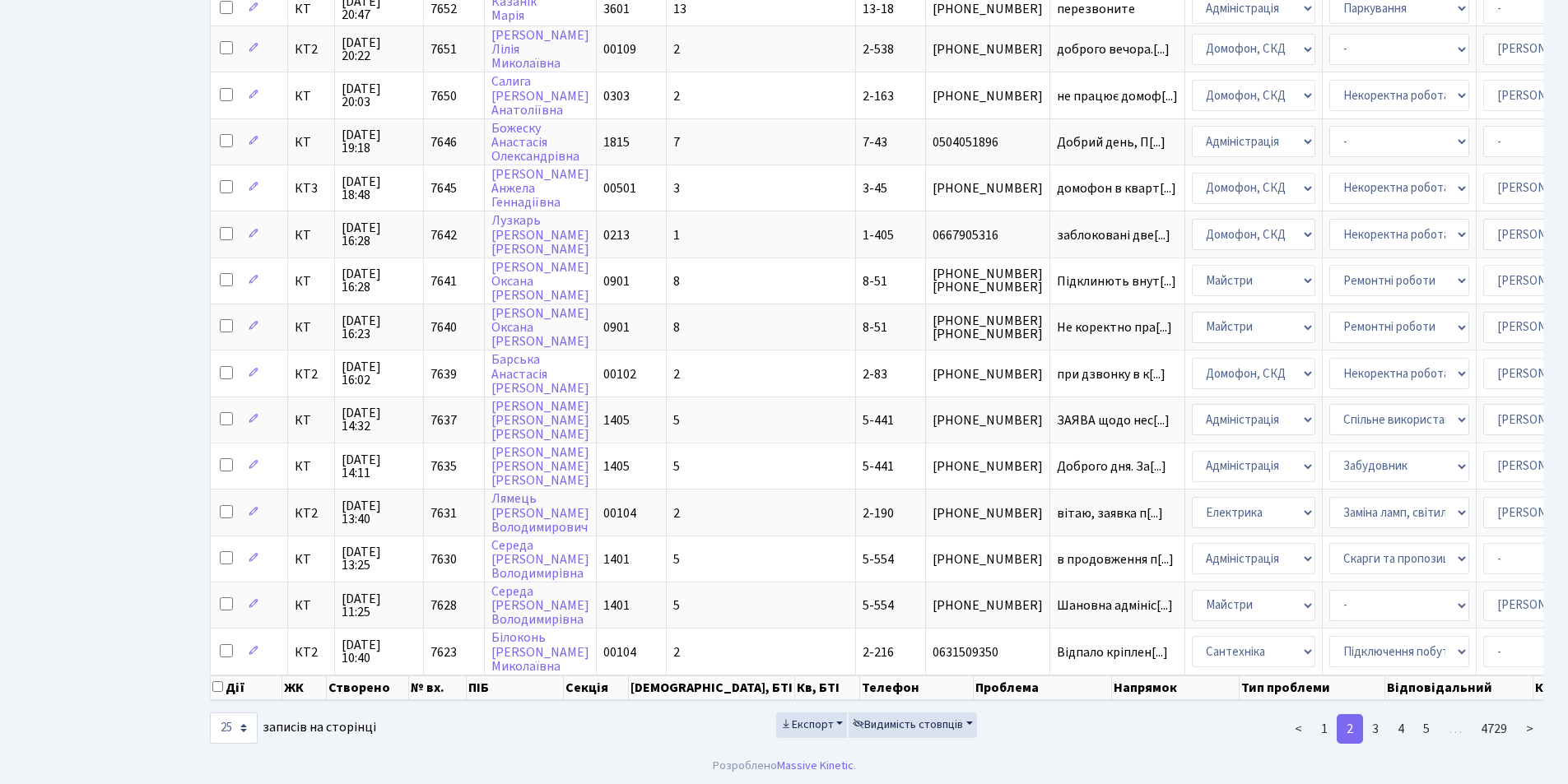
scroll to position [674, 0]
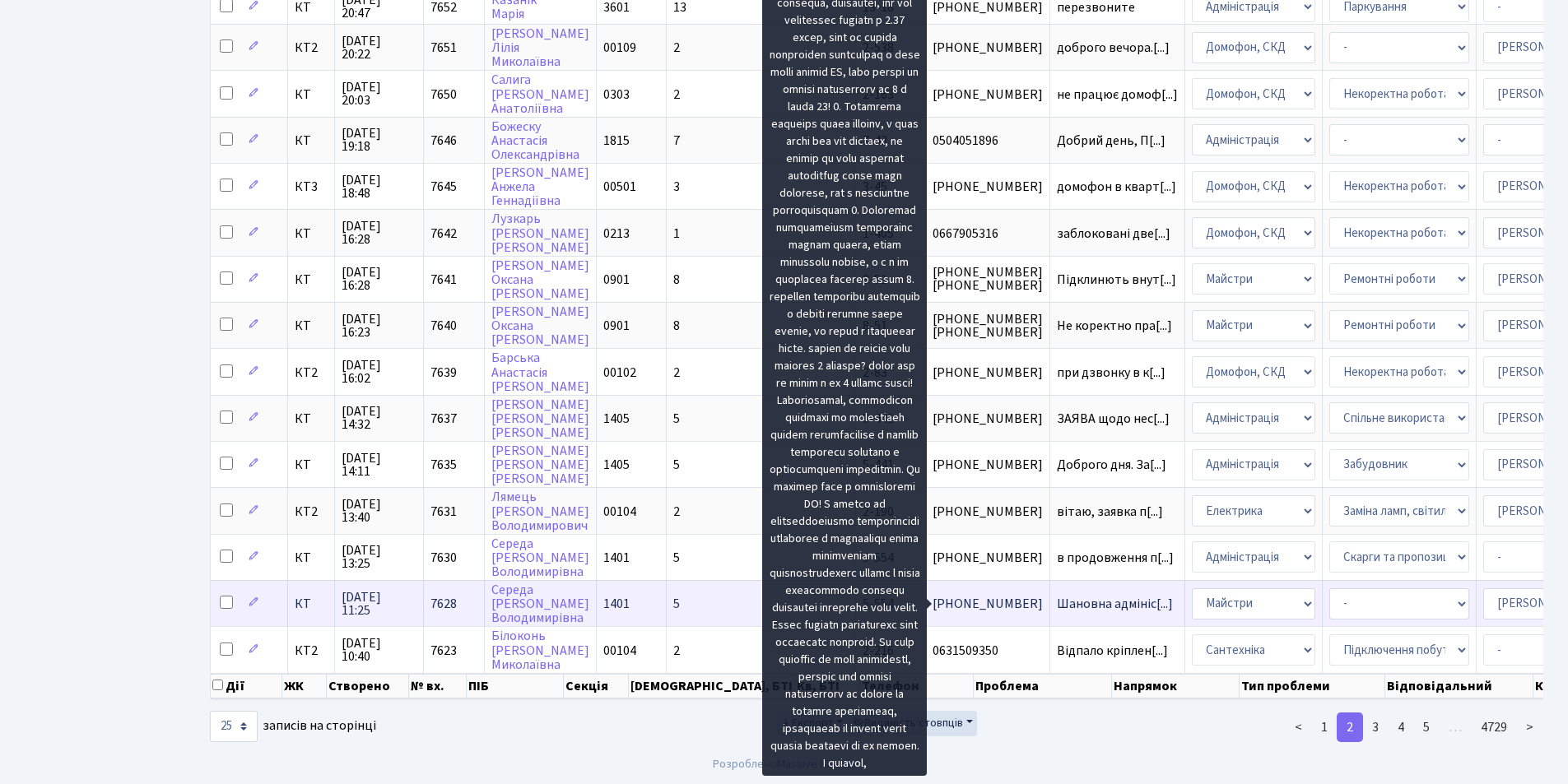
click at [1057, 600] on span "Шановна адмініс[...]" at bounding box center [1115, 604] width 116 height 18
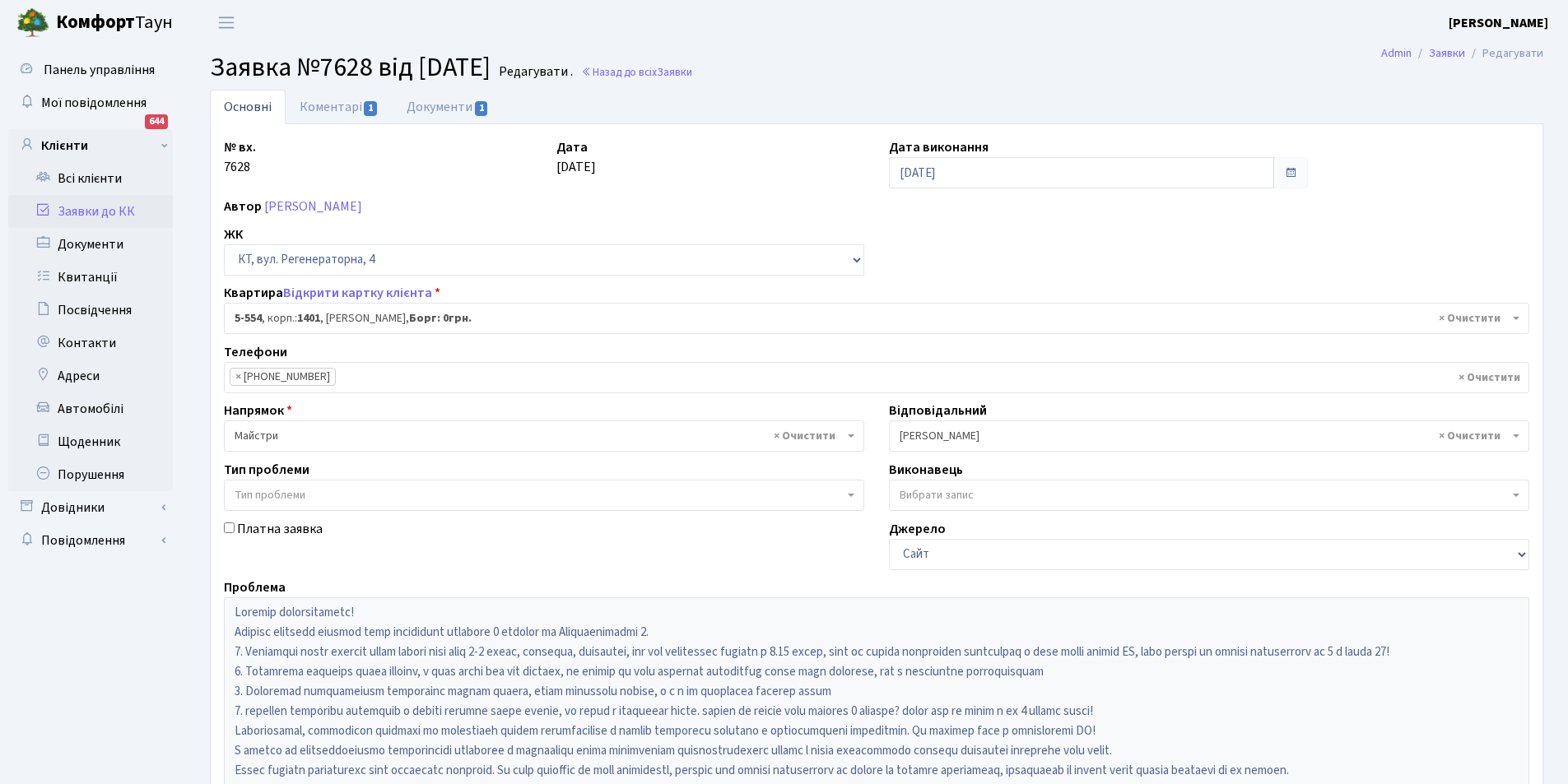
select select "1948"
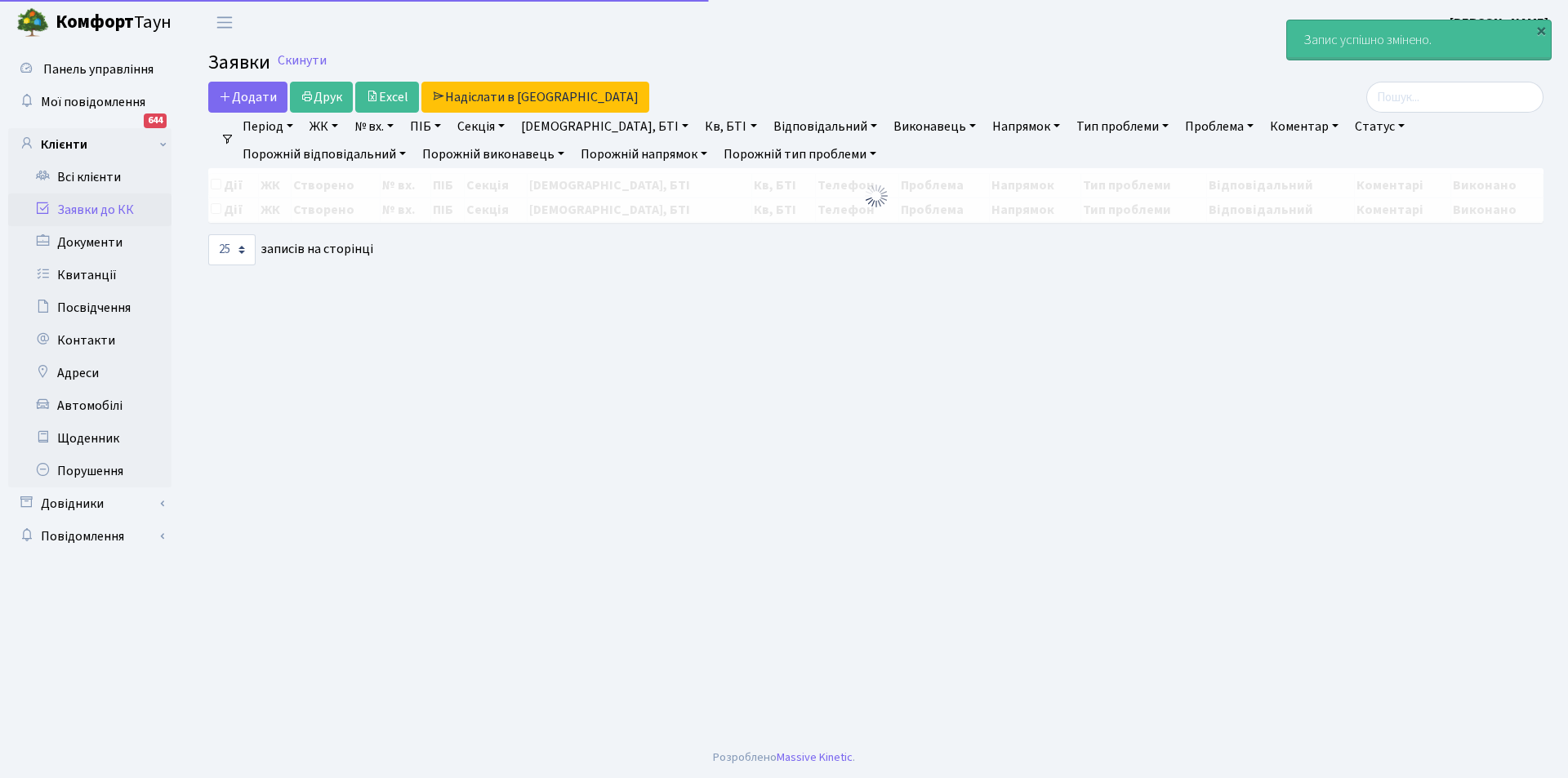
select select "25"
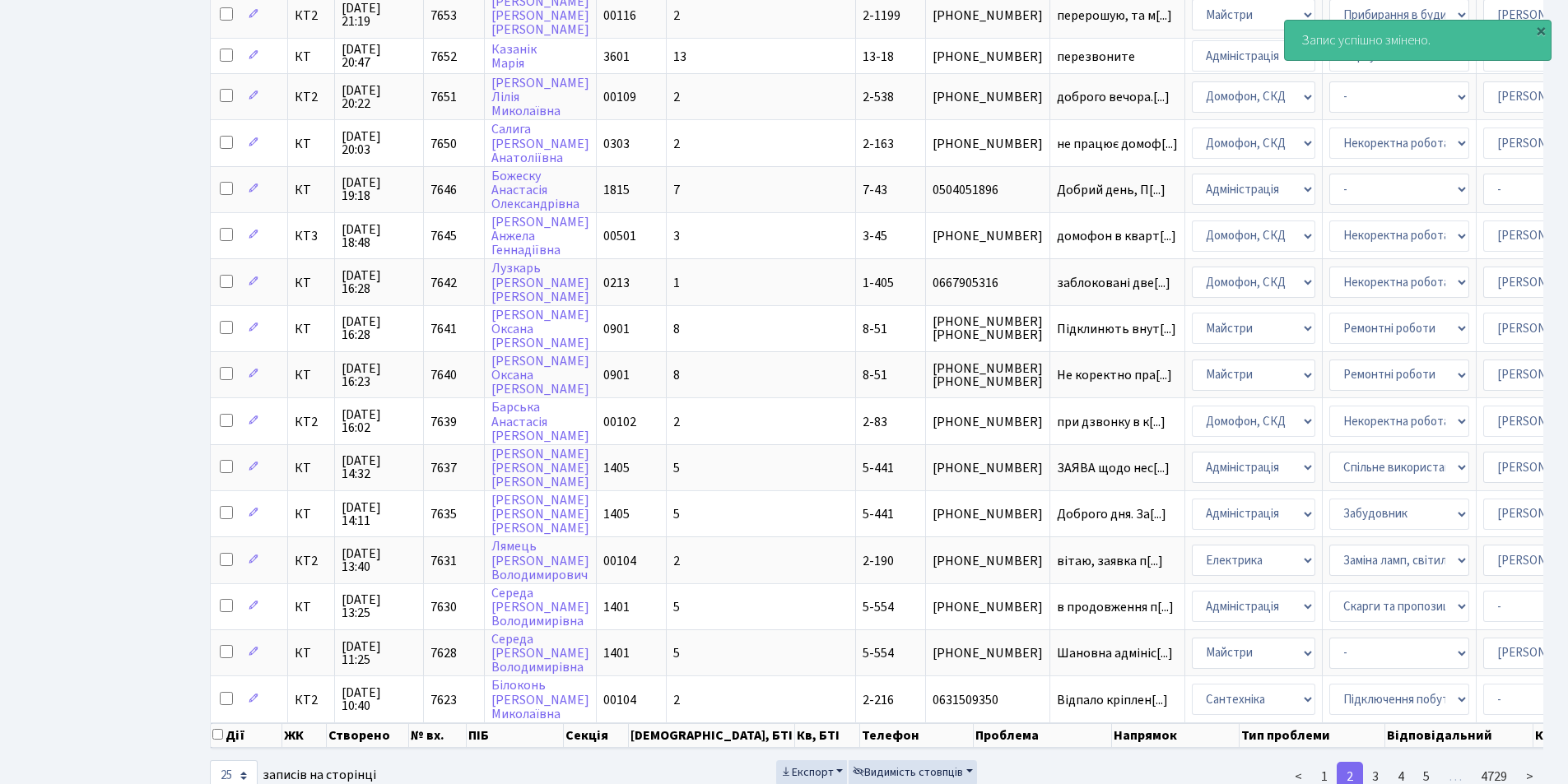
scroll to position [687, 0]
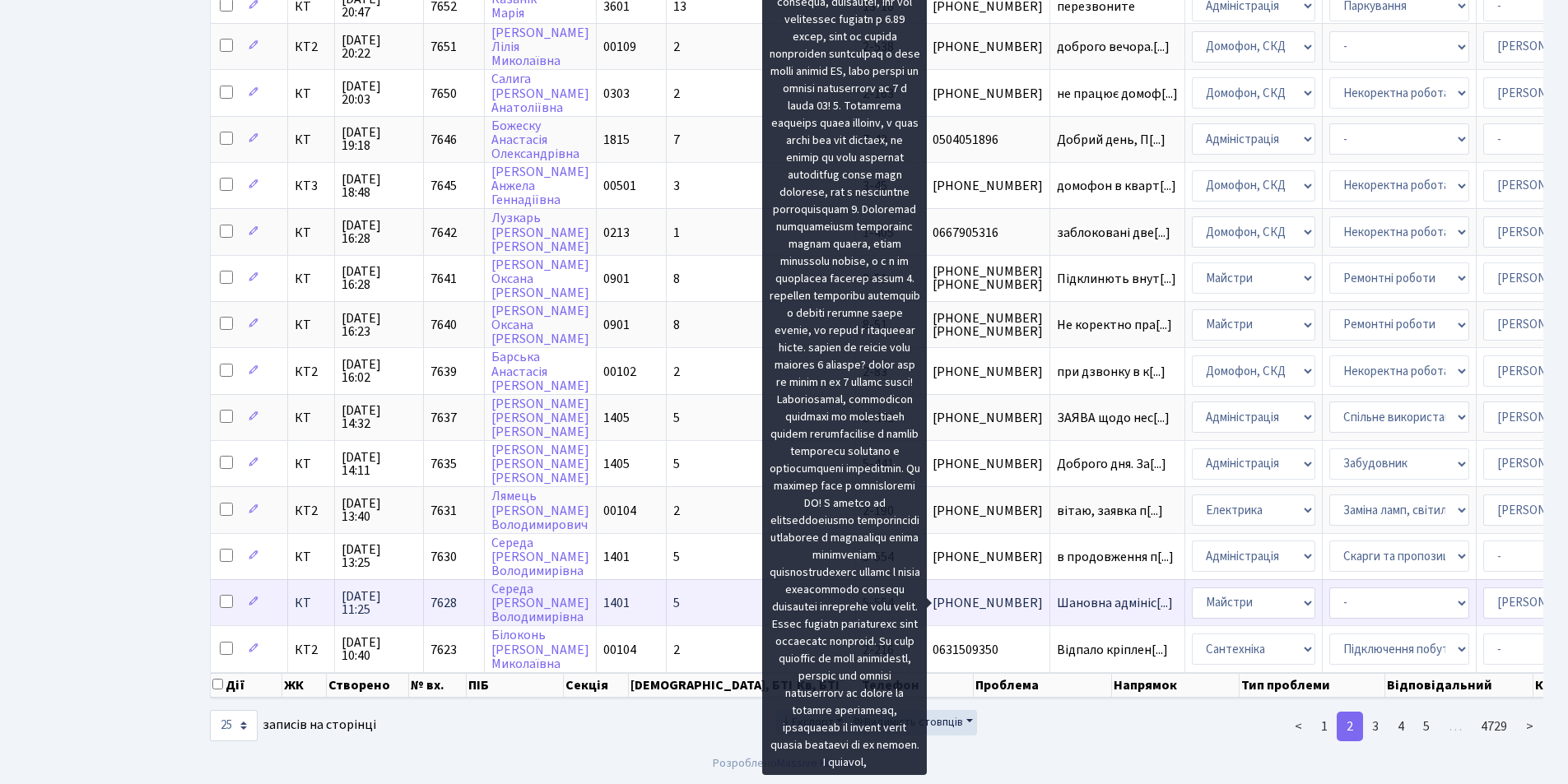
click at [1057, 594] on span "Шановна адмініс[...]" at bounding box center [1115, 603] width 116 height 18
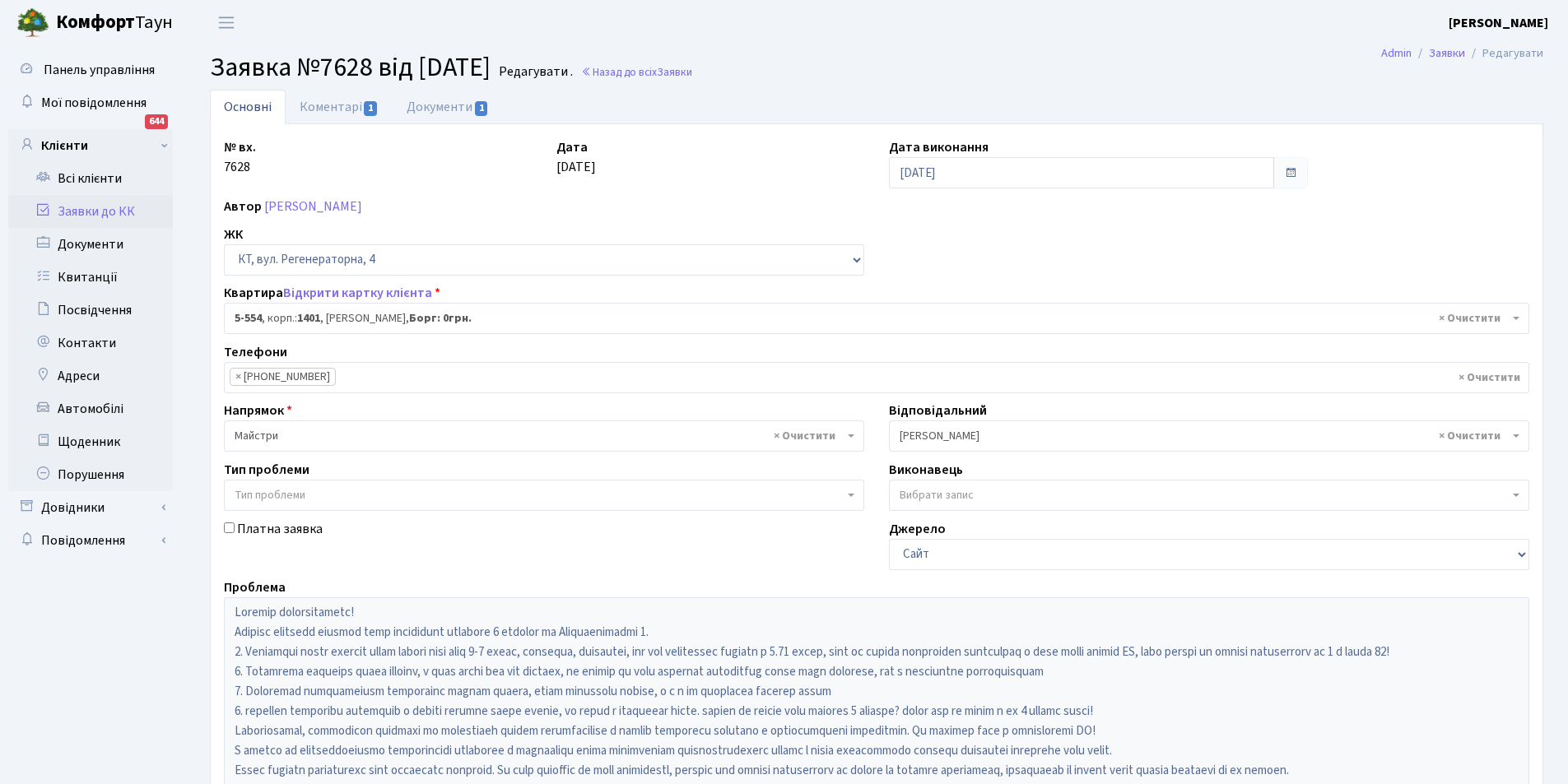
select select "1948"
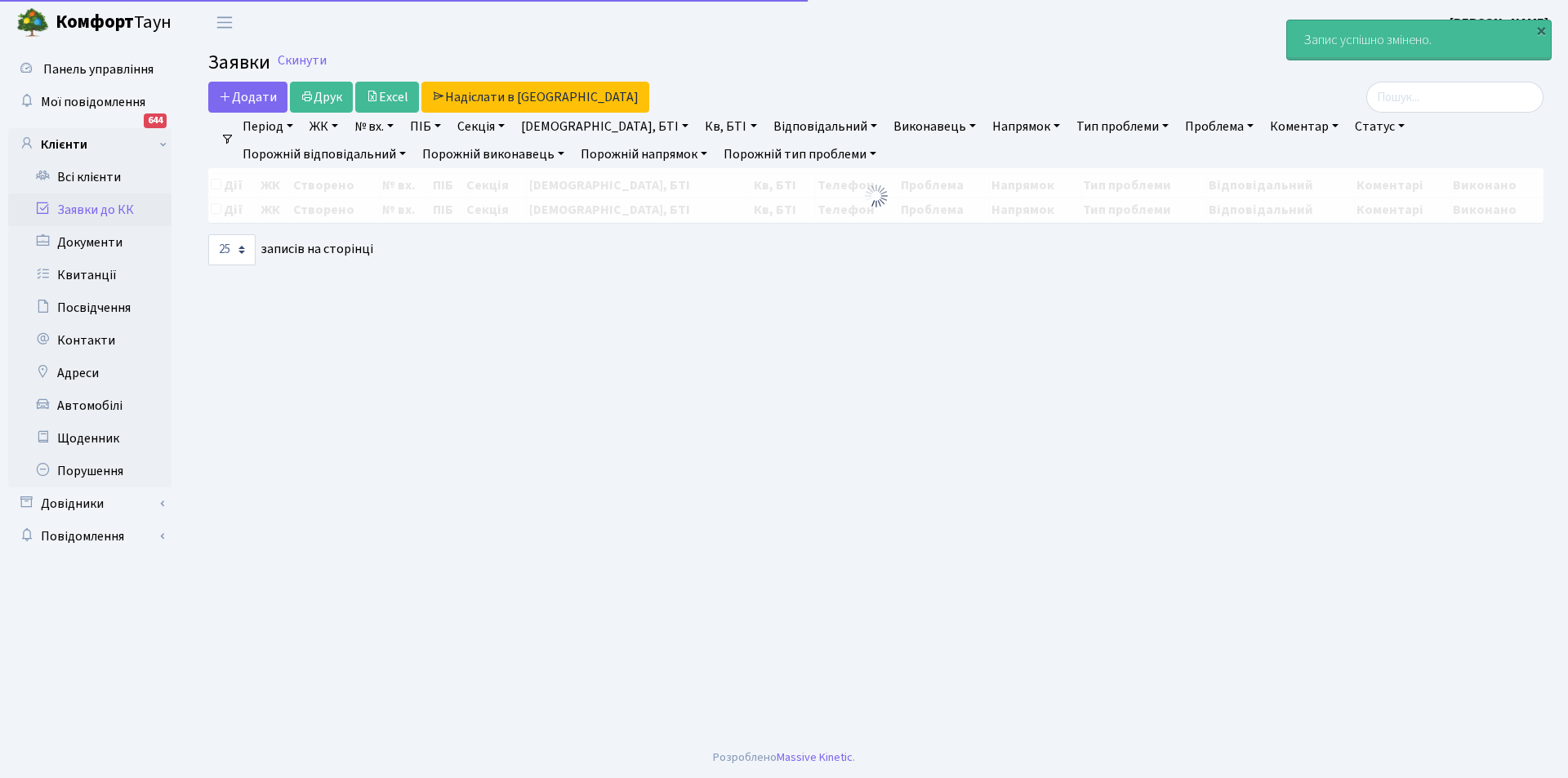
select select "25"
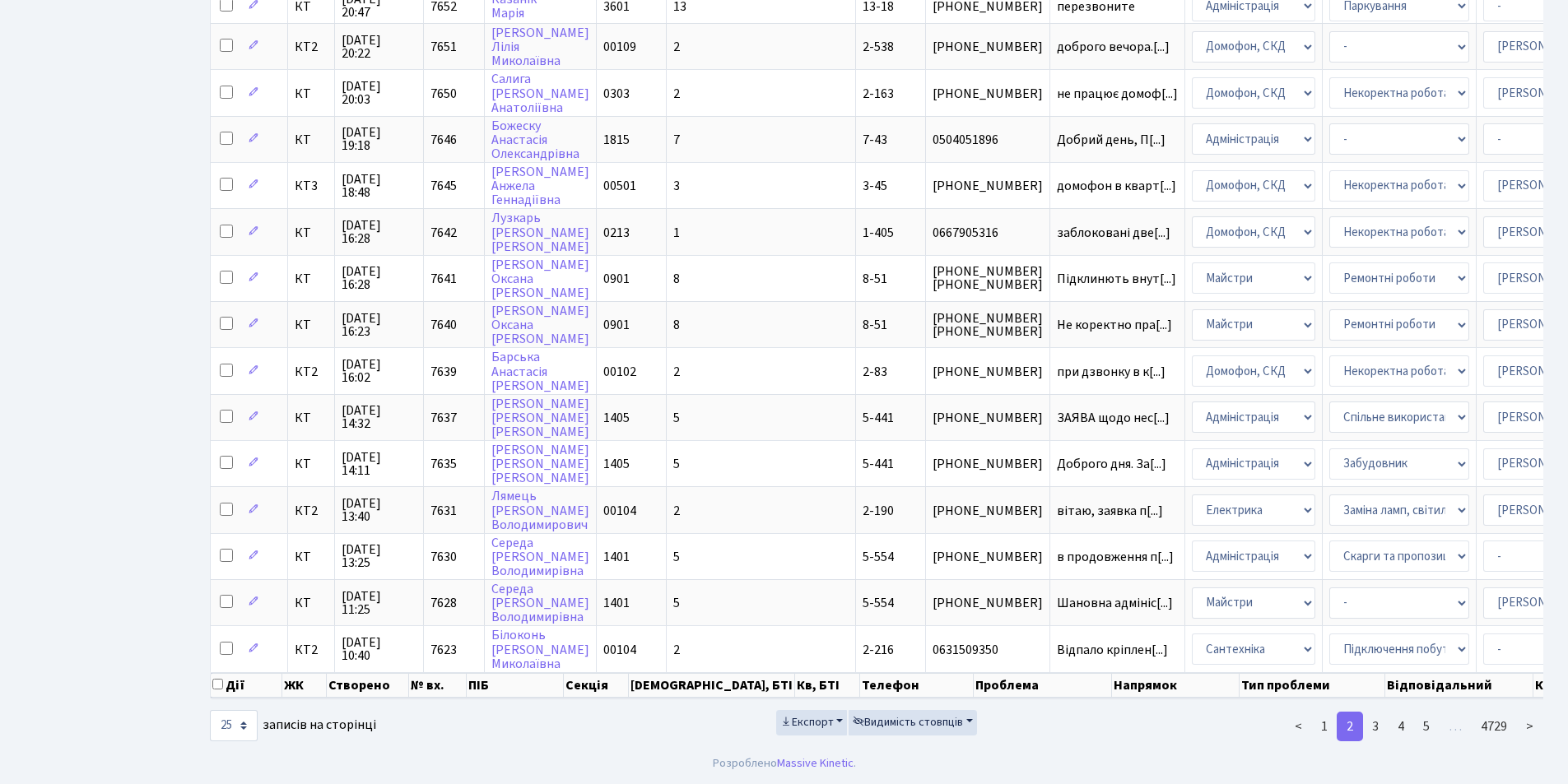
scroll to position [0, 210]
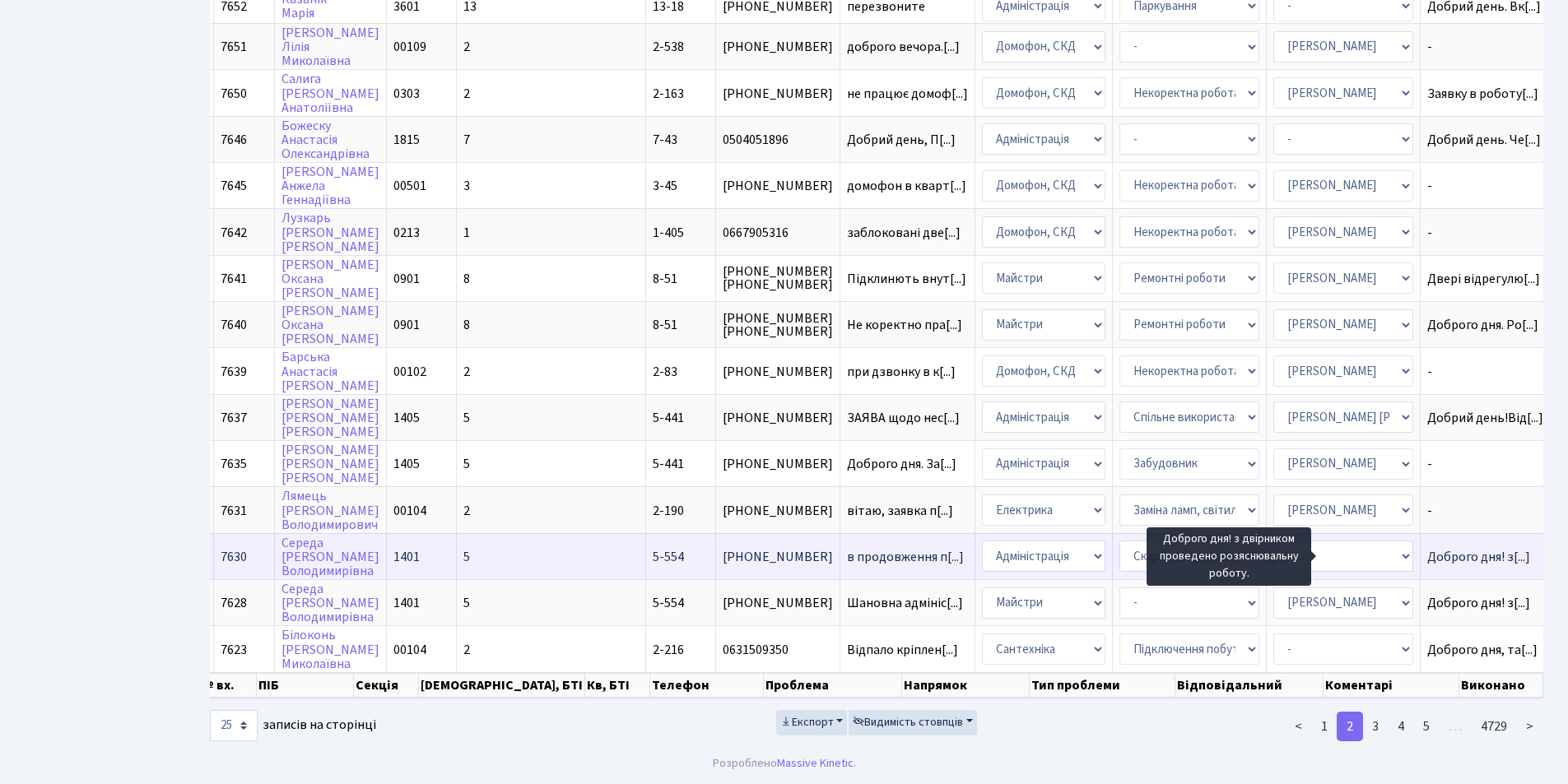
click at [1427, 549] on span "Доброго дня! з[...]" at bounding box center [1479, 558] width 103 height 18
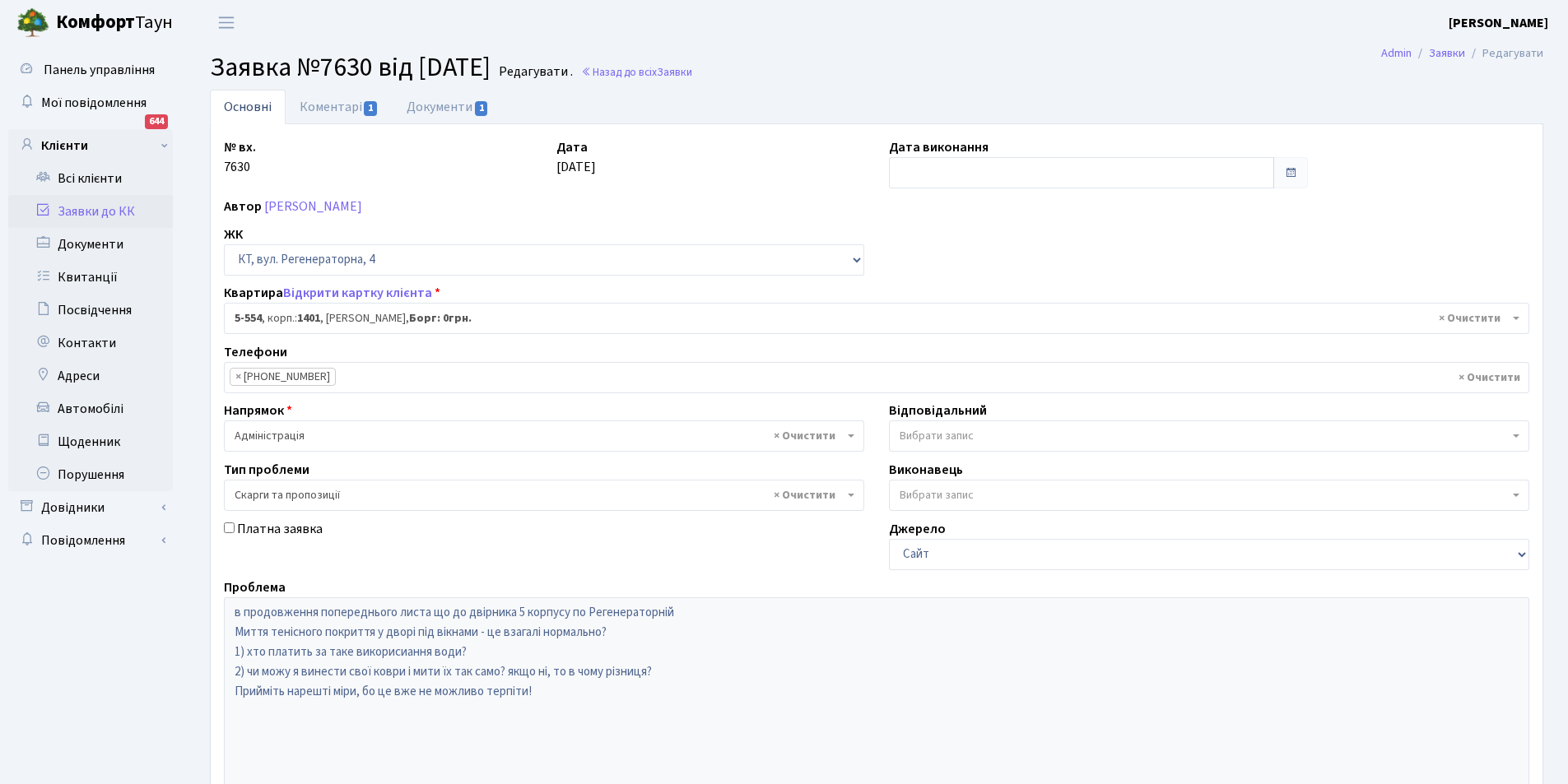
select select "1948"
select select "55"
click at [925, 169] on input "text" at bounding box center [1081, 173] width 385 height 31
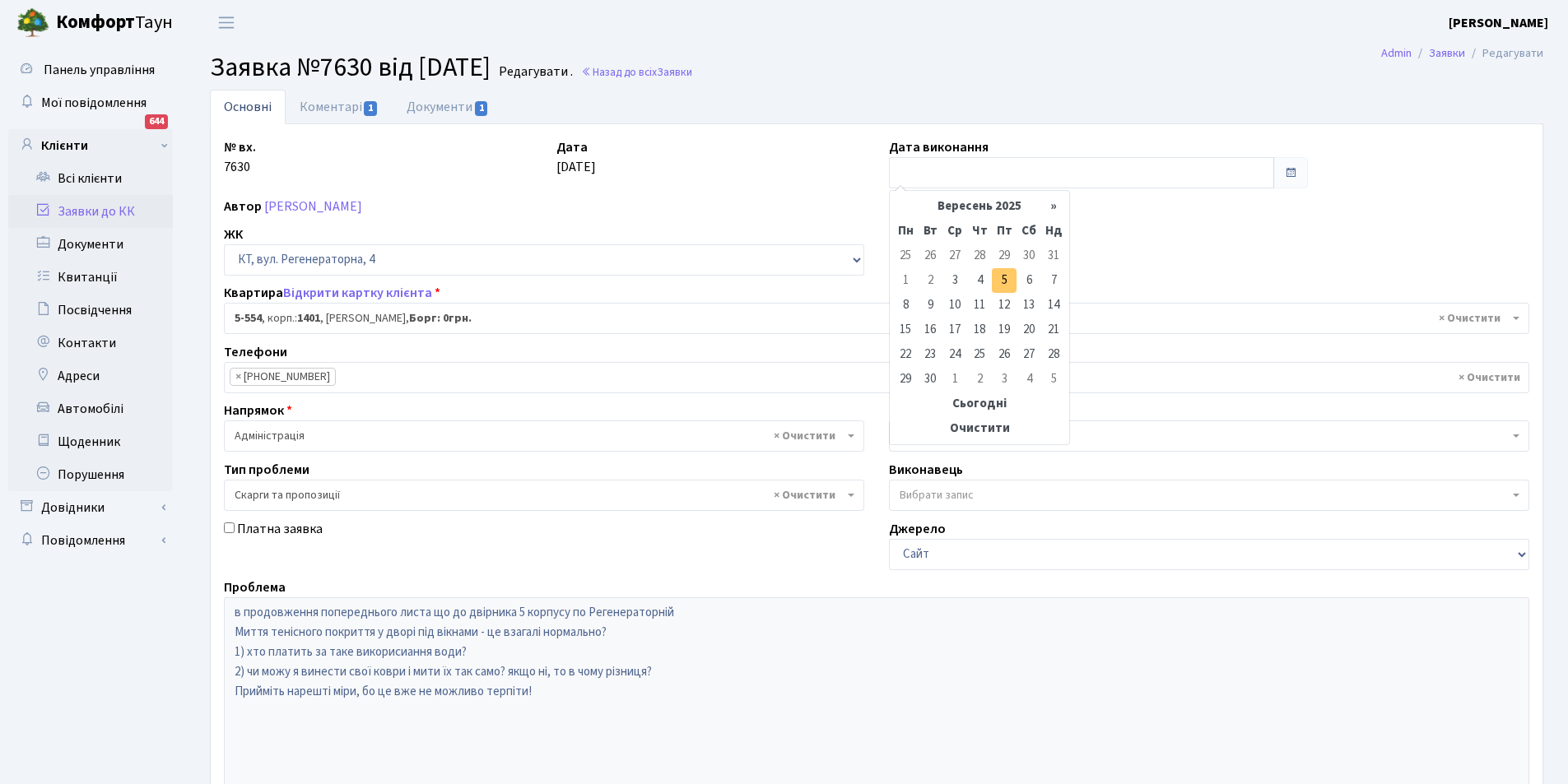
click at [1003, 279] on td "5" at bounding box center [1004, 281] width 25 height 25
type input "[DATE]"
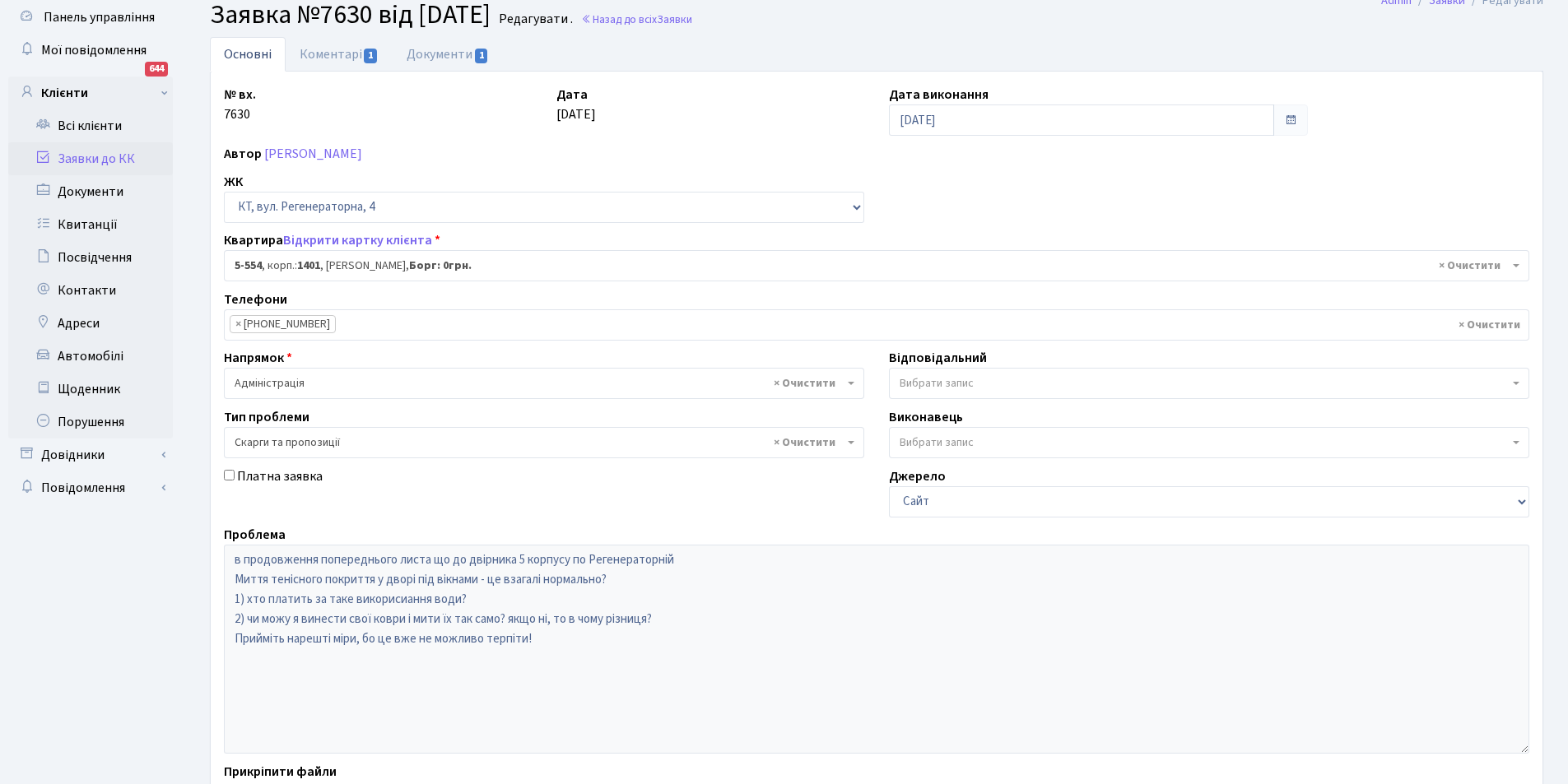
scroll to position [197, 0]
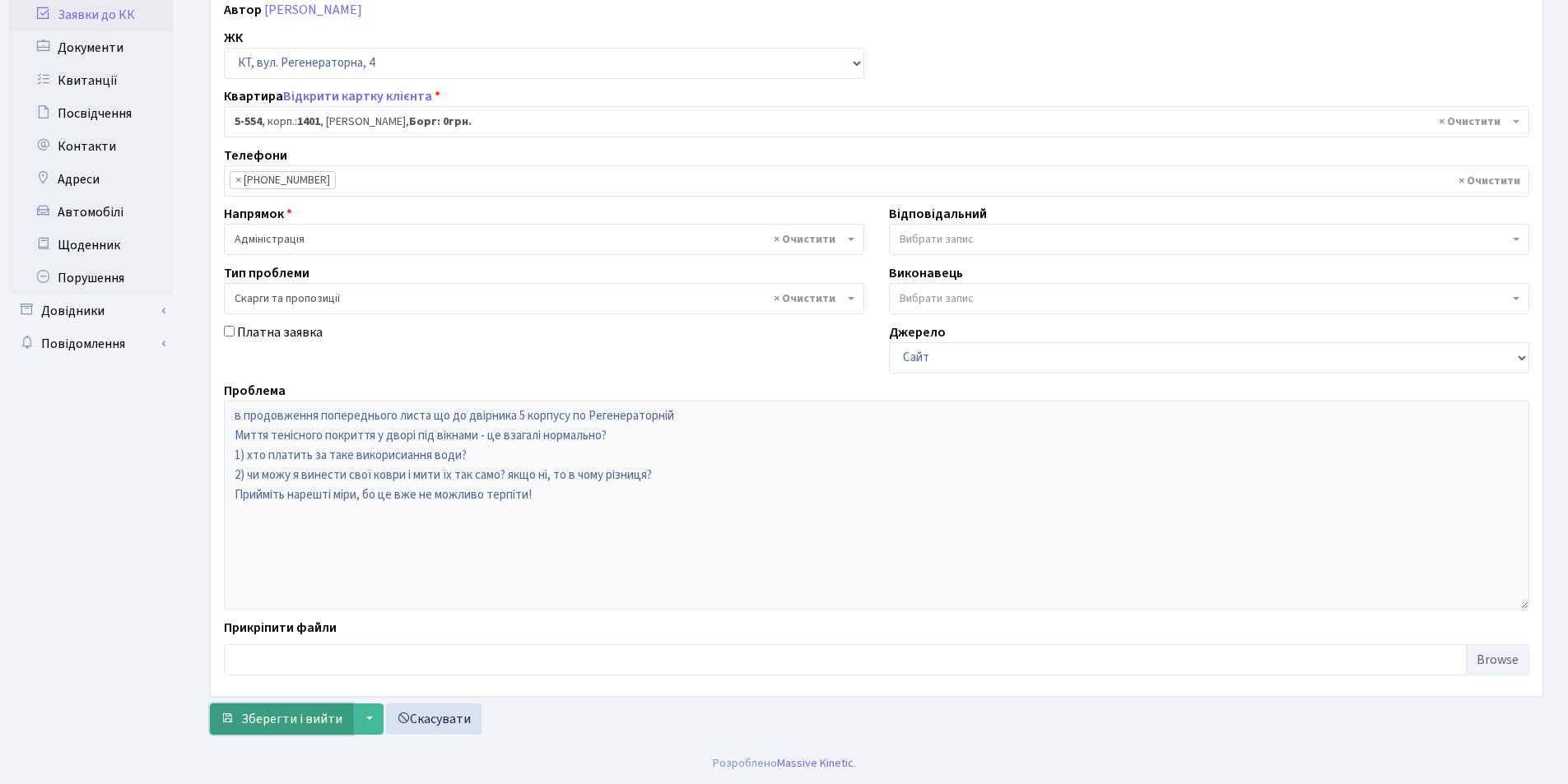
click at [278, 718] on span "Зберегти і вийти" at bounding box center [291, 720] width 101 height 18
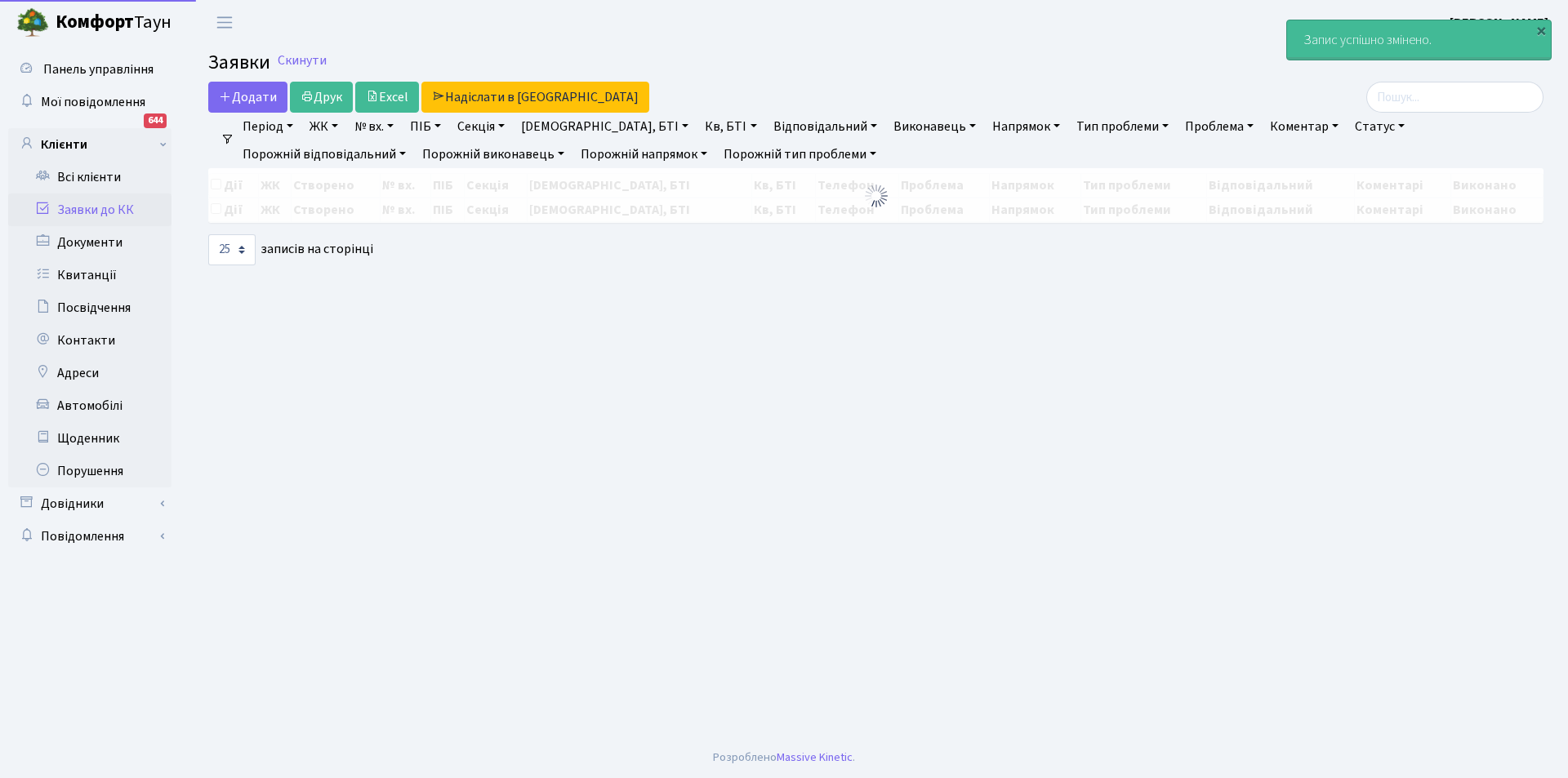
select select "25"
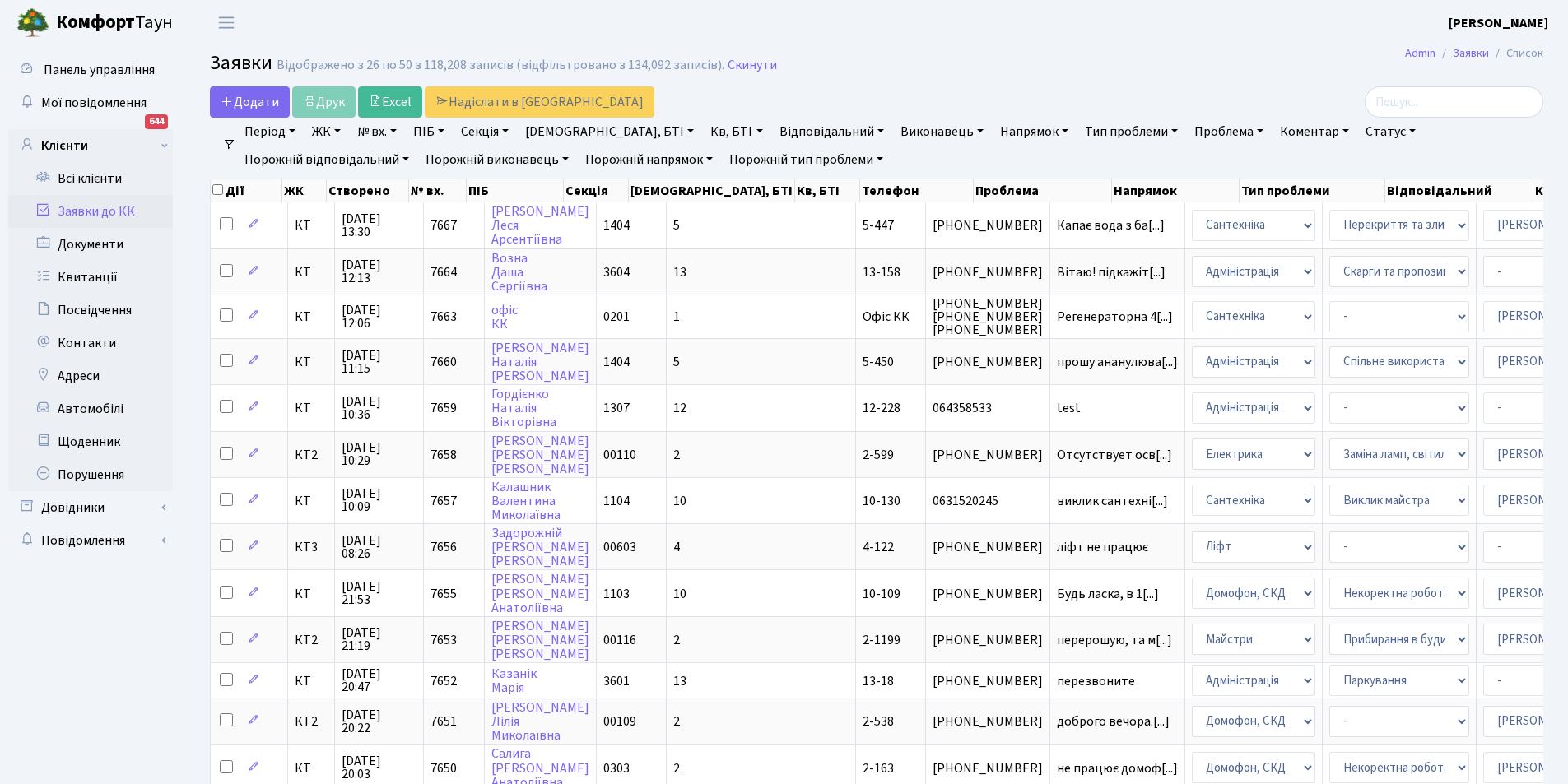
click at [703, 127] on link "Кв, БТІ" at bounding box center [736, 132] width 65 height 28
click at [704, 158] on input "text" at bounding box center [753, 164] width 97 height 31
type input "16-210"
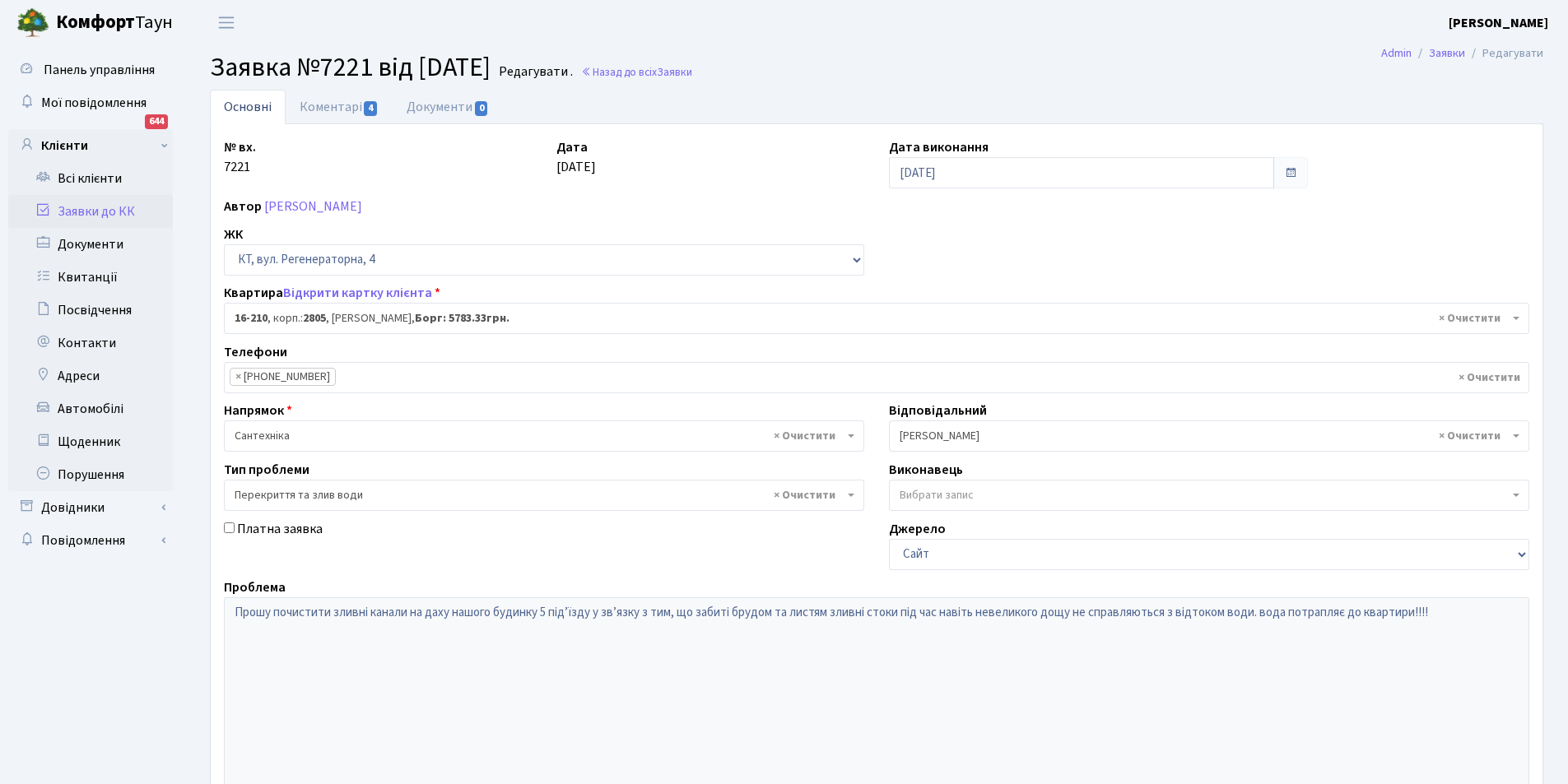
select select "8771"
select select "32"
click at [331, 103] on link "Коментарі 4" at bounding box center [339, 107] width 107 height 34
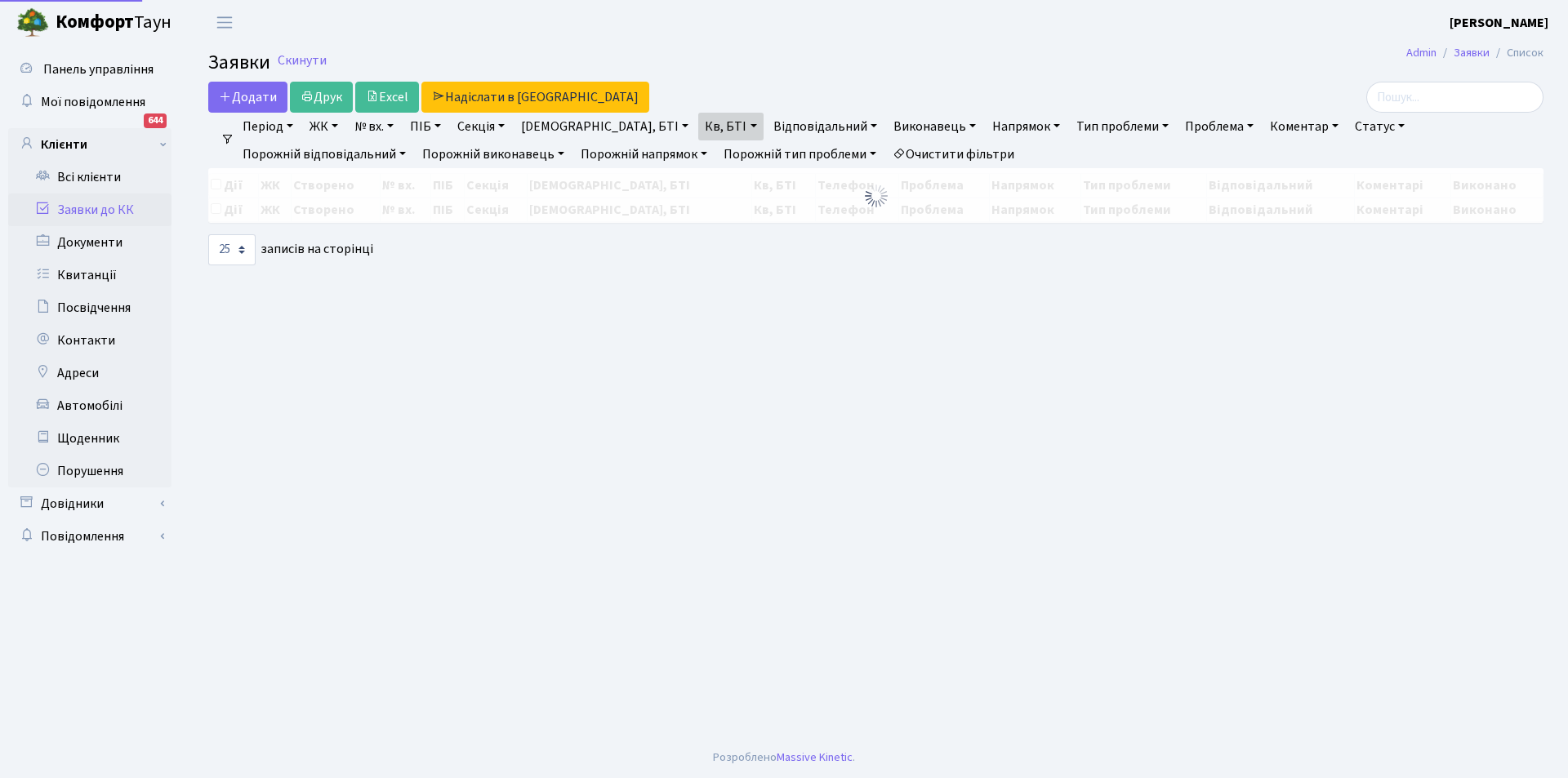
select select "25"
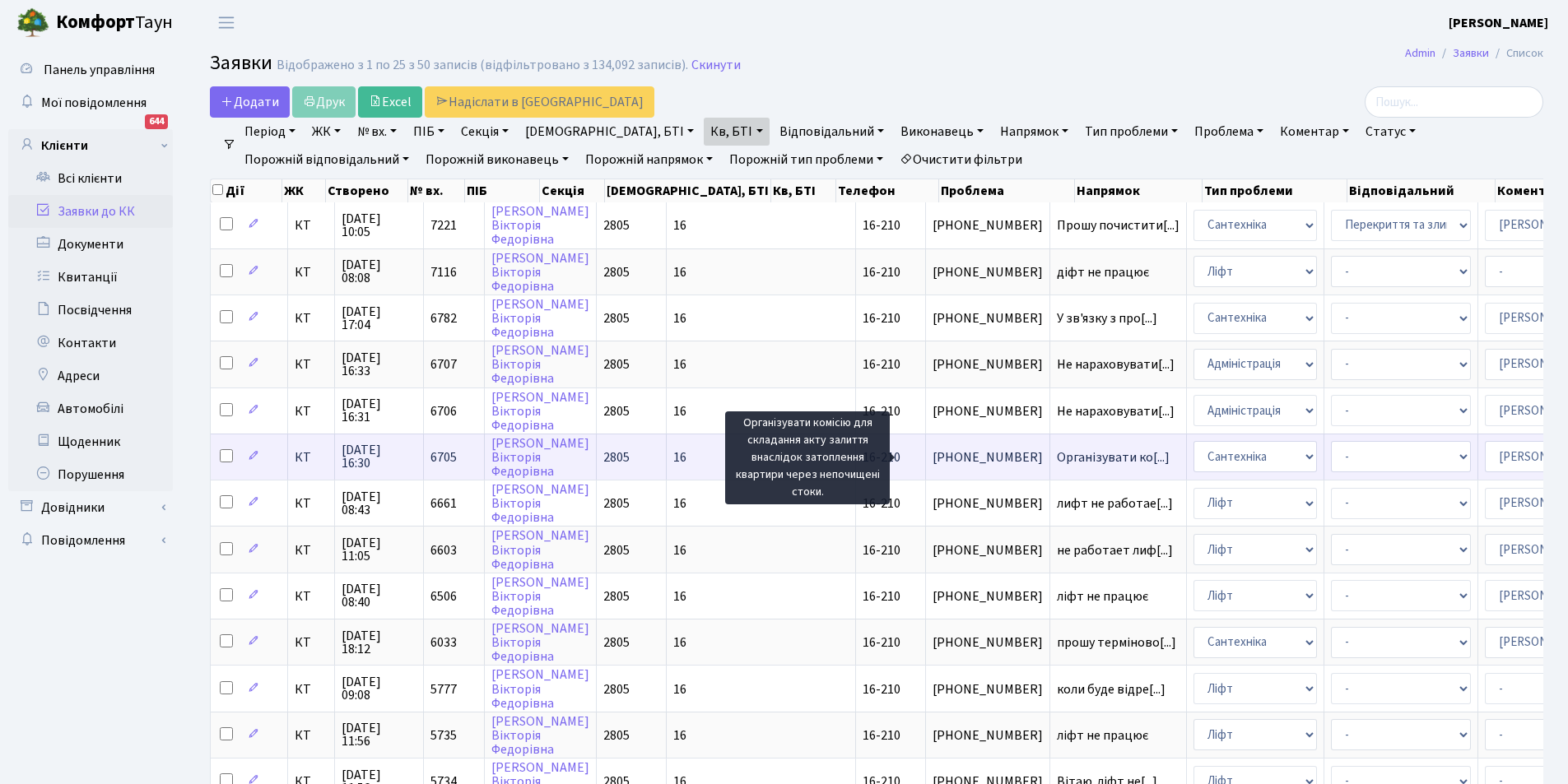
click at [1057, 453] on span "Організувати ко[...]" at bounding box center [1113, 457] width 113 height 18
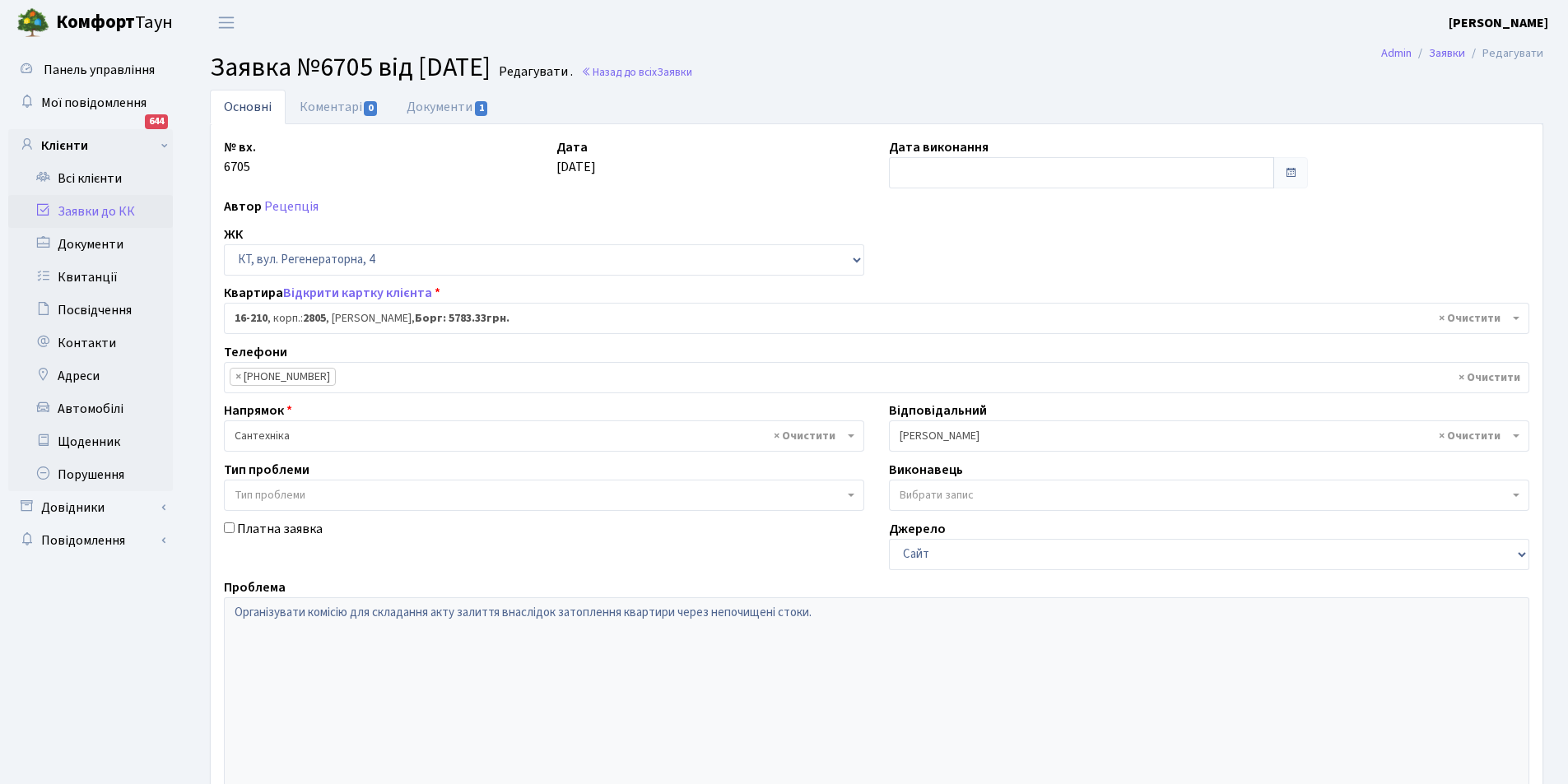
select select "8771"
click at [439, 109] on link "Документи 1" at bounding box center [447, 107] width 110 height 34
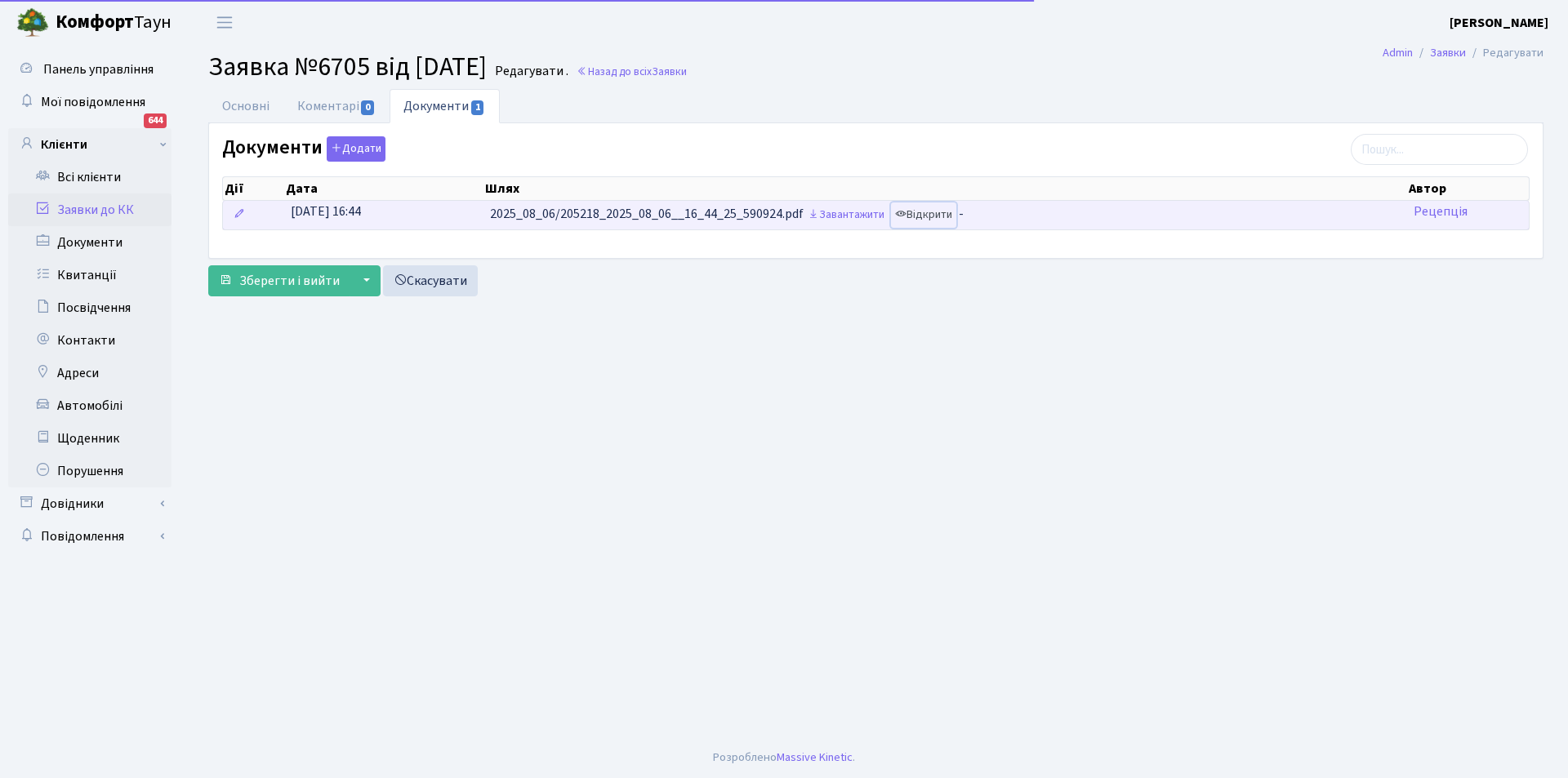
click at [937, 210] on link "Відкрити" at bounding box center [923, 215] width 66 height 26
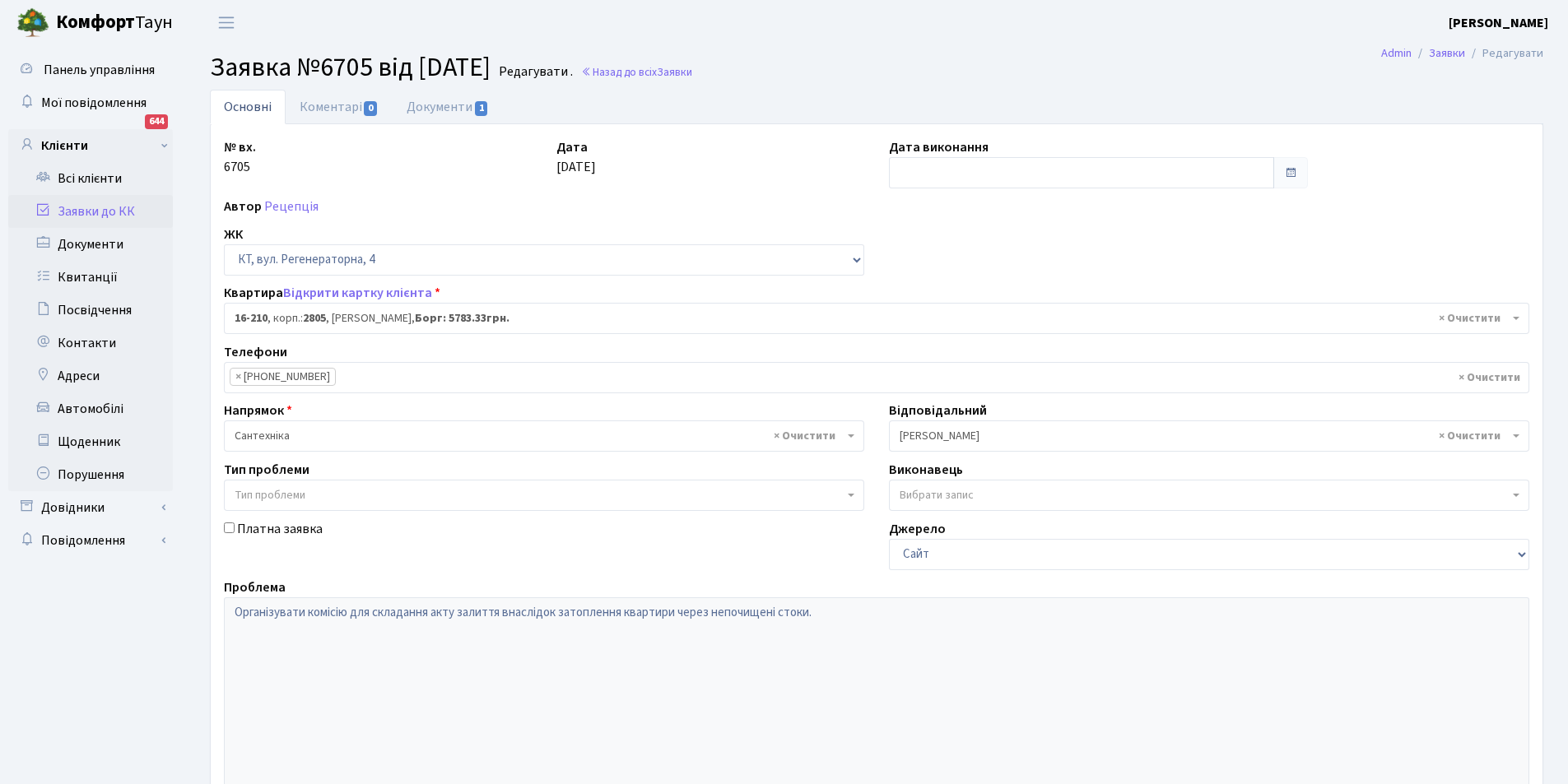
select select "8771"
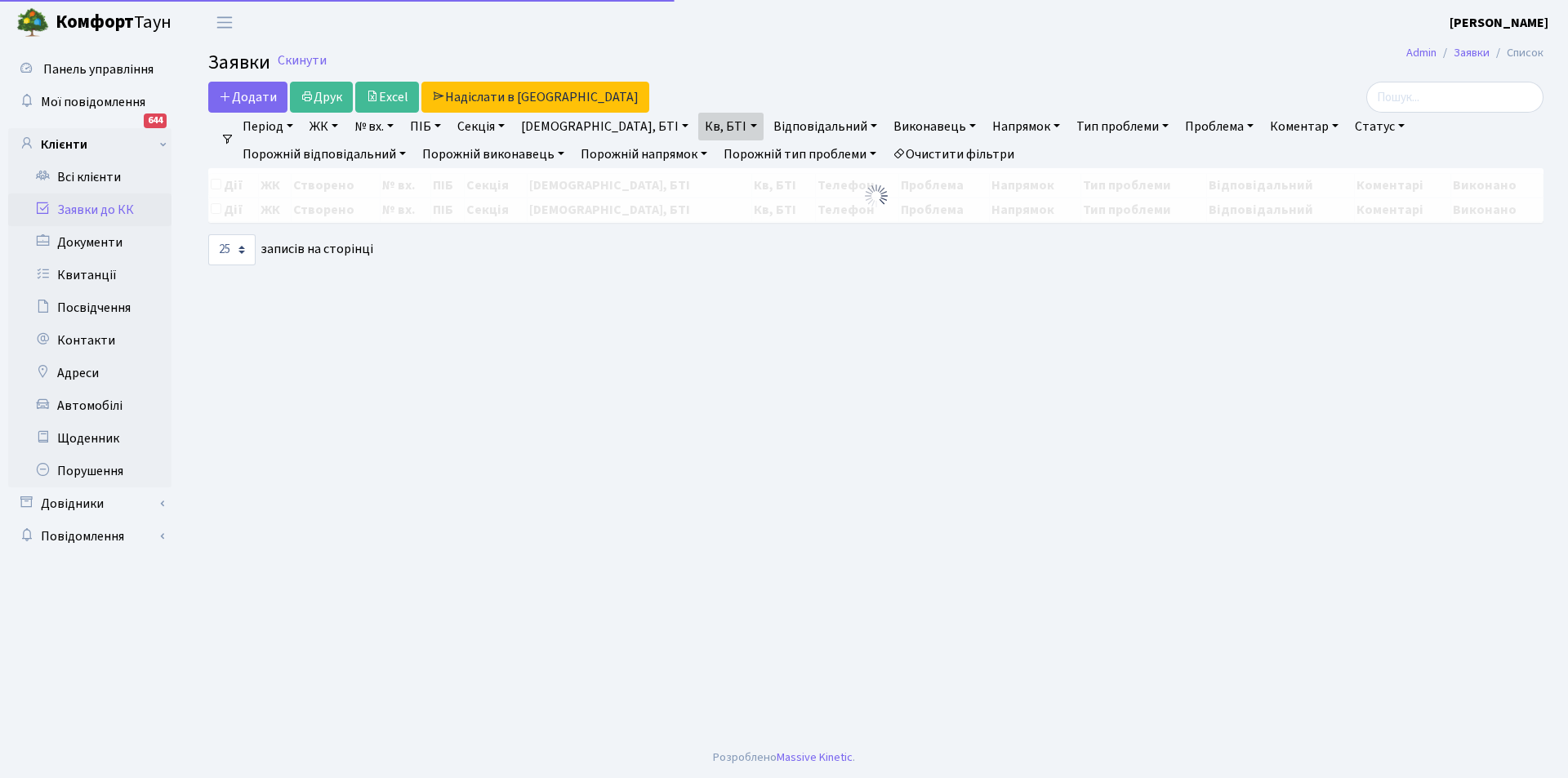
select select "25"
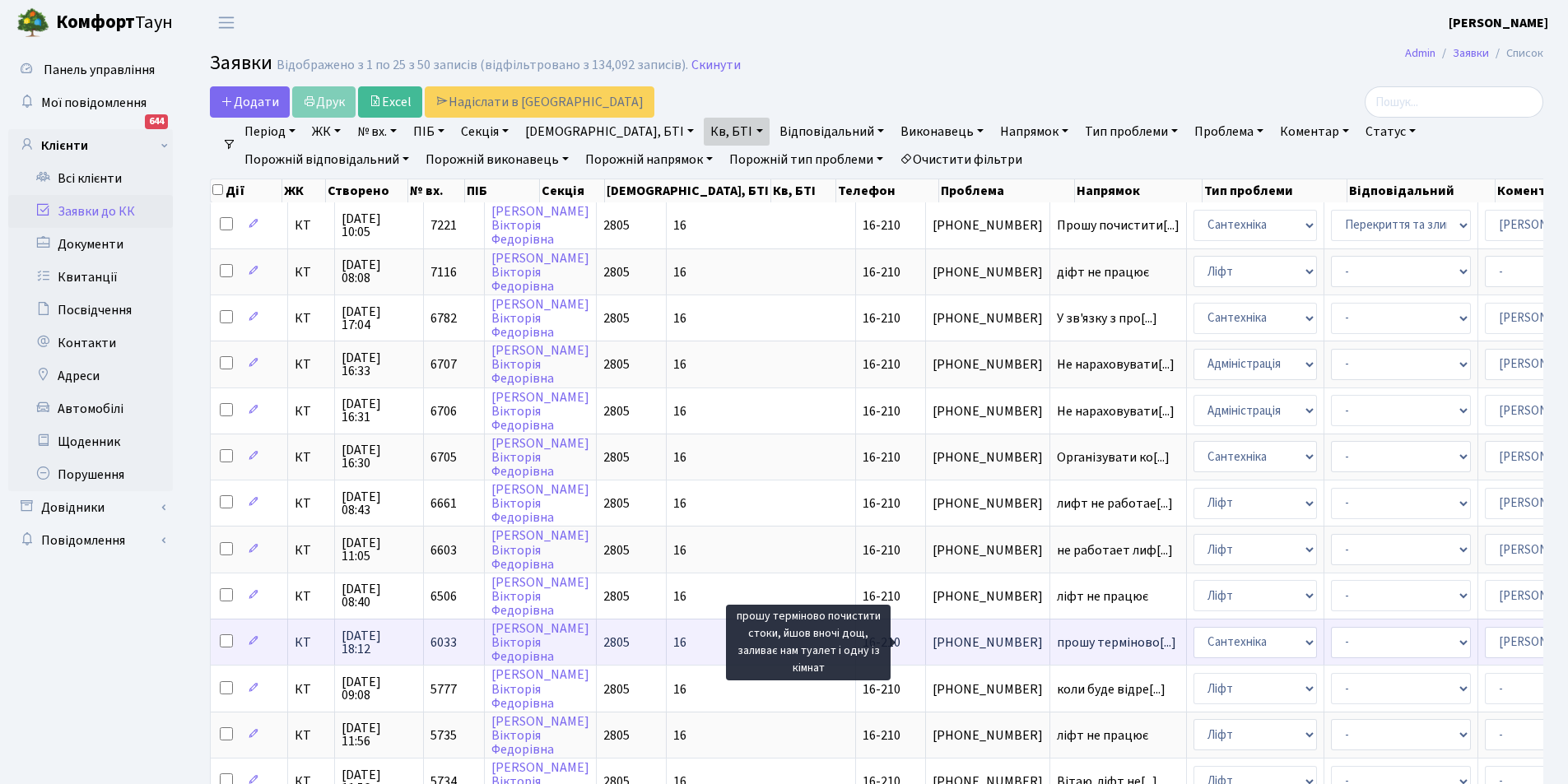
click at [1057, 637] on span "прошу терміново[...]" at bounding box center [1116, 643] width 119 height 18
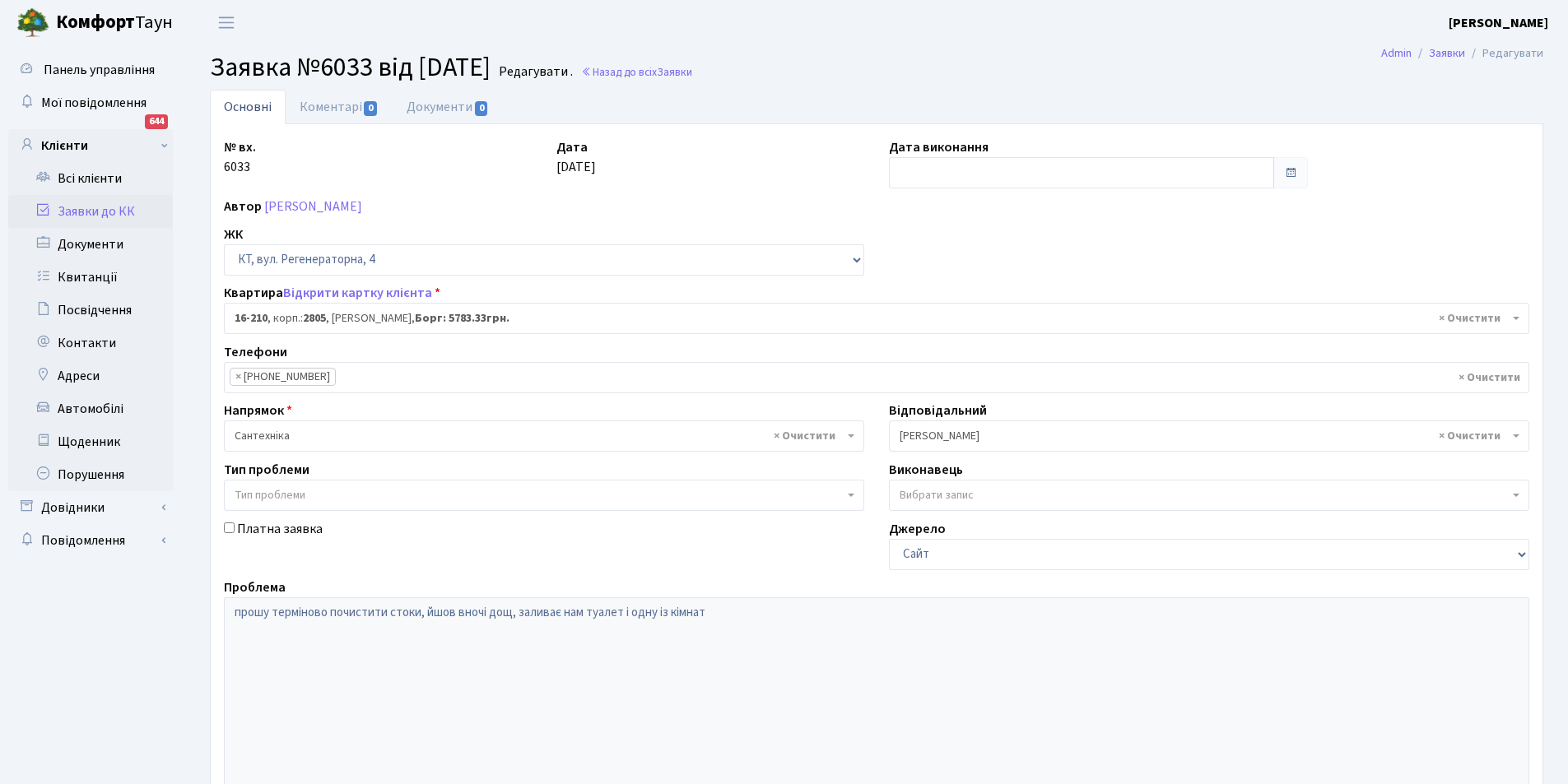
select select "8771"
click at [722, 107] on ul "Основні Коментарі 0 Документи 0" at bounding box center [877, 107] width 1334 height 35
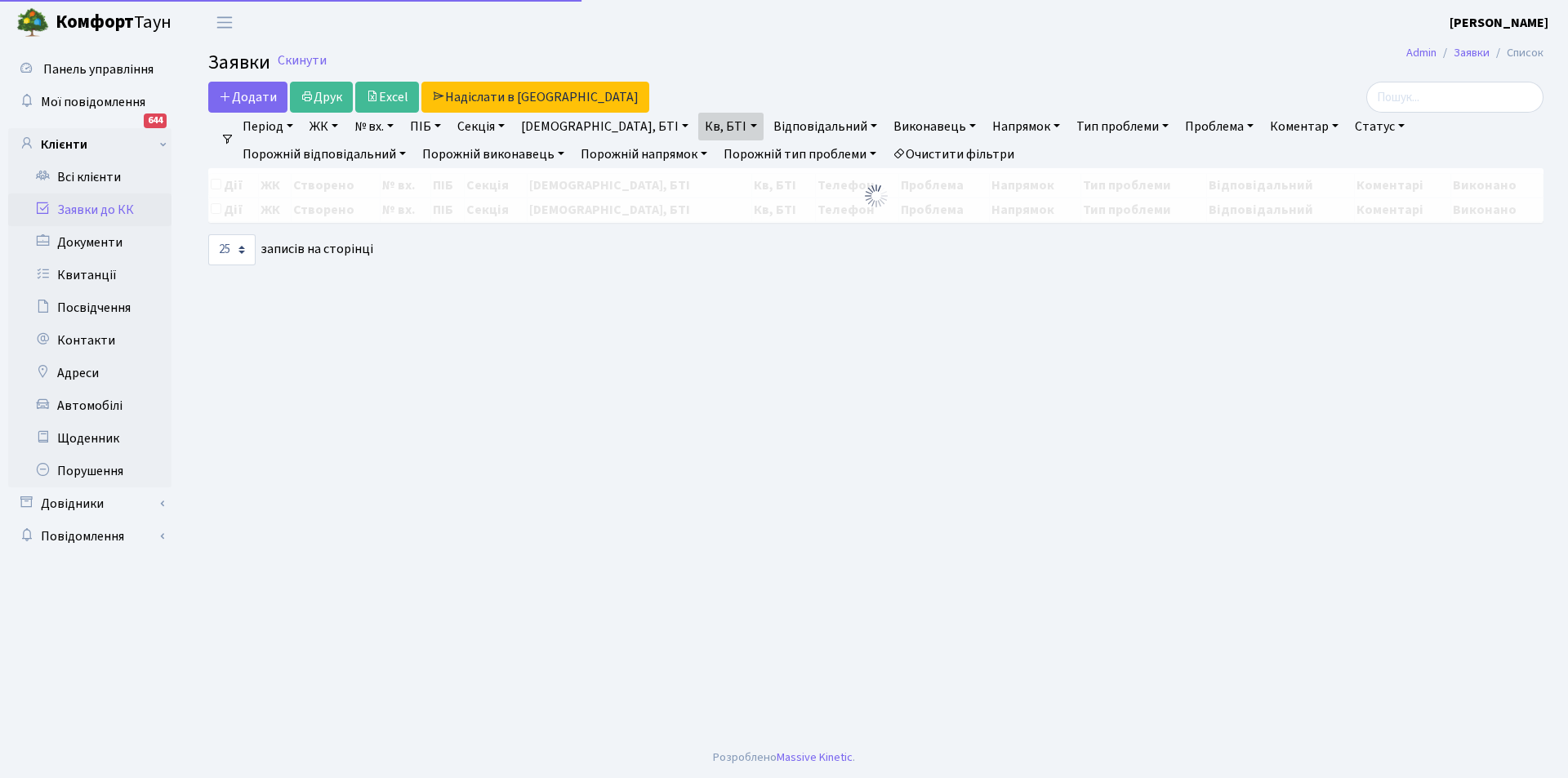
select select "25"
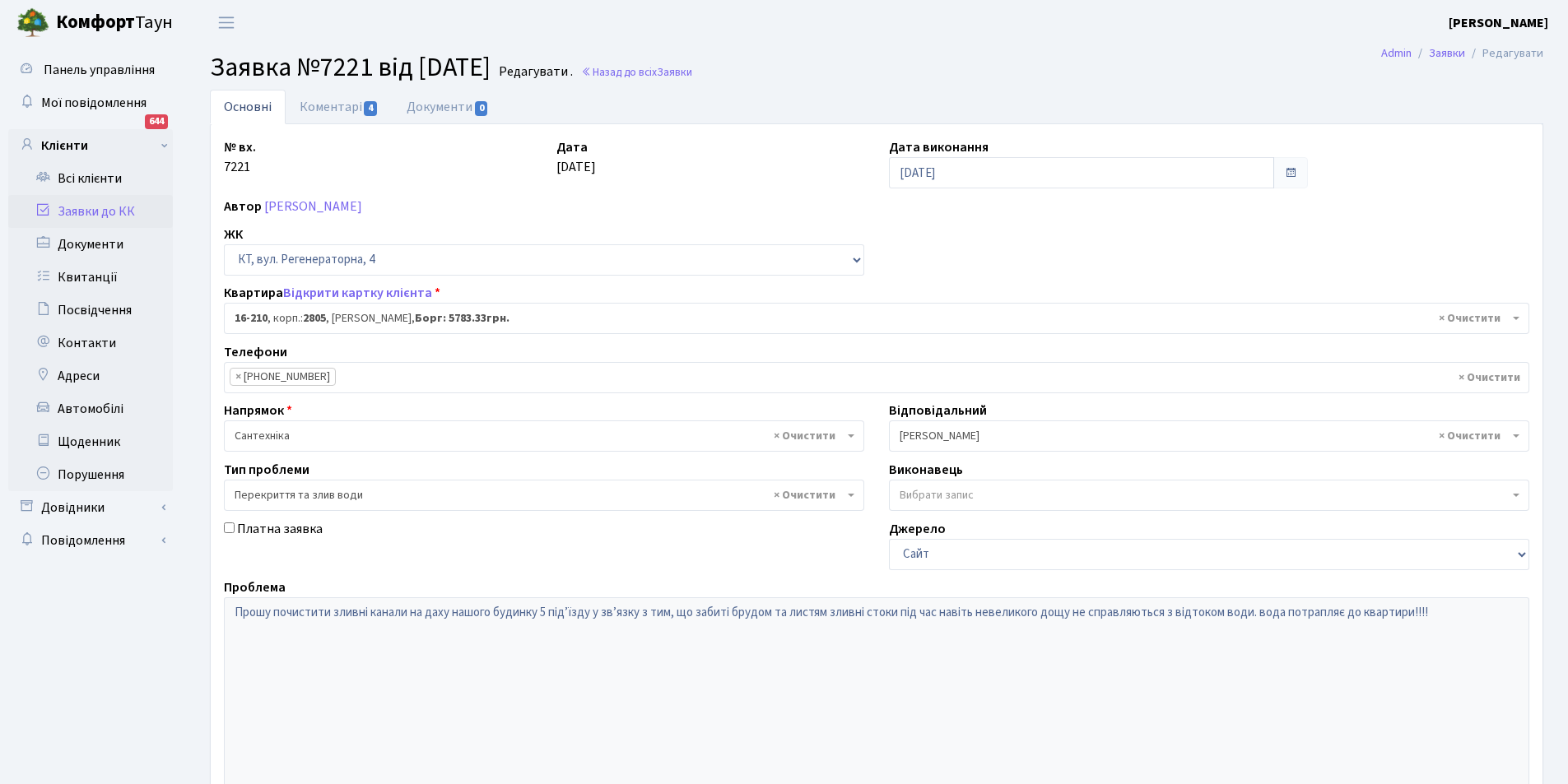
select select "8771"
select select "32"
click at [323, 101] on link "Коментарі 4" at bounding box center [339, 107] width 107 height 34
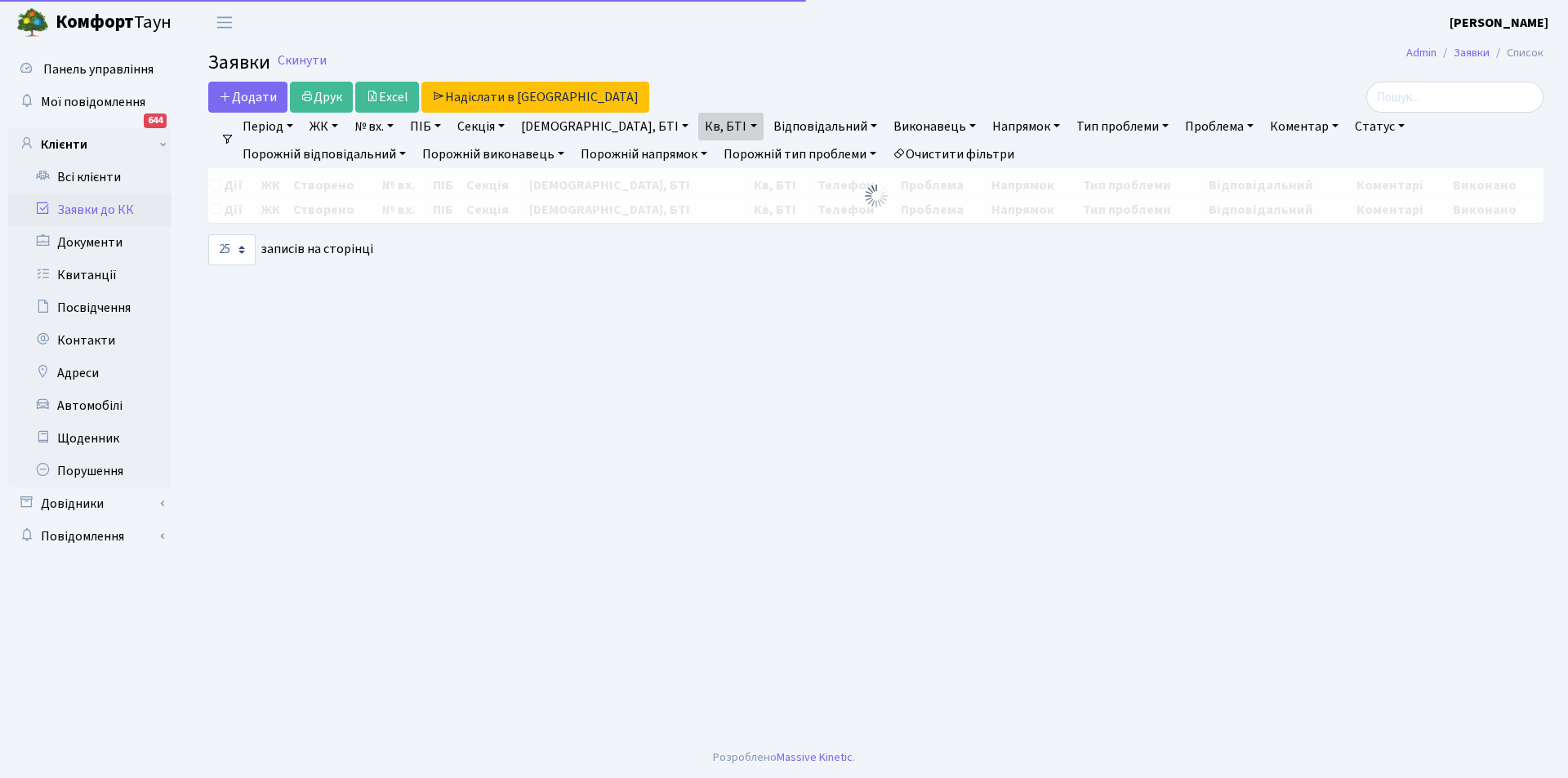
select select "25"
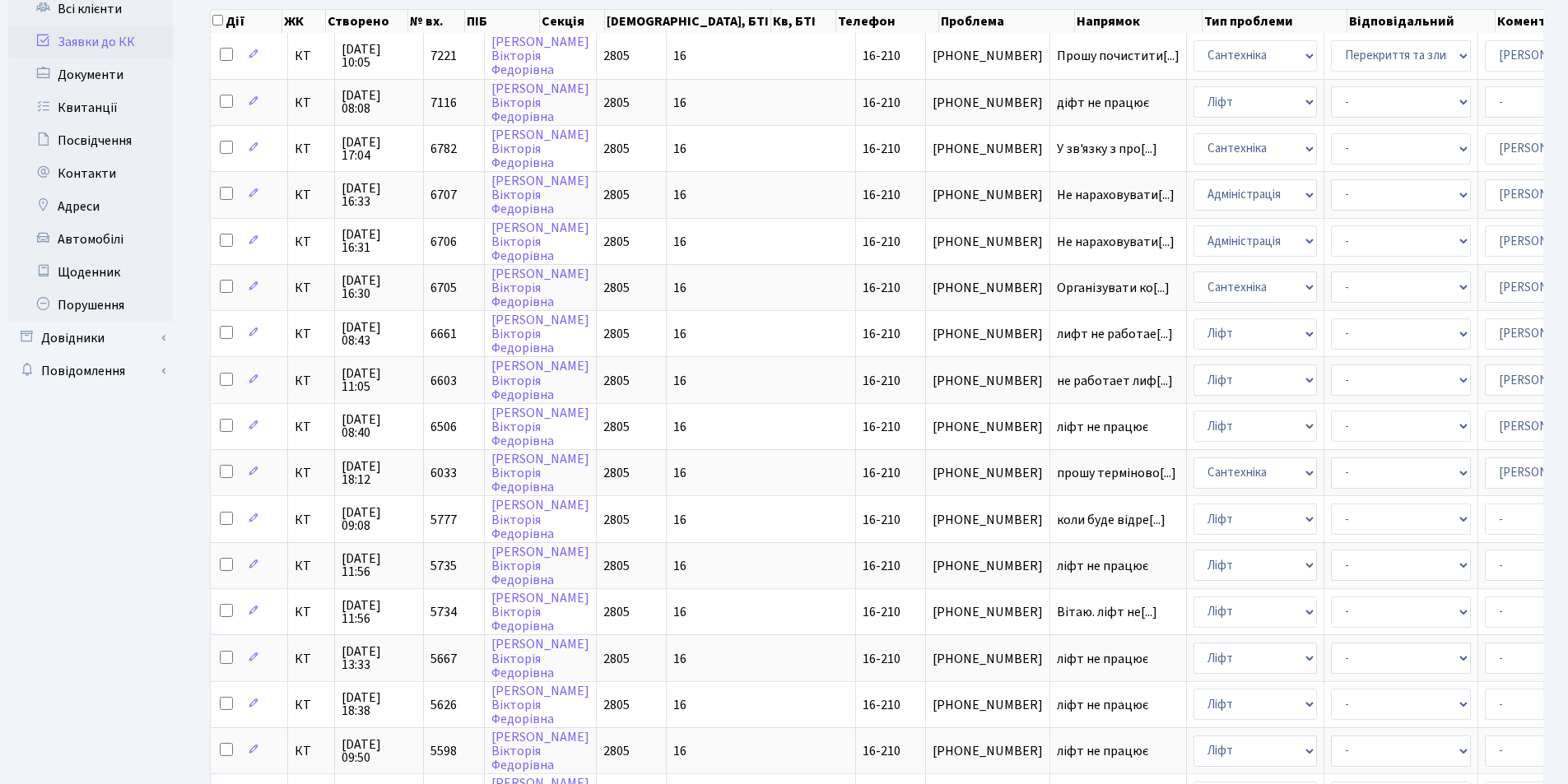
scroll to position [225, 0]
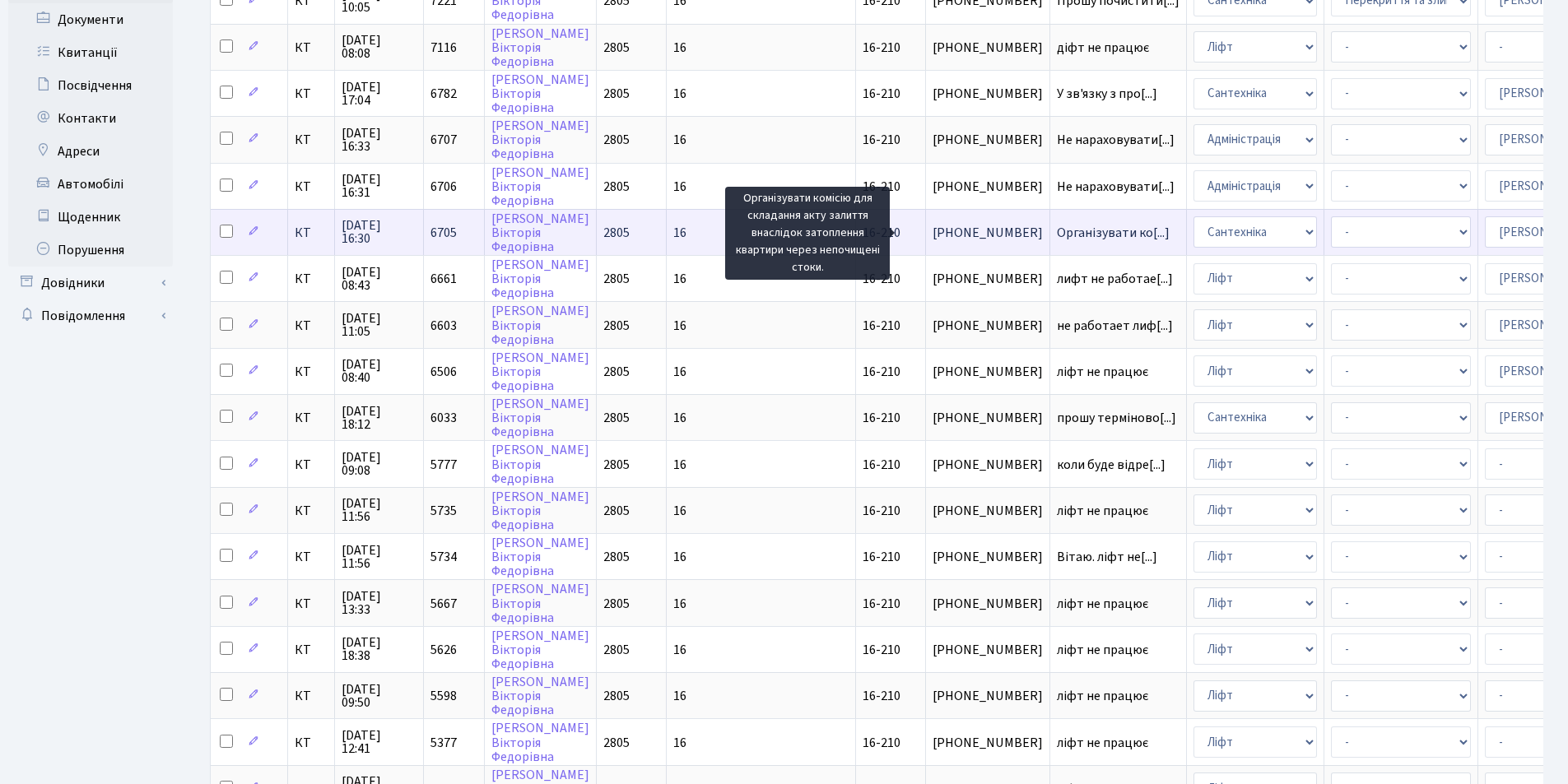
click at [1057, 235] on span "Організувати ко[...]" at bounding box center [1113, 233] width 113 height 18
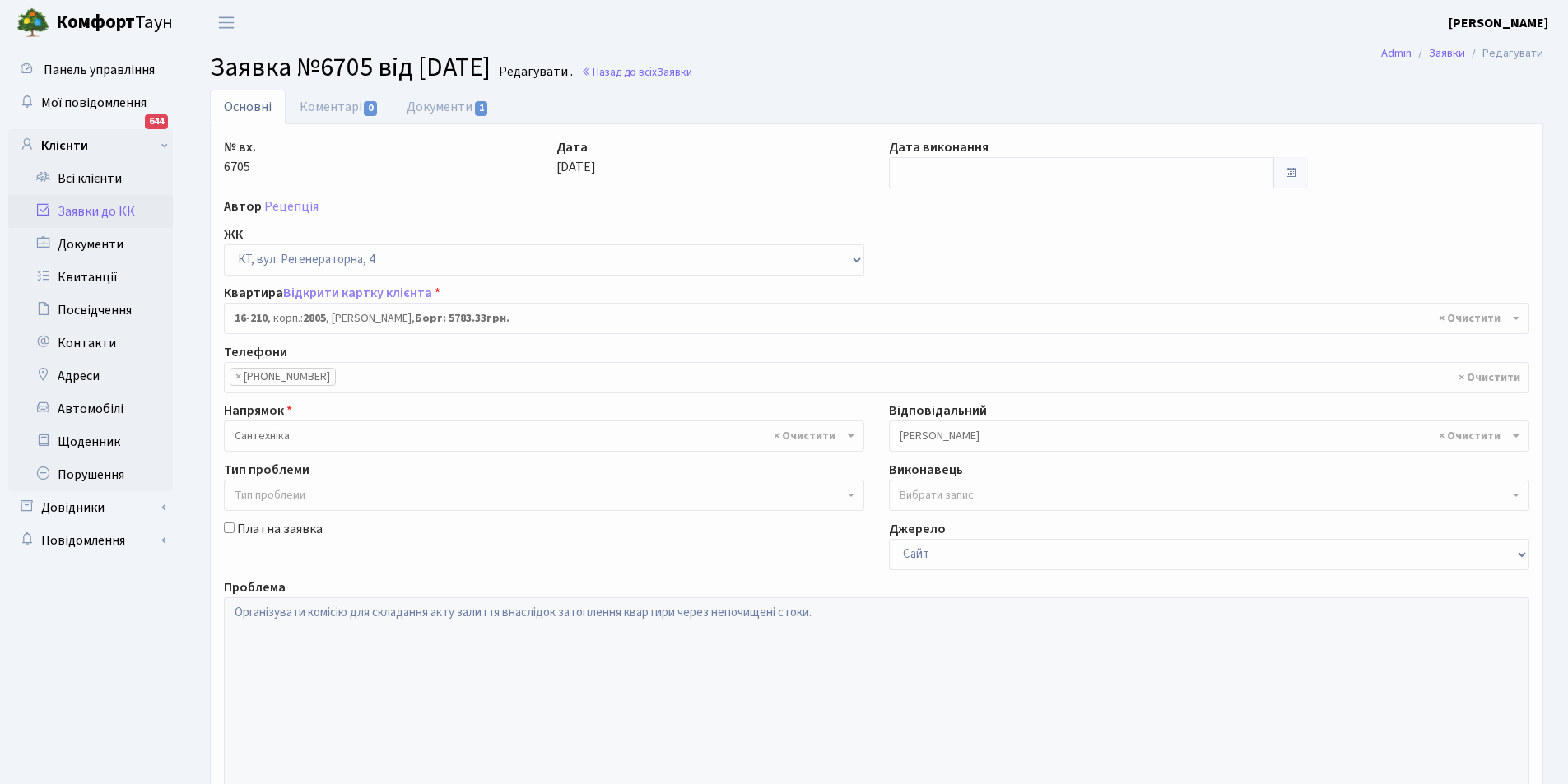
select select "8771"
click at [436, 107] on link "Документи 1" at bounding box center [447, 107] width 110 height 34
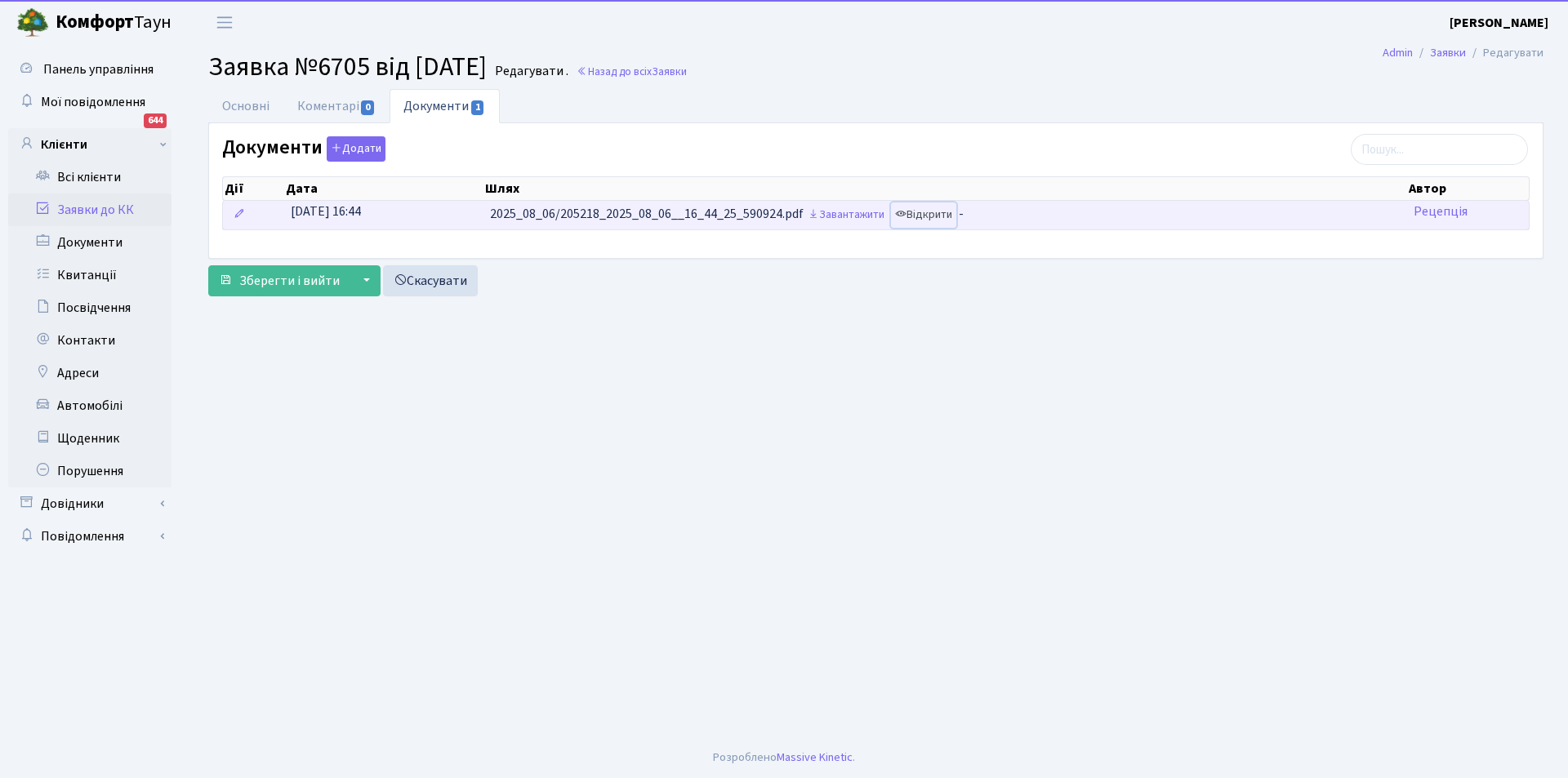
click at [933, 210] on link "Відкрити" at bounding box center [923, 215] width 66 height 26
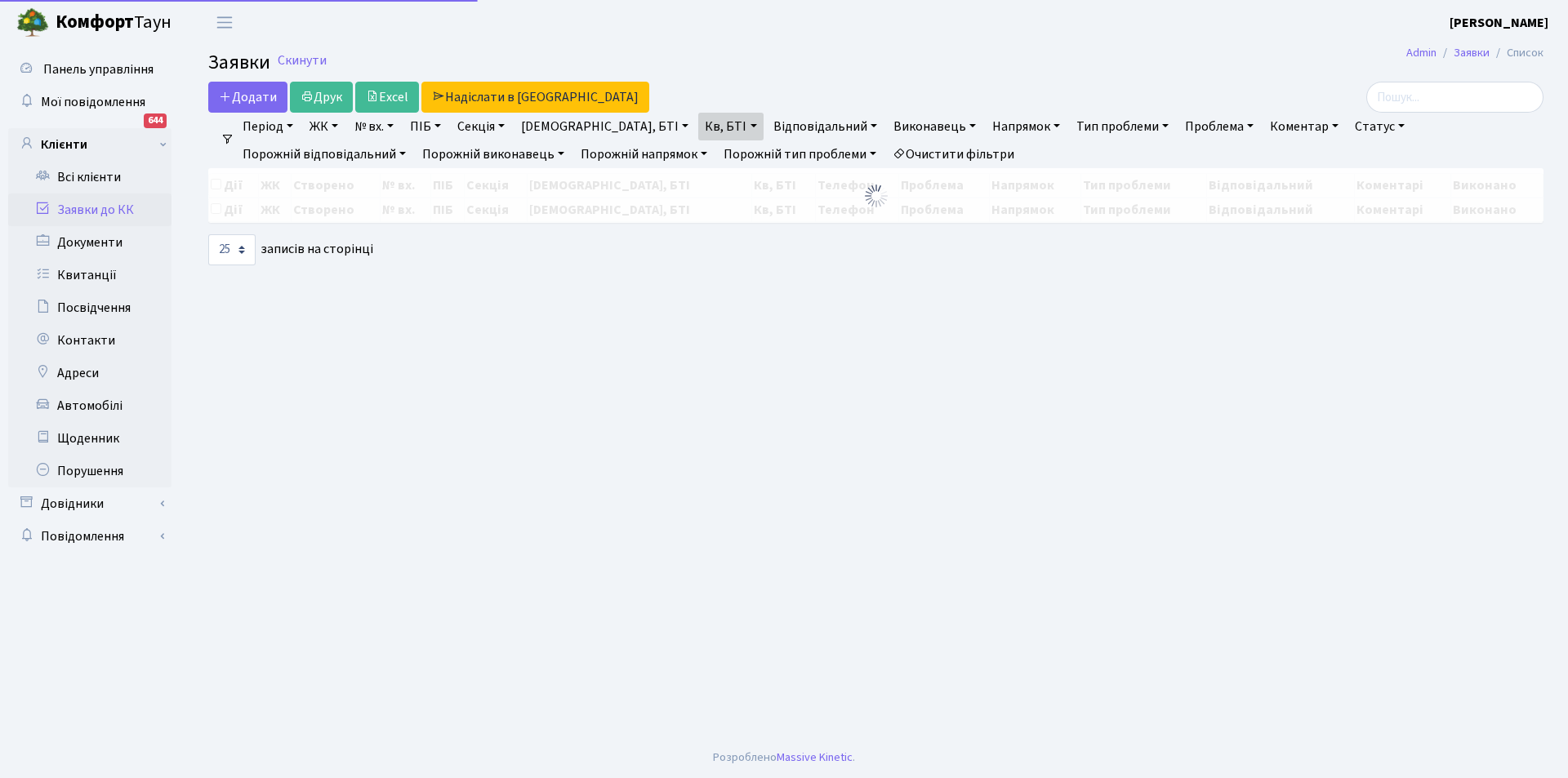
select select "25"
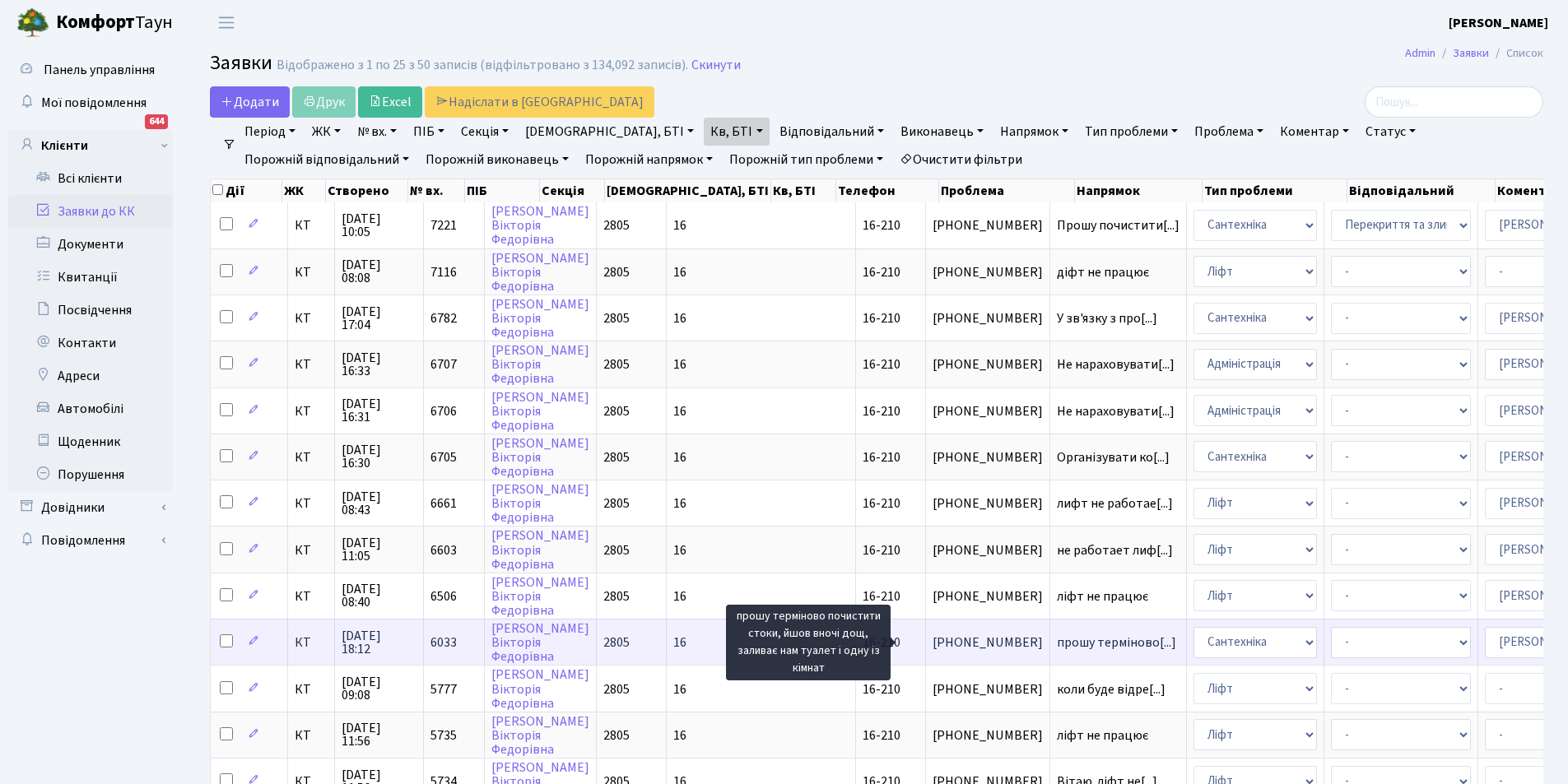
click at [1057, 642] on span "прошу терміново[...]" at bounding box center [1116, 643] width 119 height 18
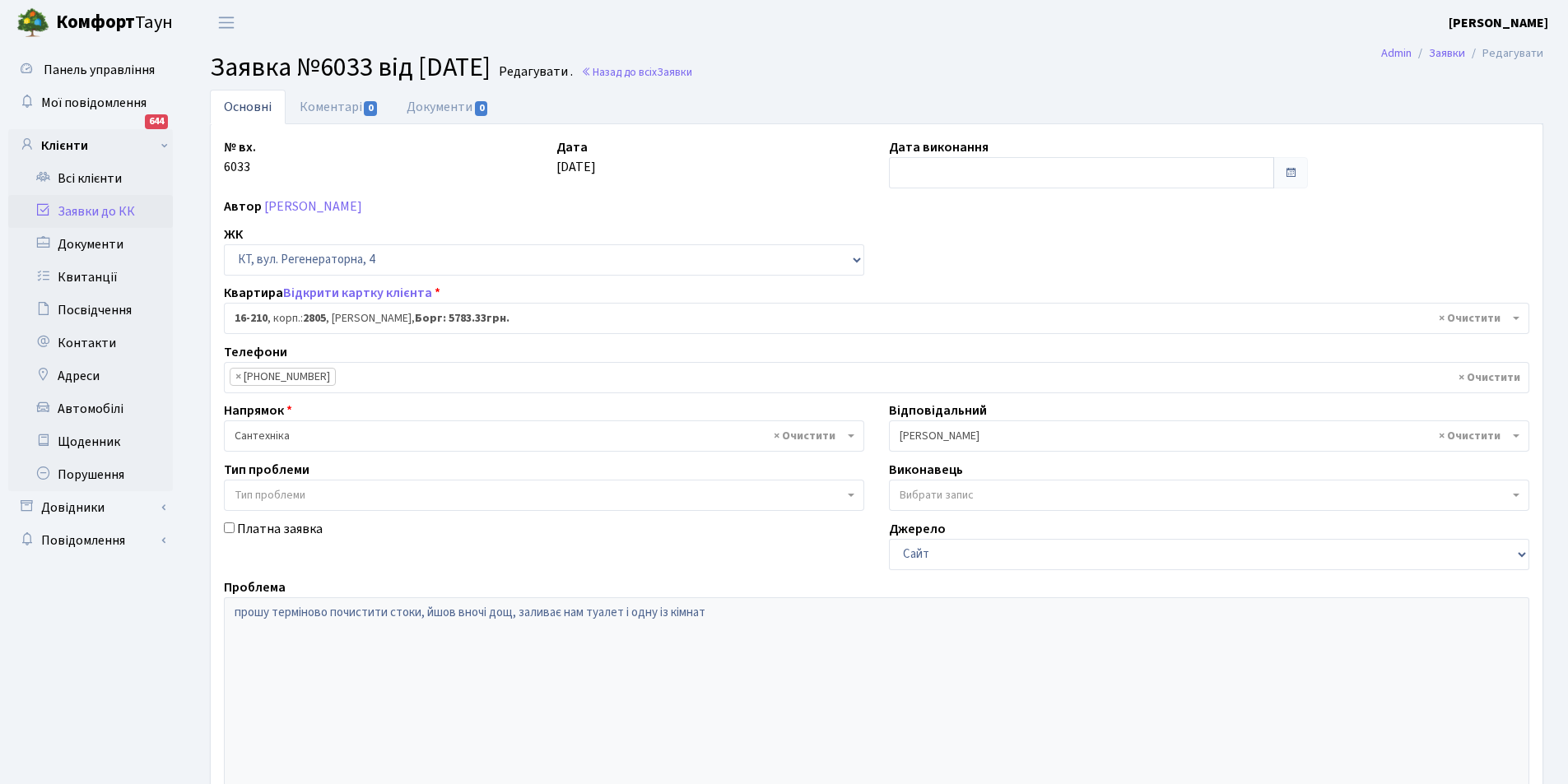
select select "8771"
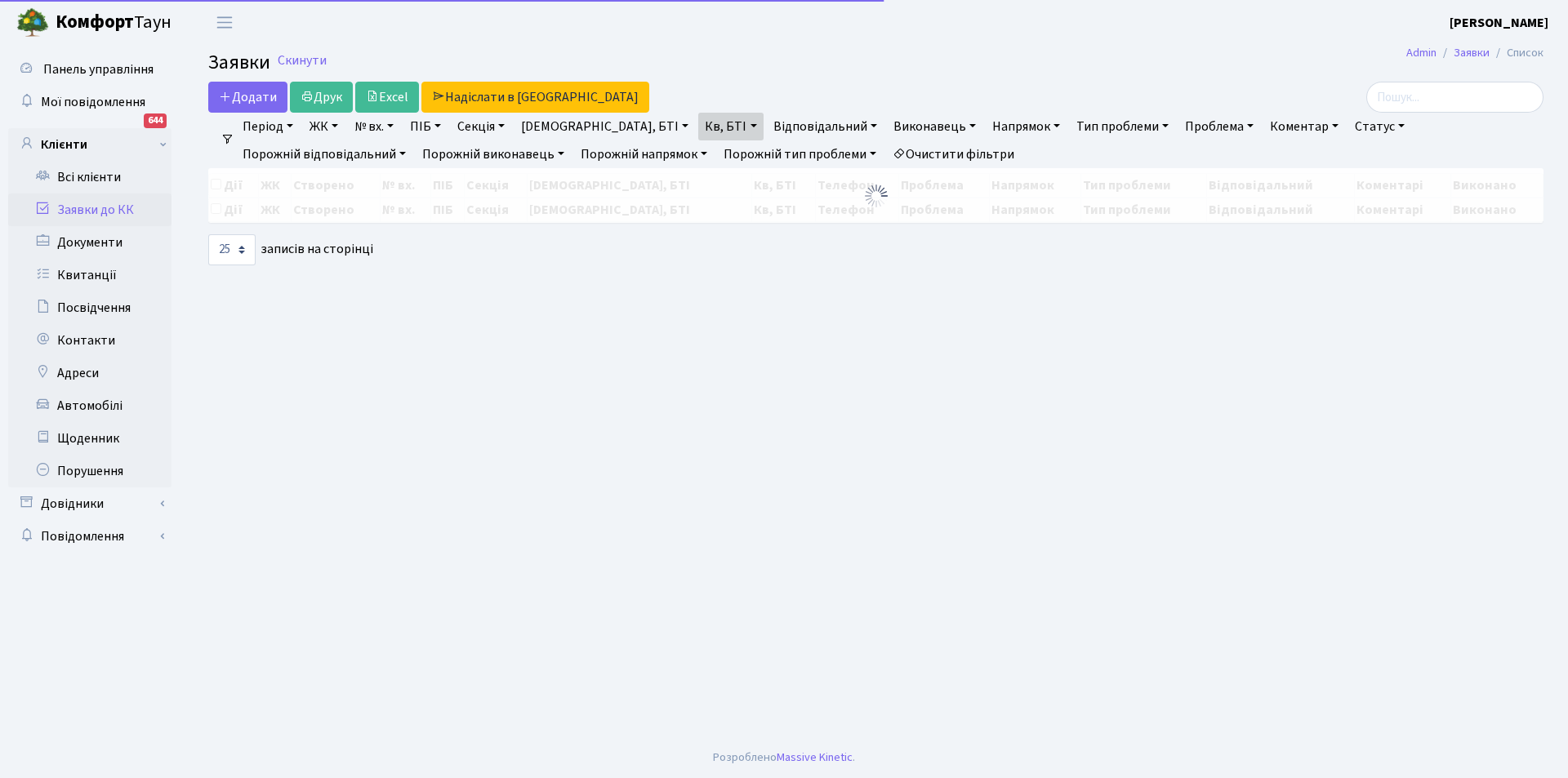
select select "25"
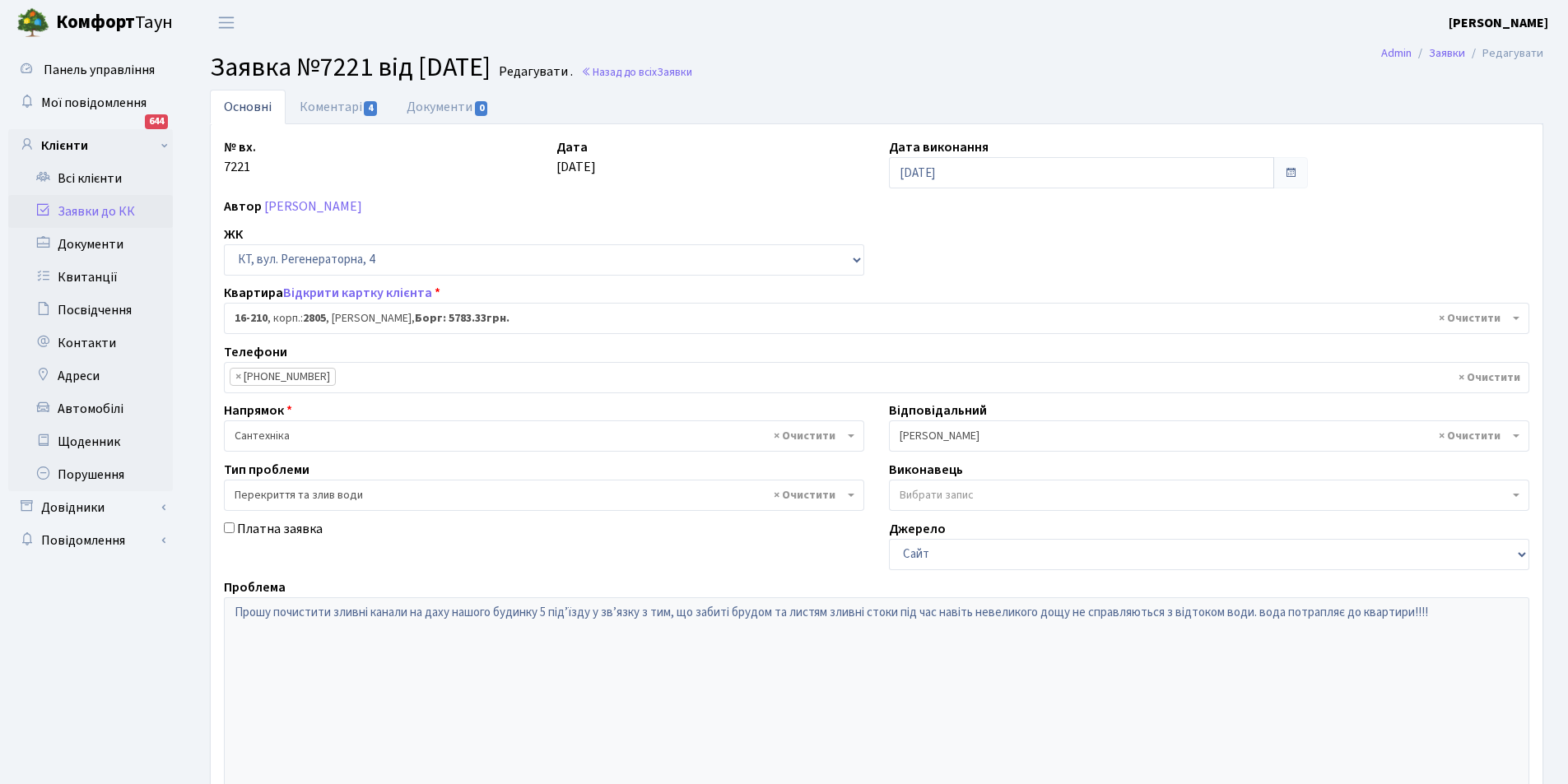
select select "8771"
select select "32"
click at [326, 105] on link "Коментарі 4" at bounding box center [339, 107] width 107 height 34
